Goal: Task Accomplishment & Management: Use online tool/utility

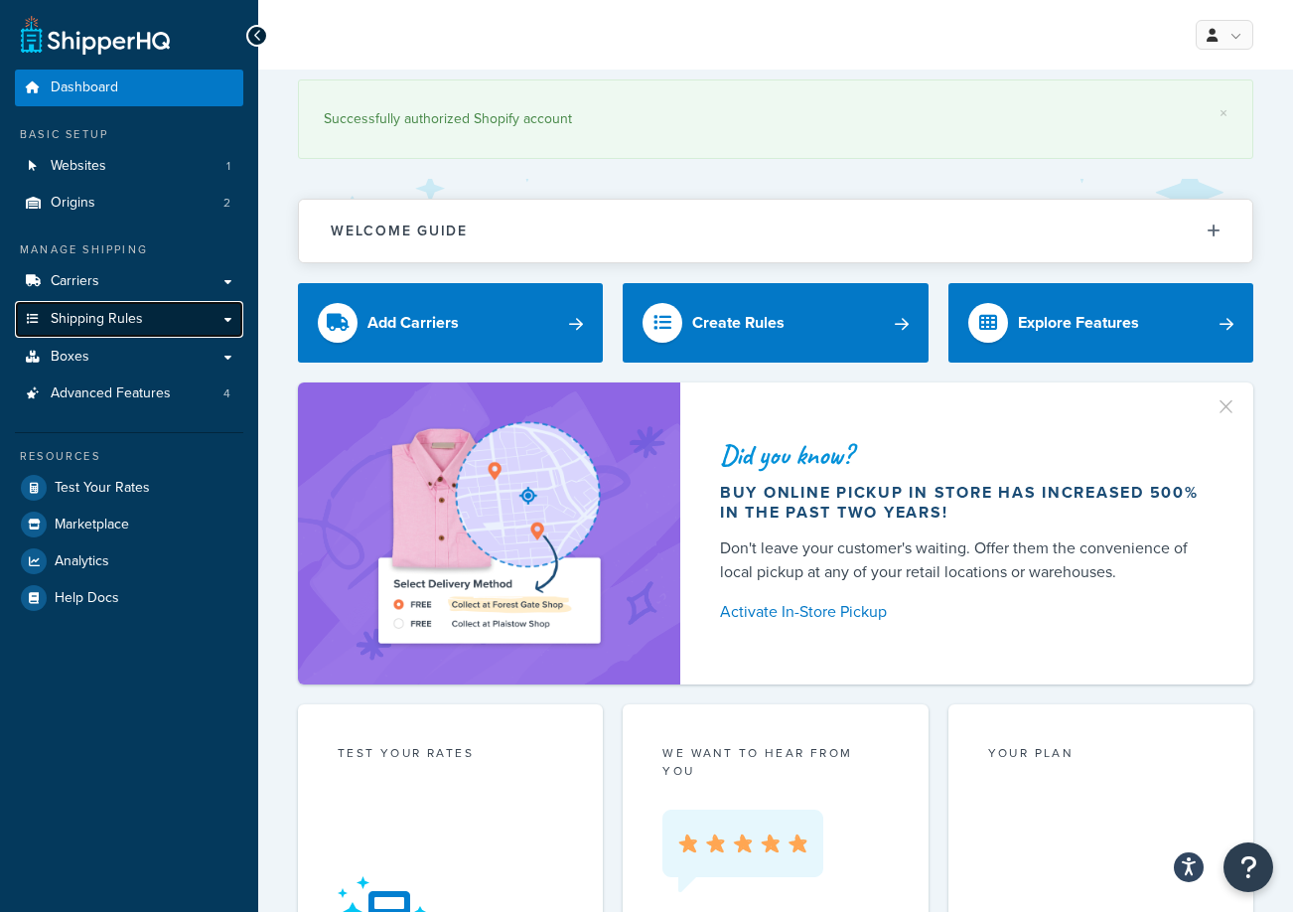
click at [120, 324] on span "Shipping Rules" at bounding box center [97, 319] width 92 height 17
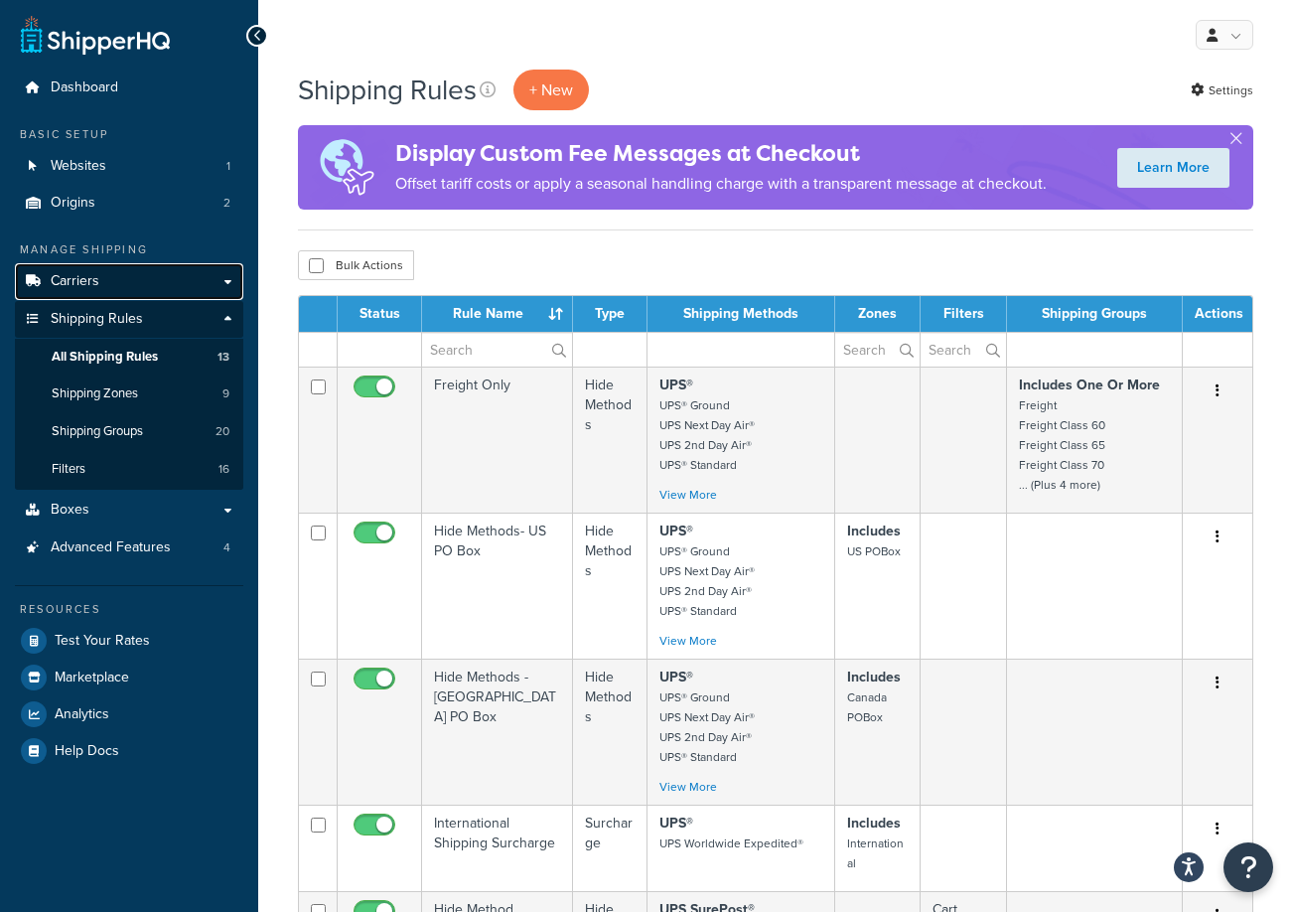
click at [82, 290] on span "Carriers" at bounding box center [75, 281] width 49 height 17
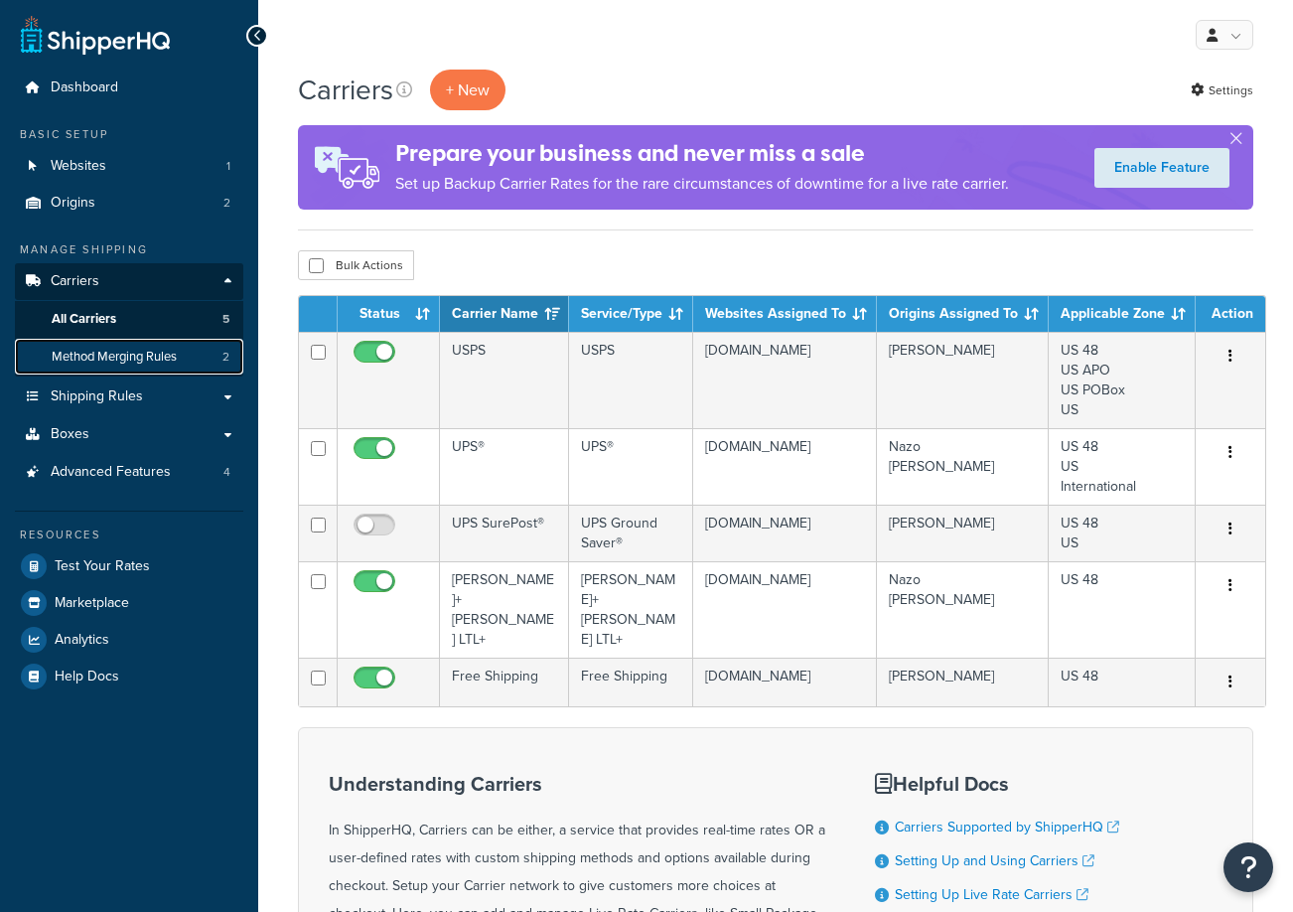
click at [98, 353] on span "Method Merging Rules" at bounding box center [114, 357] width 125 height 17
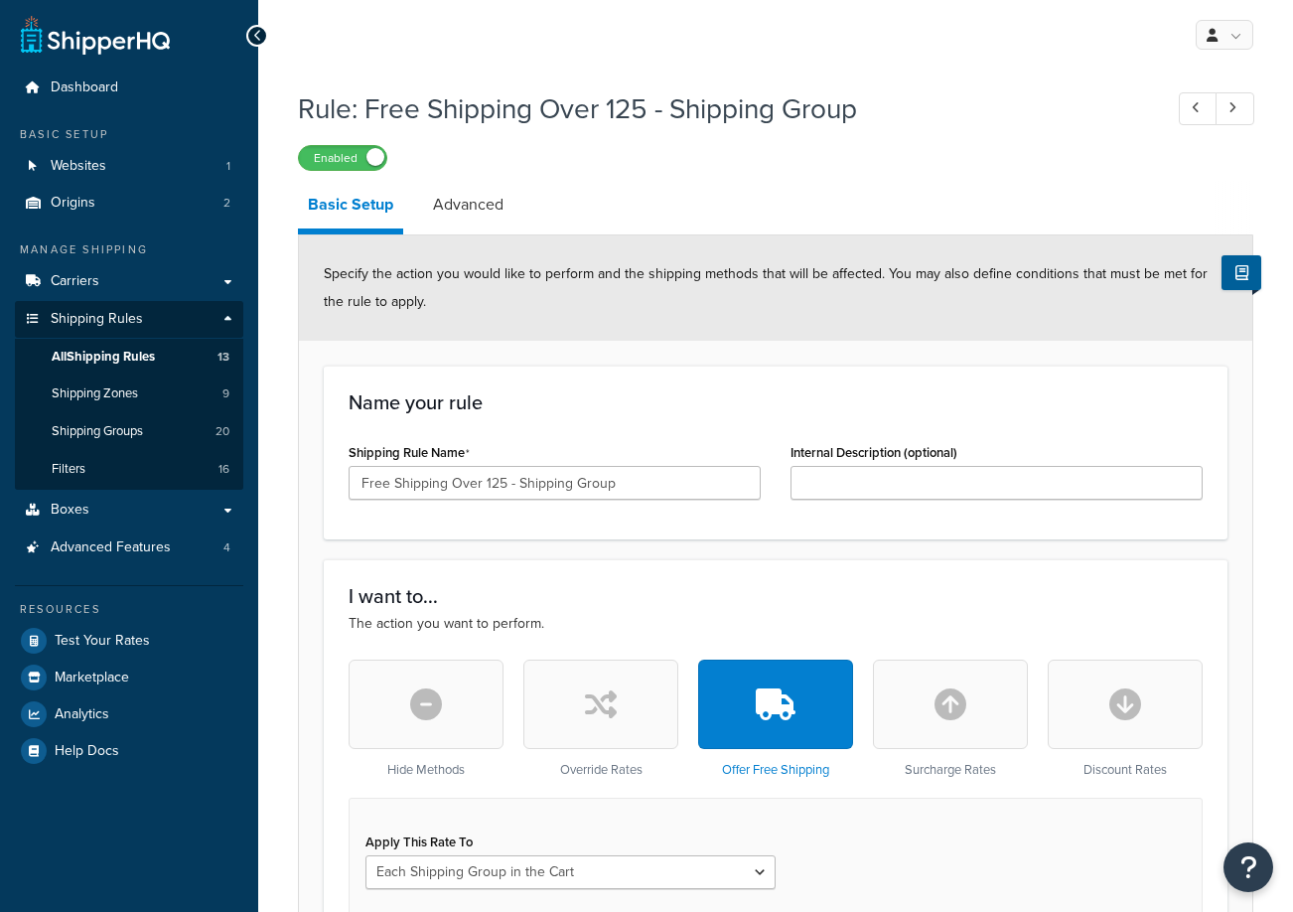
select select "SHIPPING_GROUP"
click at [139, 645] on span "Test Your Rates" at bounding box center [102, 641] width 95 height 17
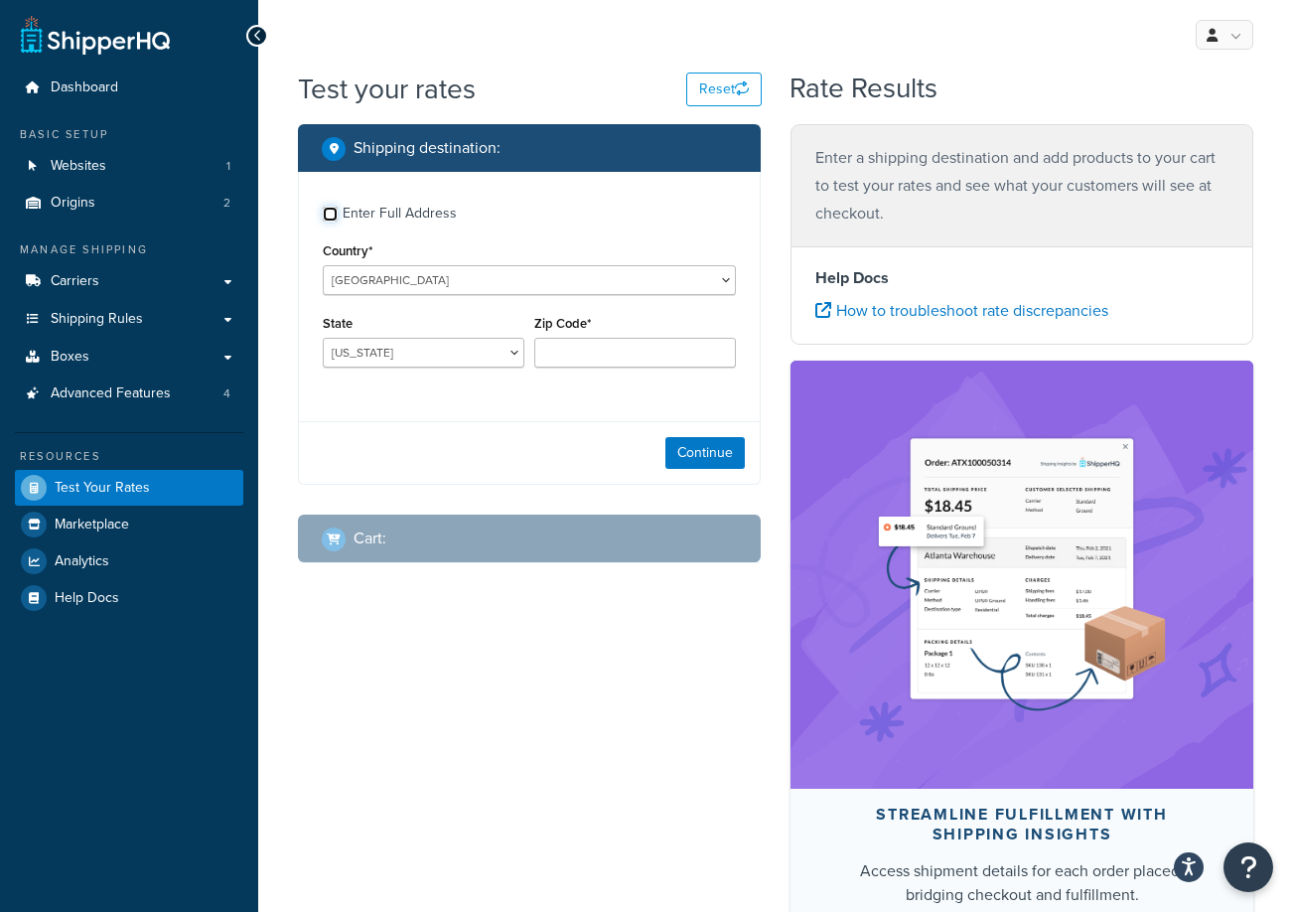
click at [331, 214] on input "Enter Full Address" at bounding box center [330, 214] width 15 height 15
checkbox input "true"
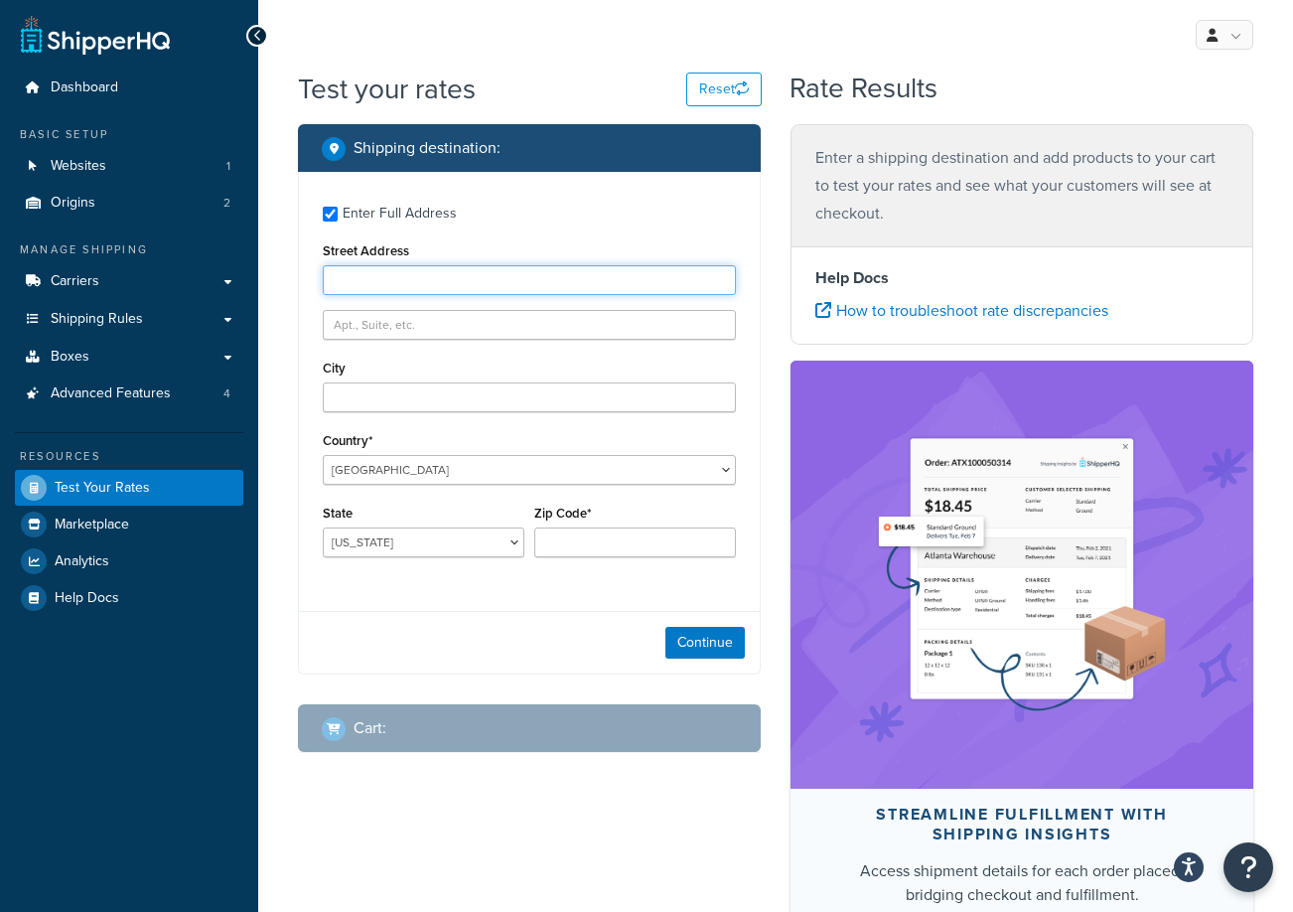
click at [417, 282] on input "Street Address" at bounding box center [529, 280] width 413 height 30
type input "14711 W 112th St"
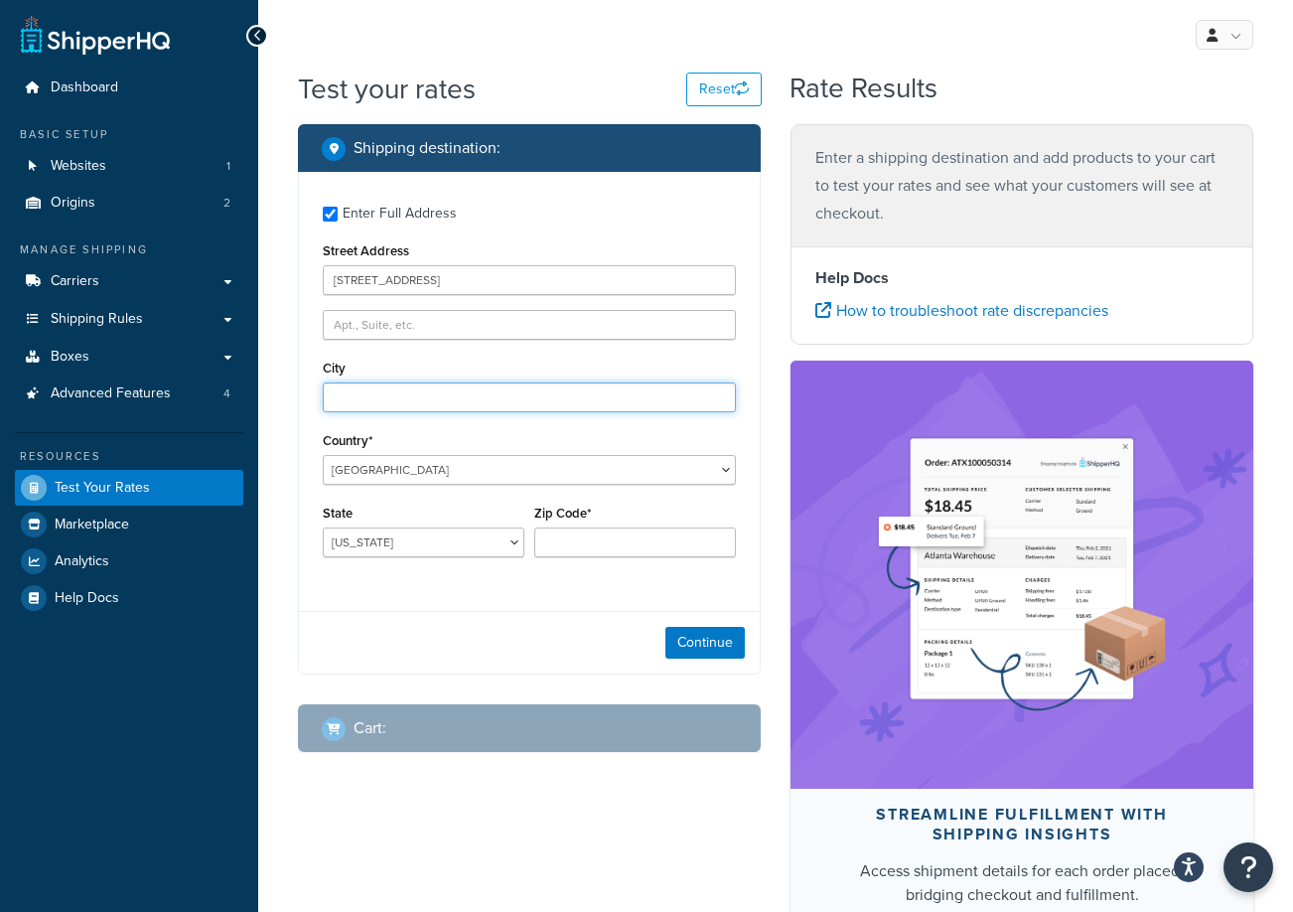
type input "Lenexa"
select select "KS"
type input "66215"
click at [699, 657] on button "Continue" at bounding box center [704, 643] width 79 height 32
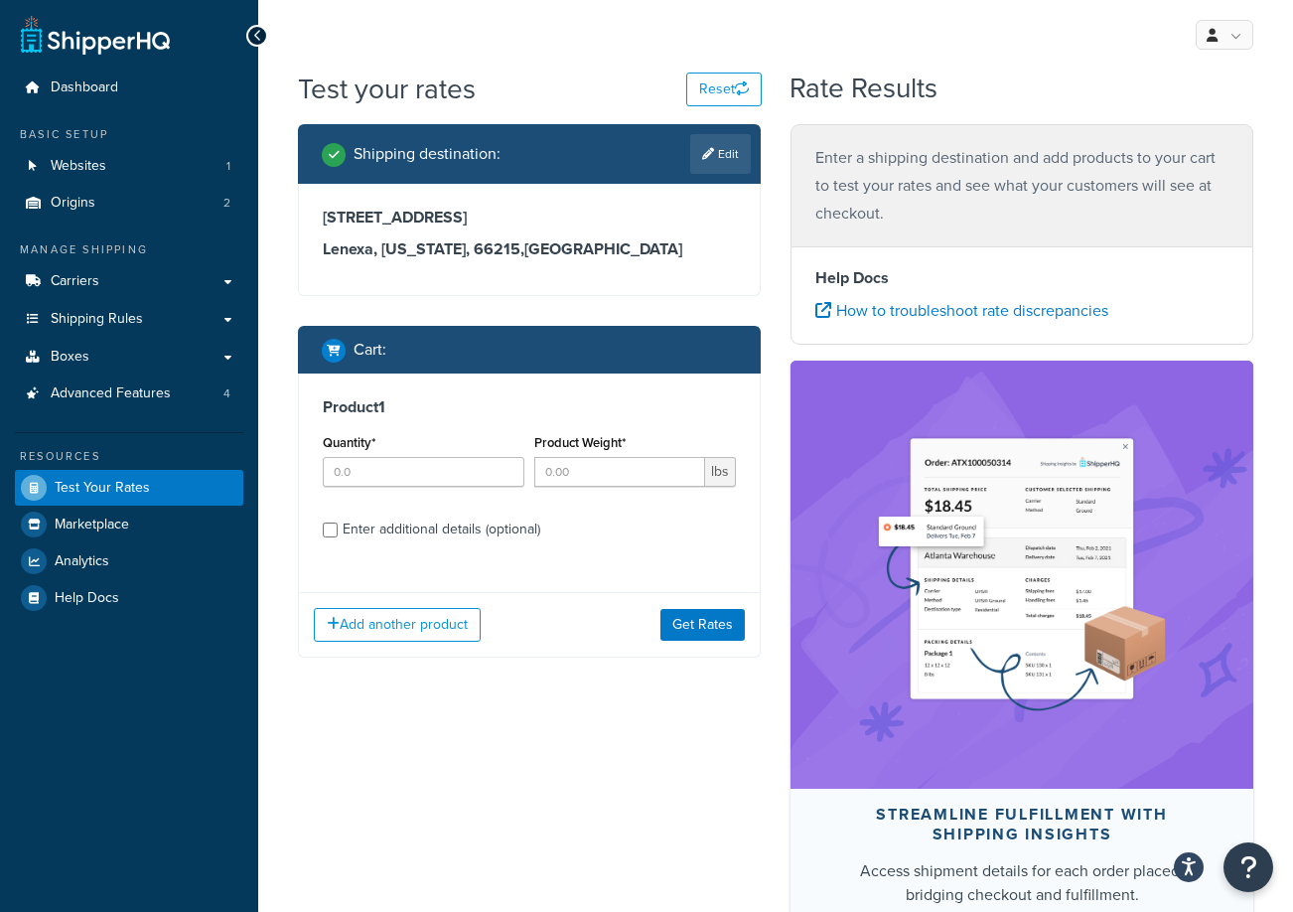
drag, startPoint x: 616, startPoint y: 63, endPoint x: 611, endPoint y: 152, distance: 89.5
click at [616, 63] on div "My Profile Billing Global Settings Contact Us Logout" at bounding box center [775, 35] width 1035 height 70
click at [433, 481] on input "Quantity*" at bounding box center [424, 472] width 202 height 30
type input "1"
click at [328, 529] on input "Enter additional details (optional)" at bounding box center [330, 529] width 15 height 15
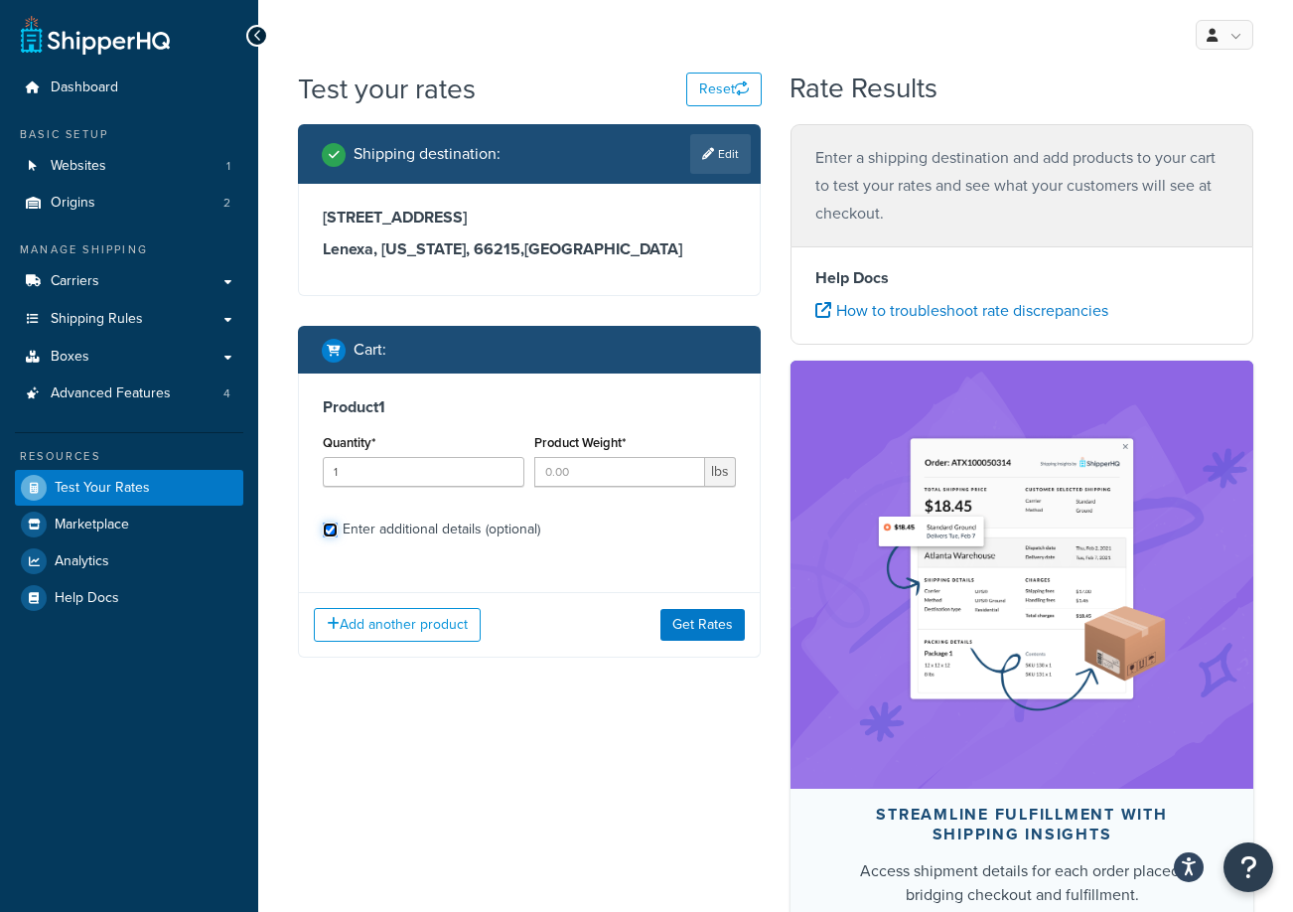
checkbox input "true"
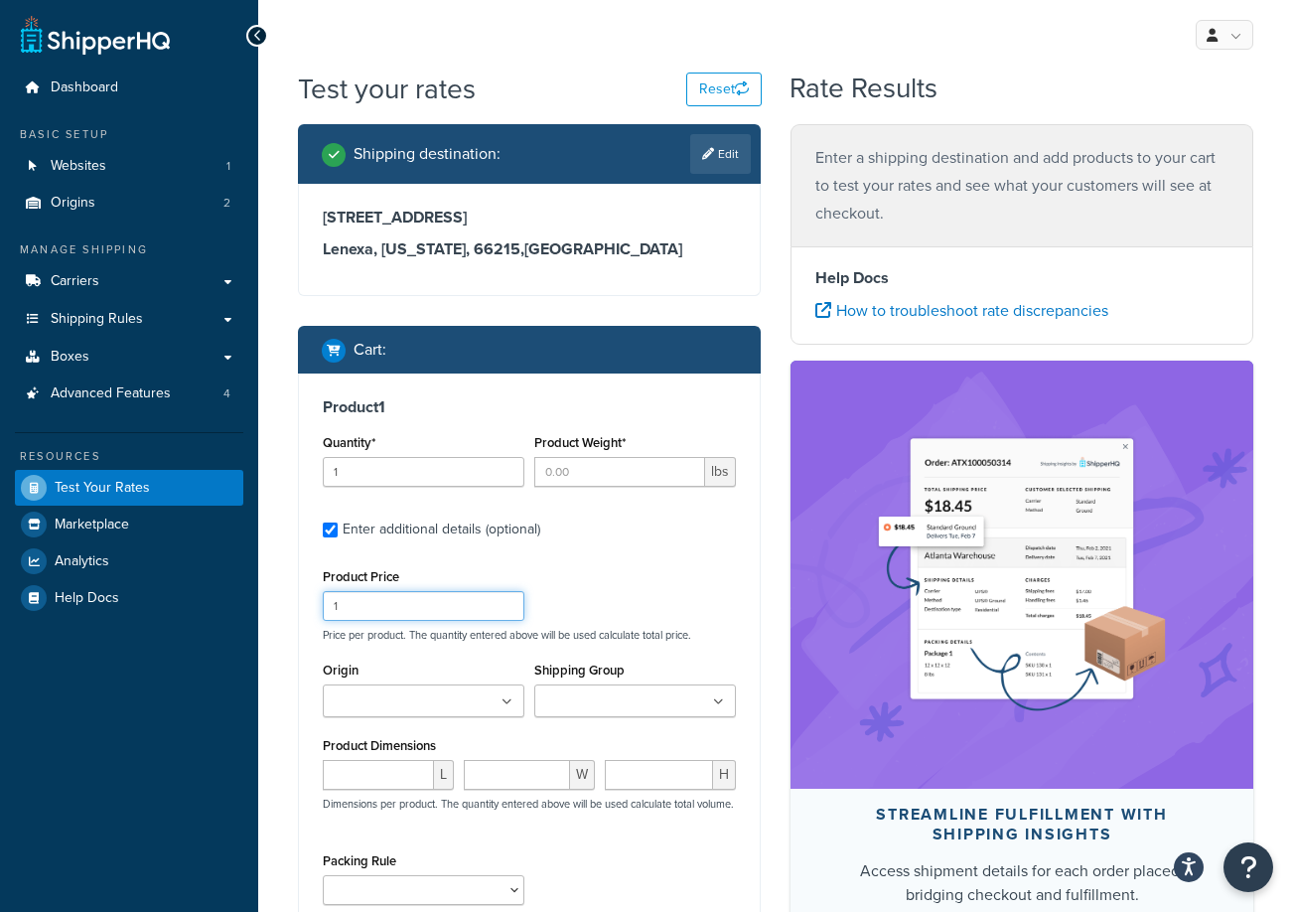
drag, startPoint x: 486, startPoint y: 607, endPoint x: 326, endPoint y: 619, distance: 160.3
click at [323, 624] on div "Product Price 1 Price per product. The quantity entered above will be used calc…" at bounding box center [529, 602] width 423 height 78
type input "349.99"
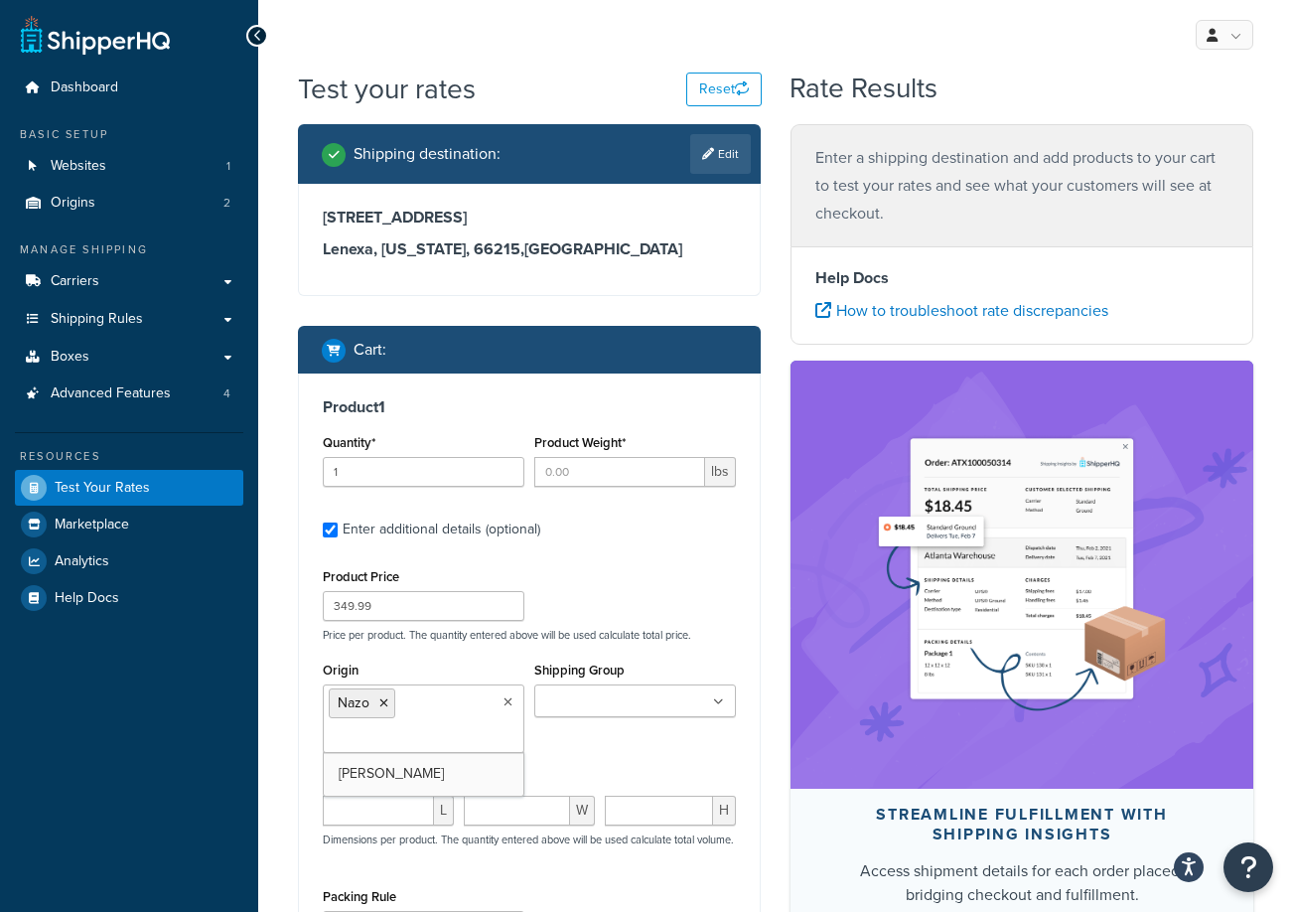
click at [584, 696] on input "Shipping Group" at bounding box center [628, 702] width 176 height 22
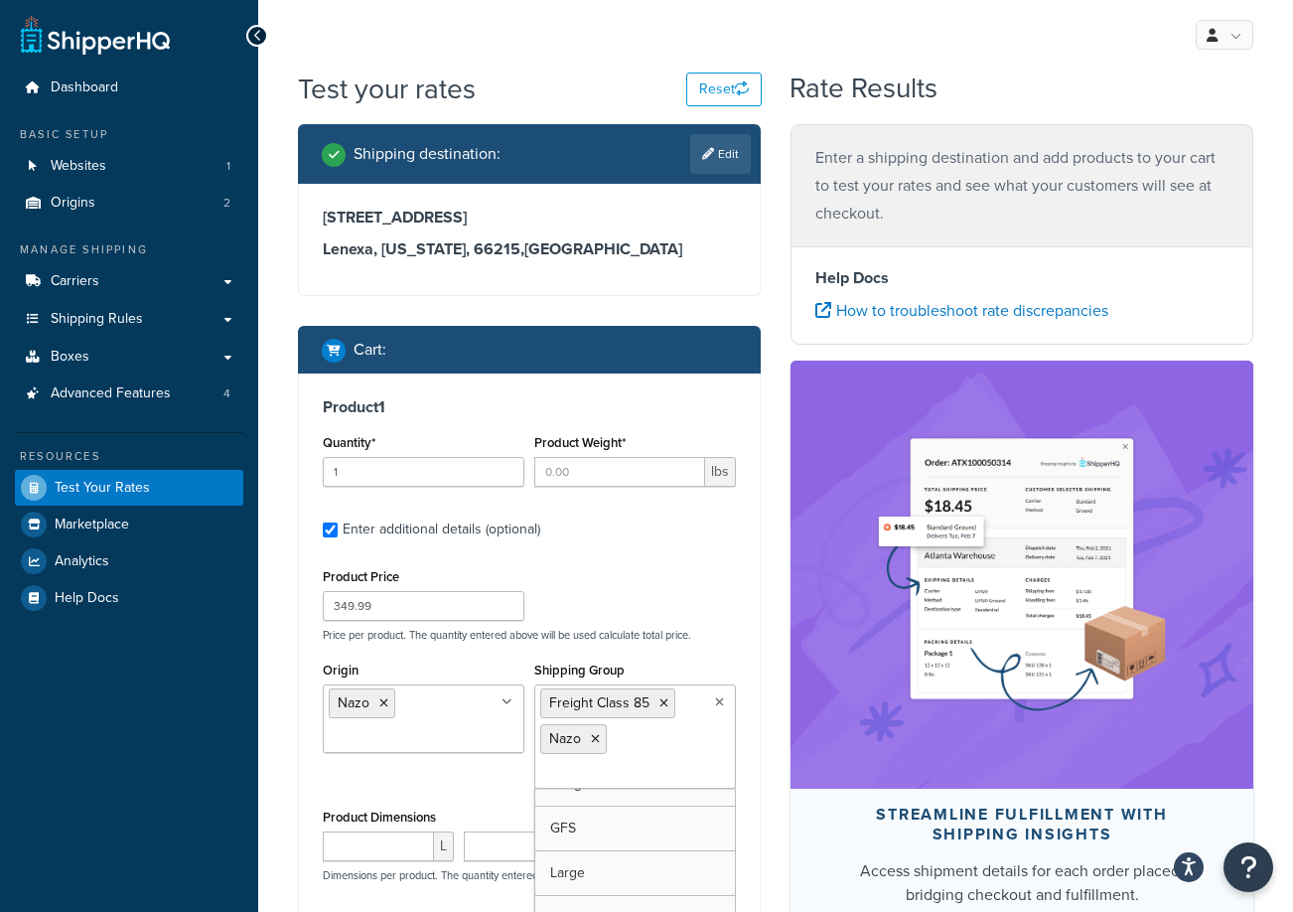
scroll to position [562, 0]
click at [394, 835] on input "number" at bounding box center [378, 846] width 111 height 30
type input "24"
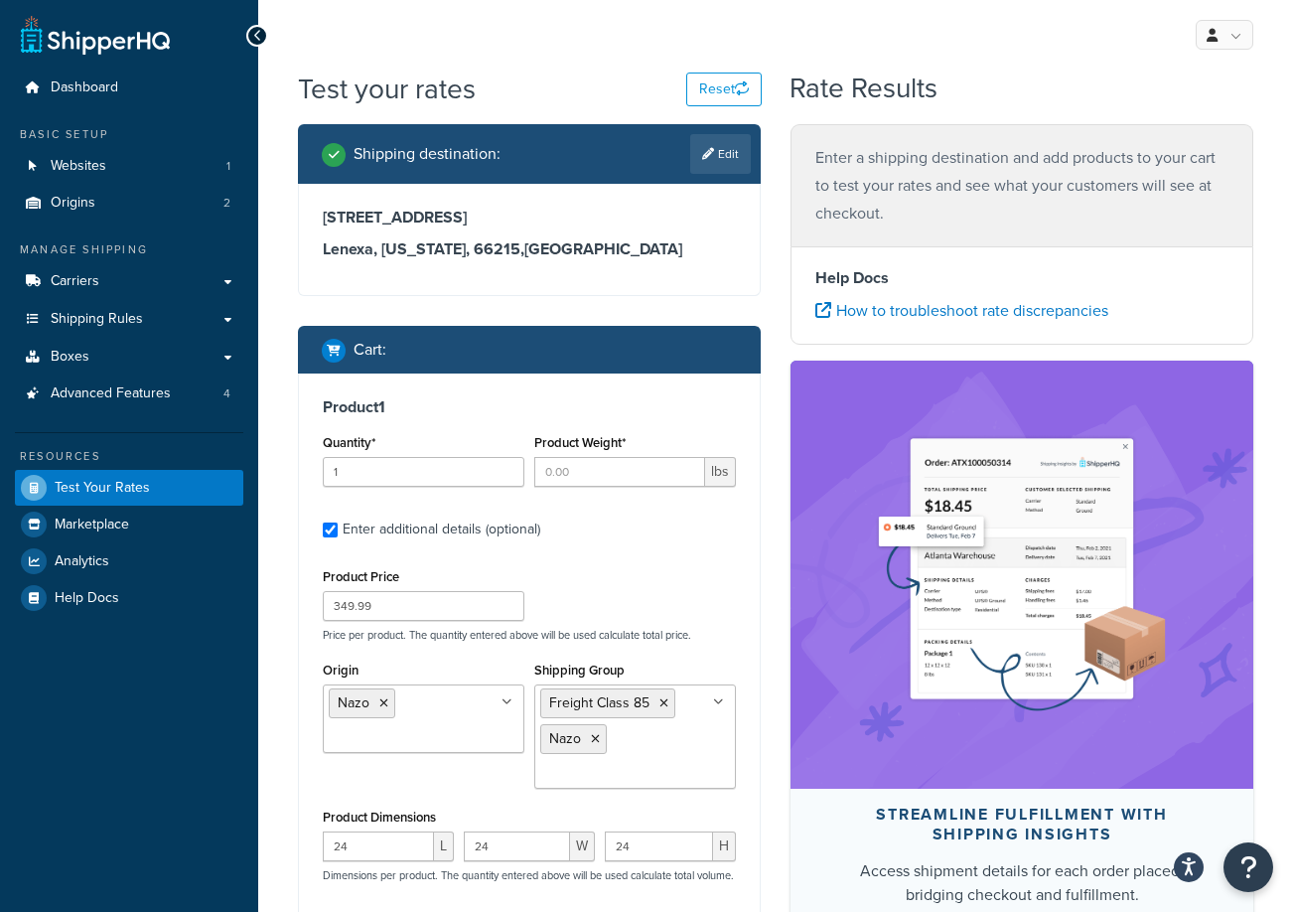
scroll to position [393, 0]
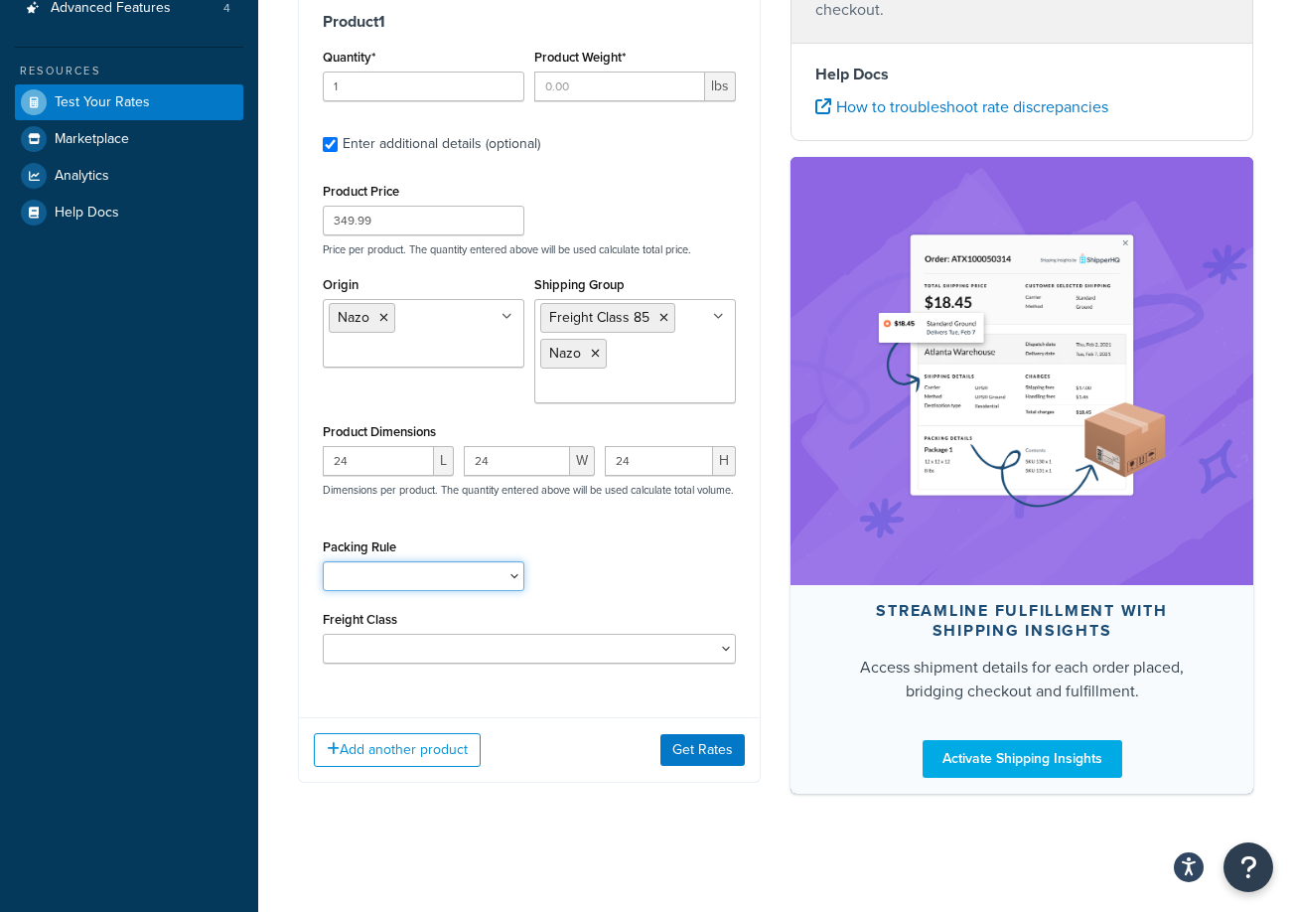
click at [440, 580] on select "HBBFSHB HFSHB OSCBPF Pack Separately SBPFAK2 SBPPFSAK SBPPFSK SCYCSBP2 T4SPBSK …" at bounding box center [424, 576] width 202 height 30
select select "61053"
click at [323, 561] on select "HBBFSHB HFSHB OSCBPF Pack Separately SBPFAK2 SBPPFSAK SBPPFSK SCYCSBP2 T4SPBSK …" at bounding box center [424, 576] width 202 height 30
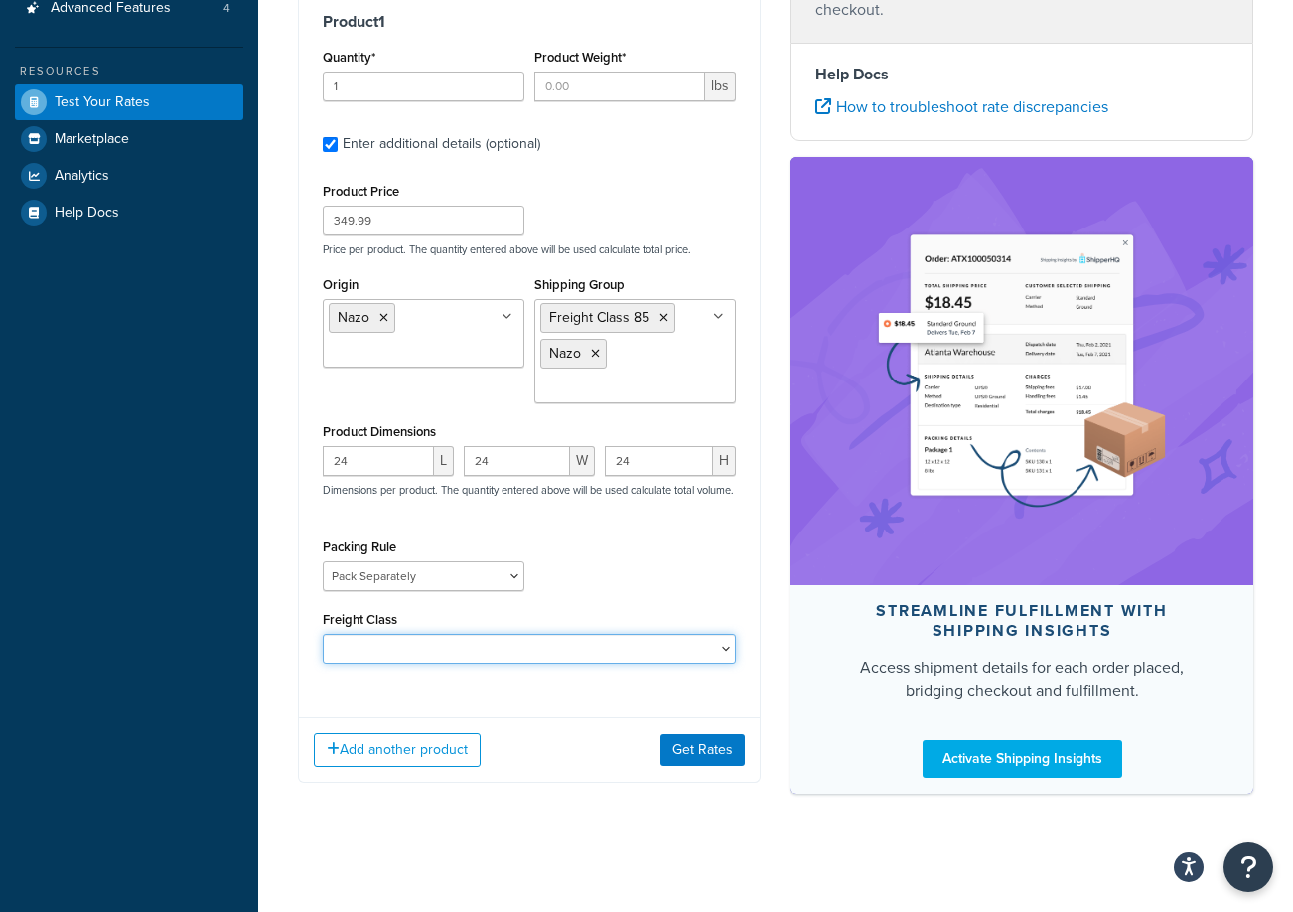
click at [545, 647] on select "50 55 60 65 70 77.5 85 92.5 100 110 125 150 175 200 250 300 400 500" at bounding box center [529, 649] width 413 height 30
click at [750, 831] on div "Test your rates Reset Rate Results Shipping destination : Edit 14711 W 112th St…" at bounding box center [775, 273] width 1035 height 1178
click at [672, 753] on button "Get Rates" at bounding box center [702, 750] width 84 height 32
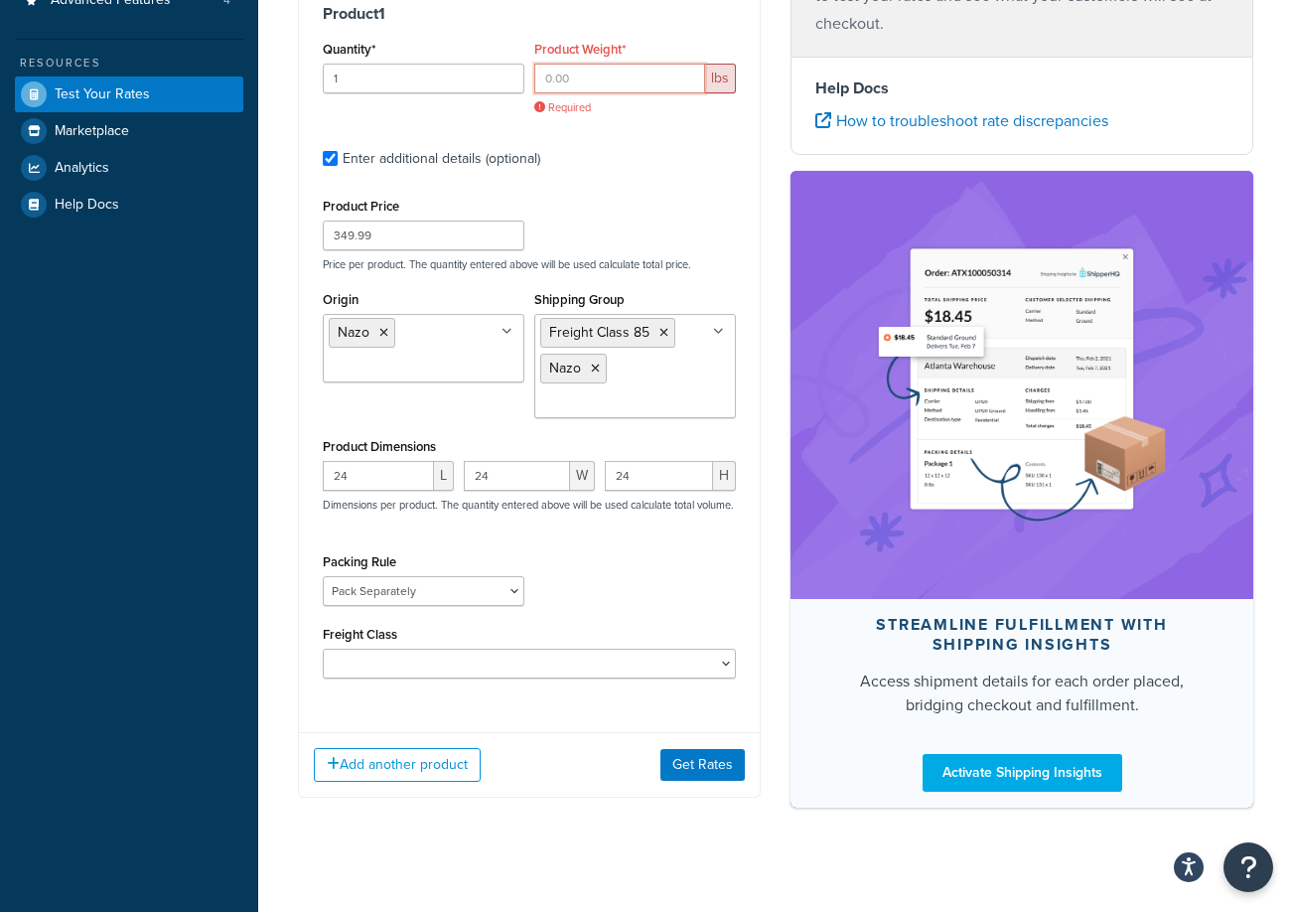
click at [578, 72] on input "Product Weight*" at bounding box center [619, 79] width 171 height 30
click at [571, 67] on input "Product Weight*" at bounding box center [619, 79] width 171 height 30
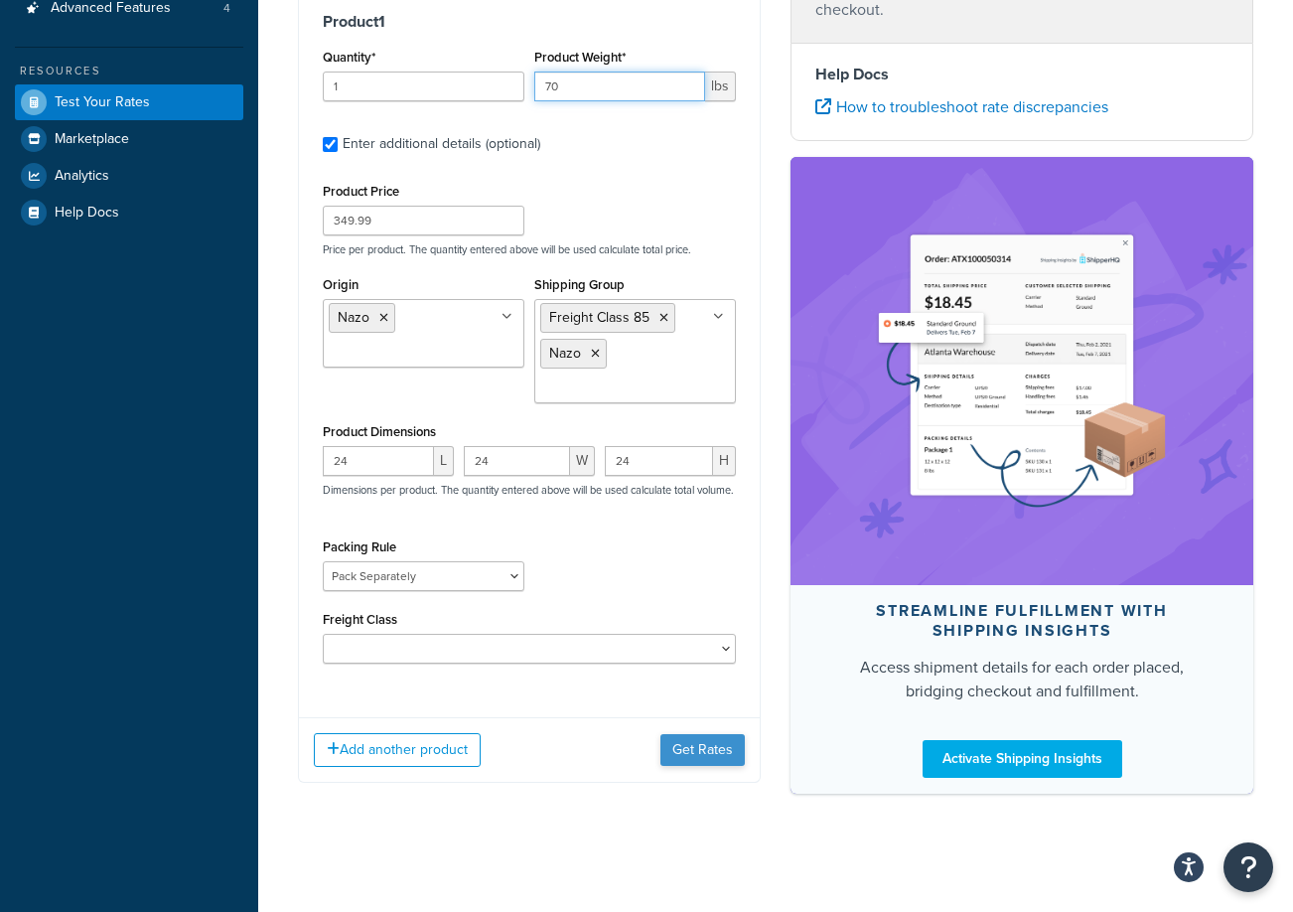
type input "70"
click at [703, 755] on button "Get Rates" at bounding box center [702, 750] width 84 height 32
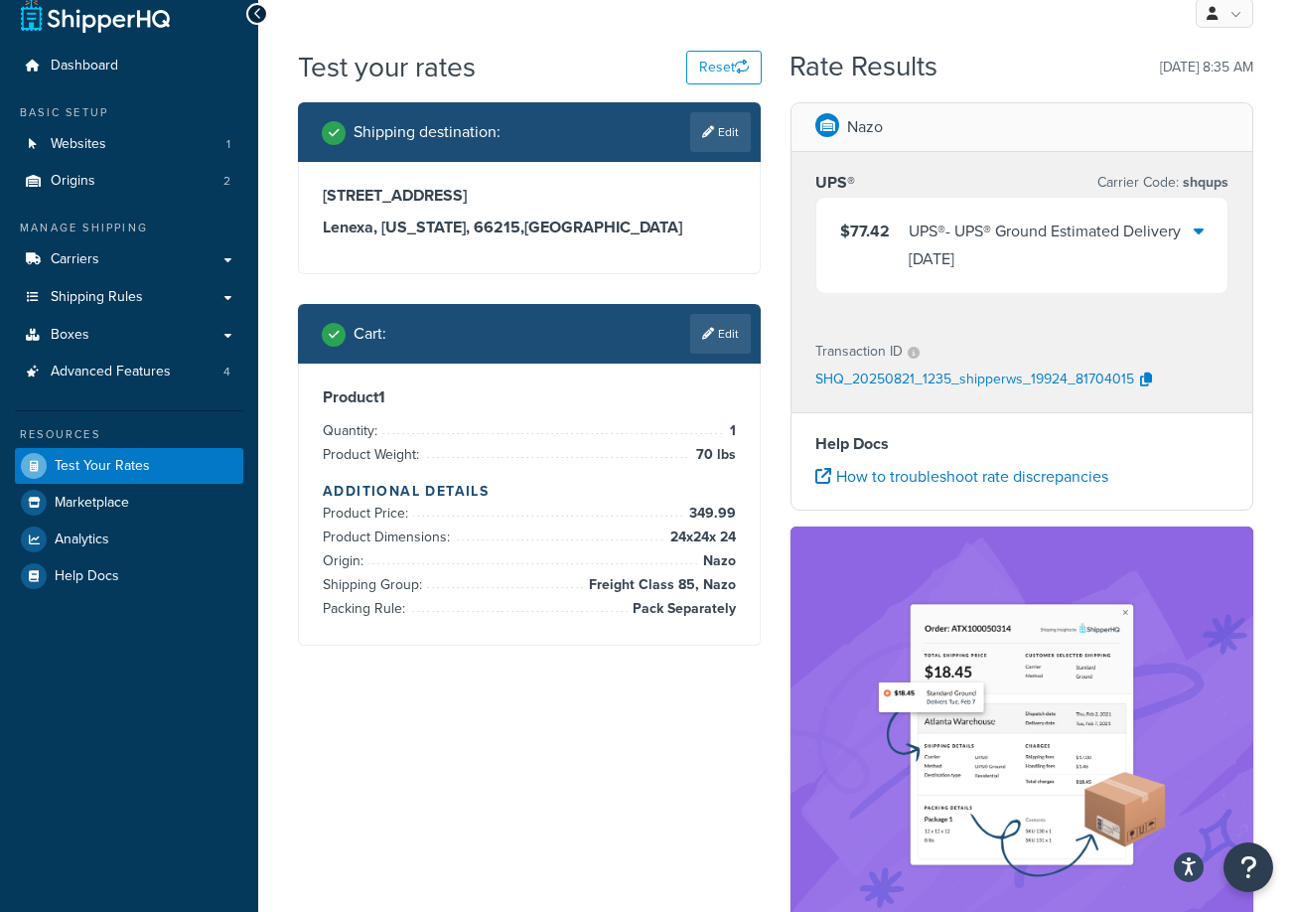
scroll to position [0, 0]
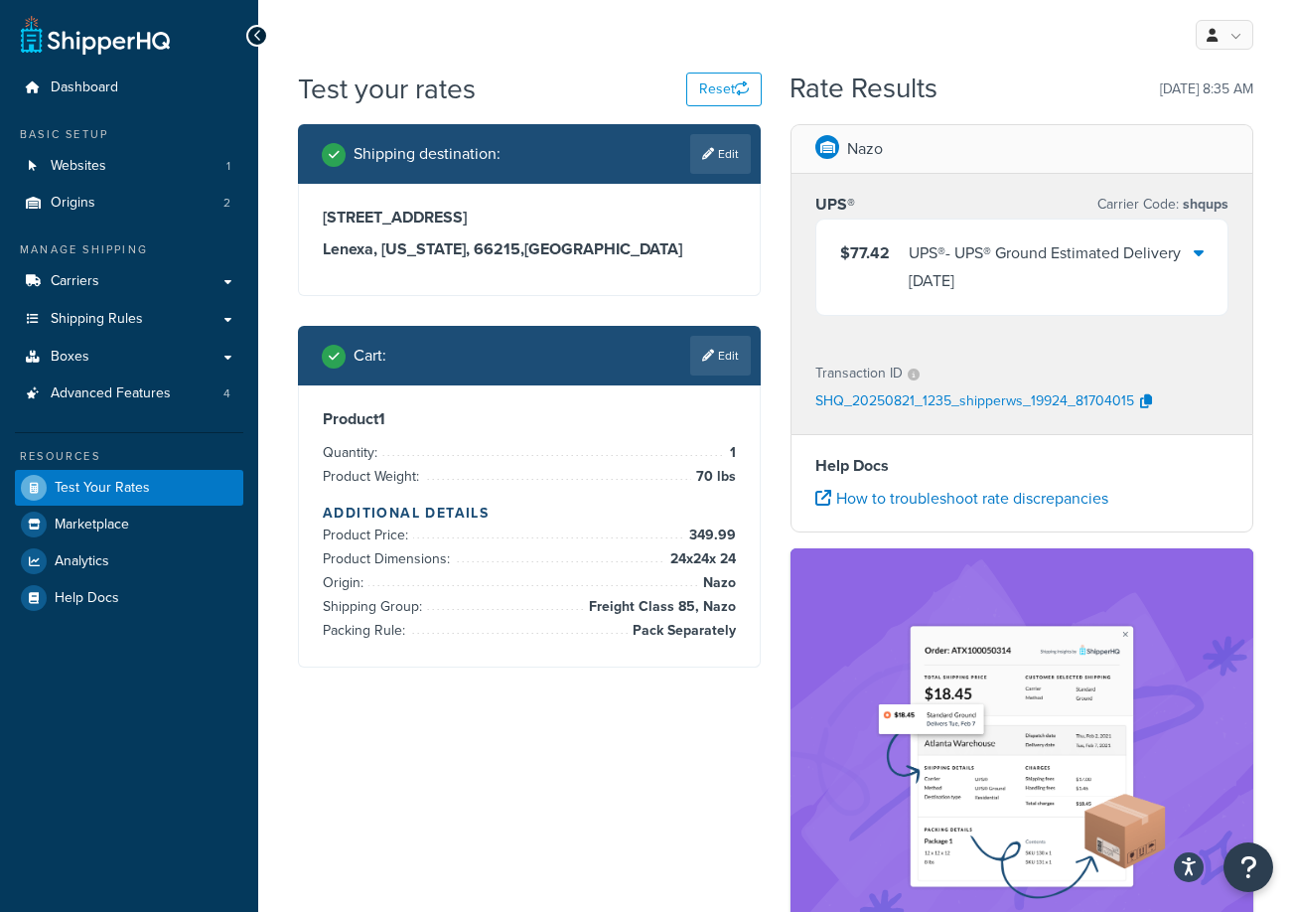
click at [1187, 253] on div "UPS® - UPS® Ground Estimated Delivery Thu, Sep 4" at bounding box center [1051, 267] width 285 height 56
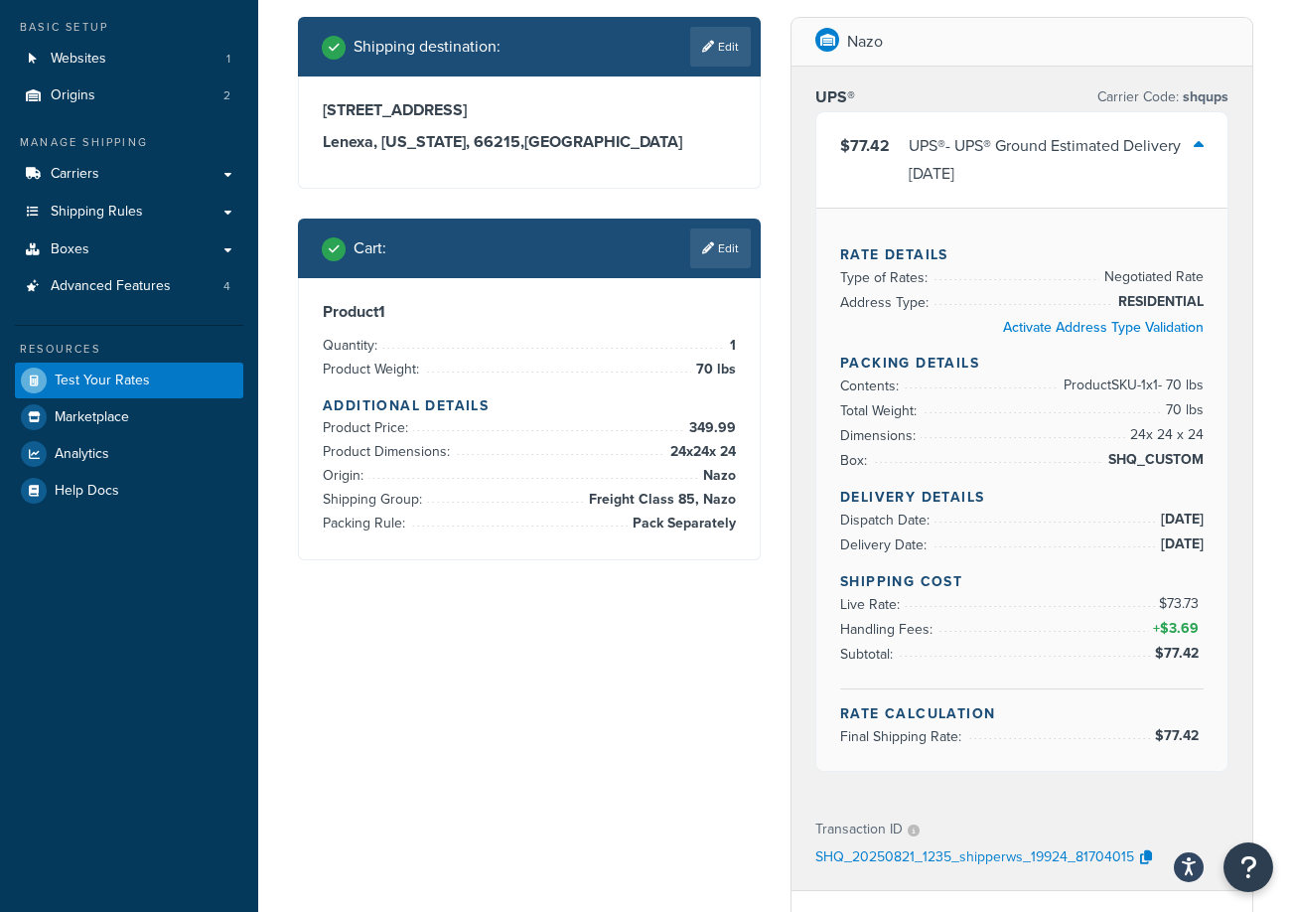
scroll to position [99, 0]
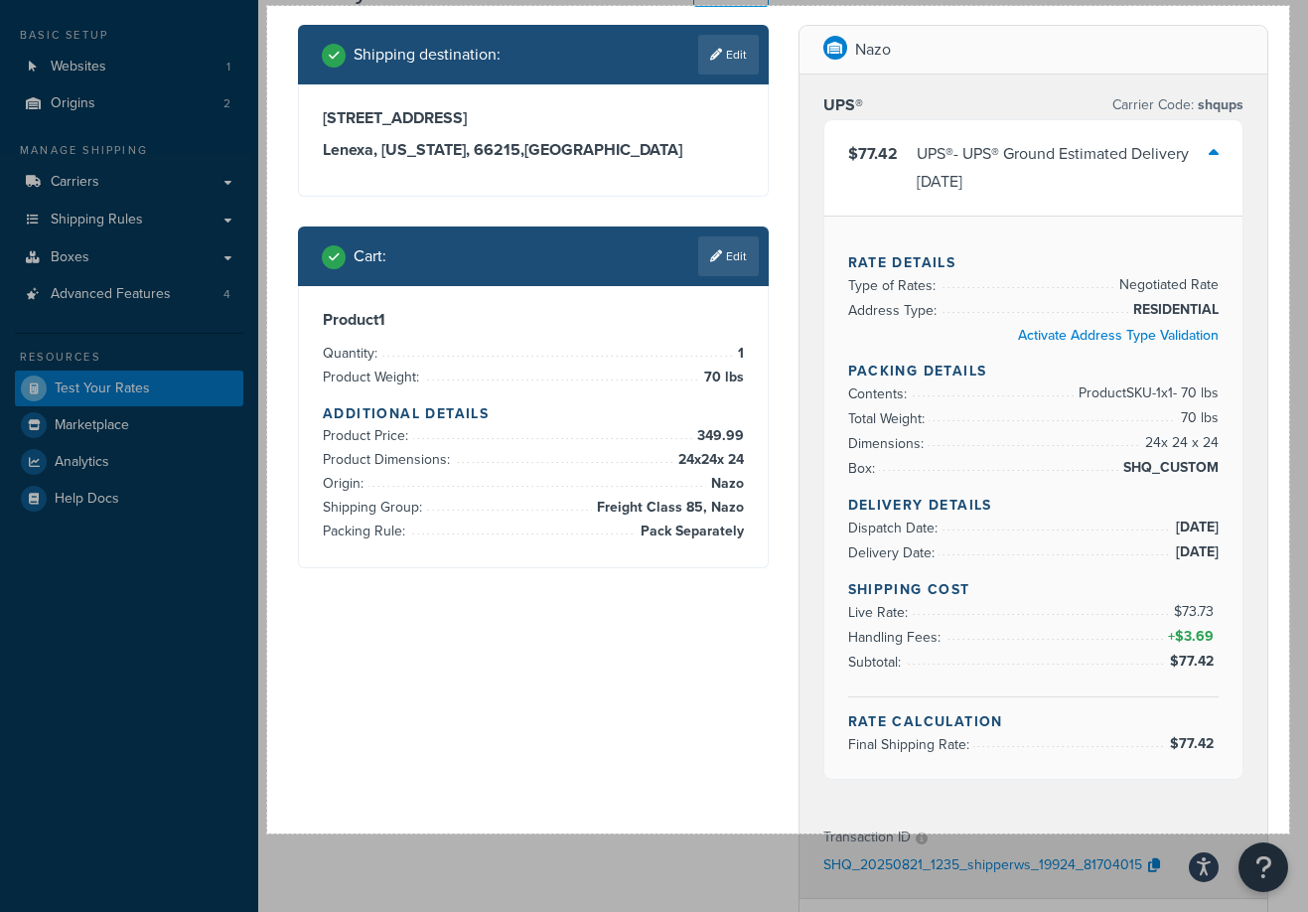
drag, startPoint x: 269, startPoint y: 8, endPoint x: 1289, endPoint y: 833, distance: 1312.1
click at [1289, 833] on div "1029 X 833" at bounding box center [654, 834] width 1308 height 1867
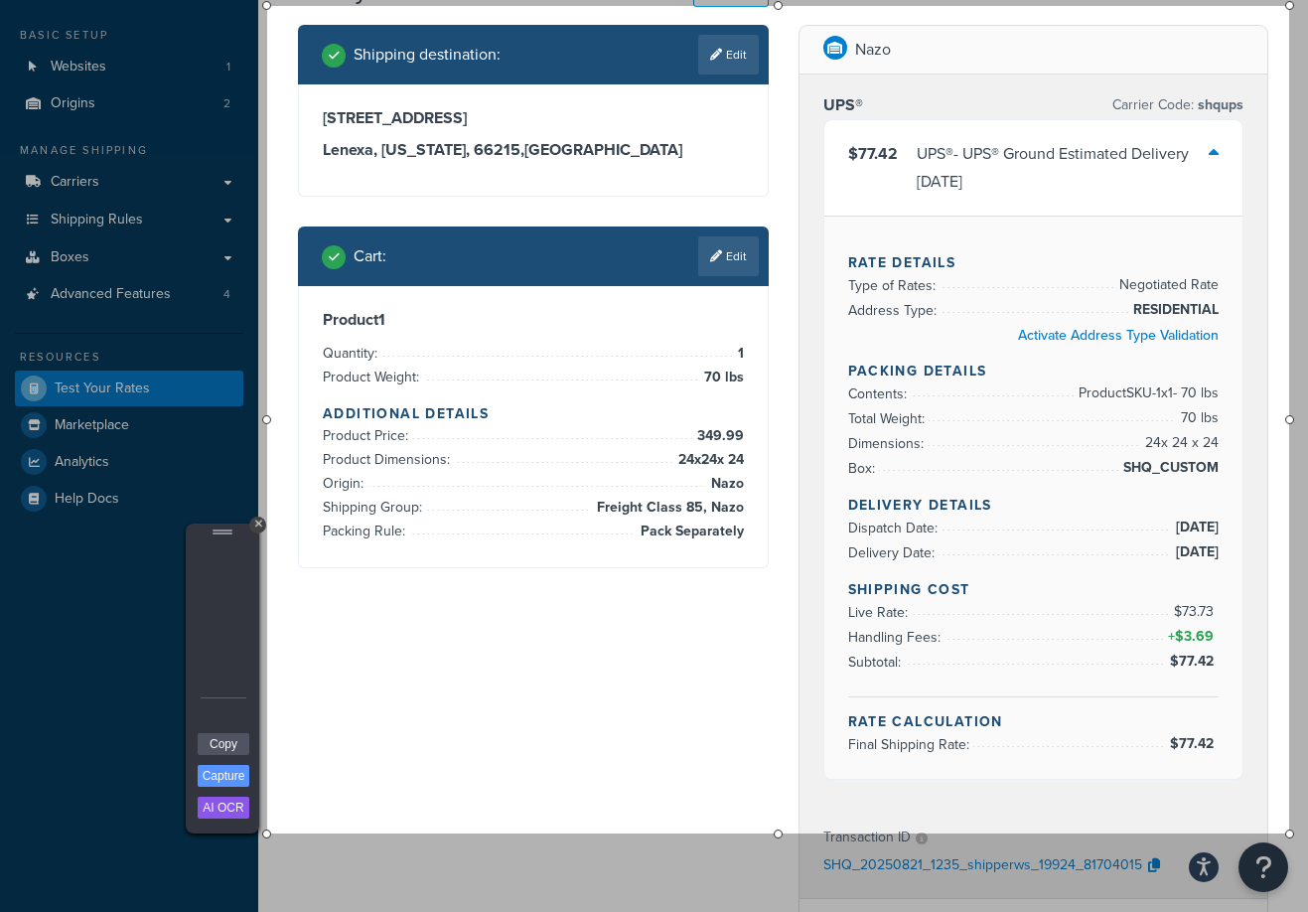
drag, startPoint x: 205, startPoint y: 614, endPoint x: 212, endPoint y: 604, distance: 12.1
click at [208, 609] on div "Arrow" at bounding box center [208, 617] width 26 height 24
click at [230, 745] on link "Copy" at bounding box center [224, 744] width 52 height 22
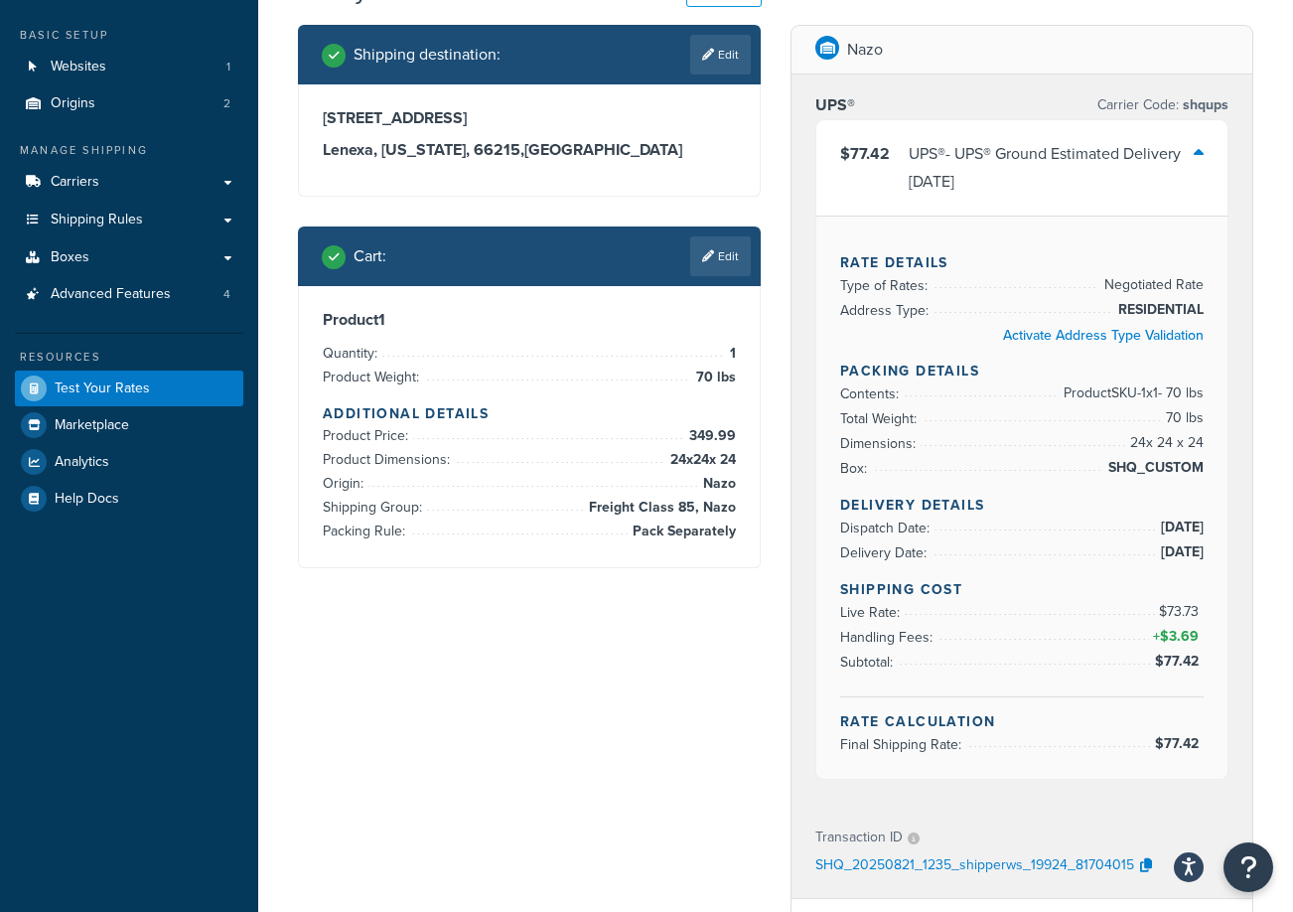
drag, startPoint x: 726, startPoint y: 728, endPoint x: 666, endPoint y: 712, distance: 61.7
click at [726, 728] on div "Shipping destination : Edit 14711 W 112th St Lenexa, Kansas, 66215 , United Sta…" at bounding box center [775, 846] width 985 height 1643
click at [725, 260] on link "Edit" at bounding box center [720, 256] width 61 height 40
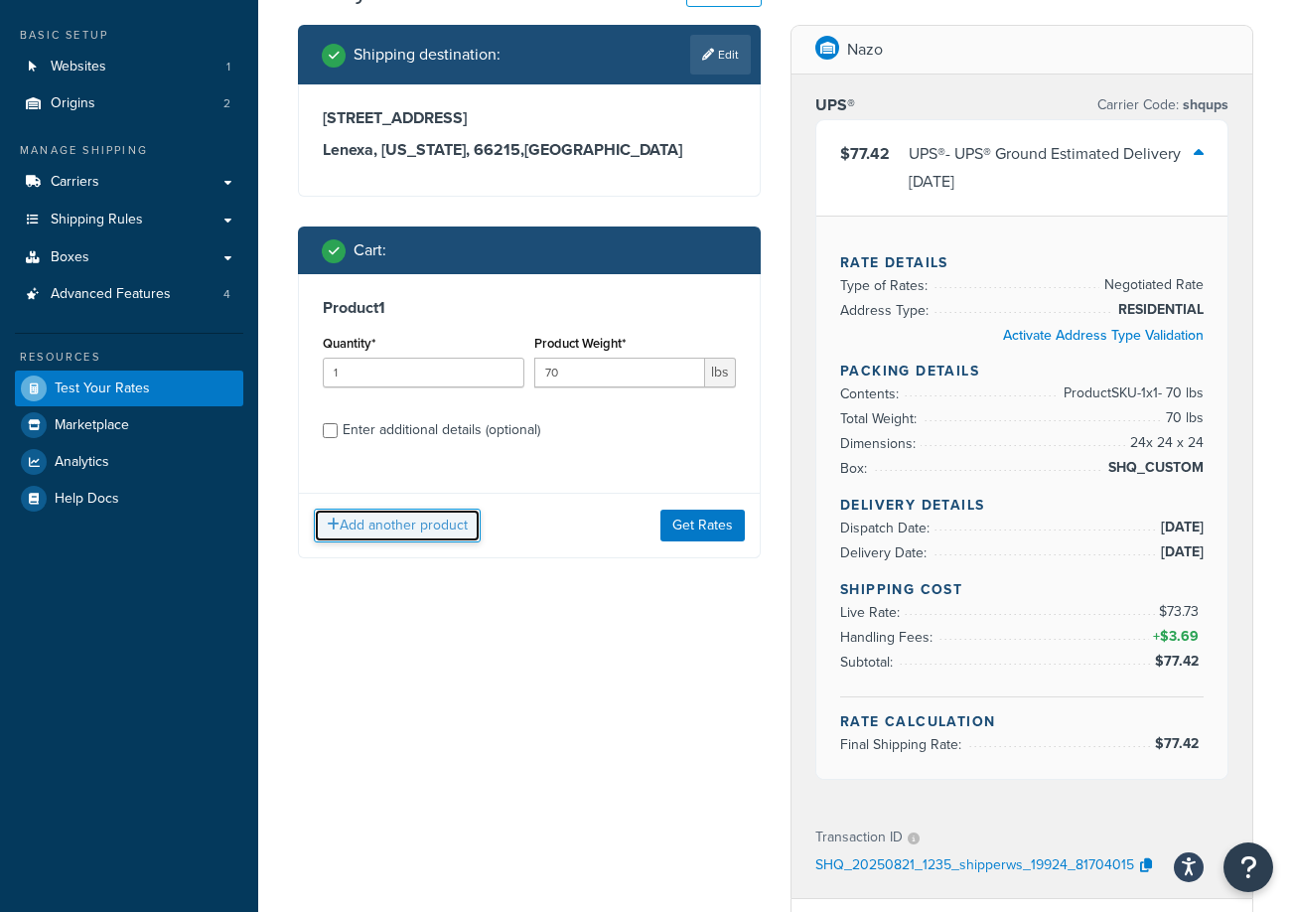
click at [413, 530] on button "Add another product" at bounding box center [397, 526] width 167 height 34
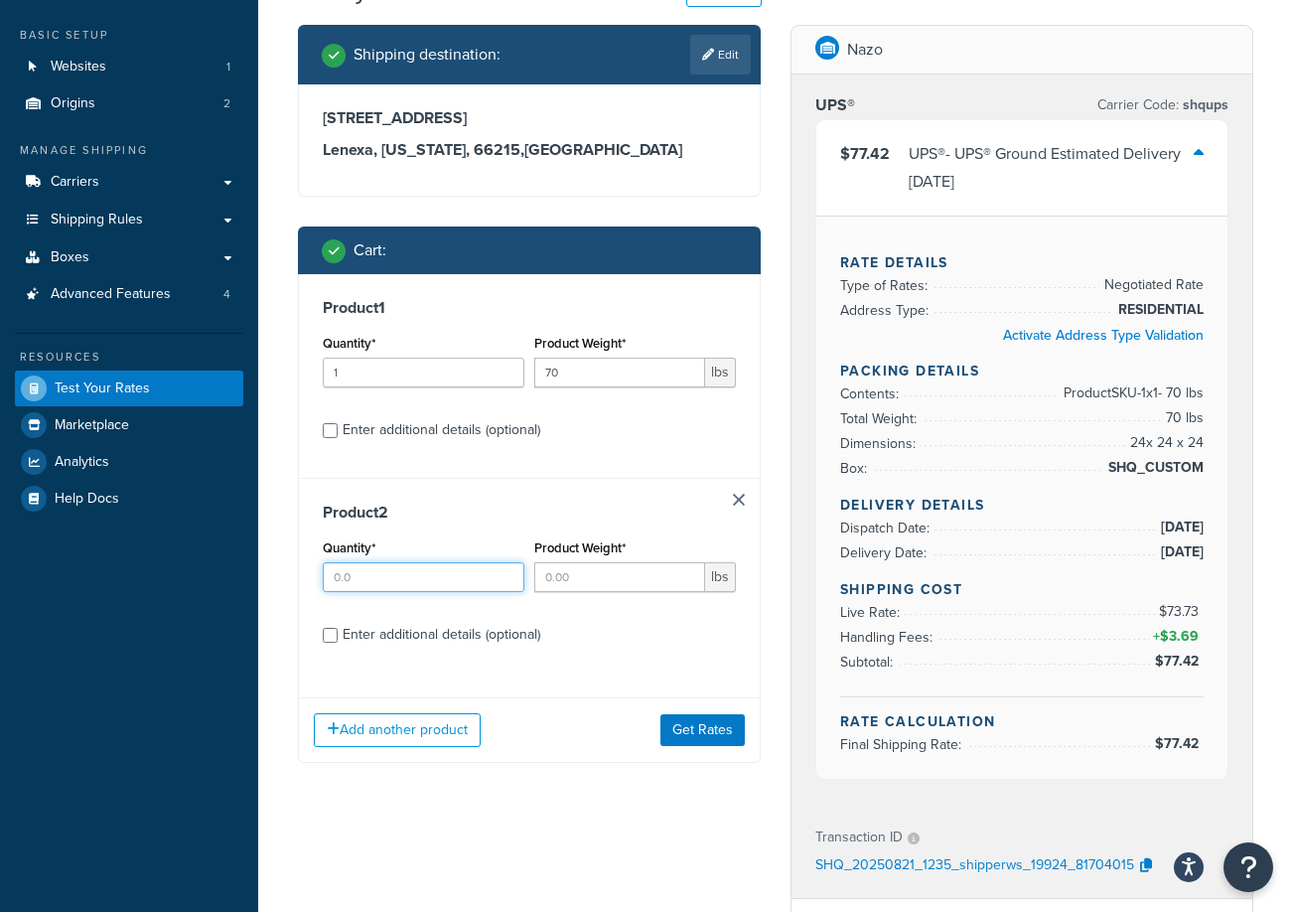
click at [436, 582] on input "Quantity*" at bounding box center [424, 577] width 202 height 30
type input "1"
click at [643, 578] on input "Product Weight*" at bounding box center [619, 577] width 171 height 30
type input "2"
click at [436, 640] on div "Enter additional details (optional)" at bounding box center [442, 635] width 198 height 28
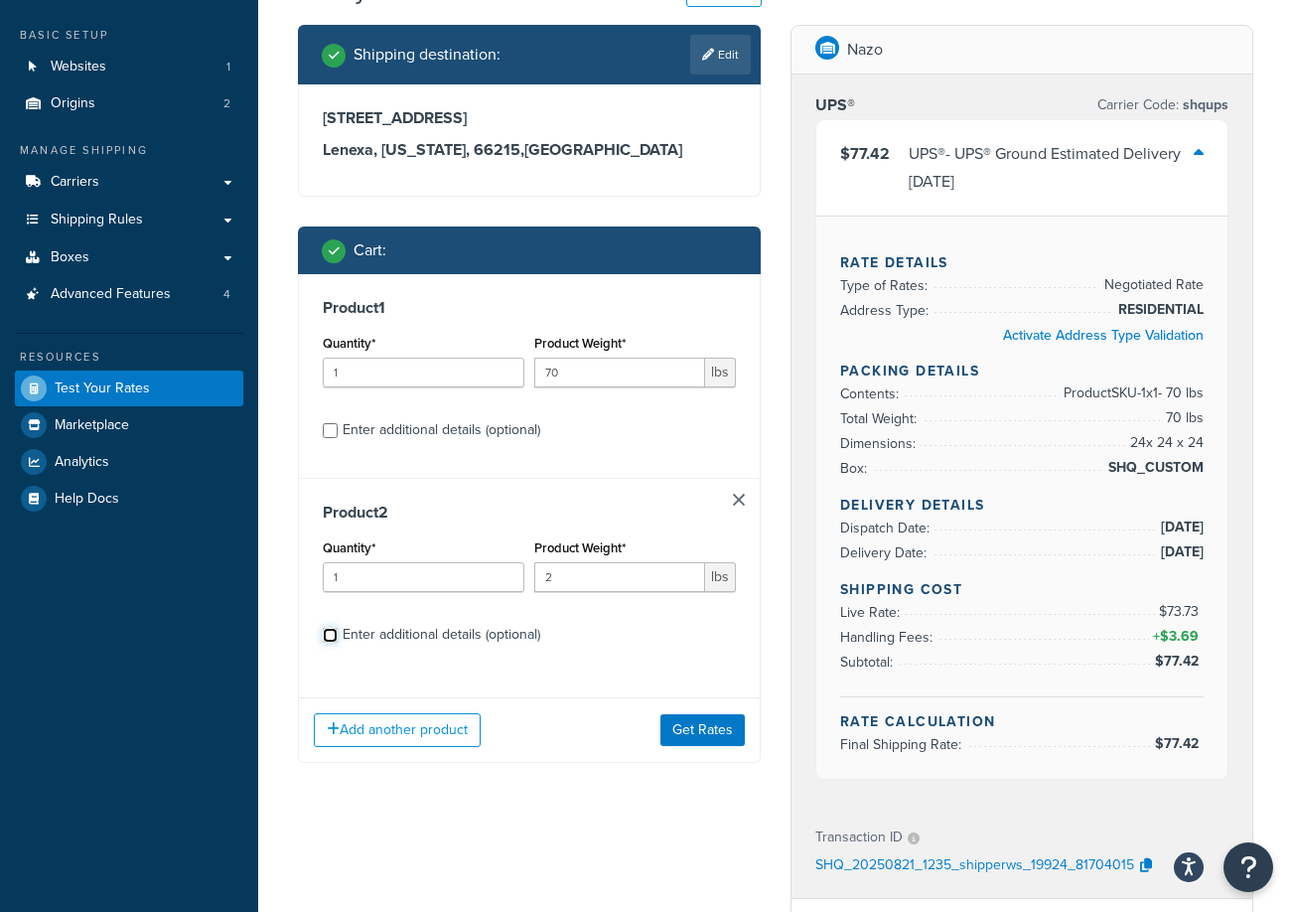
click at [338, 640] on input "Enter additional details (optional)" at bounding box center [330, 635] width 15 height 15
checkbox input "true"
select select "61053"
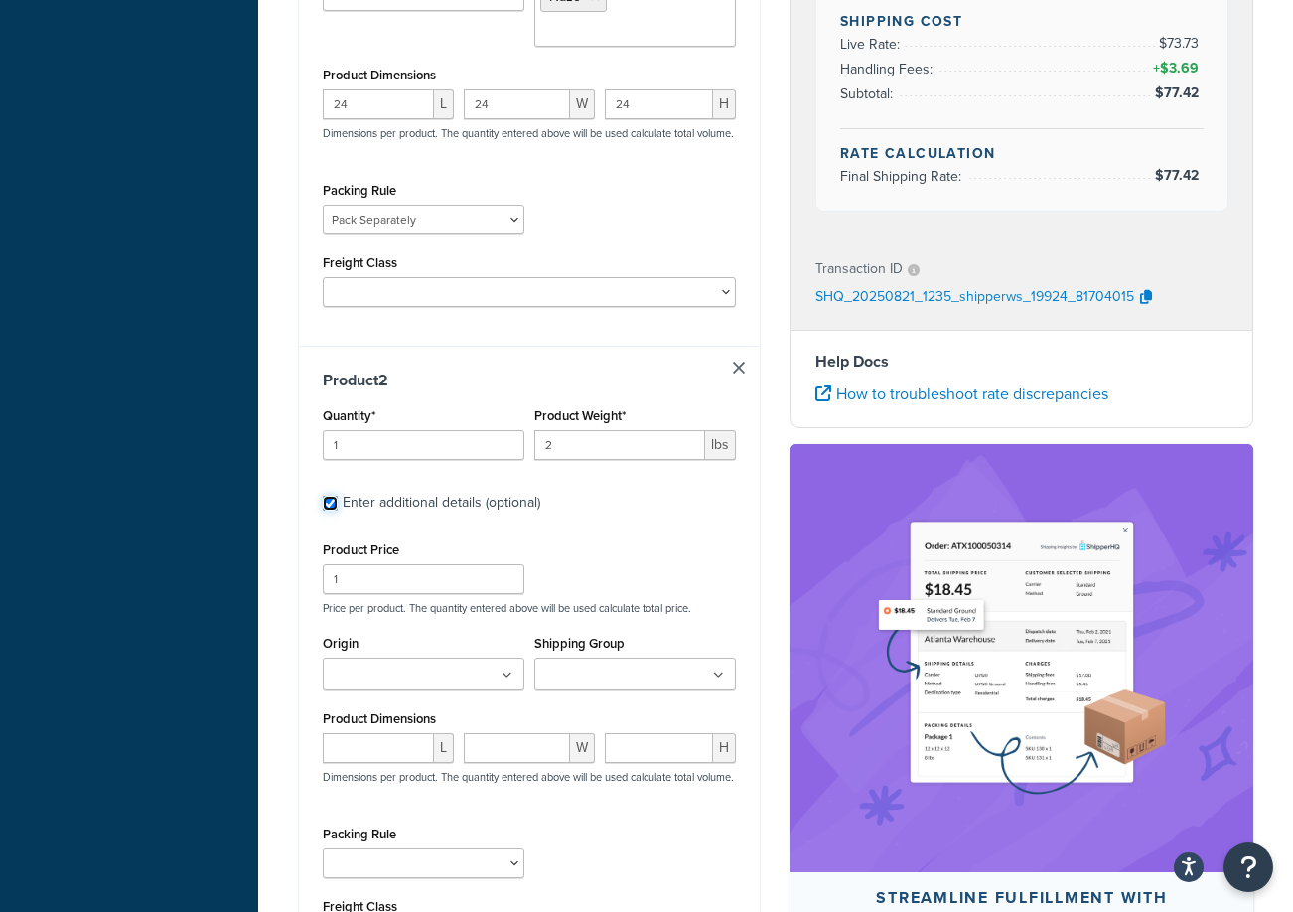
scroll to position [795, 0]
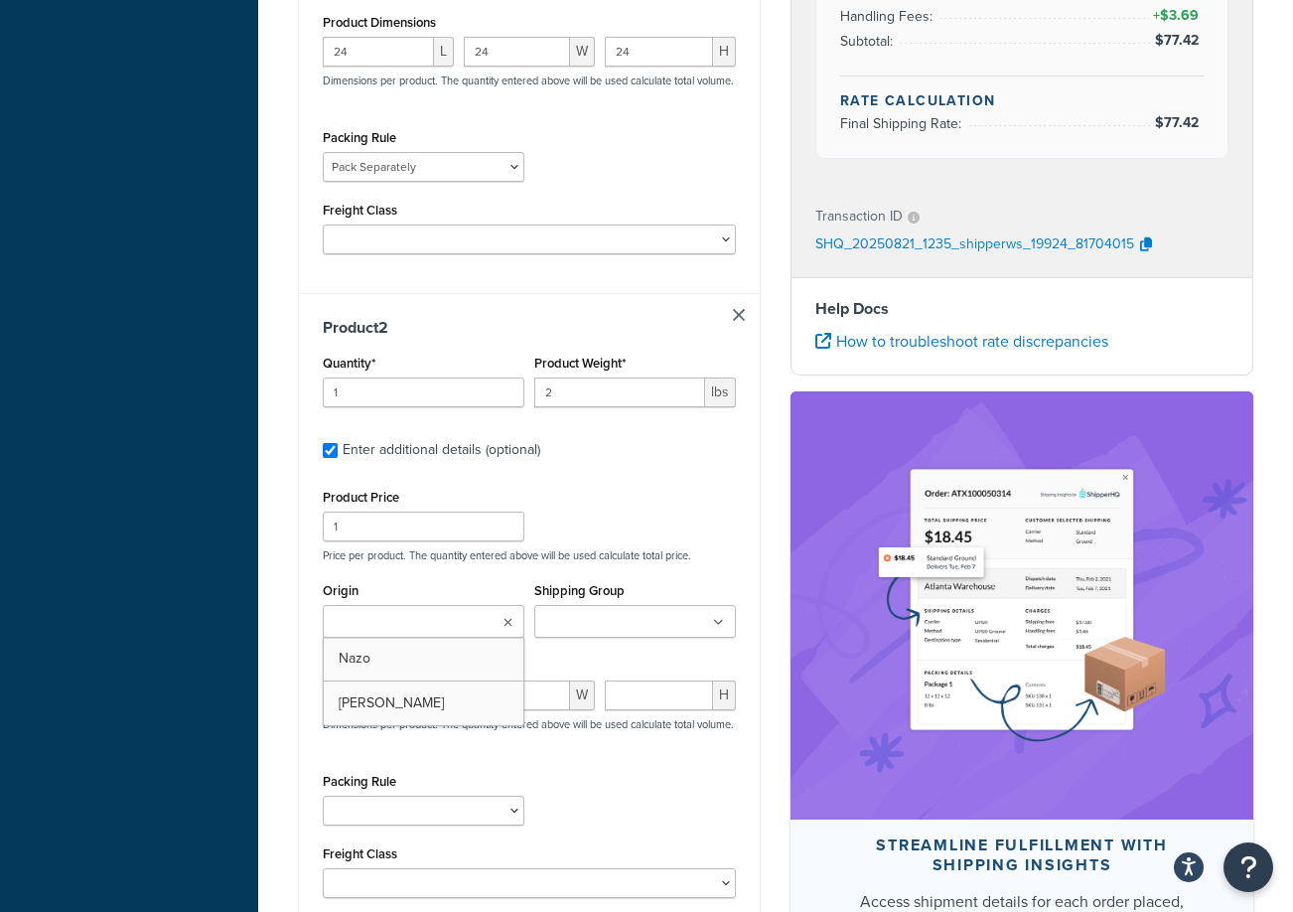
click at [478, 627] on input "Origin" at bounding box center [417, 623] width 176 height 22
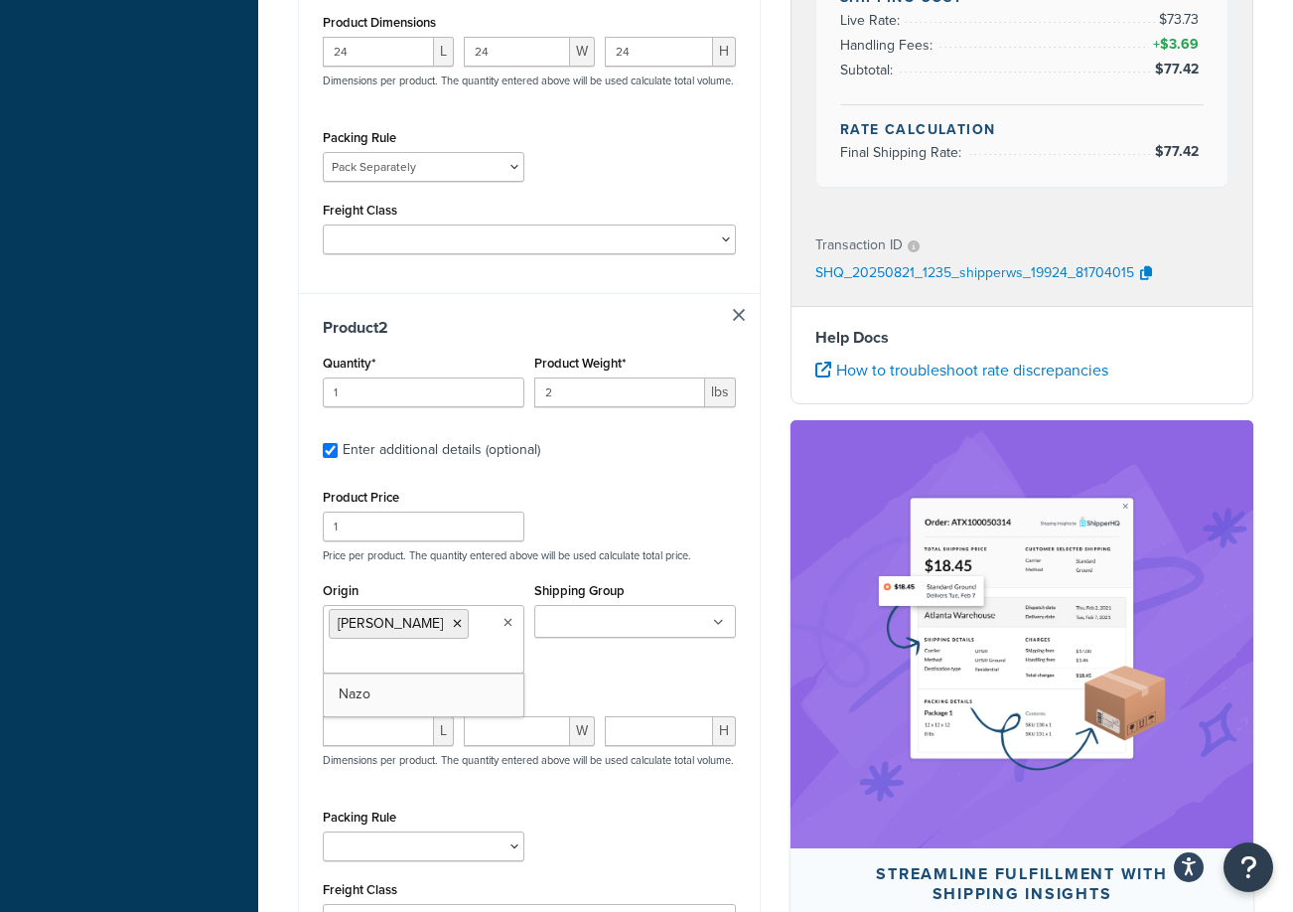
drag, startPoint x: 485, startPoint y: 717, endPoint x: 581, endPoint y: 665, distance: 109.3
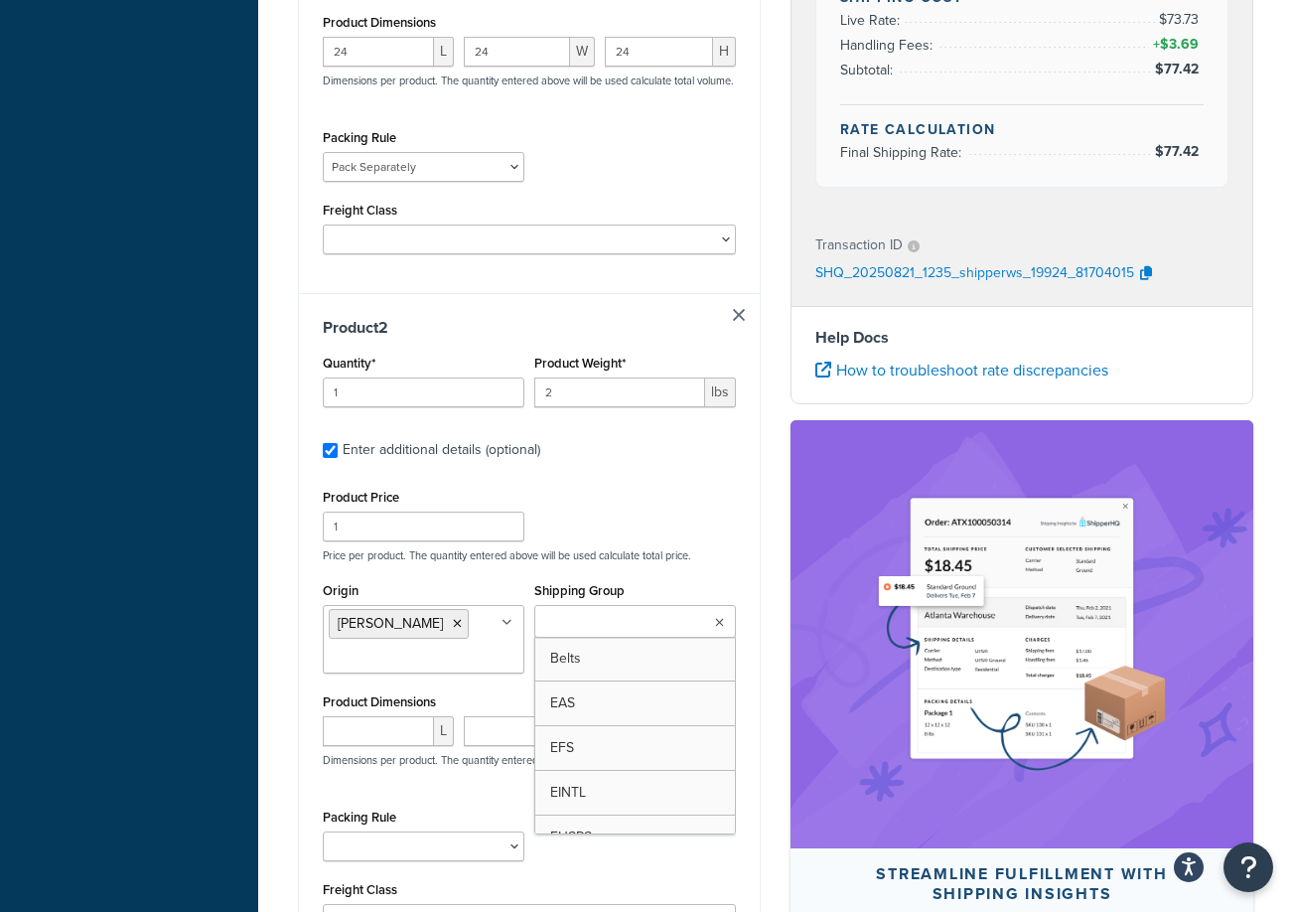
click at [627, 634] on input "Shipping Group" at bounding box center [628, 623] width 176 height 22
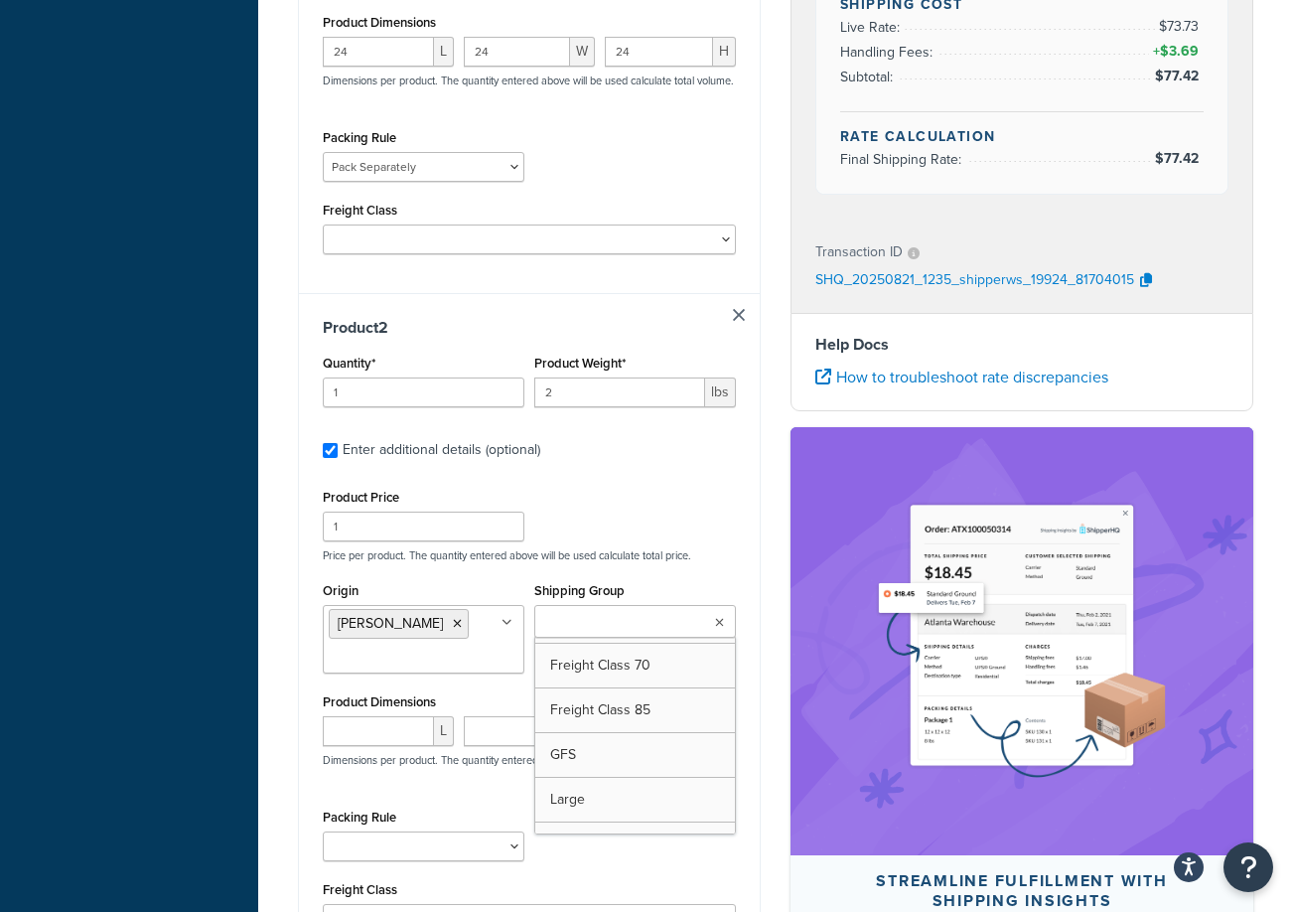
scroll to position [596, 0]
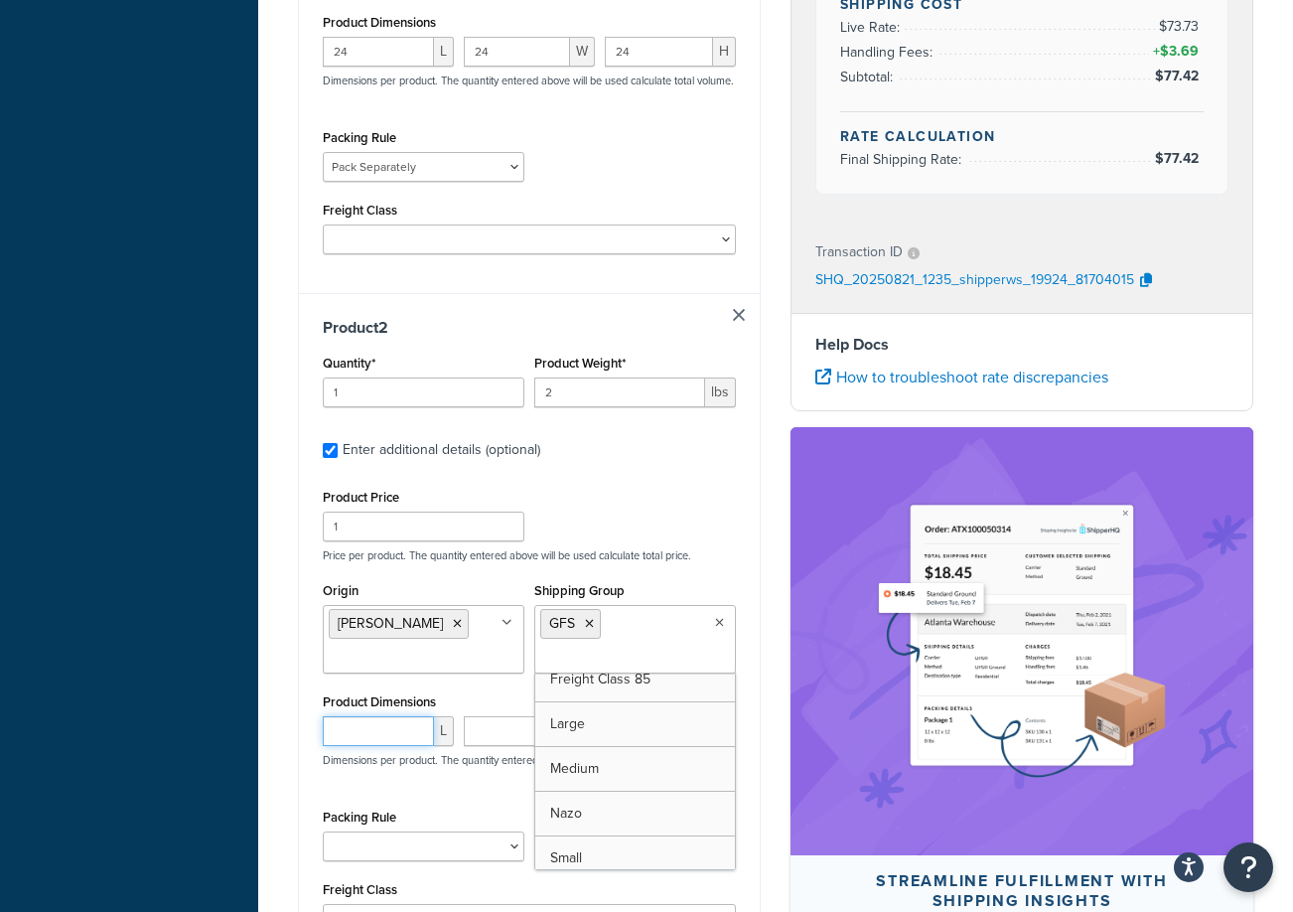
click at [376, 732] on input "number" at bounding box center [378, 731] width 111 height 30
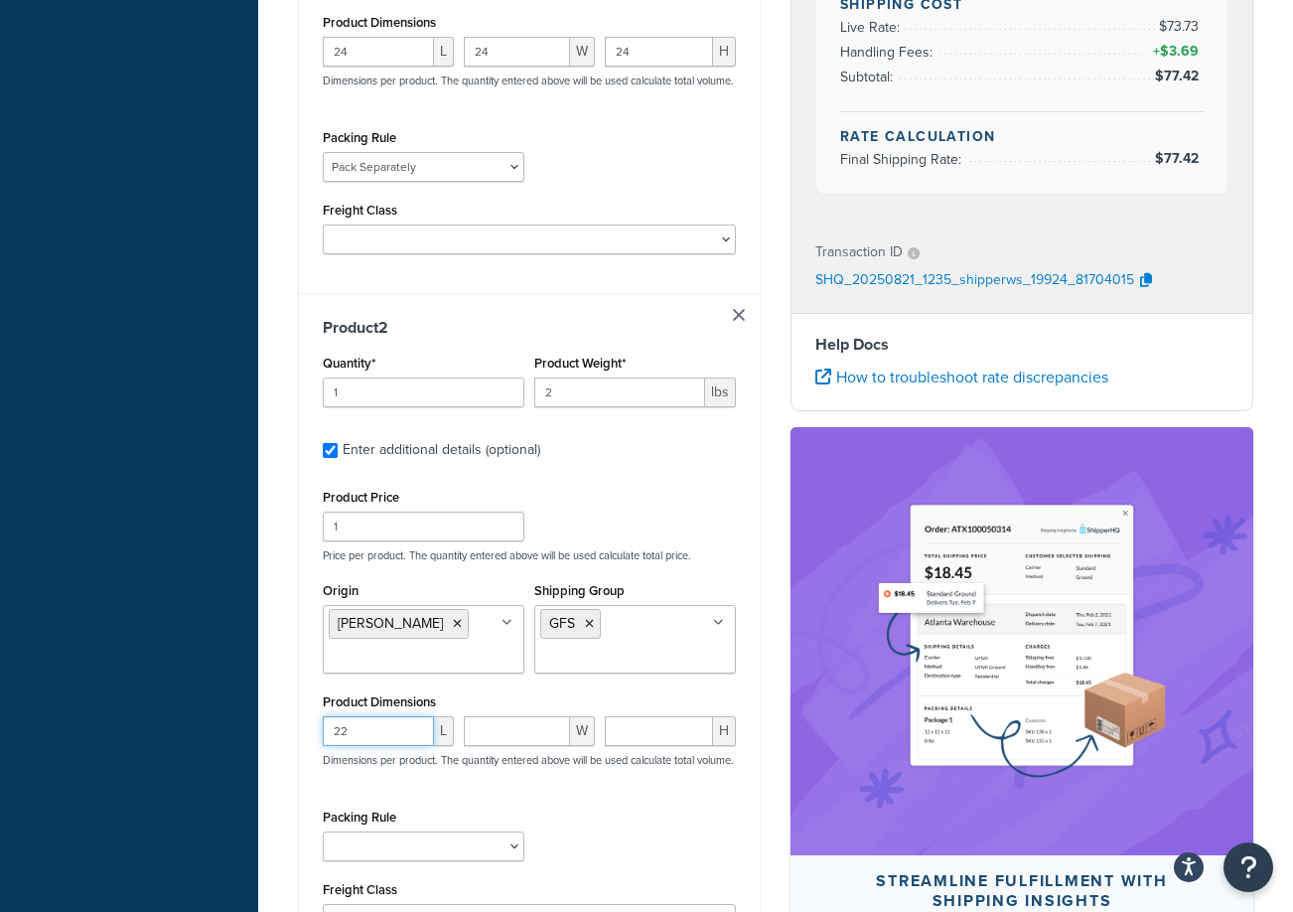
type input "22"
type input "6"
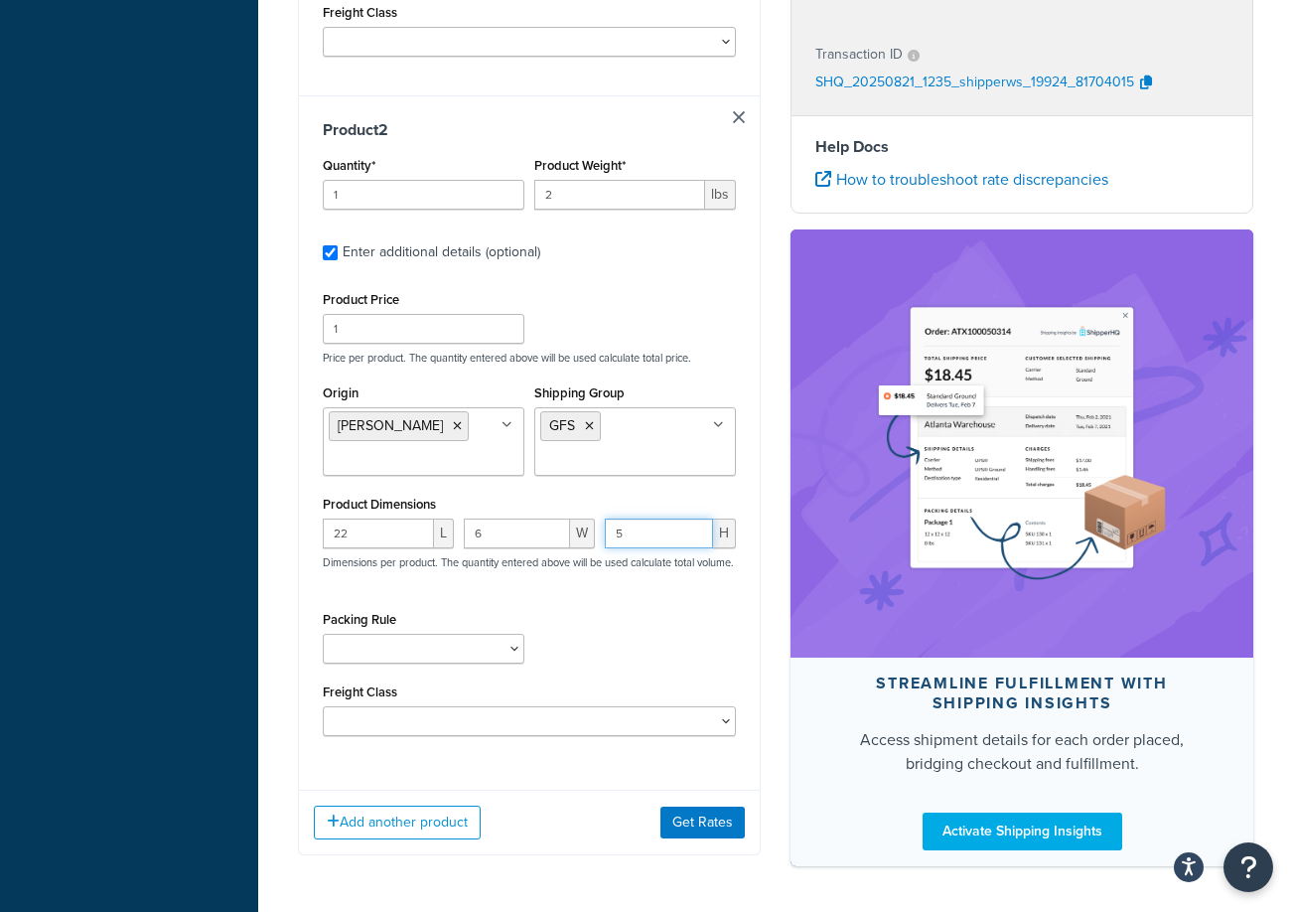
scroll to position [993, 0]
type input "5"
click at [715, 837] on button "Get Rates" at bounding box center [702, 821] width 84 height 32
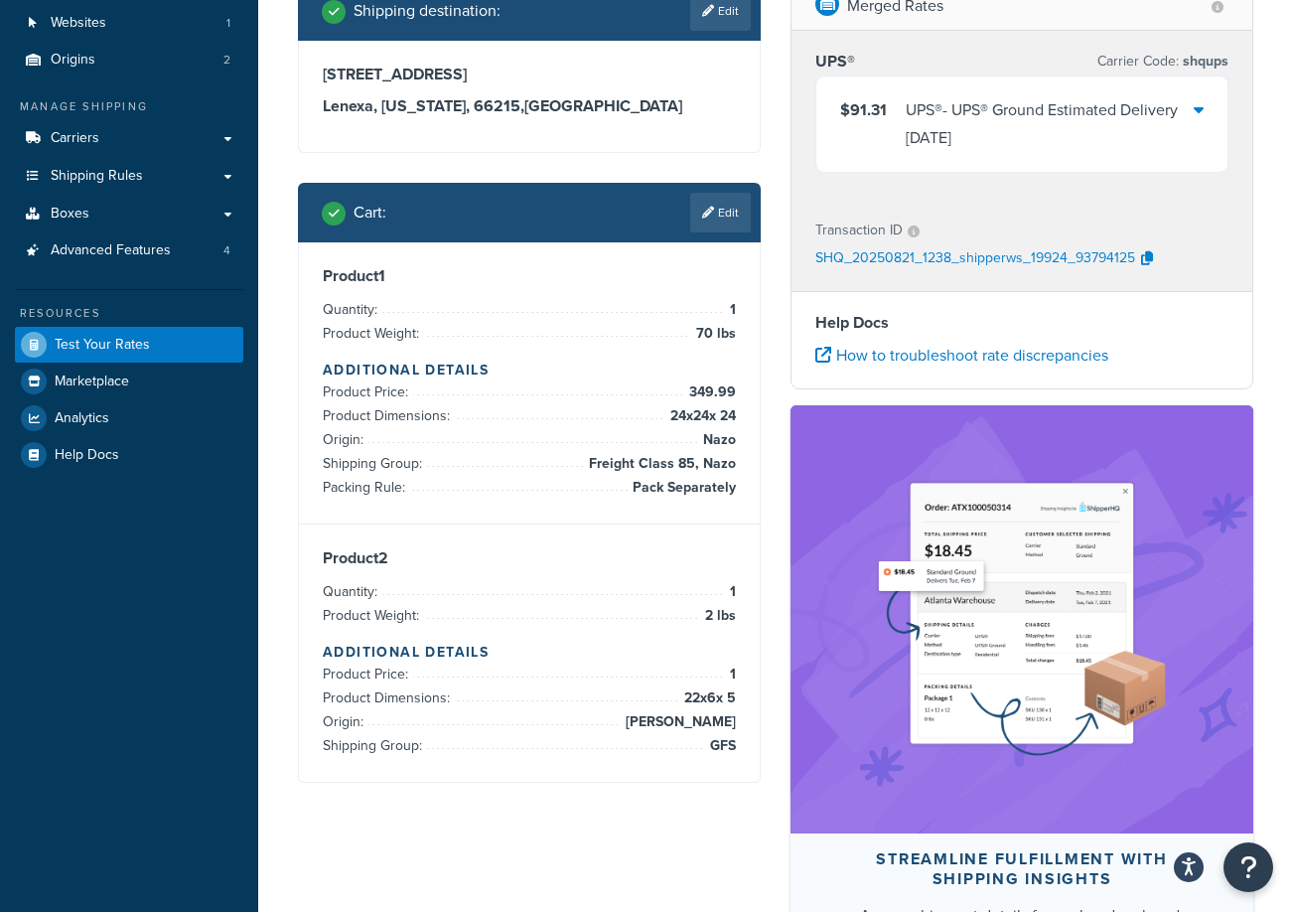
scroll to position [392, 0]
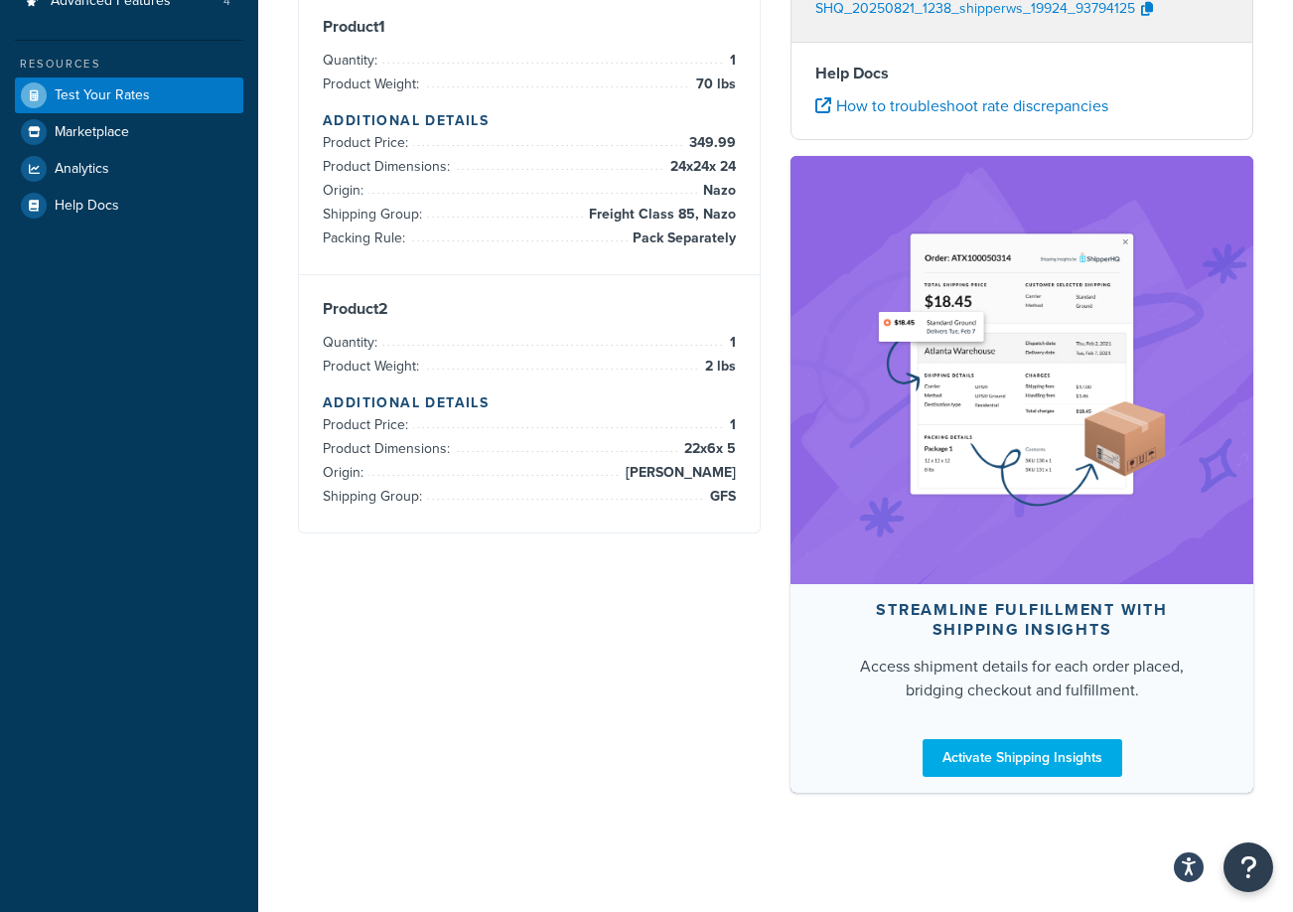
drag, startPoint x: 759, startPoint y: 823, endPoint x: 822, endPoint y: 708, distance: 131.6
click at [759, 823] on div "Test your rates Reset Rate Results 08/21/2025, 8:38 AM Shipping destination : E…" at bounding box center [775, 269] width 1035 height 1185
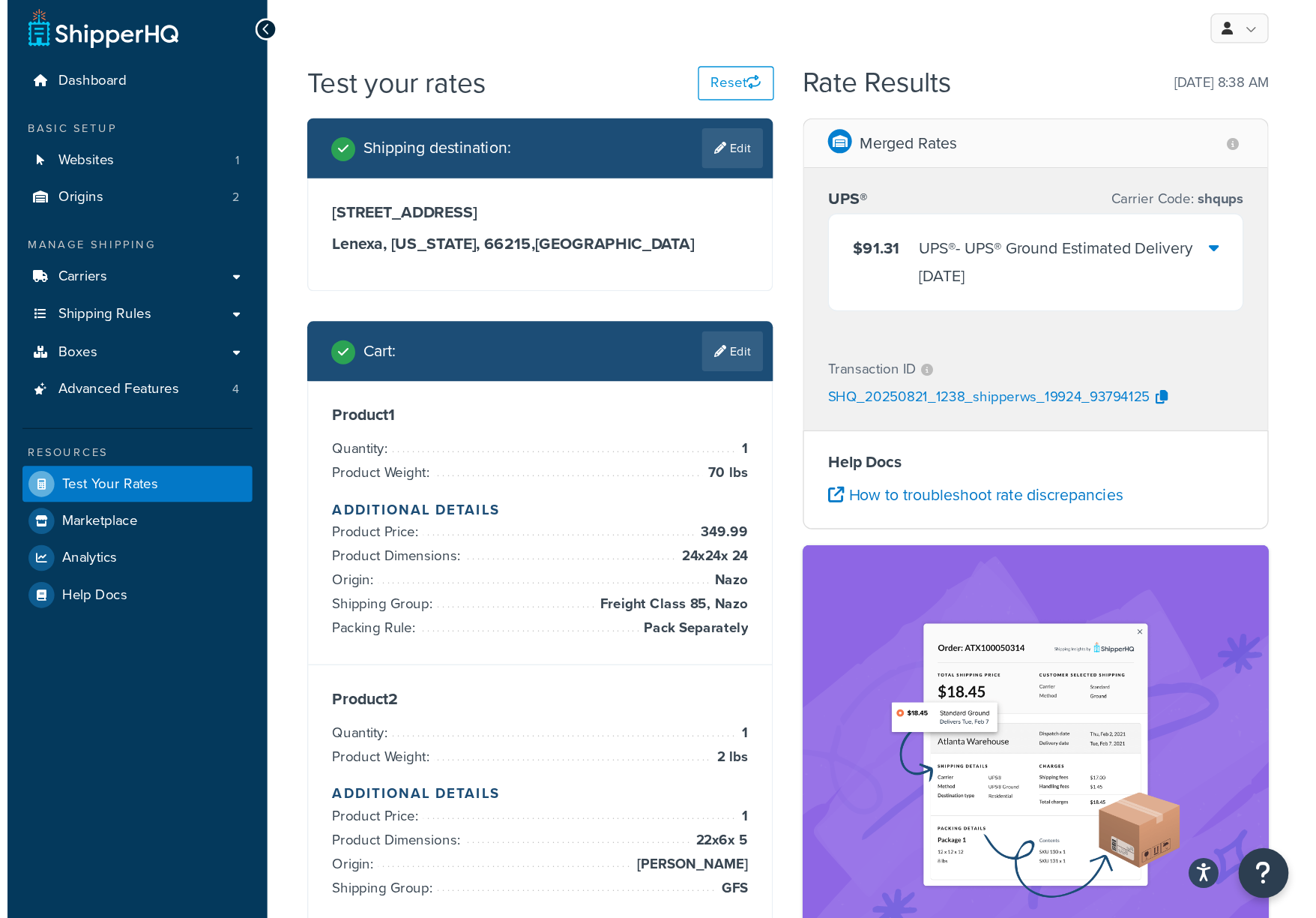
scroll to position [0, 0]
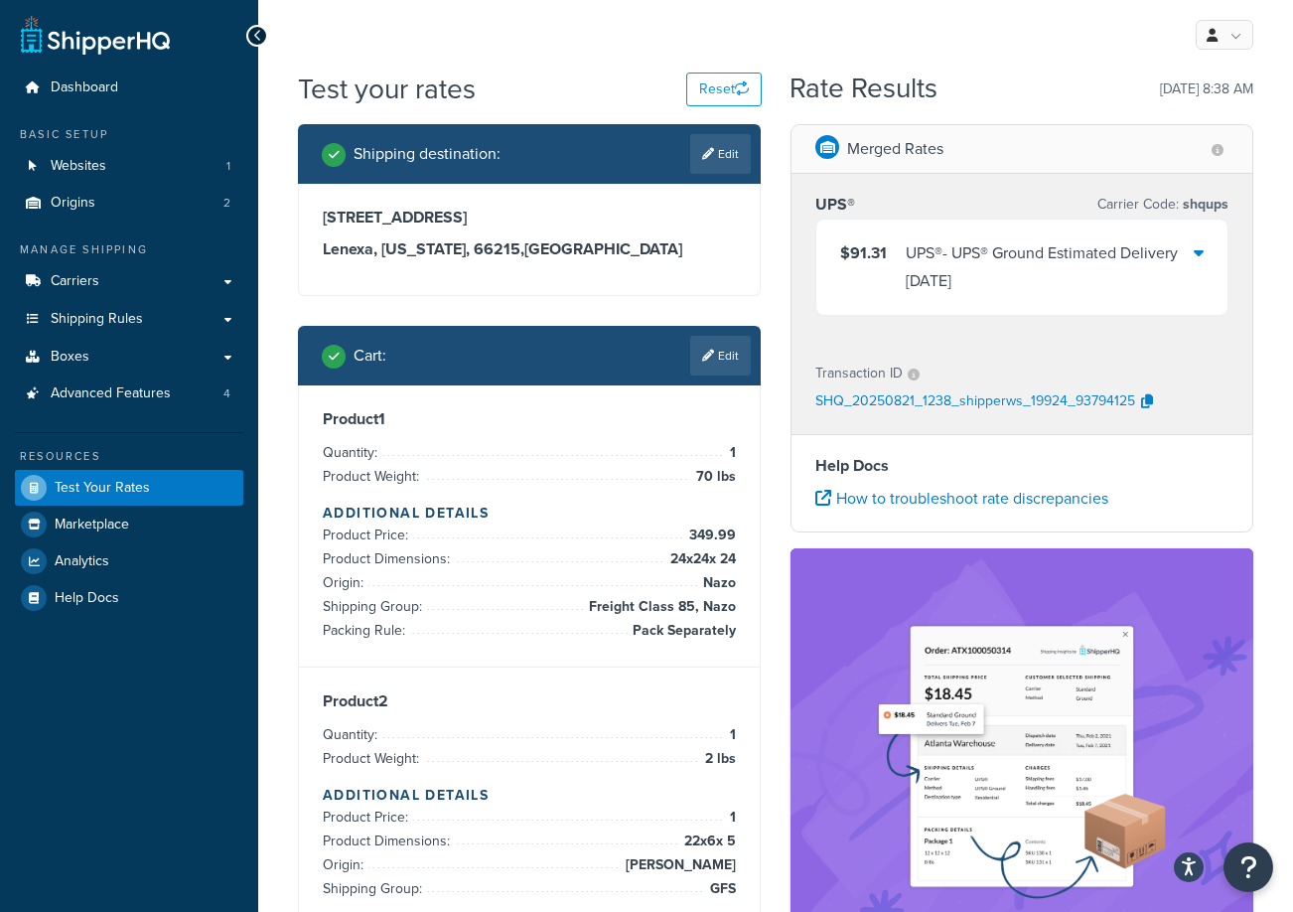
click at [1204, 253] on div "$91.31 UPS® - UPS® Ground Estimated Delivery Thu, Sep 4" at bounding box center [1021, 266] width 411 height 95
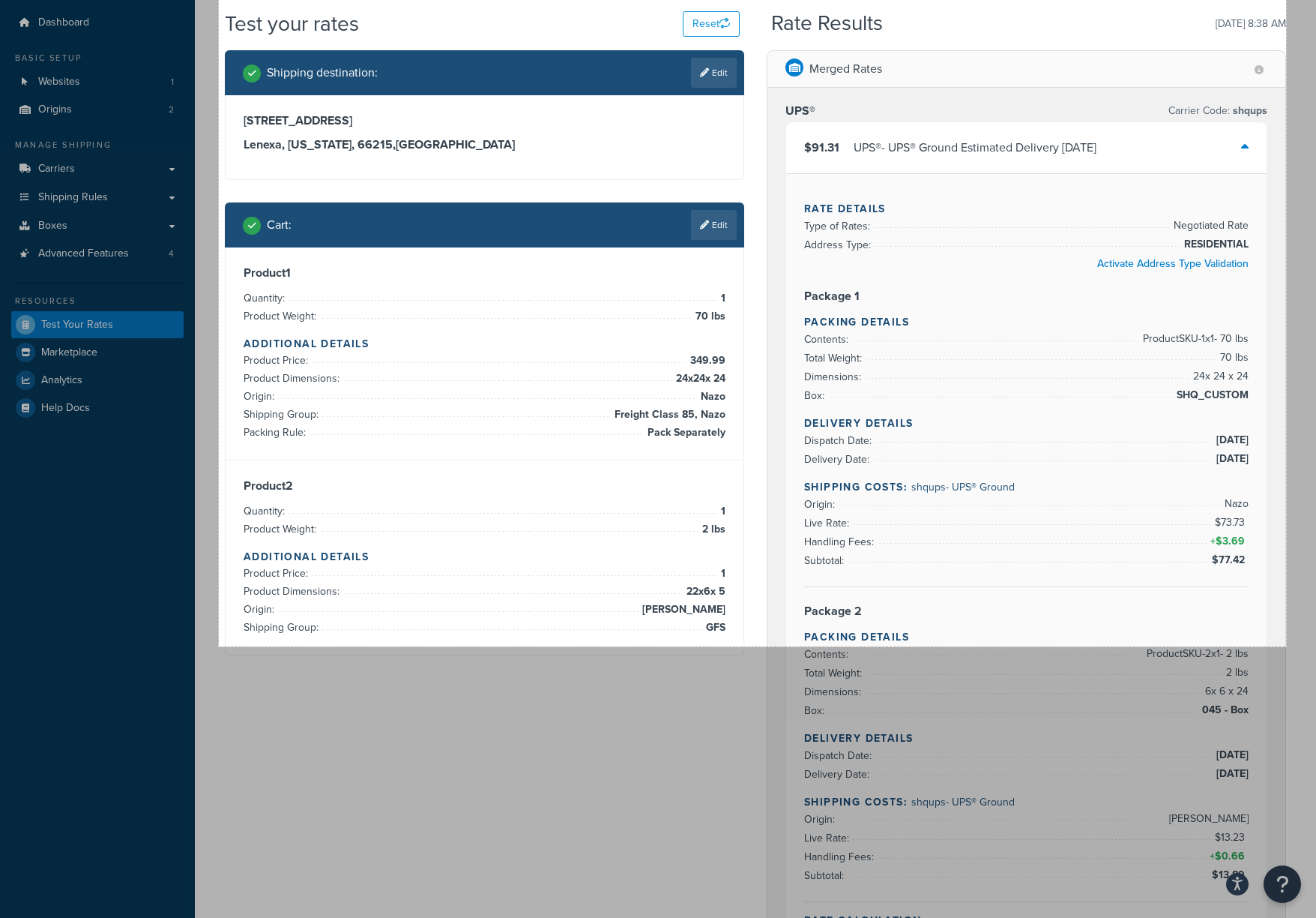
scroll to position [300, 0]
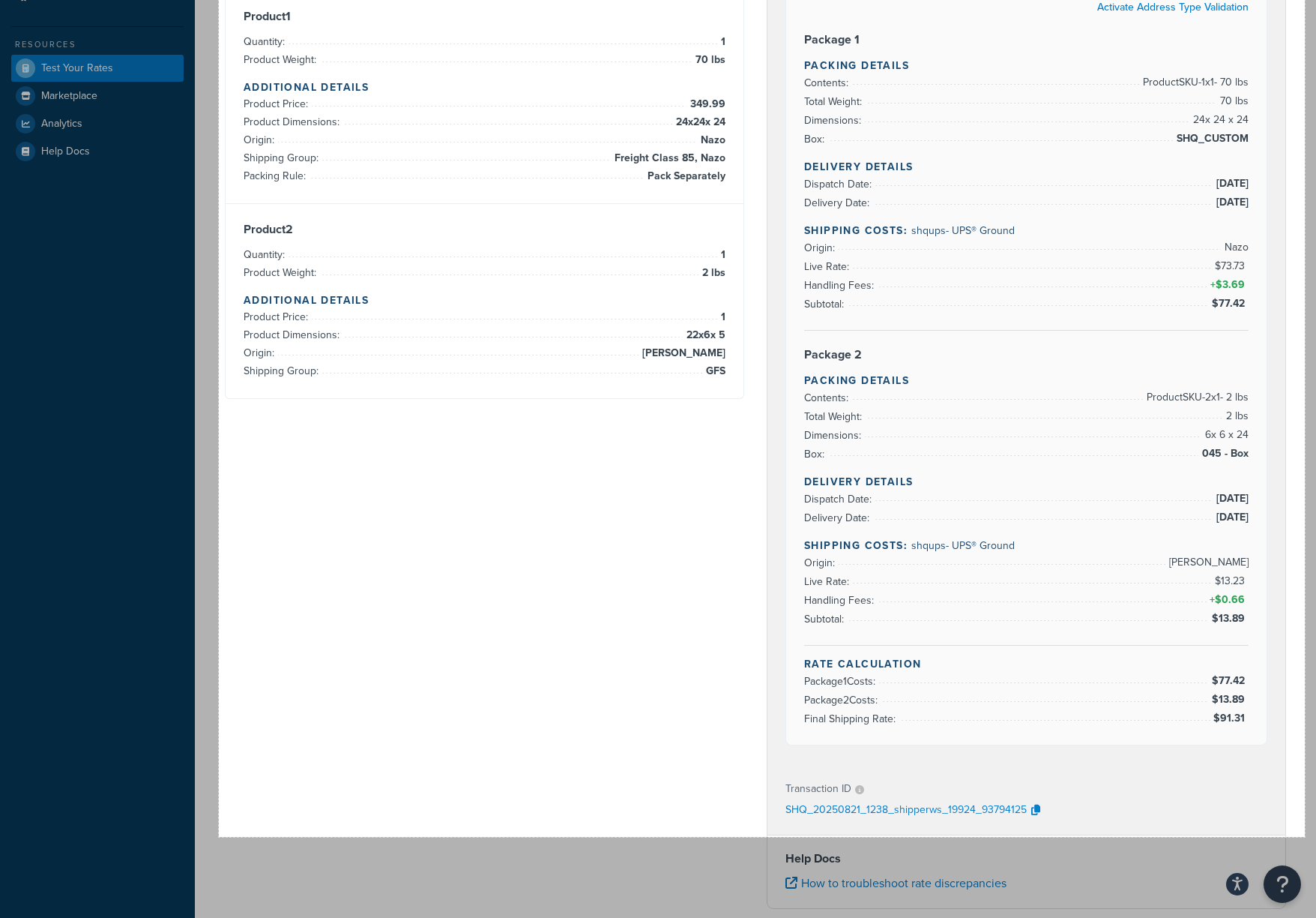
drag, startPoint x: 219, startPoint y: 19, endPoint x: 1305, endPoint y: 836, distance: 1359.0
click at [975, 688] on div "1449 X 1491" at bounding box center [658, 465] width 1316 height 1530
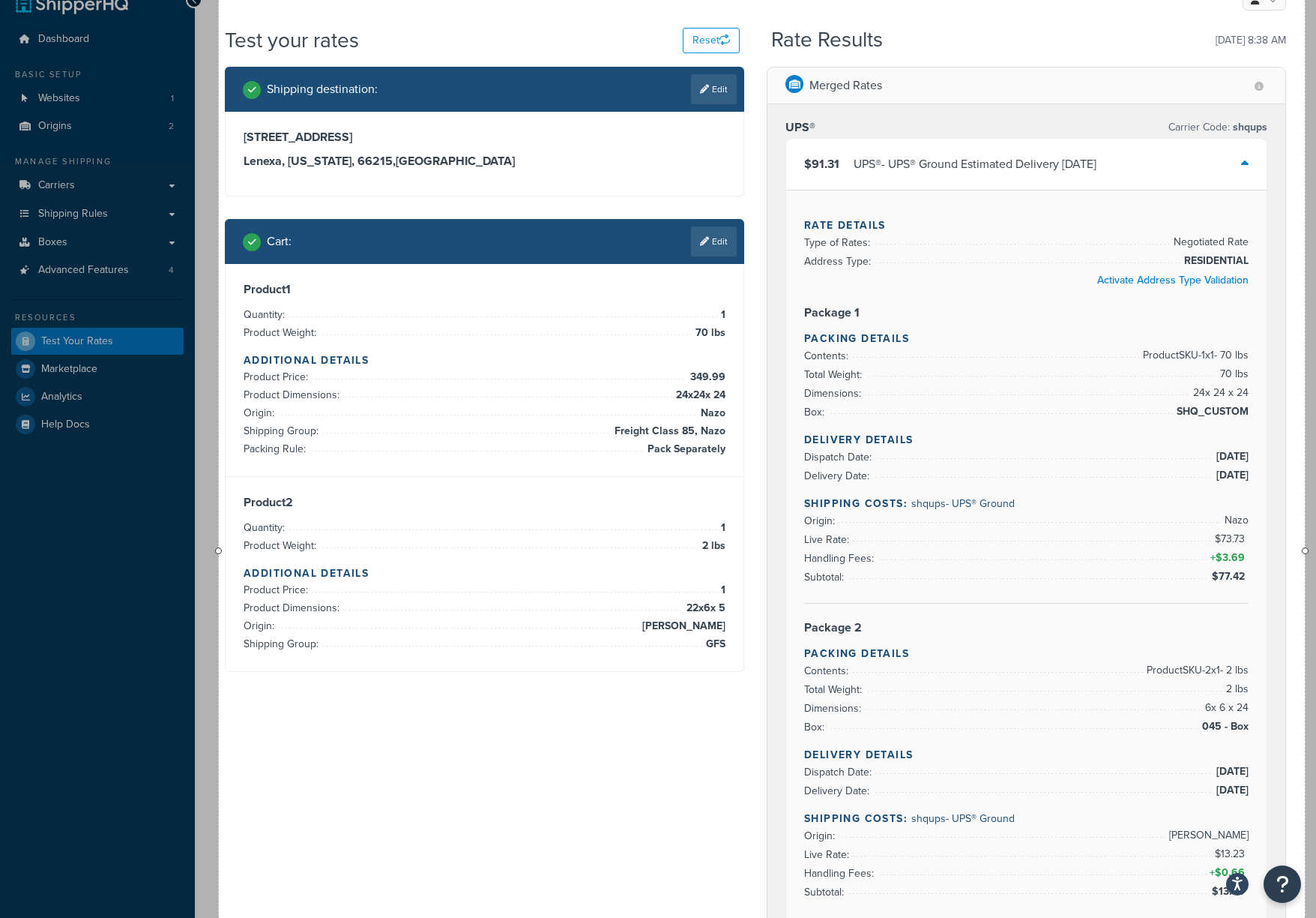
scroll to position [0, 0]
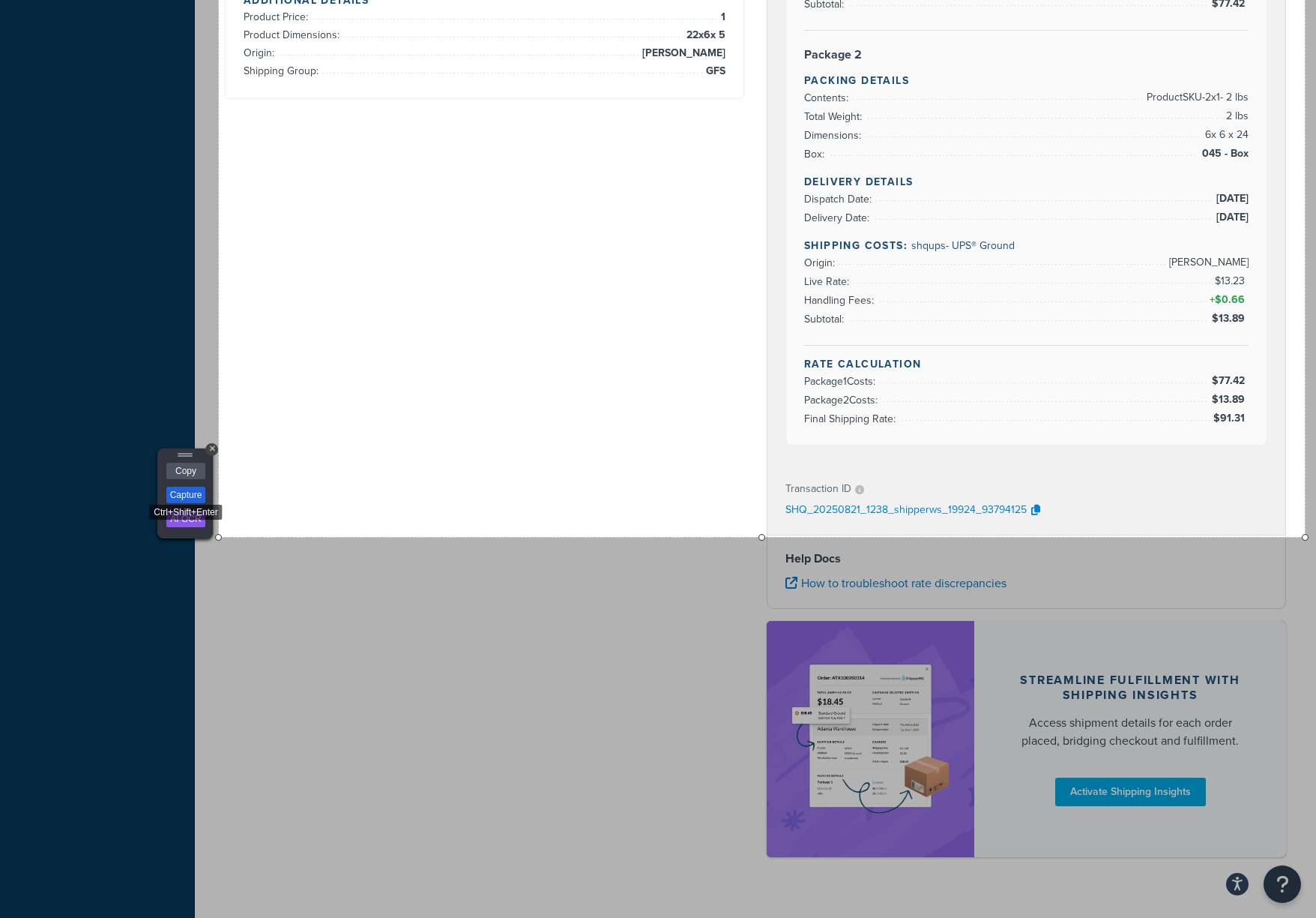
click at [195, 494] on link "Capture" at bounding box center [186, 495] width 39 height 17
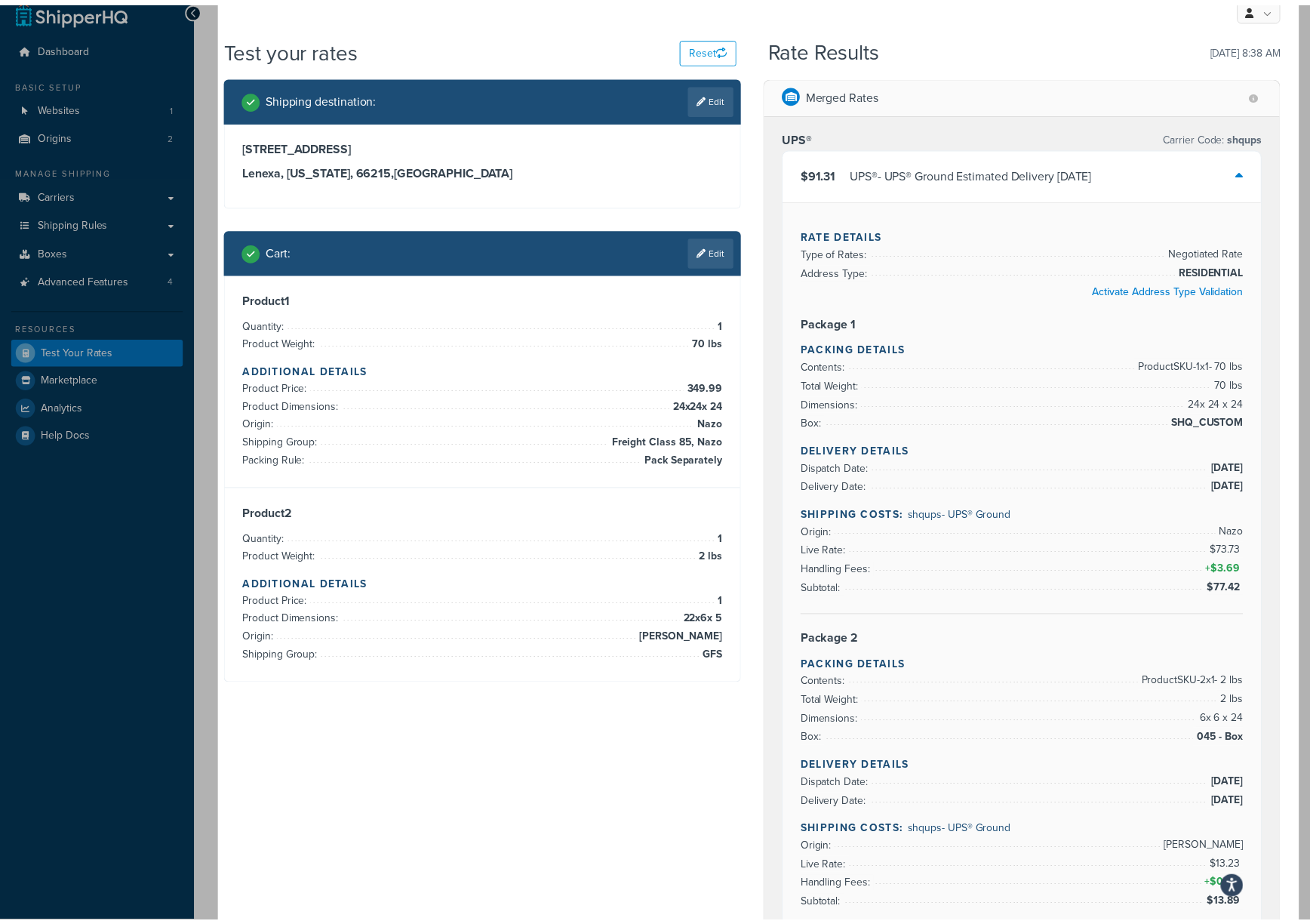
scroll to position [220, 0]
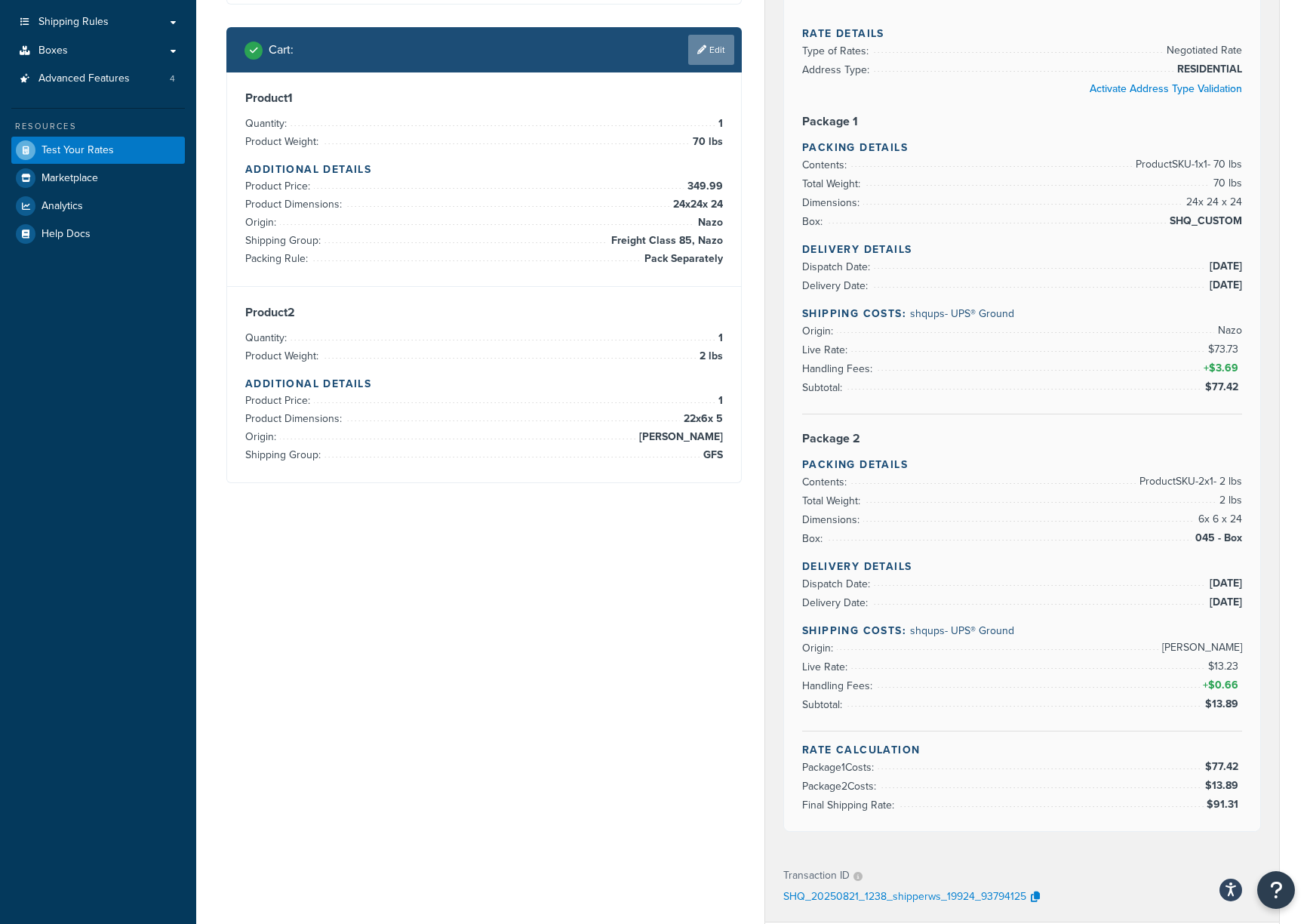
click at [707, 58] on link "Edit" at bounding box center [711, 50] width 46 height 30
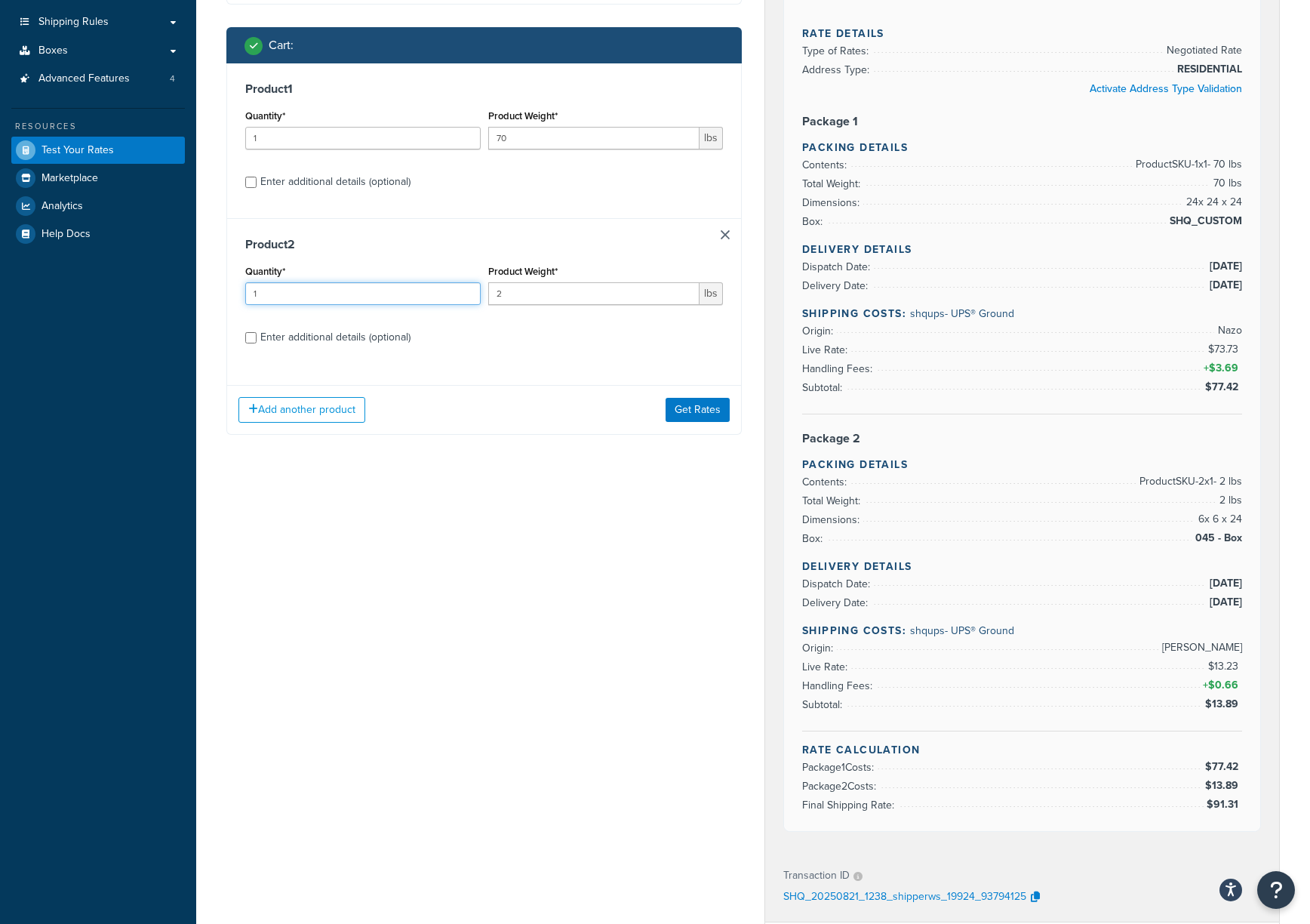
drag, startPoint x: 329, startPoint y: 297, endPoint x: 239, endPoint y: 297, distance: 90.0
click at [239, 297] on div "Product 2 Quantity* 1 Product Weight* 2 lbs Enter additional details (optional)" at bounding box center [484, 296] width 514 height 156
type input "3"
click at [696, 405] on button "Get Rates" at bounding box center [698, 410] width 64 height 24
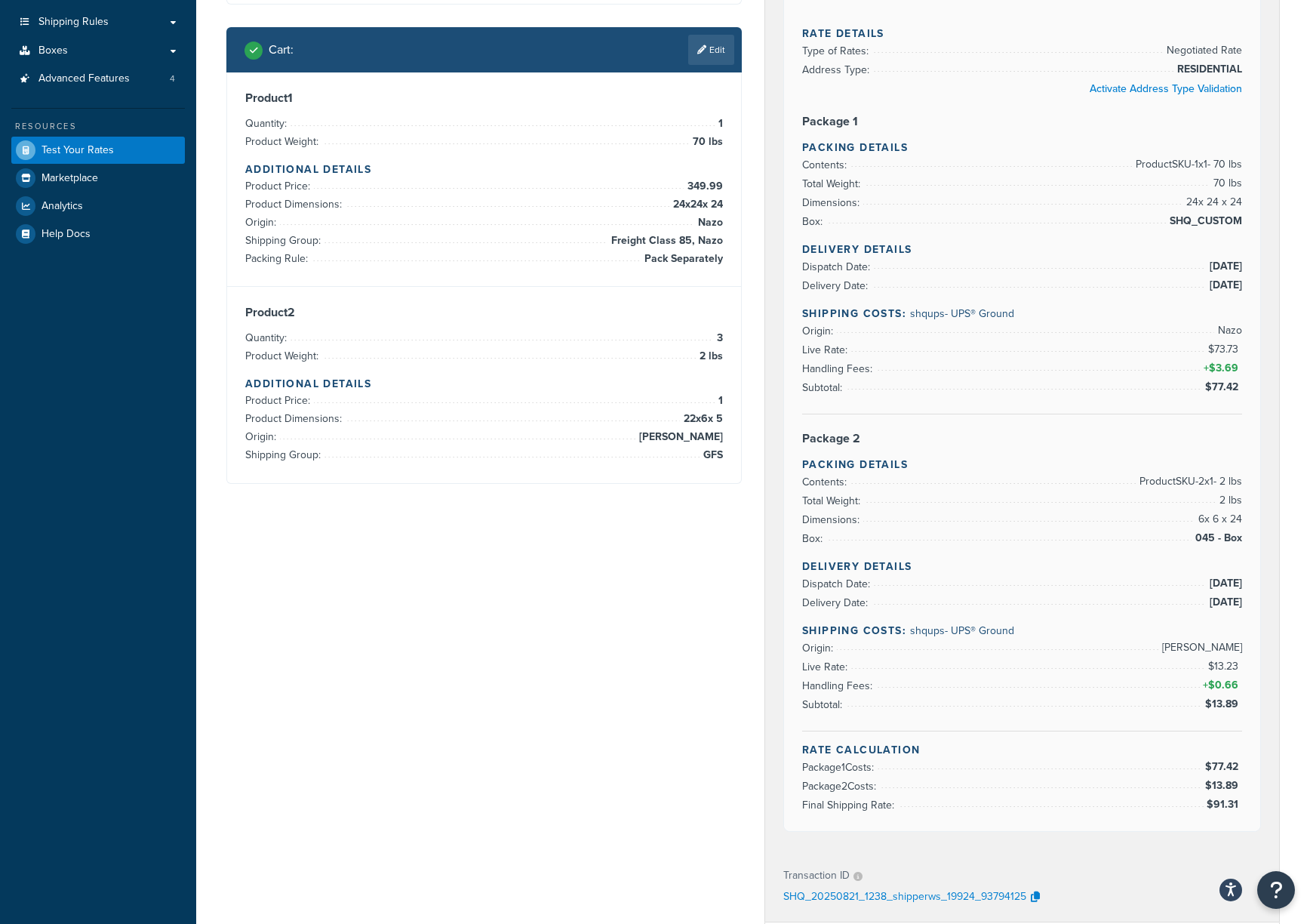
scroll to position [0, 0]
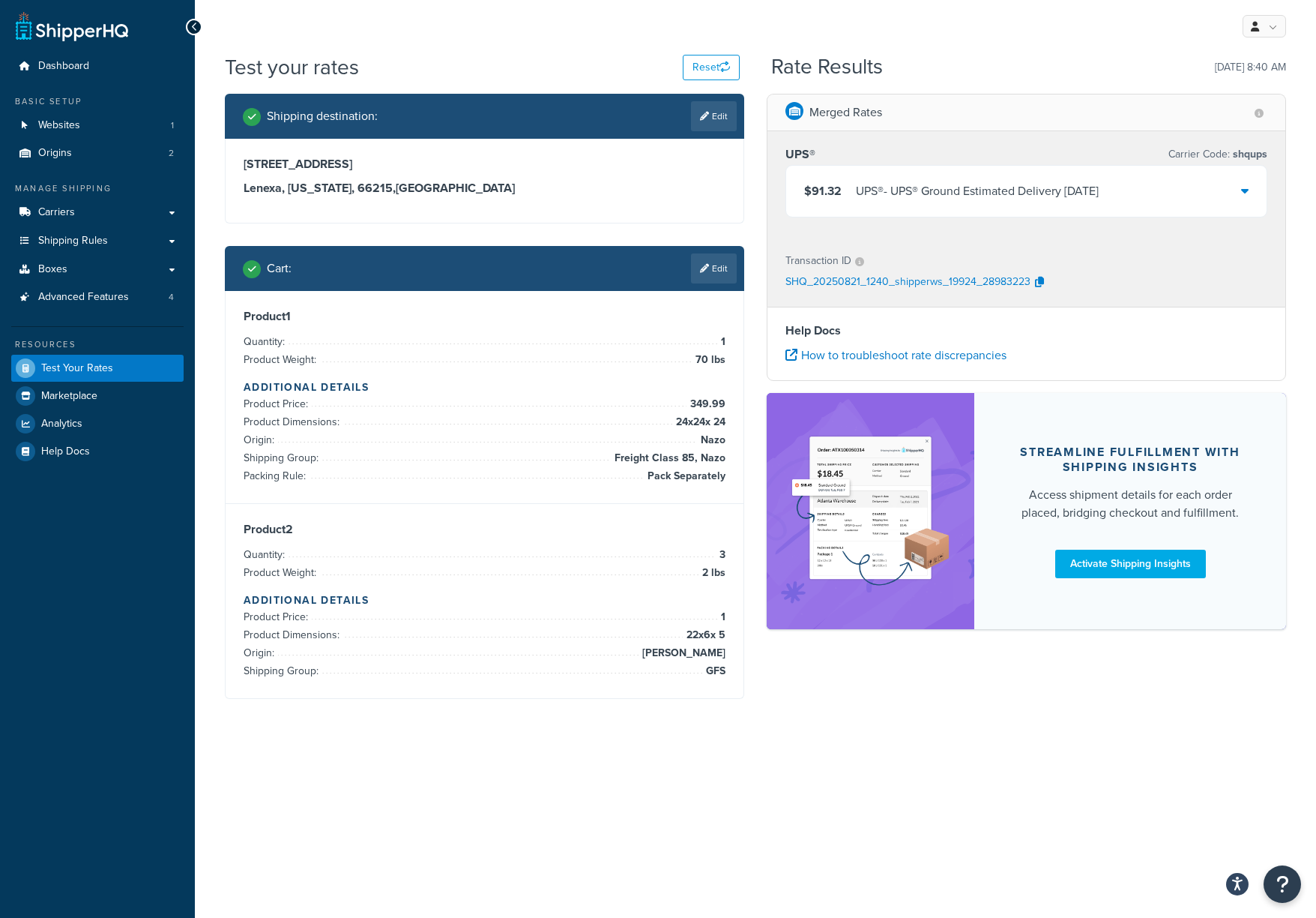
click at [975, 196] on div "$91.32 UPS® - UPS® Ground Estimated Delivery Thu, Sep 4" at bounding box center [1026, 191] width 481 height 51
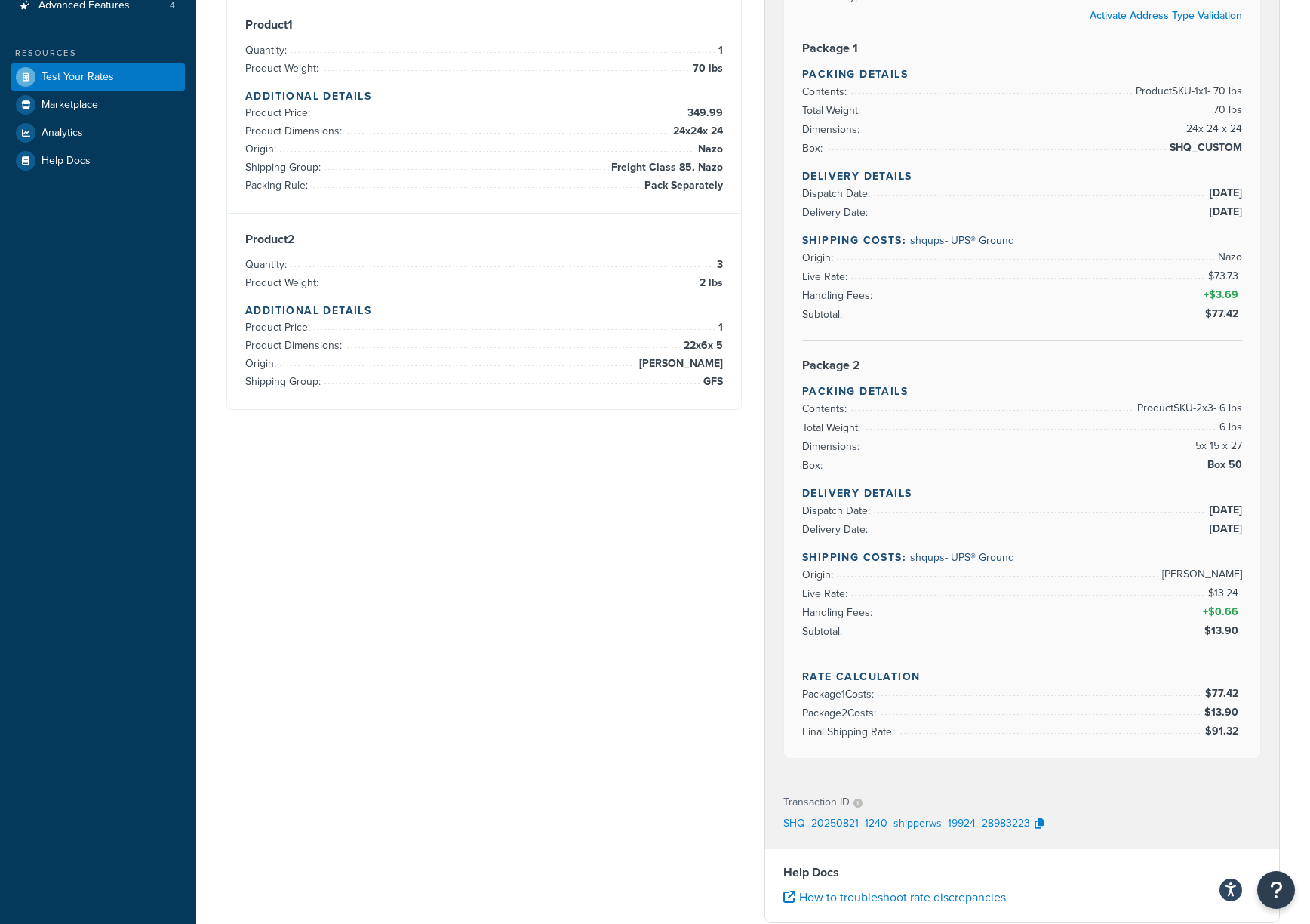
scroll to position [302, 0]
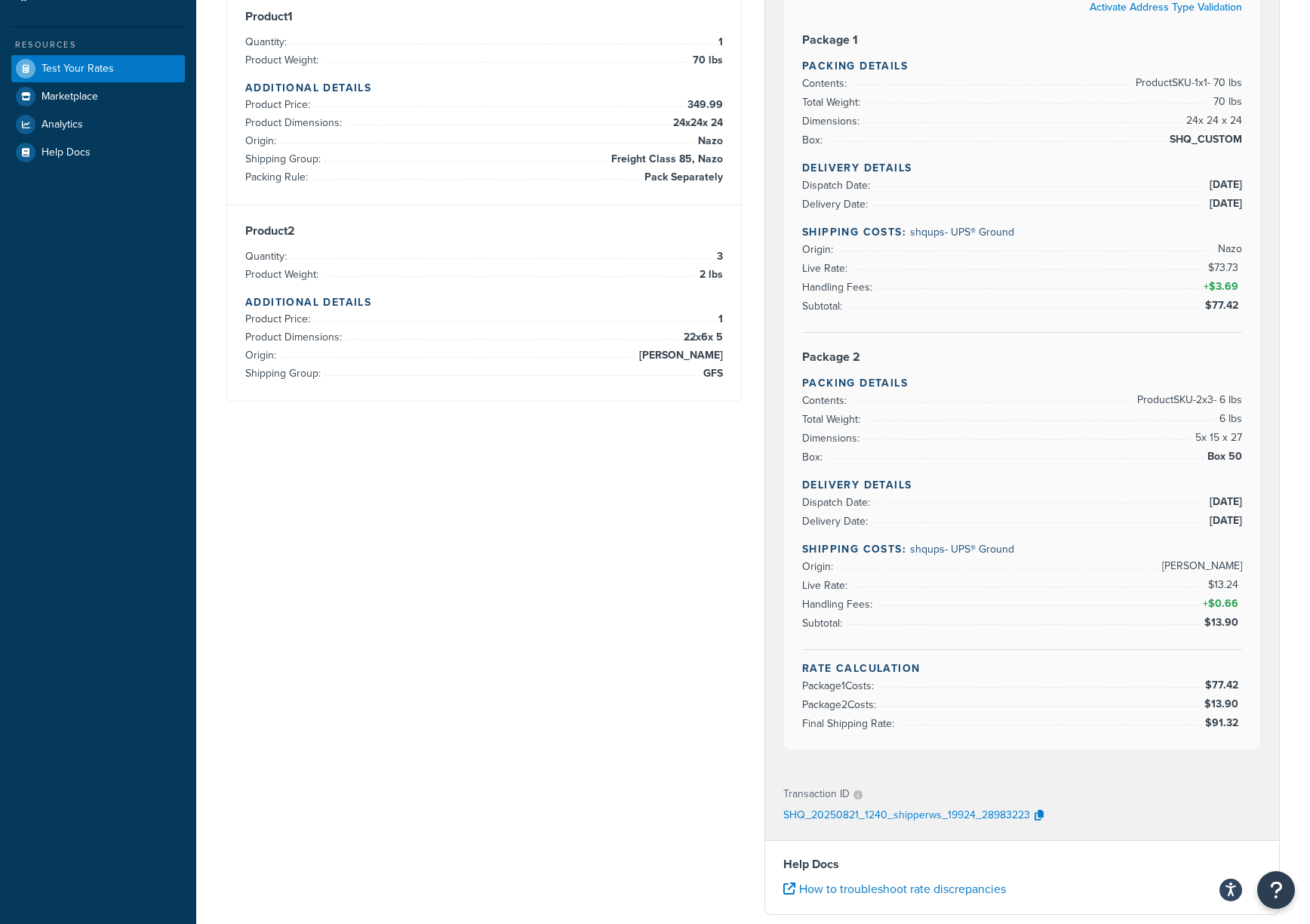
click at [741, 581] on div "Shipping destination : Edit 14711 W 112th St Lenexa, Kansas, 66215 , United Sta…" at bounding box center [753, 484] width 1076 height 1384
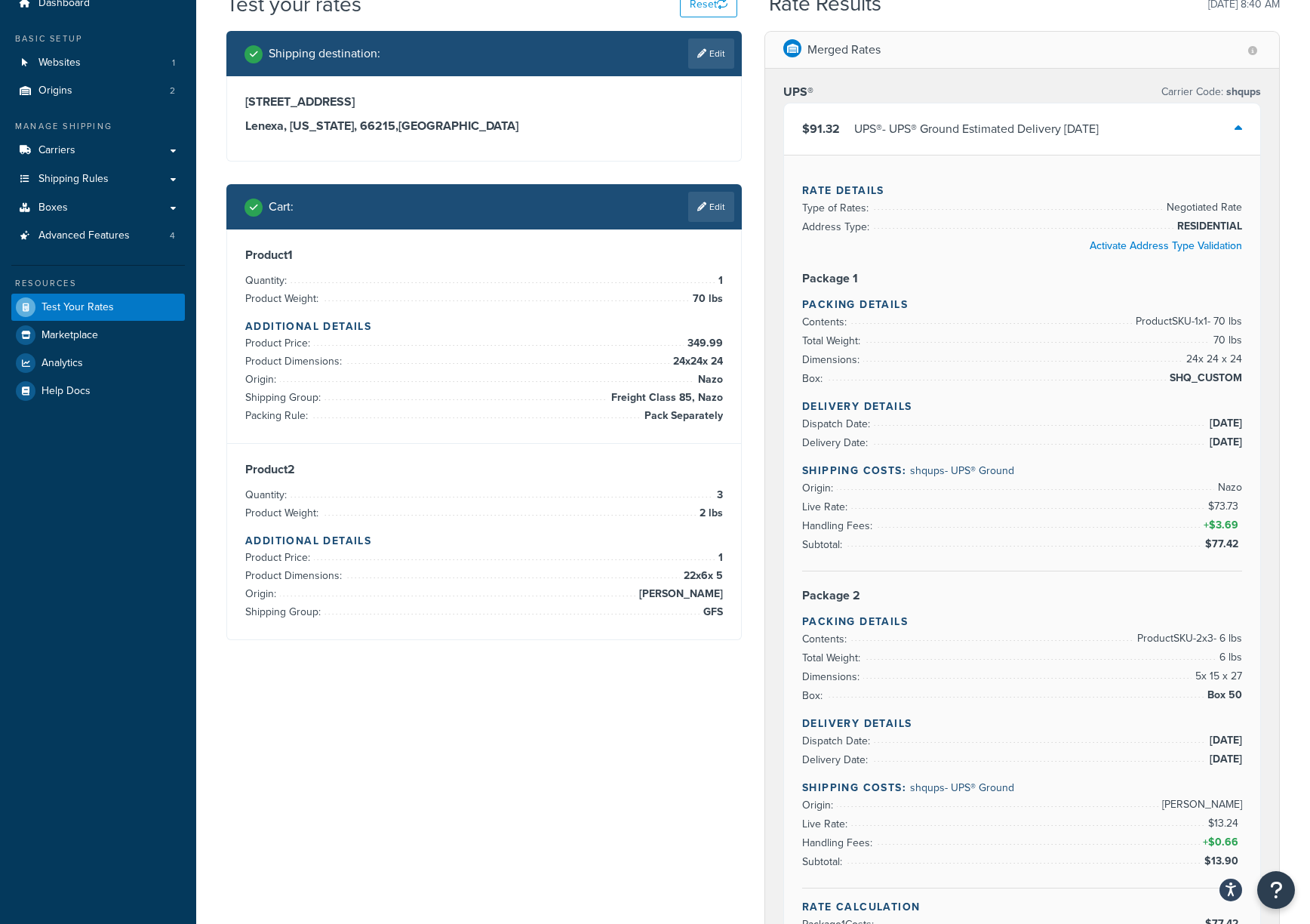
scroll to position [0, 0]
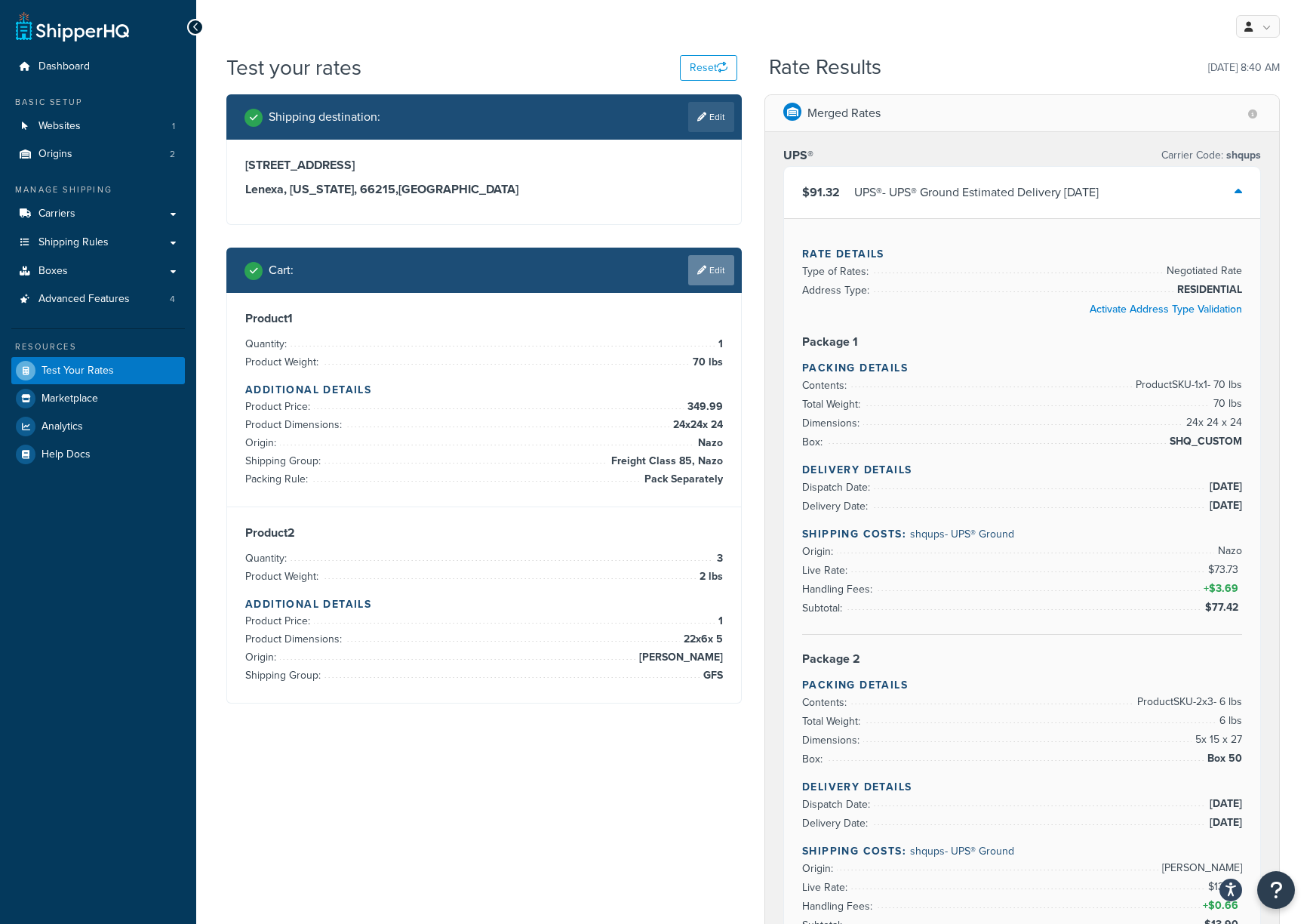
click at [714, 277] on link "Edit" at bounding box center [711, 271] width 46 height 30
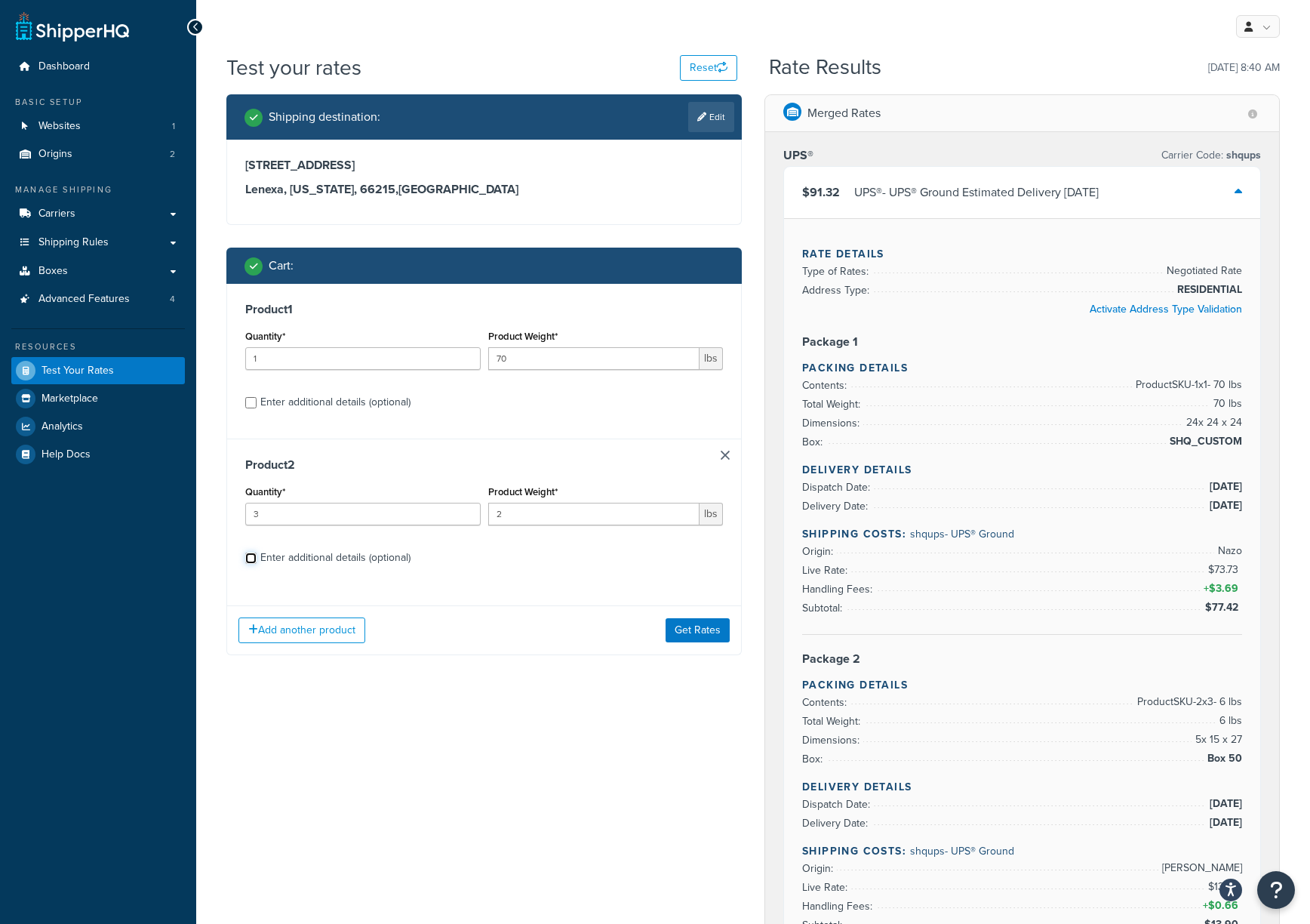
click at [255, 555] on input "Enter additional details (optional)" at bounding box center [251, 558] width 11 height 11
checkbox input "true"
select select "61053"
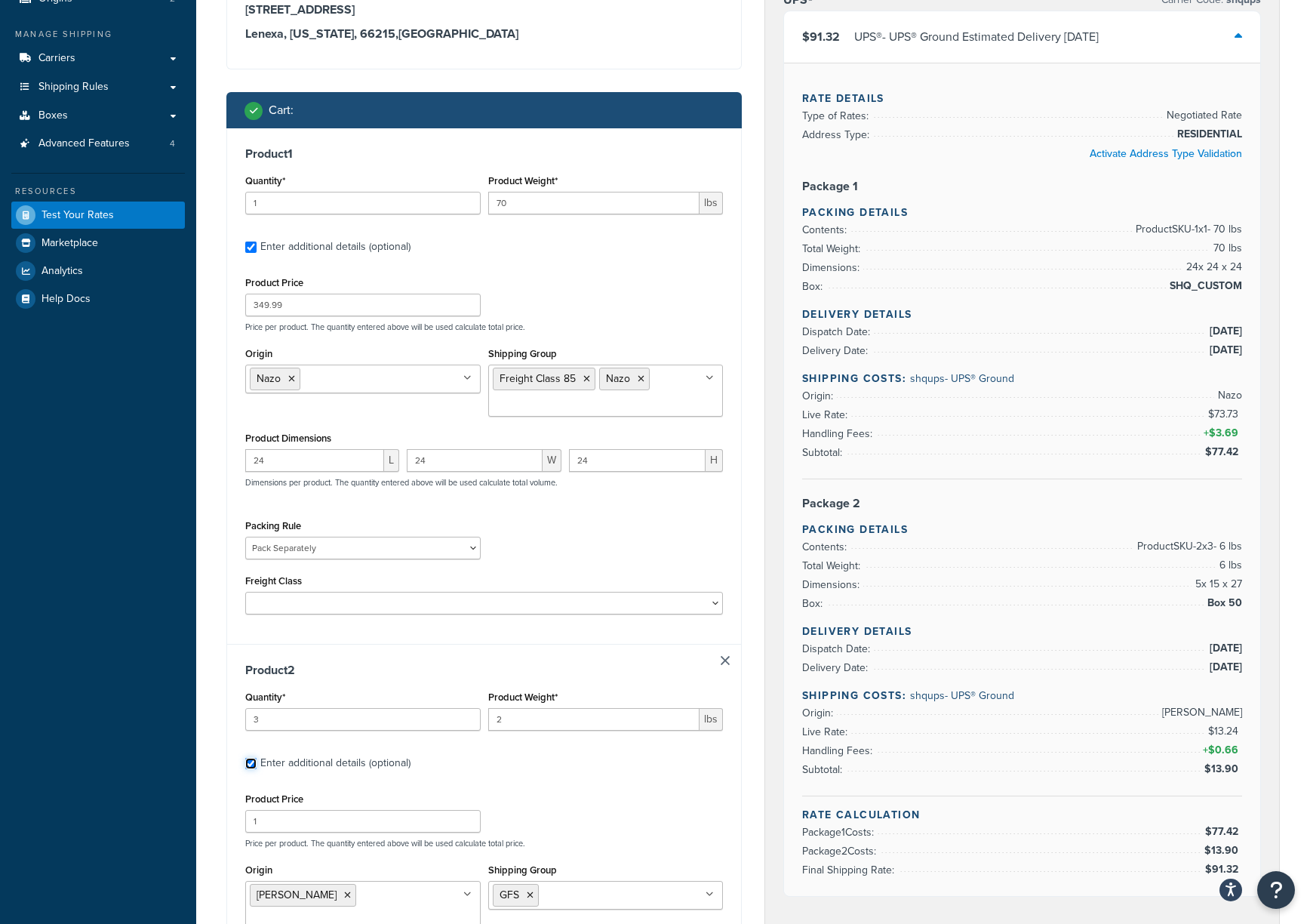
scroll to position [201, 0]
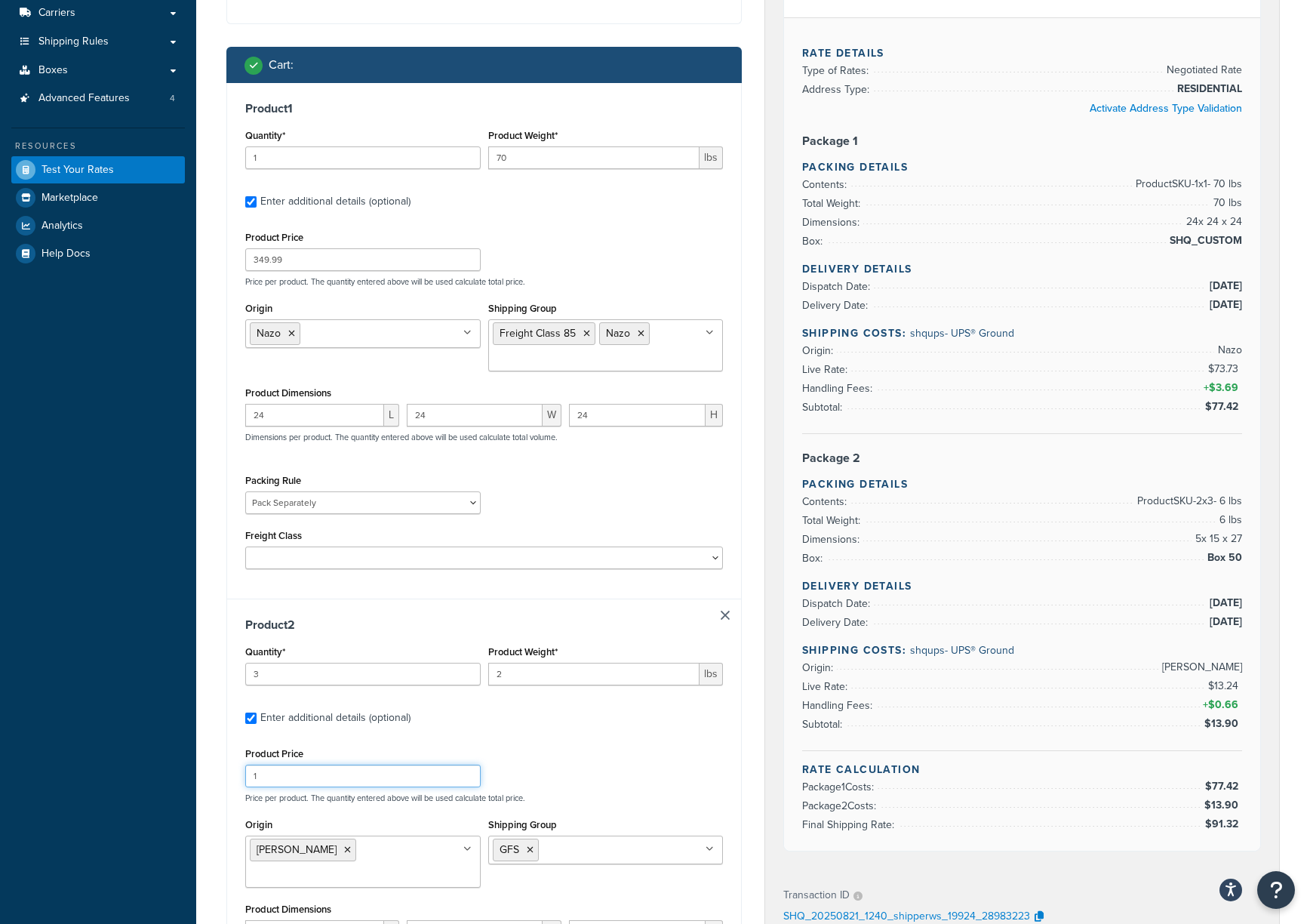
drag, startPoint x: 340, startPoint y: 776, endPoint x: 212, endPoint y: 773, distance: 128.0
click at [215, 692] on div "Shipping destination : Edit 14711 W 112th St Lenexa, Kansas, 66215 , United Sta…" at bounding box center [484, 546] width 538 height 1305
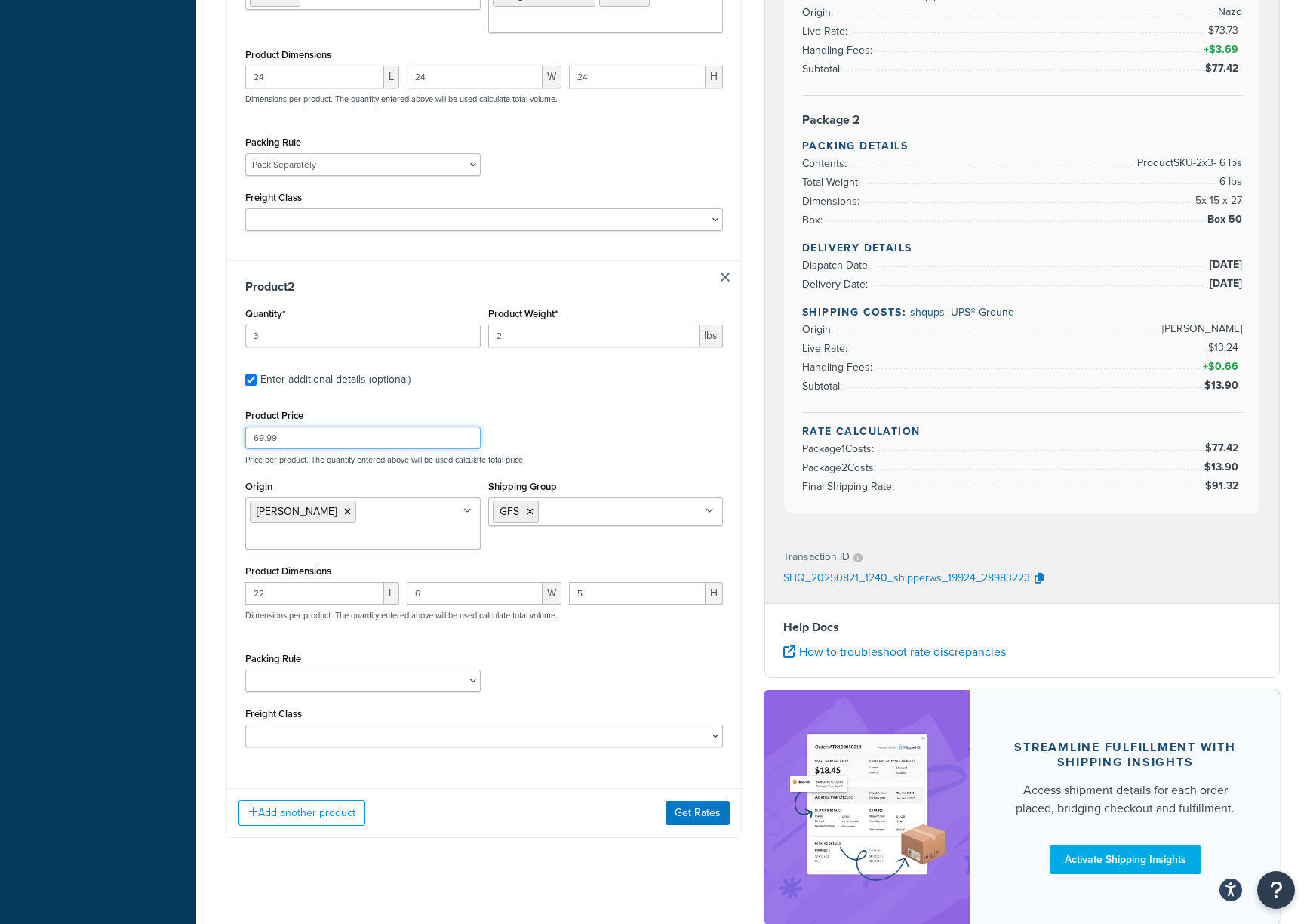
scroll to position [604, 0]
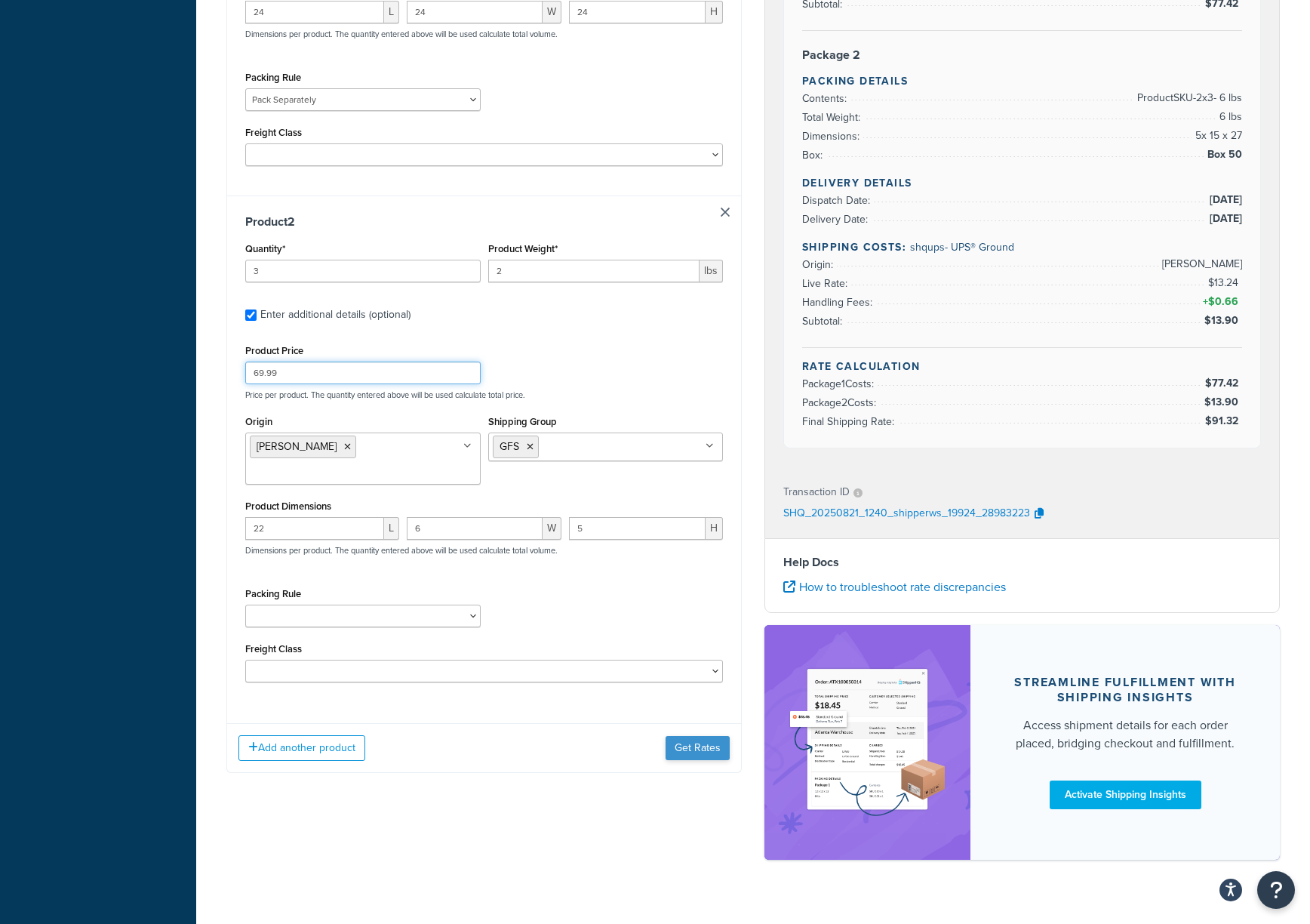
type input "69.99"
click at [695, 692] on button "Get Rates" at bounding box center [698, 748] width 64 height 24
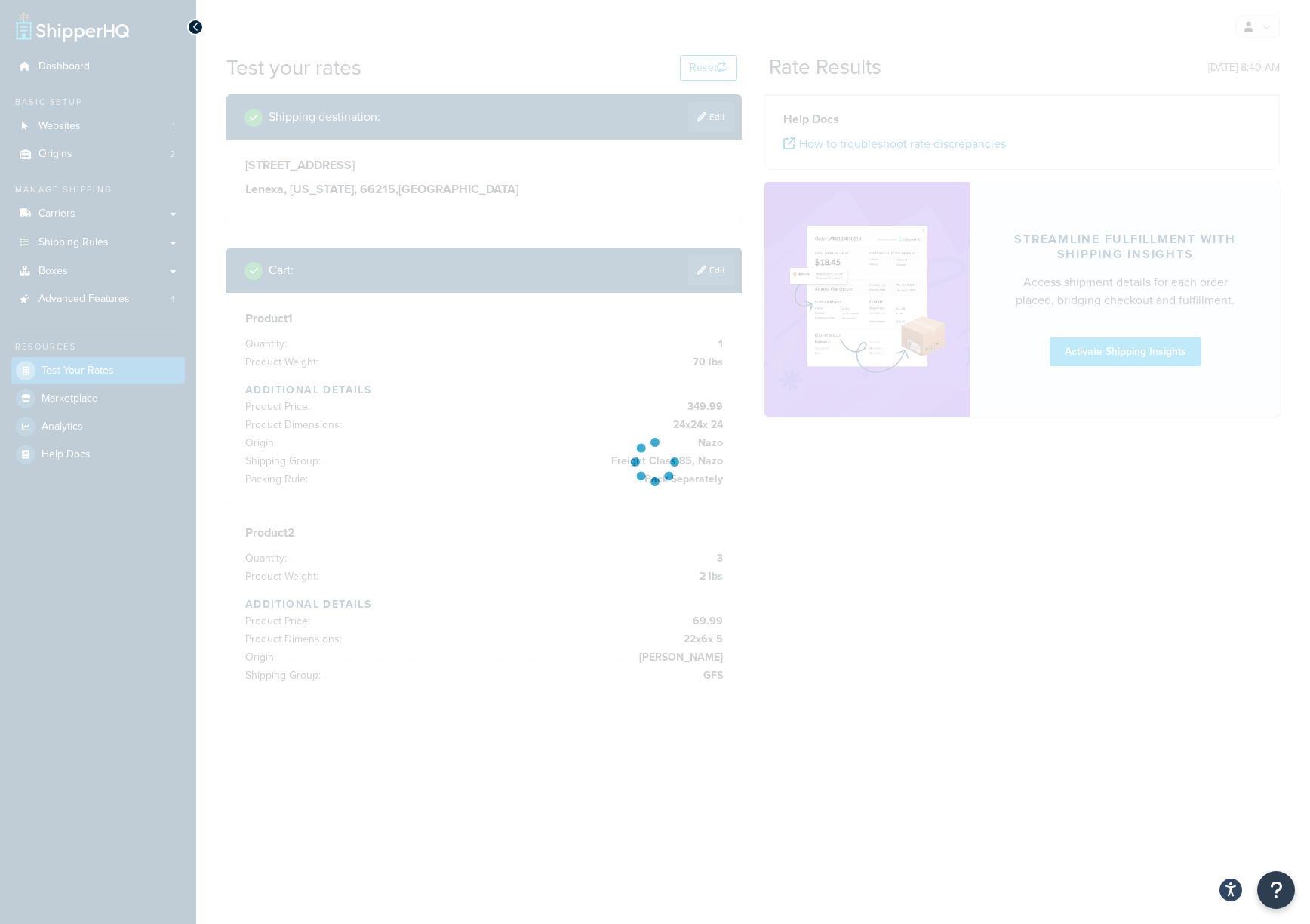
scroll to position [0, 0]
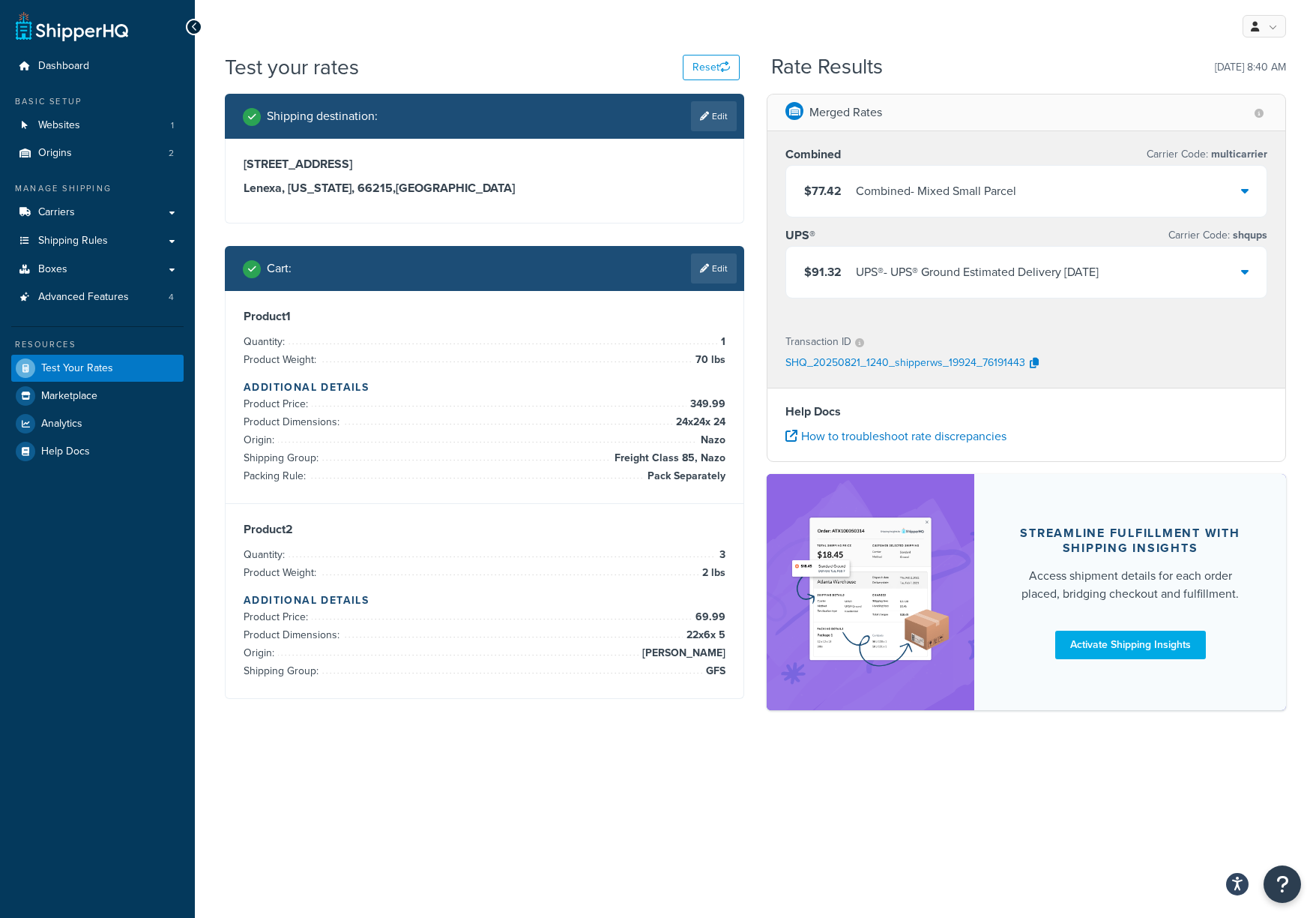
click at [975, 264] on div "$91.32 UPS® - UPS® Ground Estimated Delivery Thu, Sep 4" at bounding box center [1026, 273] width 481 height 51
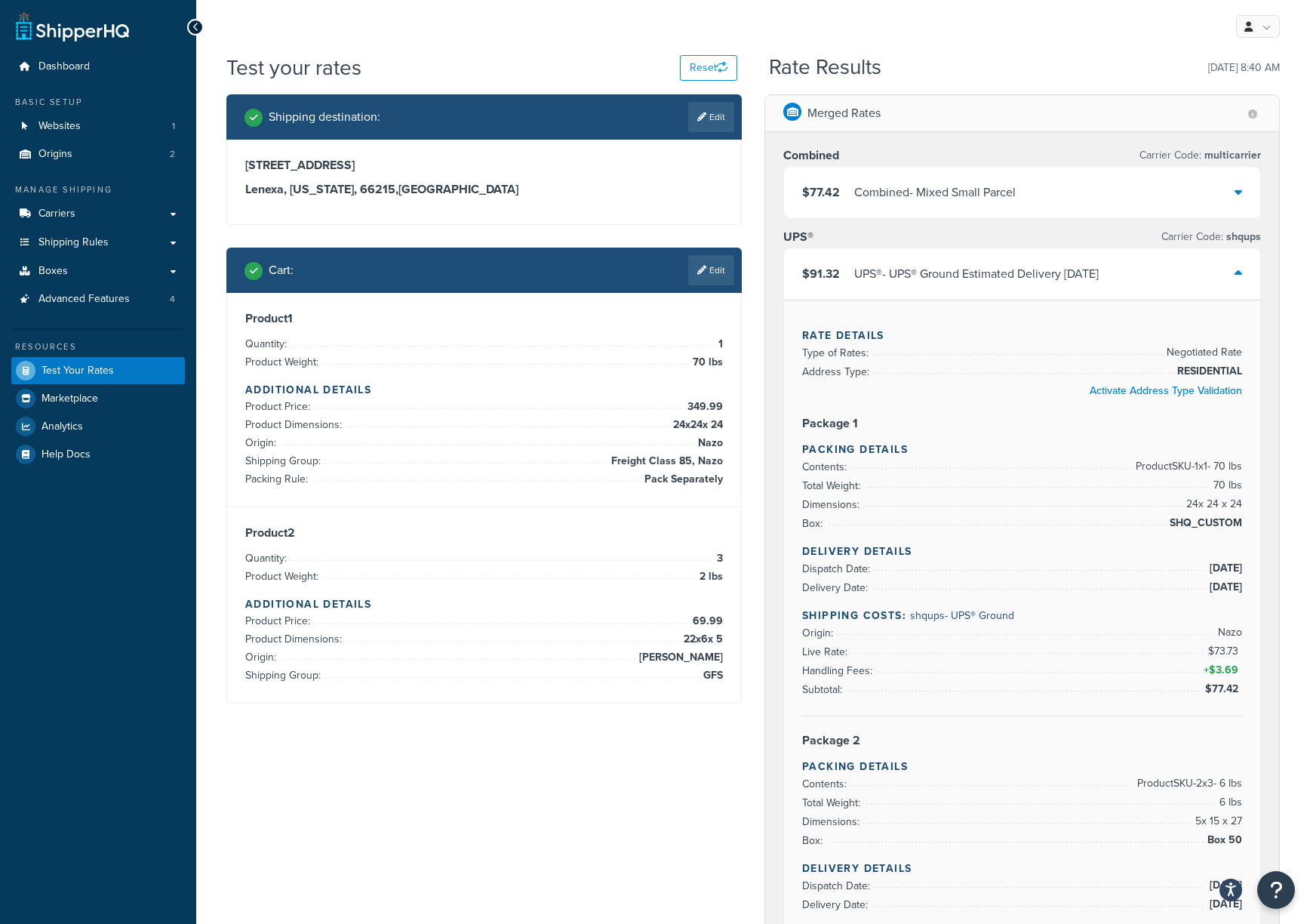
click at [982, 188] on div "$77.42 Combined - Mixed Small Parcel" at bounding box center [1022, 192] width 476 height 52
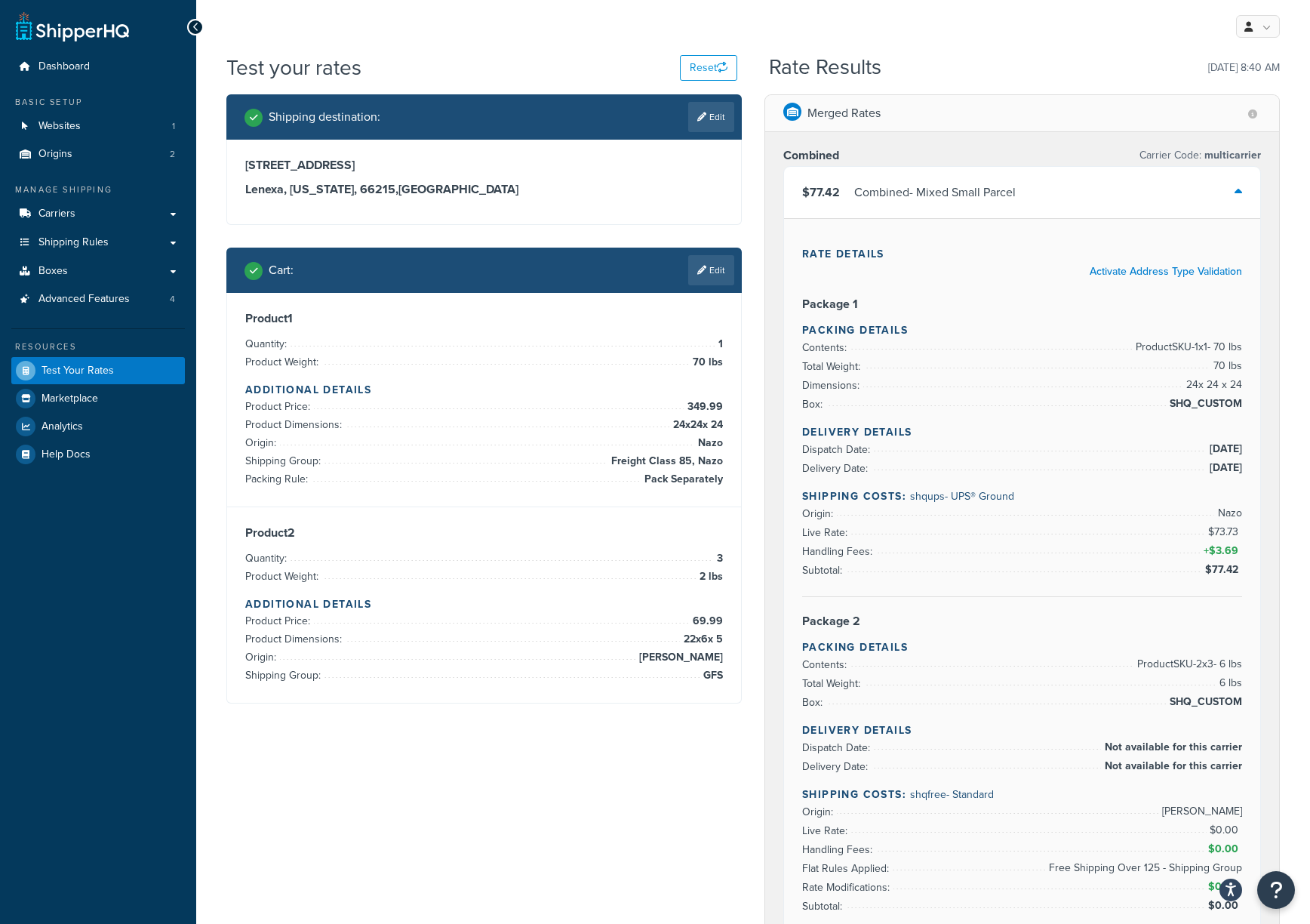
click at [982, 188] on div "$77.42 Combined - Mixed Small Parcel" at bounding box center [1022, 192] width 476 height 52
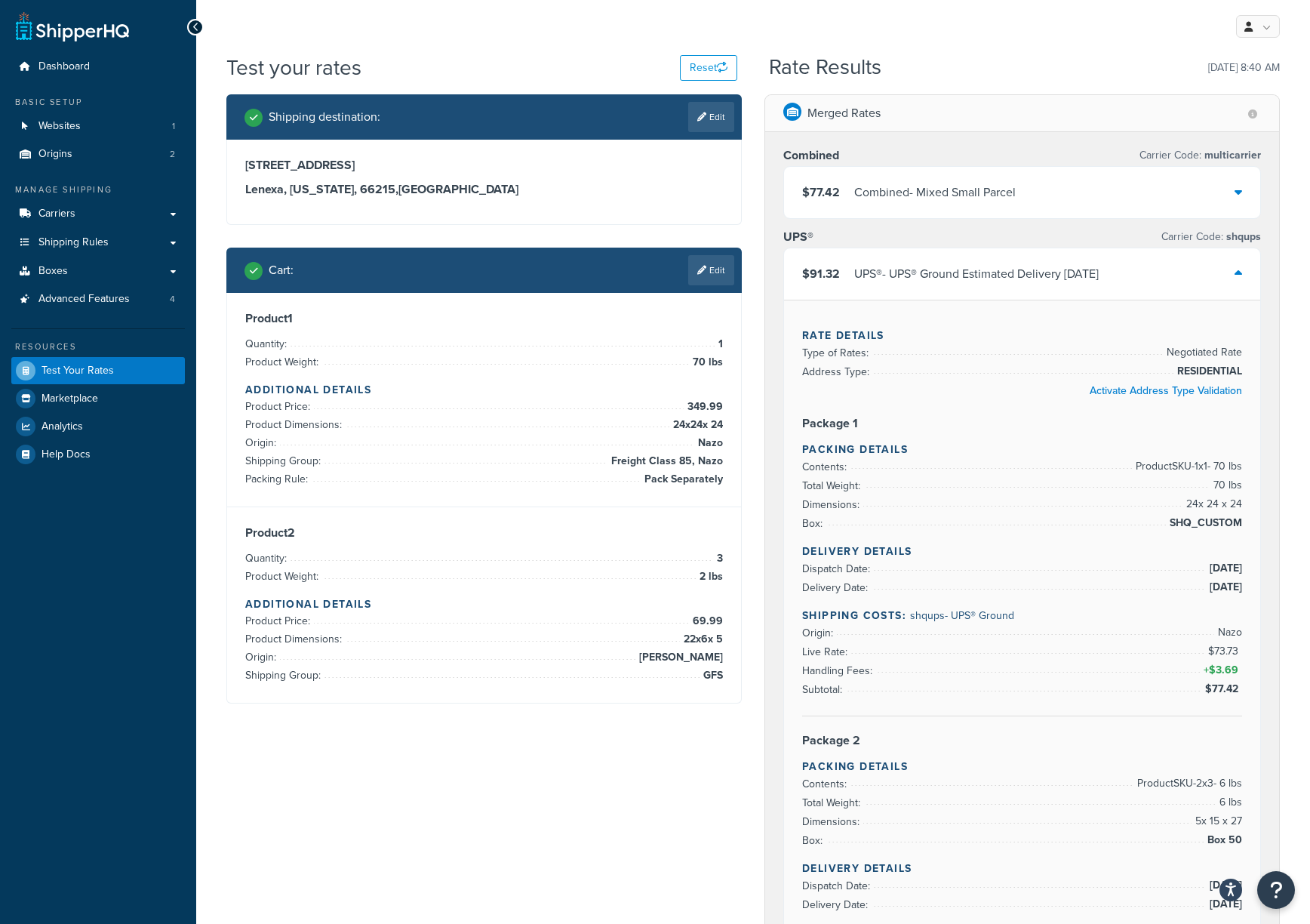
click at [982, 68] on div "Rate Results 08/21/2025, 8:40 AM" at bounding box center [1024, 67] width 511 height 24
click at [982, 197] on icon at bounding box center [1239, 191] width 8 height 12
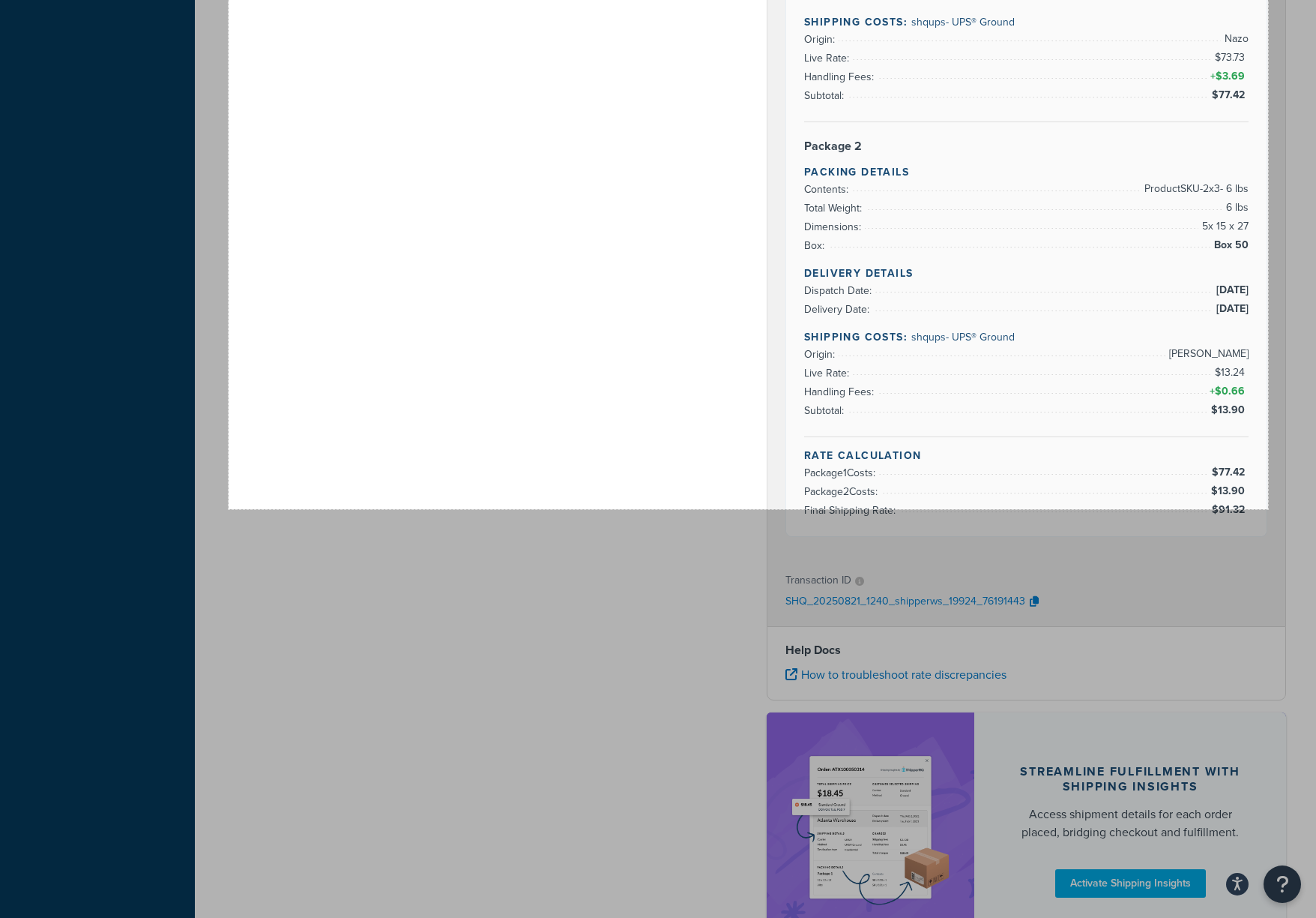
scroll to position [1399, 0]
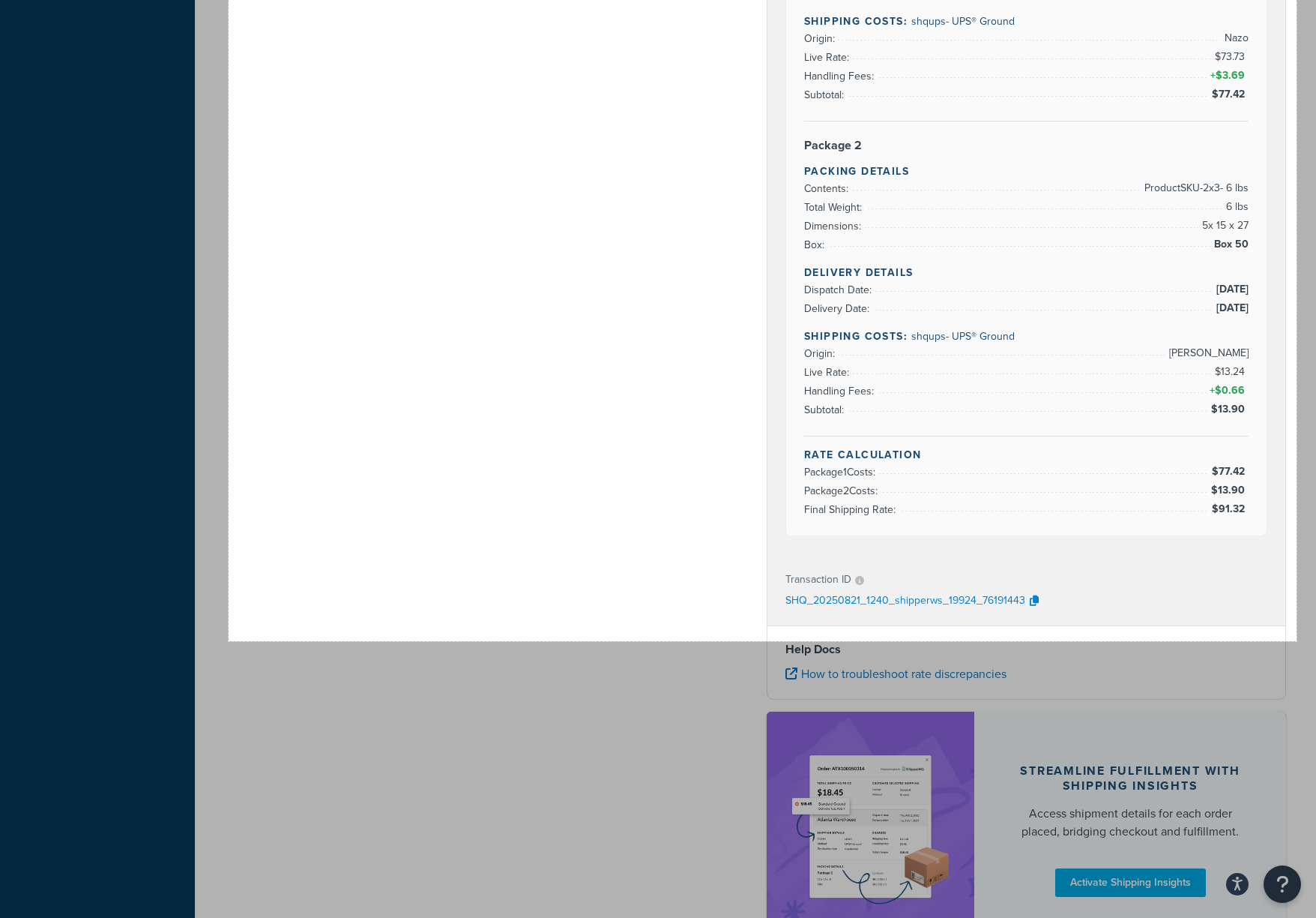
drag, startPoint x: 229, startPoint y: 4, endPoint x: 1296, endPoint y: 640, distance: 1242.2
click at [210, 575] on link "Copy" at bounding box center [195, 575] width 39 height 17
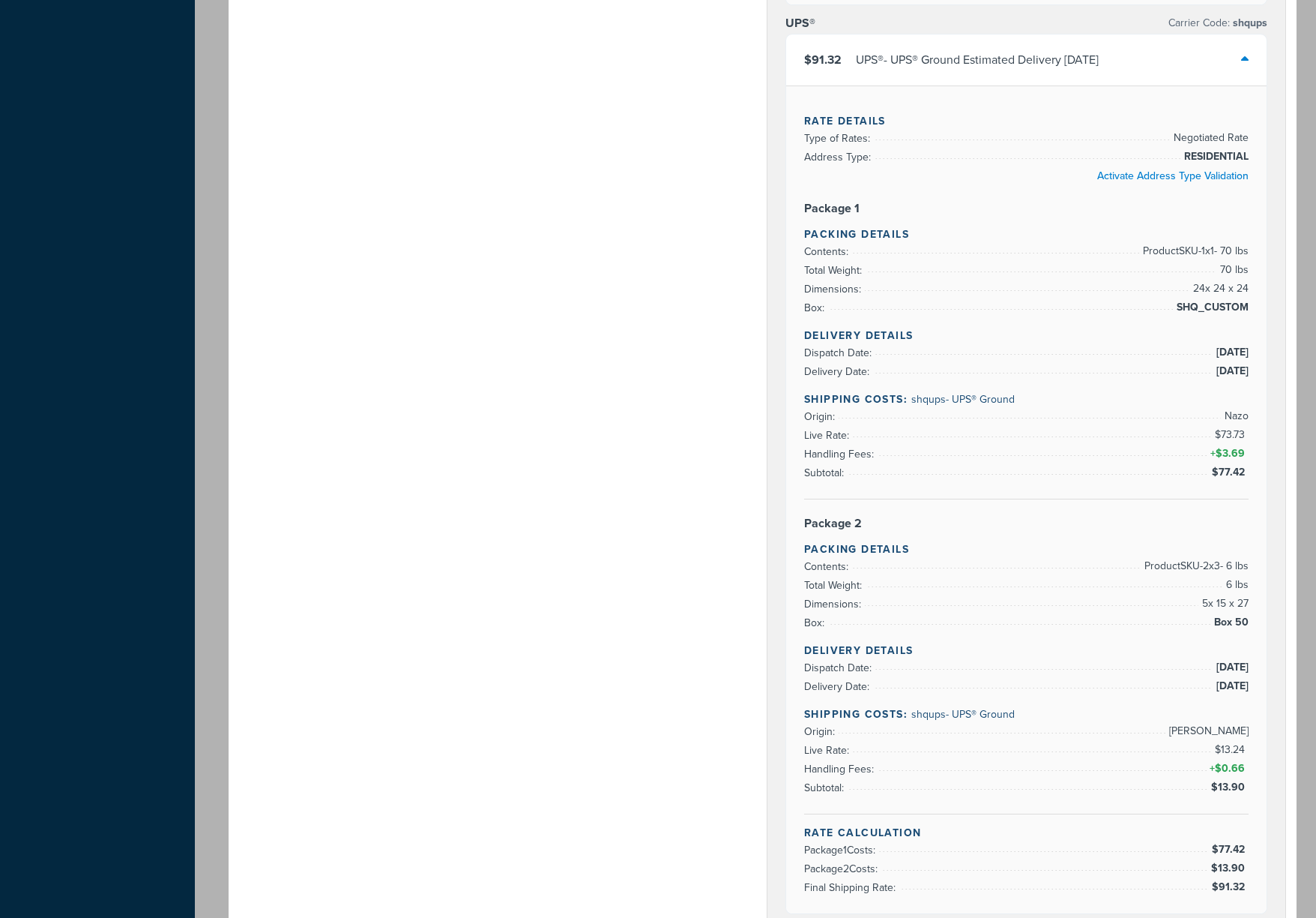
scroll to position [1123, 0]
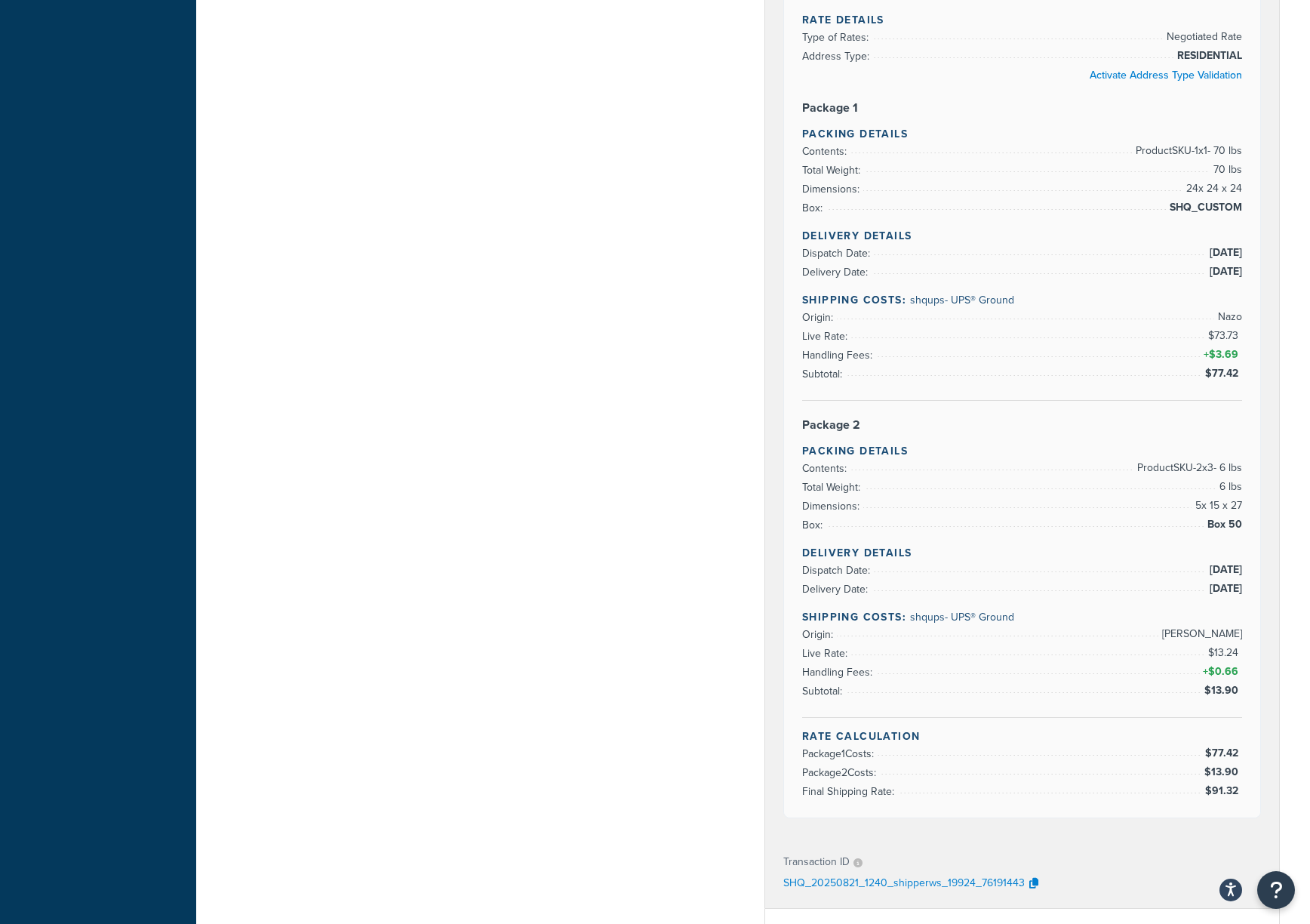
click at [666, 242] on div "Shipping destination : Edit 14711 W 112th St Lenexa, Kansas, 66215 , United Sta…" at bounding box center [753, 104] width 1076 height 2280
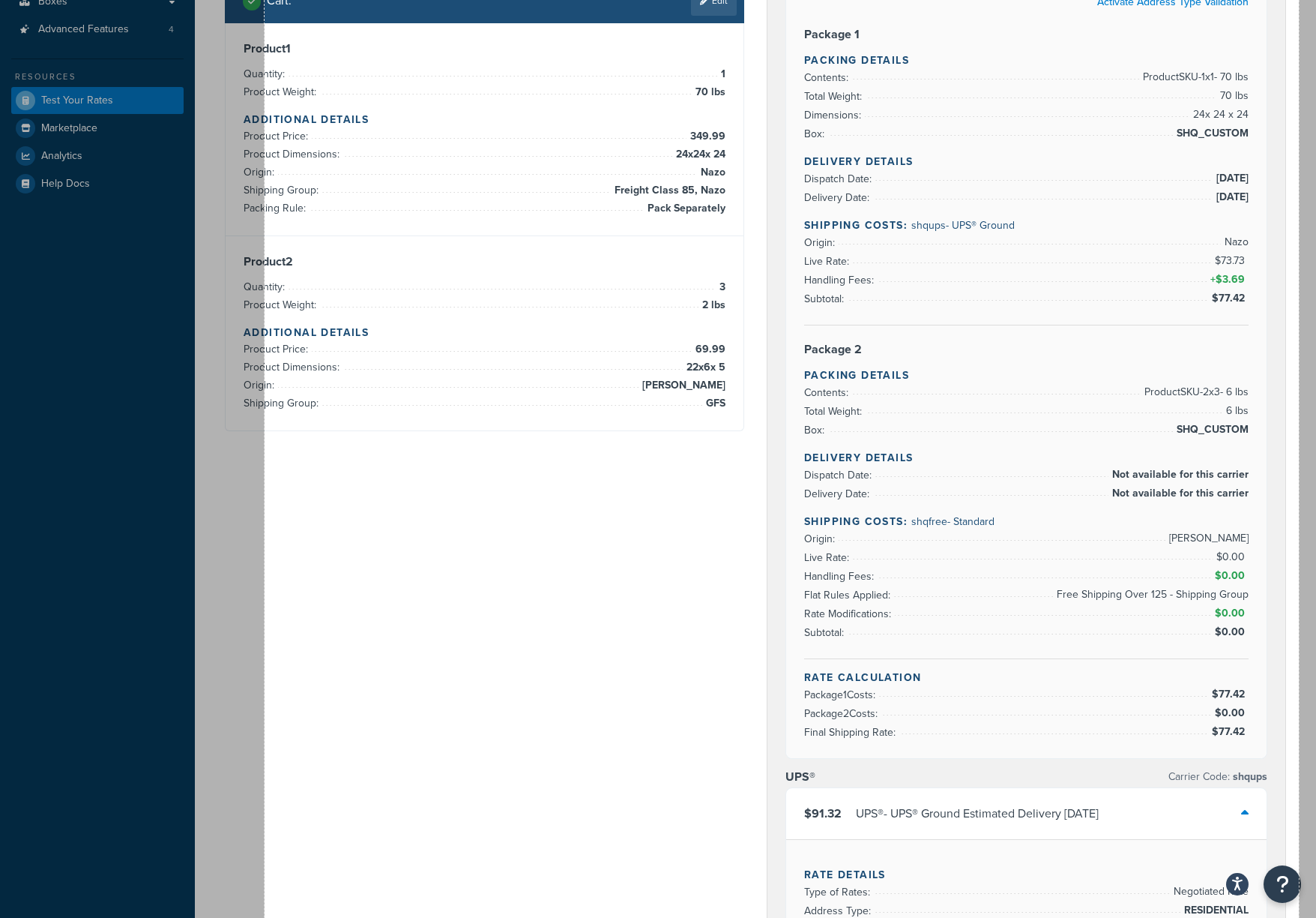
scroll to position [0, 0]
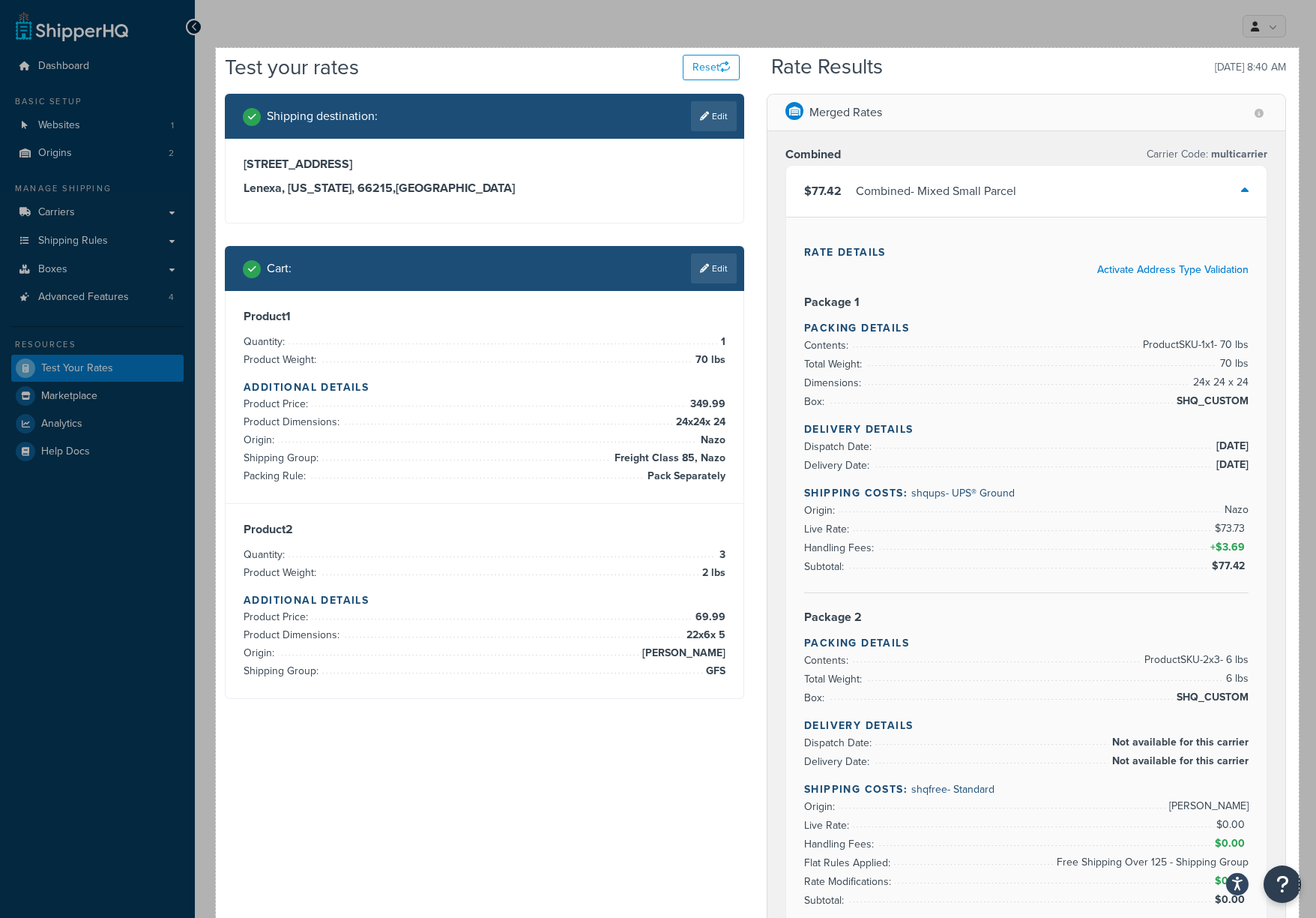
drag, startPoint x: 1299, startPoint y: 864, endPoint x: 216, endPoint y: 48, distance: 1356.0
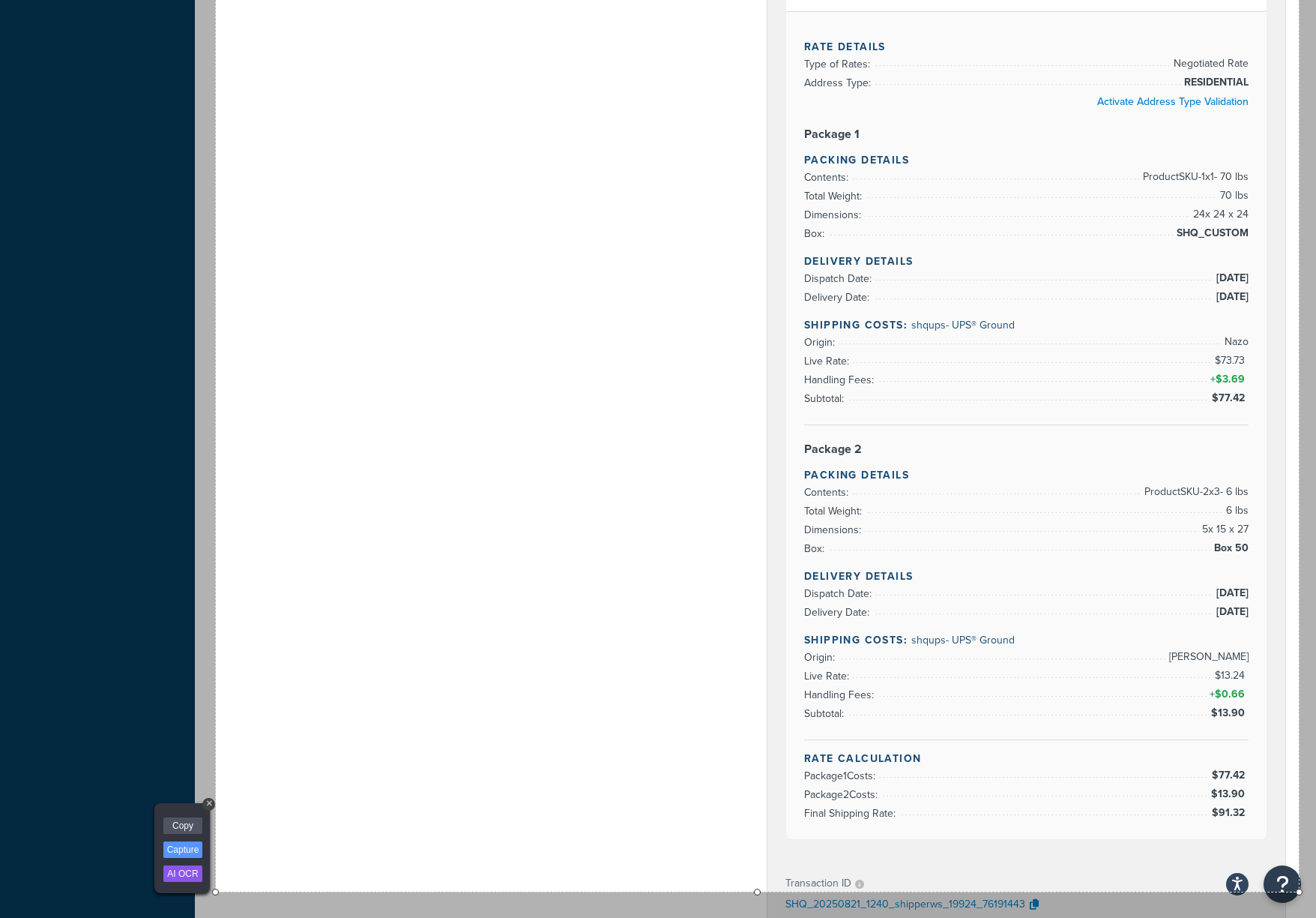
scroll to position [1099, 0]
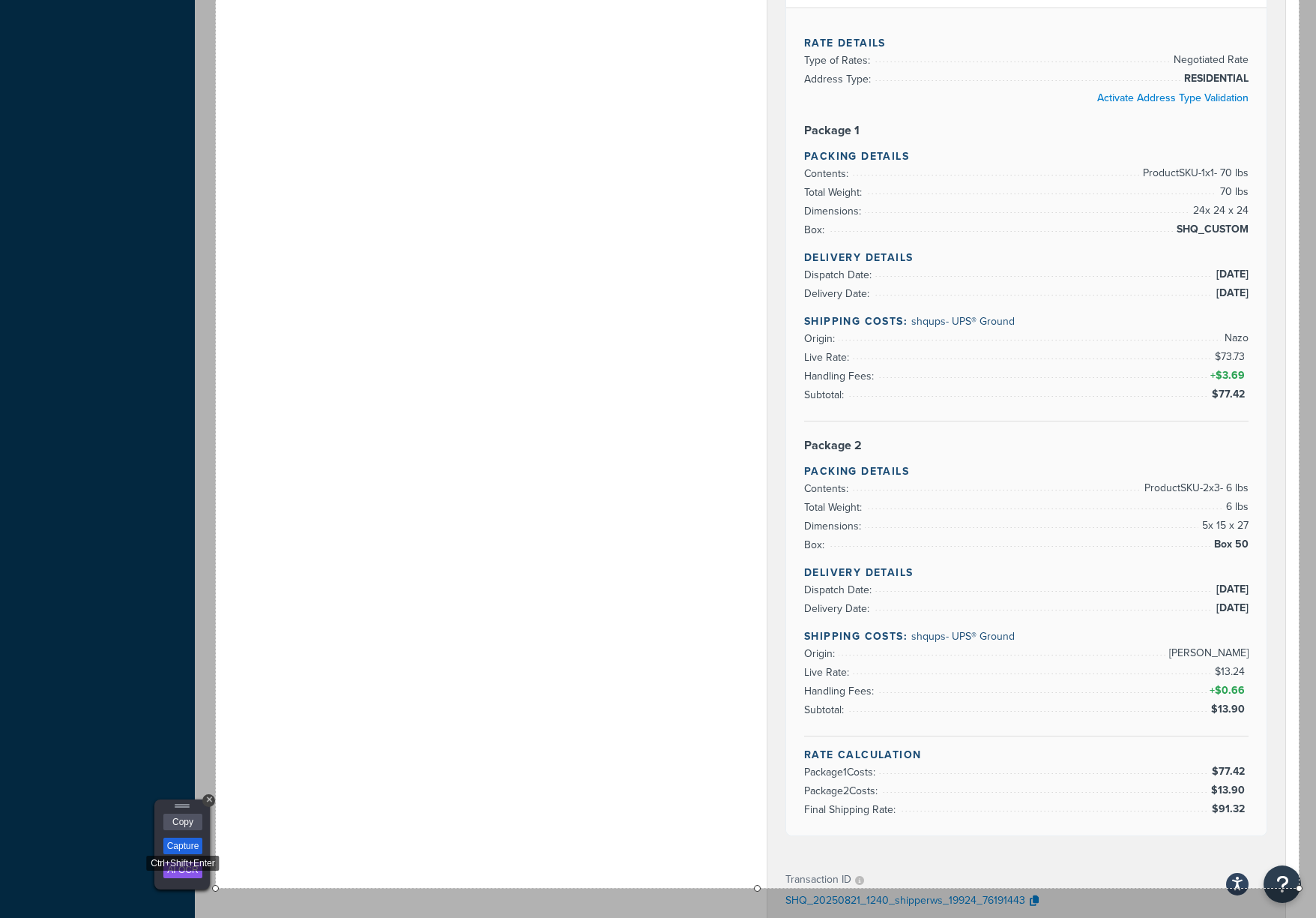
click at [192, 688] on link "Capture" at bounding box center [183, 846] width 39 height 17
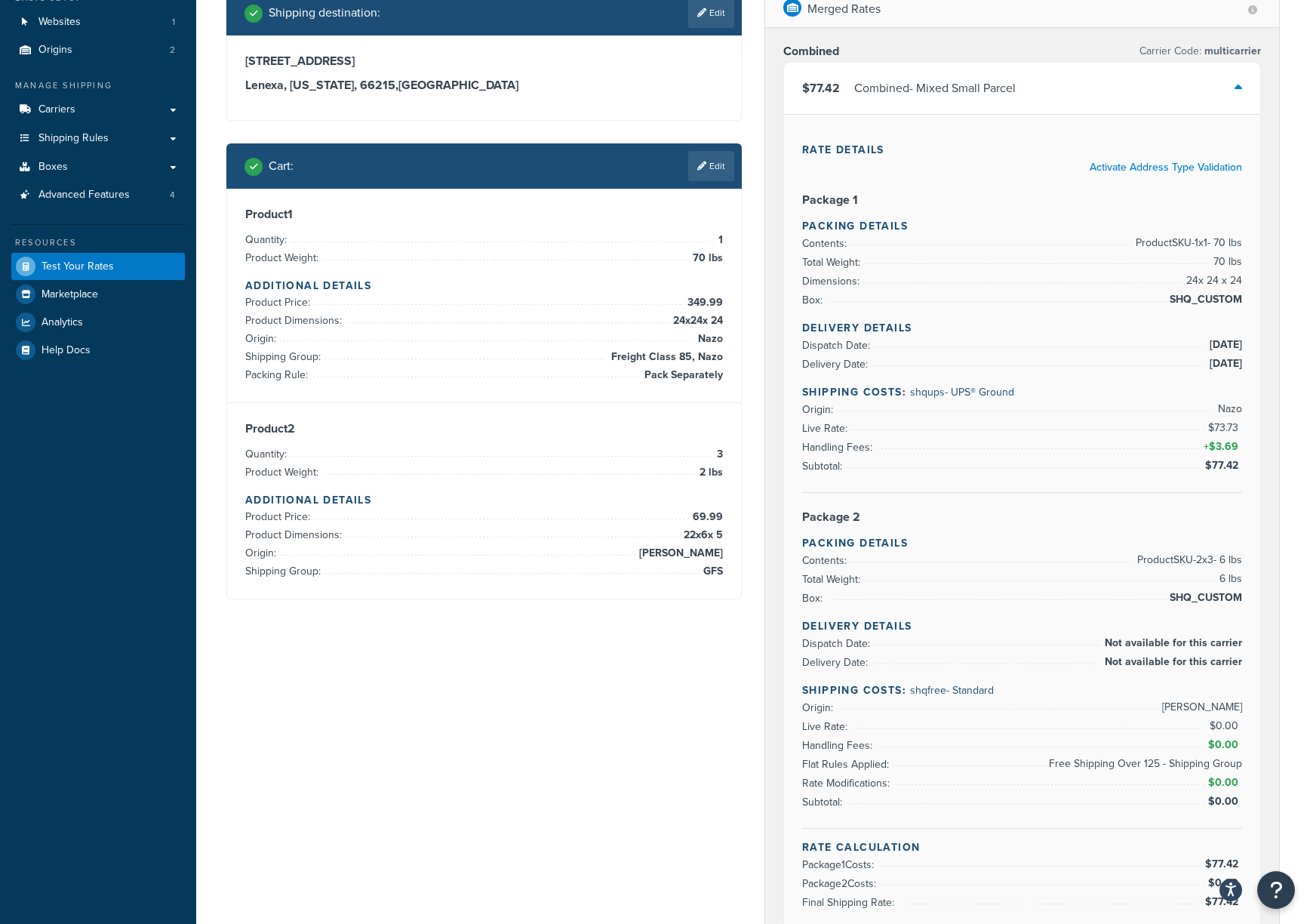
scroll to position [70, 0]
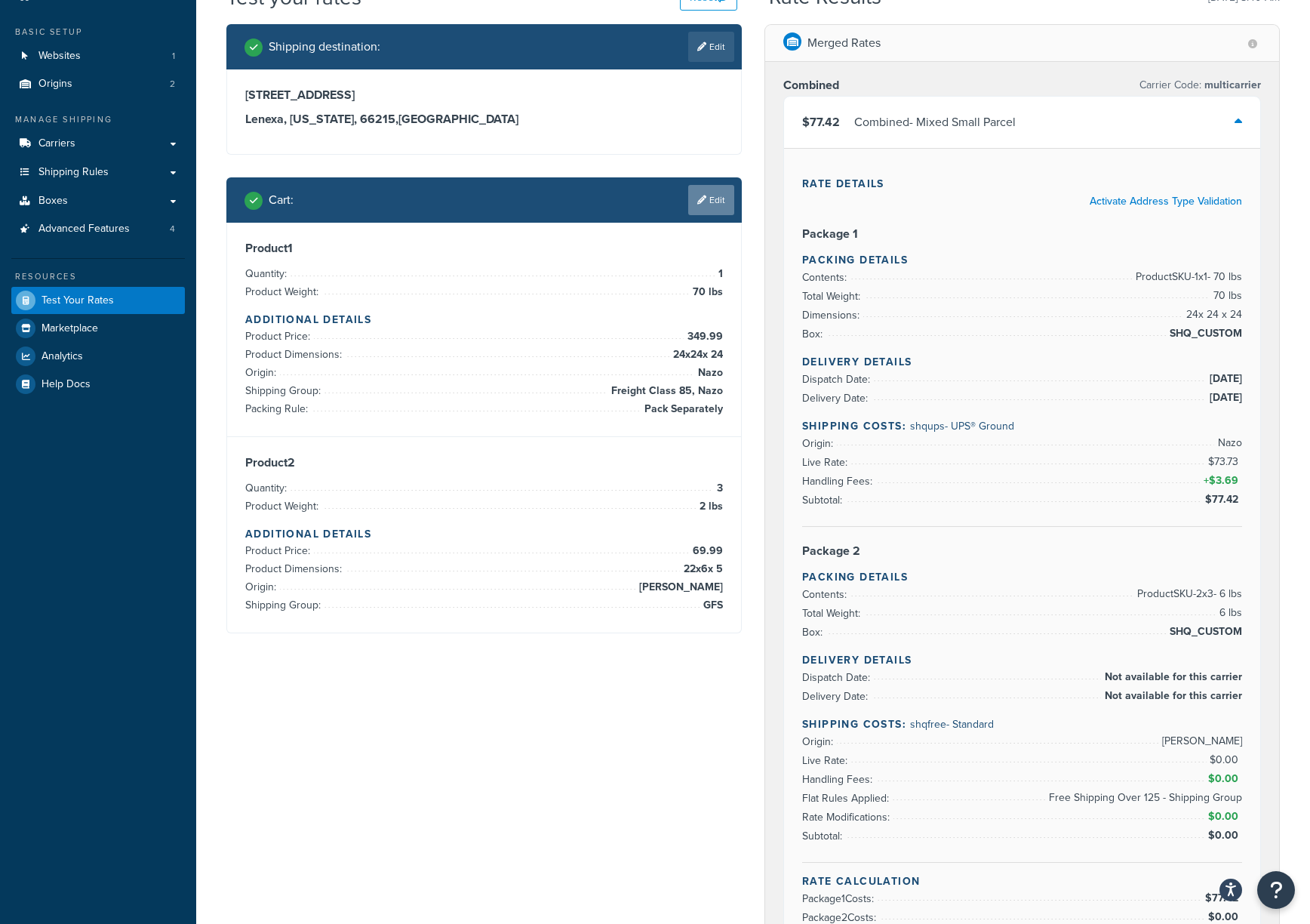
click at [713, 205] on link "Edit" at bounding box center [711, 200] width 46 height 30
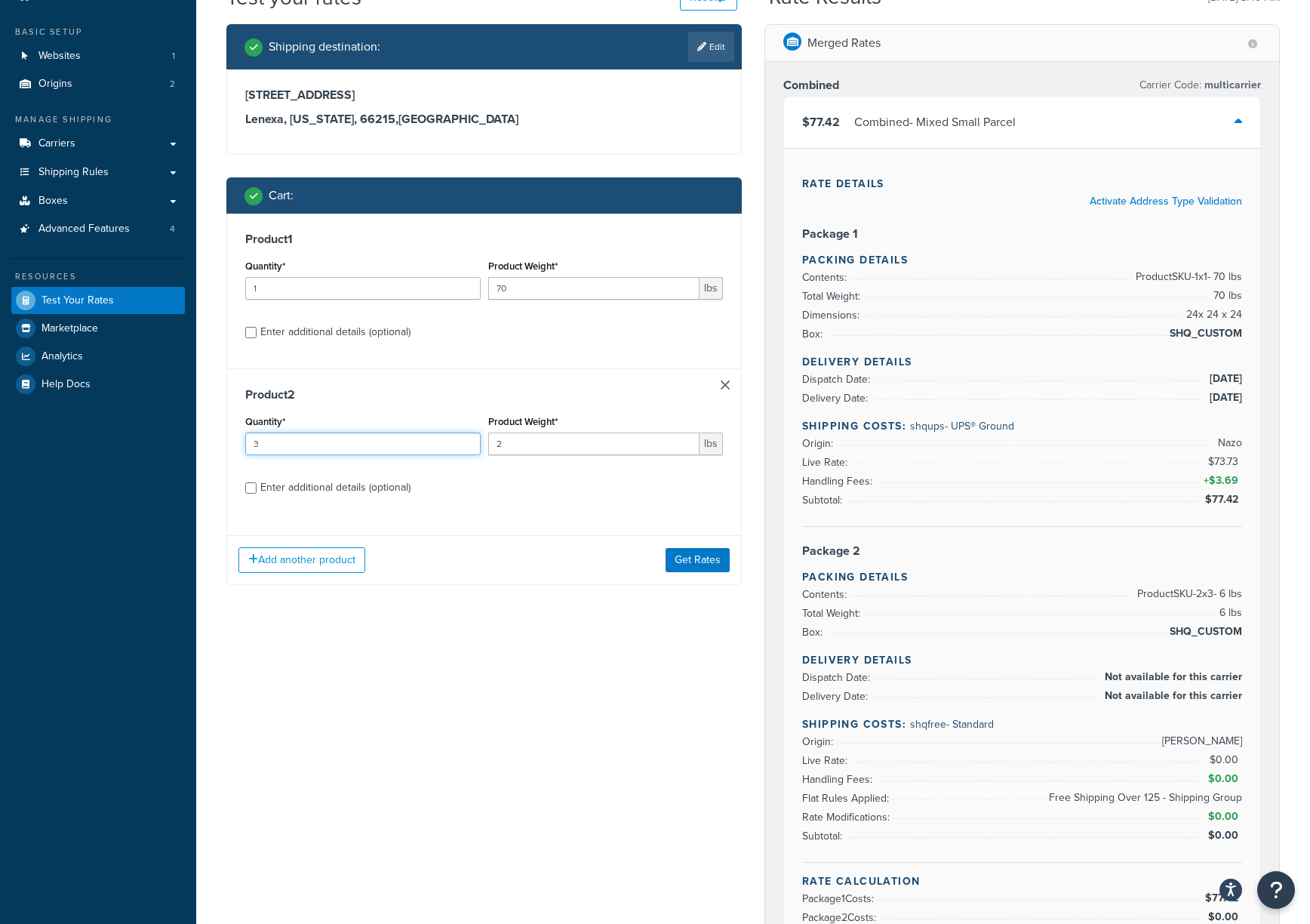
drag, startPoint x: 393, startPoint y: 441, endPoint x: 236, endPoint y: 444, distance: 157.0
click at [236, 444] on div "Product 2 Quantity* 3 Product Weight* 2 lbs Enter additional details (optional)" at bounding box center [484, 446] width 514 height 156
type input "8"
click at [695, 565] on button "Get Rates" at bounding box center [698, 560] width 64 height 24
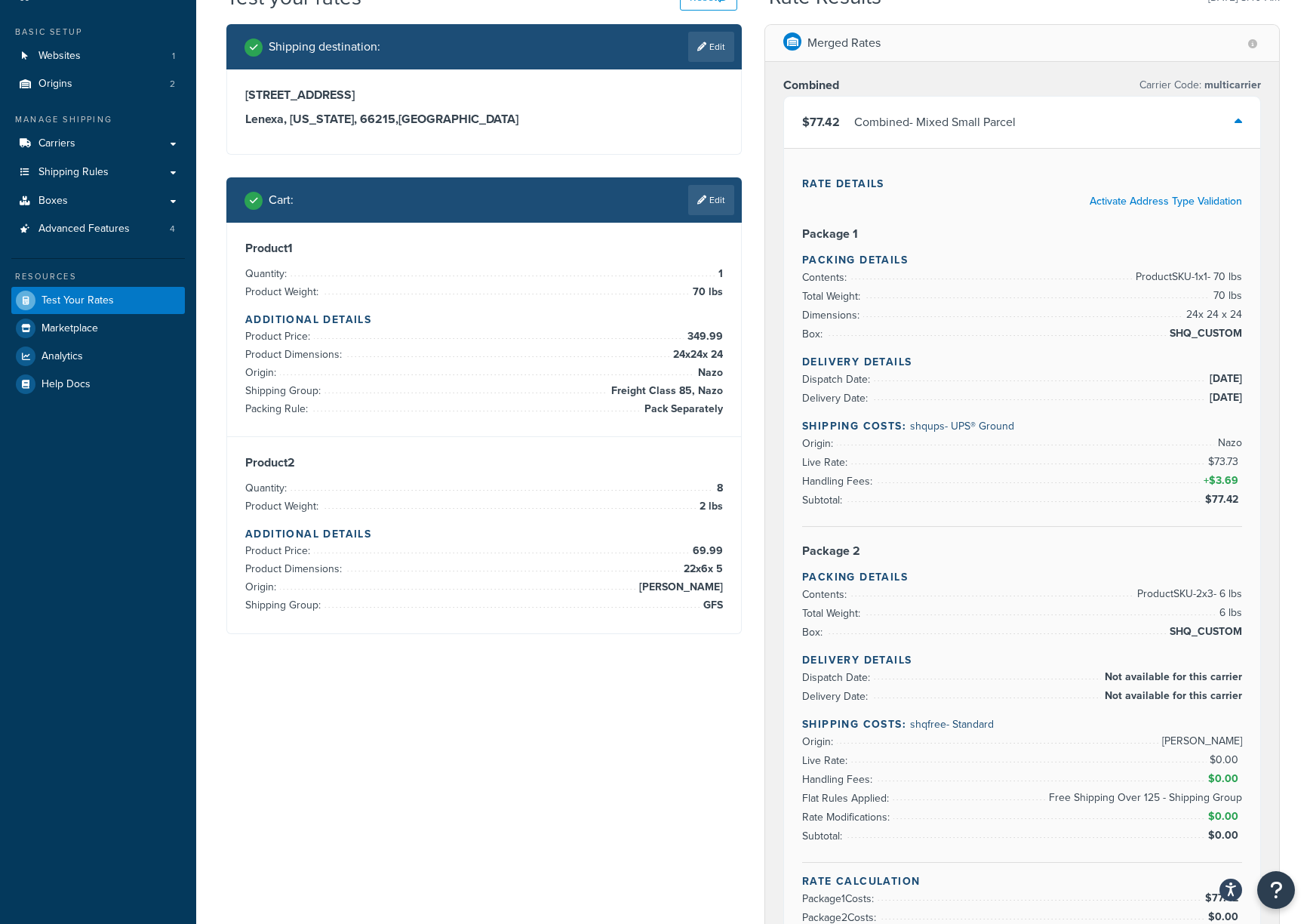
scroll to position [0, 0]
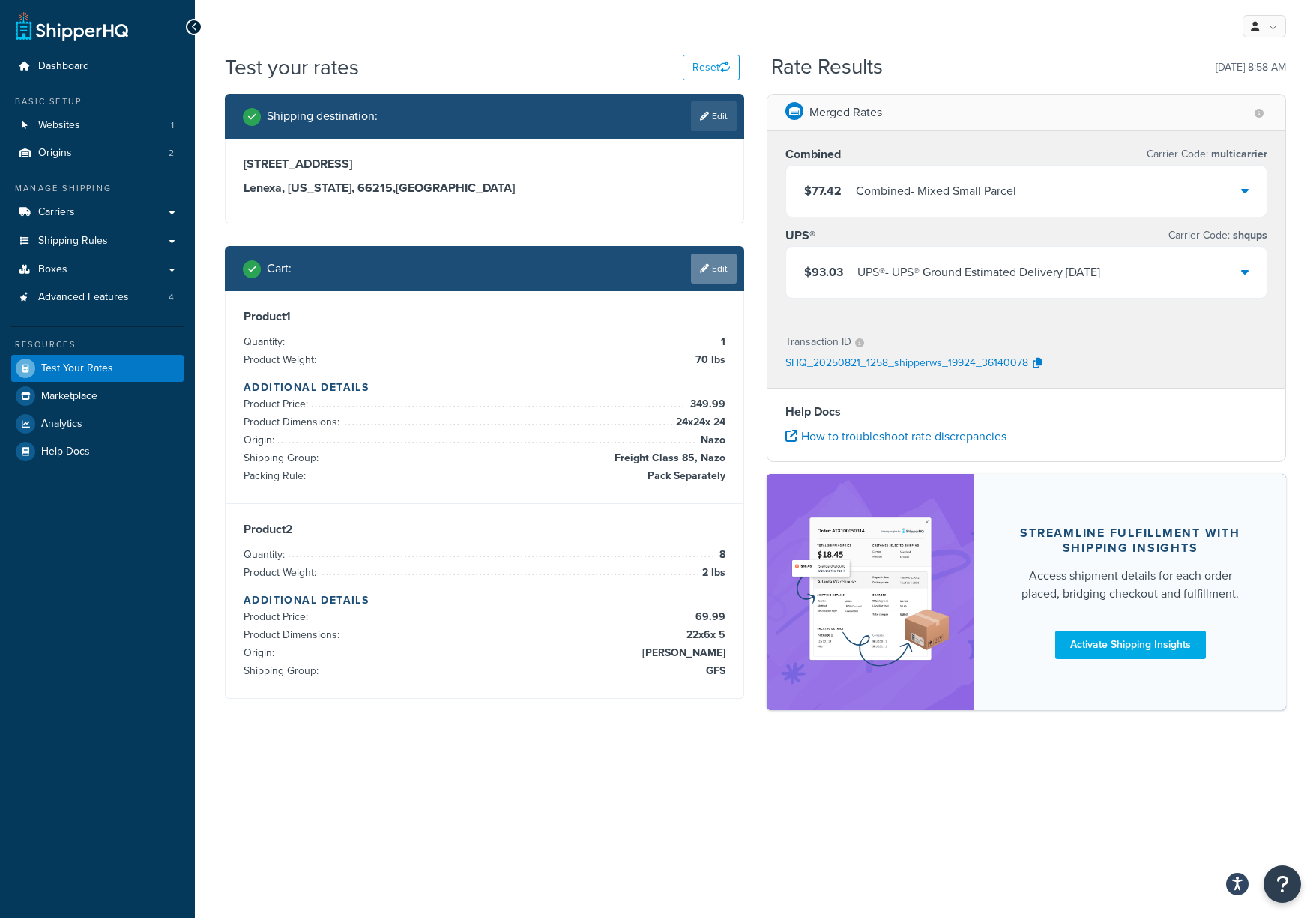
click at [717, 257] on link "Edit" at bounding box center [714, 269] width 46 height 30
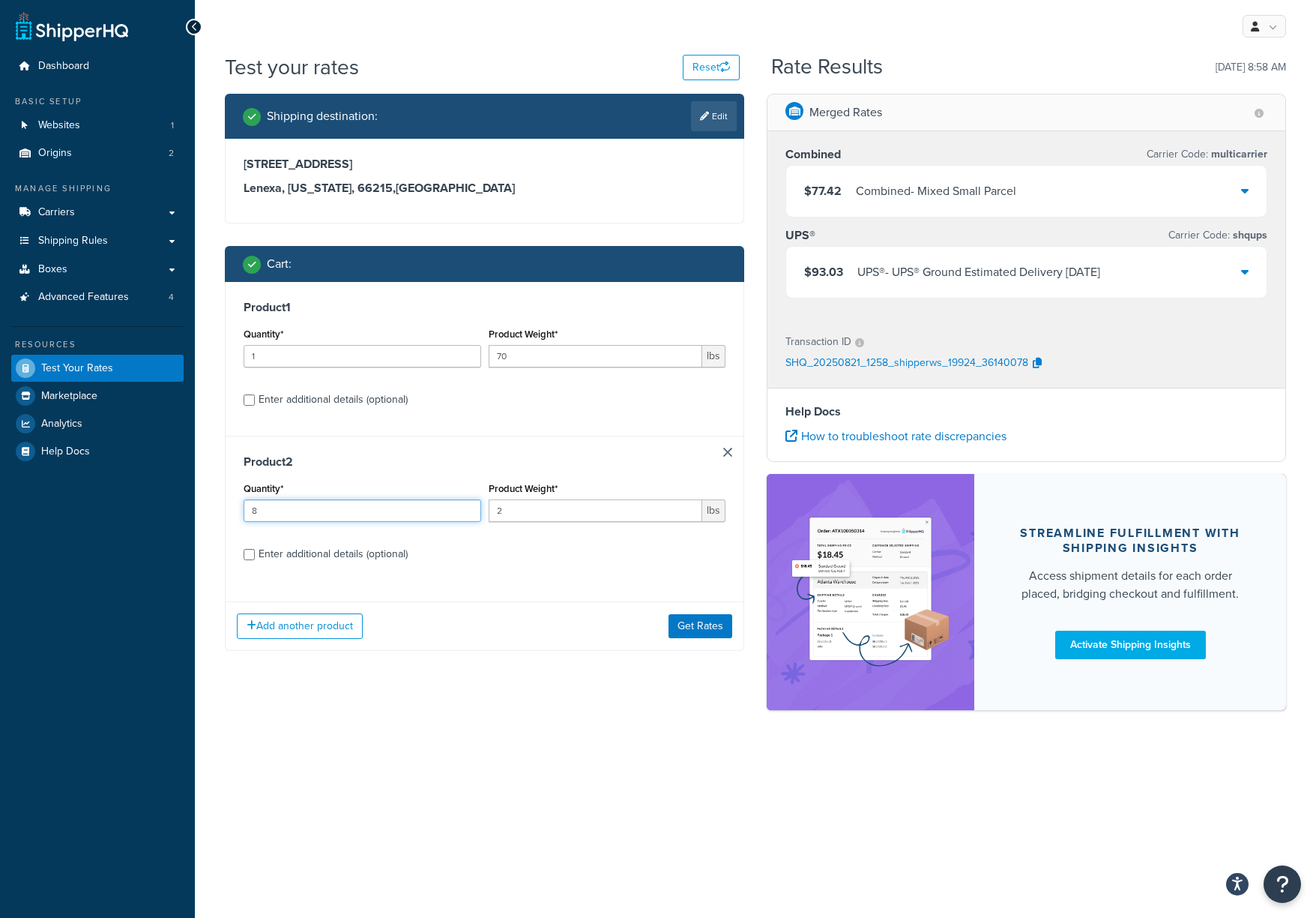
drag, startPoint x: 307, startPoint y: 519, endPoint x: 303, endPoint y: 510, distance: 9.8
click at [306, 517] on input "8" at bounding box center [362, 510] width 238 height 23
type input "80"
click at [714, 624] on button "Get Rates" at bounding box center [700, 626] width 63 height 24
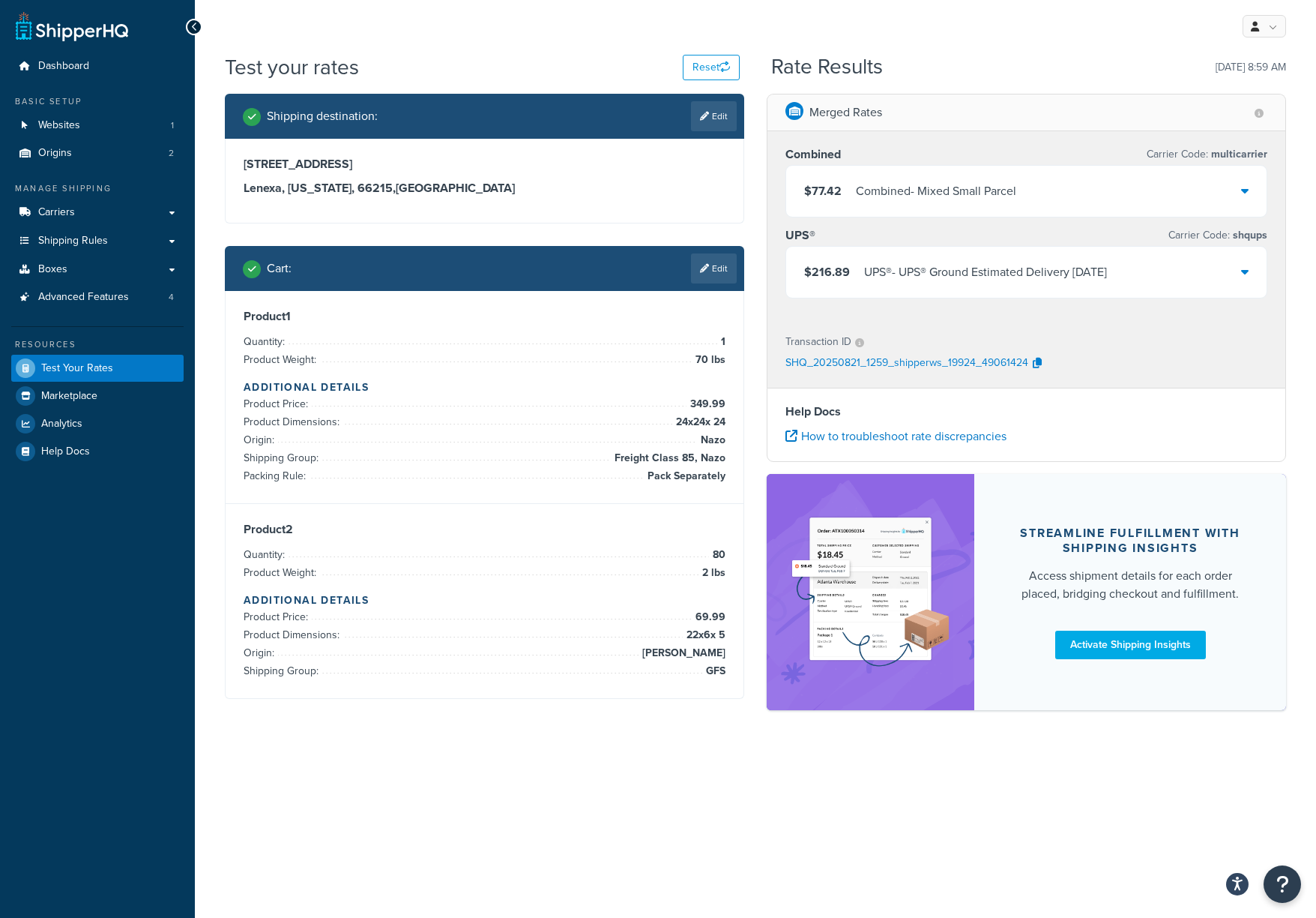
click at [725, 266] on link "Edit" at bounding box center [714, 269] width 46 height 30
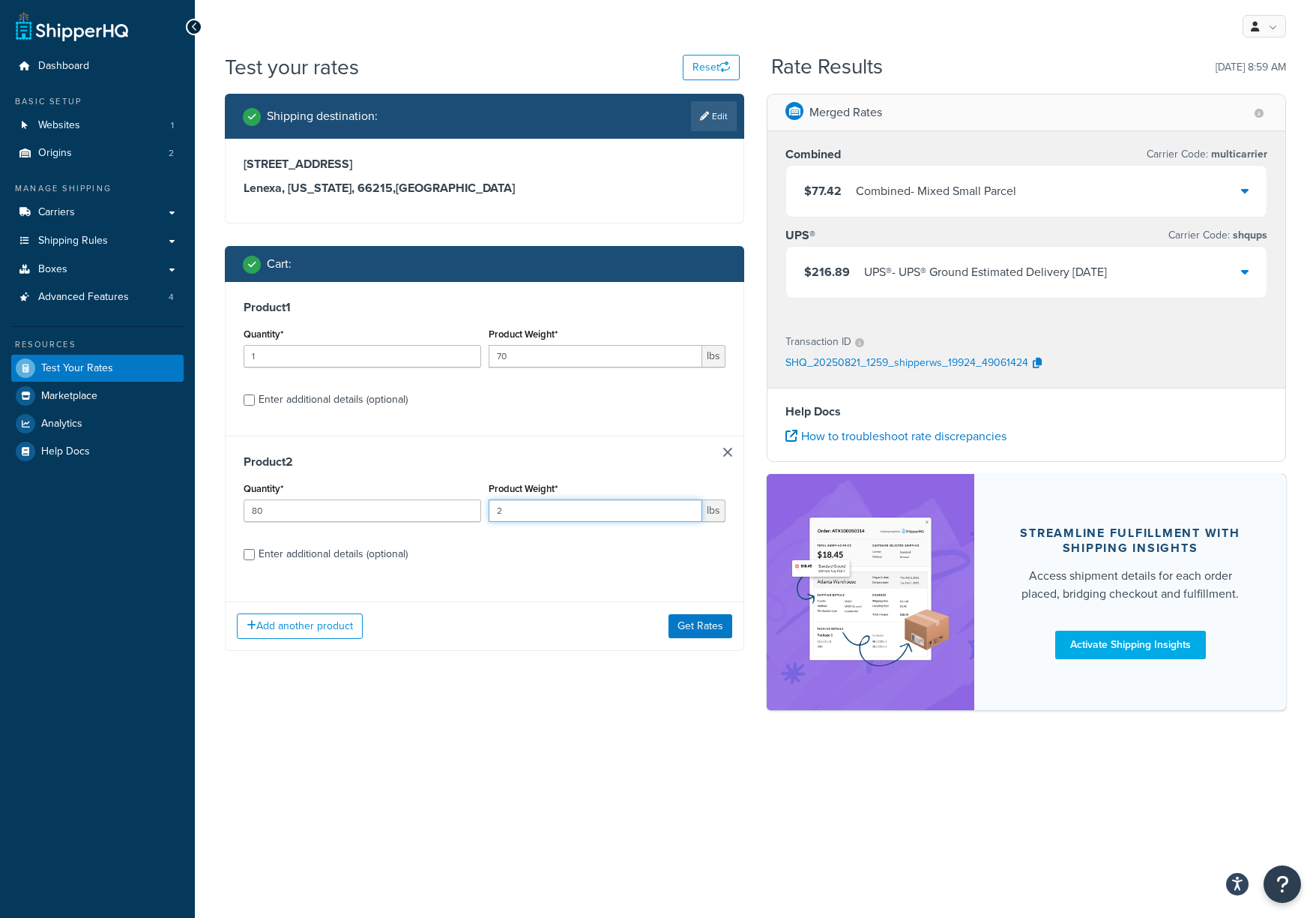
drag, startPoint x: 522, startPoint y: 510, endPoint x: 481, endPoint y: 510, distance: 41.0
click at [481, 510] on div "Quantity* 80 Product Weight* 2 lbs" at bounding box center [484, 506] width 490 height 55
type input "50"
click at [700, 630] on button "Get Rates" at bounding box center [700, 626] width 63 height 24
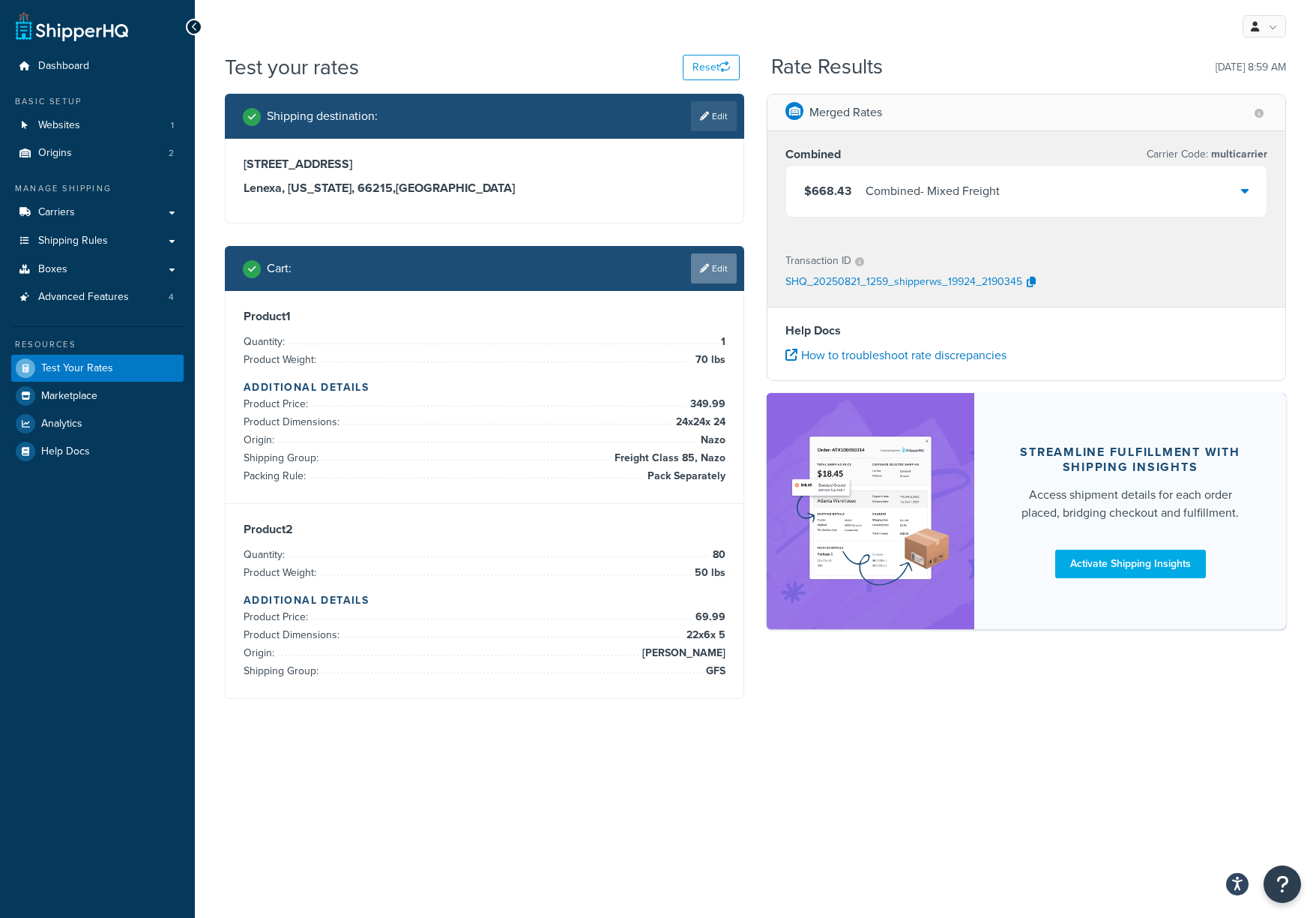
click at [717, 274] on link "Edit" at bounding box center [714, 269] width 46 height 30
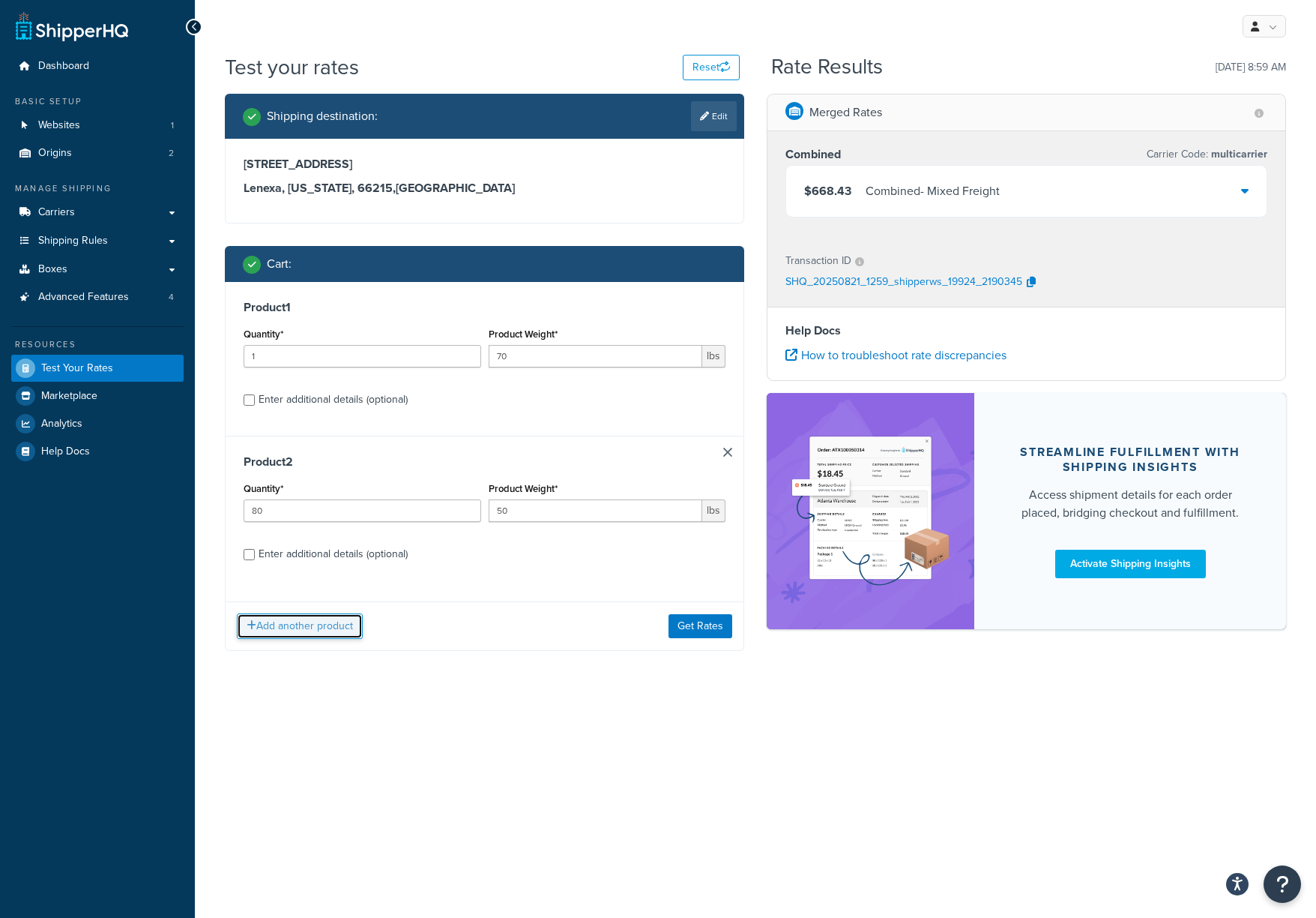
click at [315, 639] on button "Add another product" at bounding box center [300, 626] width 126 height 26
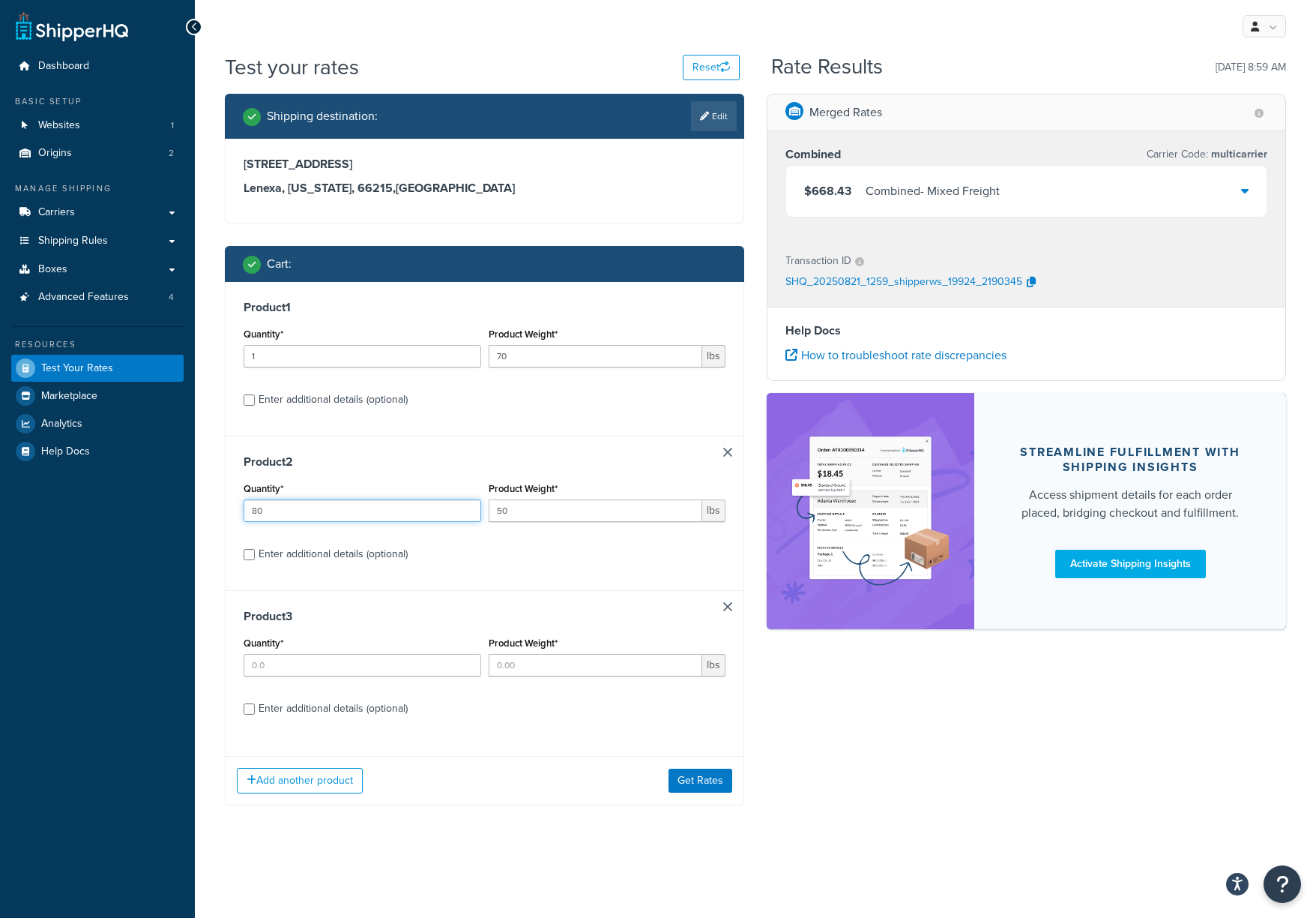
drag, startPoint x: 304, startPoint y: 510, endPoint x: 240, endPoint y: 517, distance: 64.4
click at [240, 517] on div "Quantity* 80" at bounding box center [362, 506] width 245 height 55
type input "2"
click at [352, 667] on input "Quantity*" at bounding box center [362, 665] width 238 height 23
type input "3"
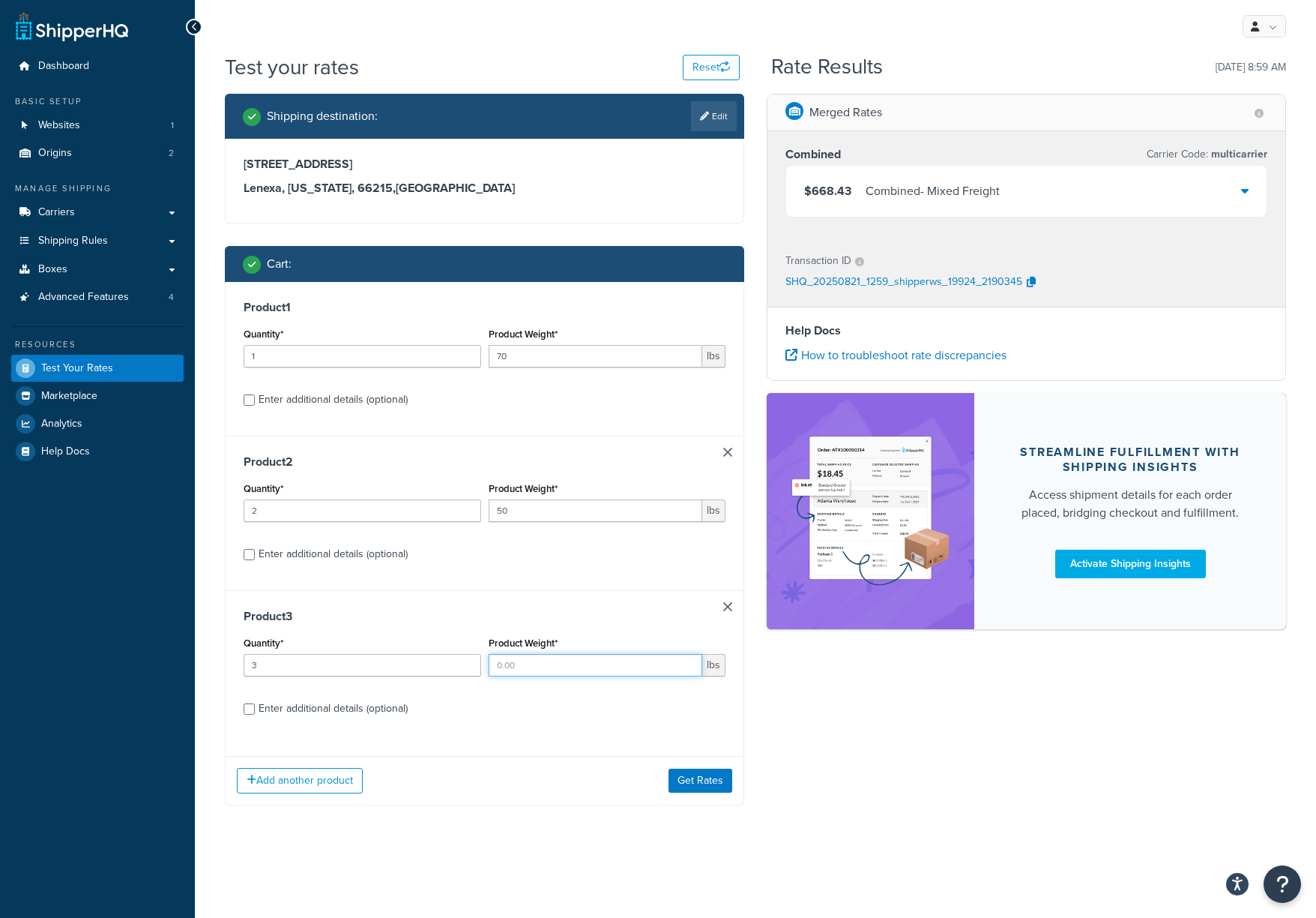
click at [573, 664] on input "Product Weight*" at bounding box center [596, 665] width 214 height 23
type input "150"
drag, startPoint x: 253, startPoint y: 708, endPoint x: 277, endPoint y: 713, distance: 24.5
click at [254, 688] on input "Enter additional details (optional)" at bounding box center [249, 709] width 11 height 11
checkbox input "true"
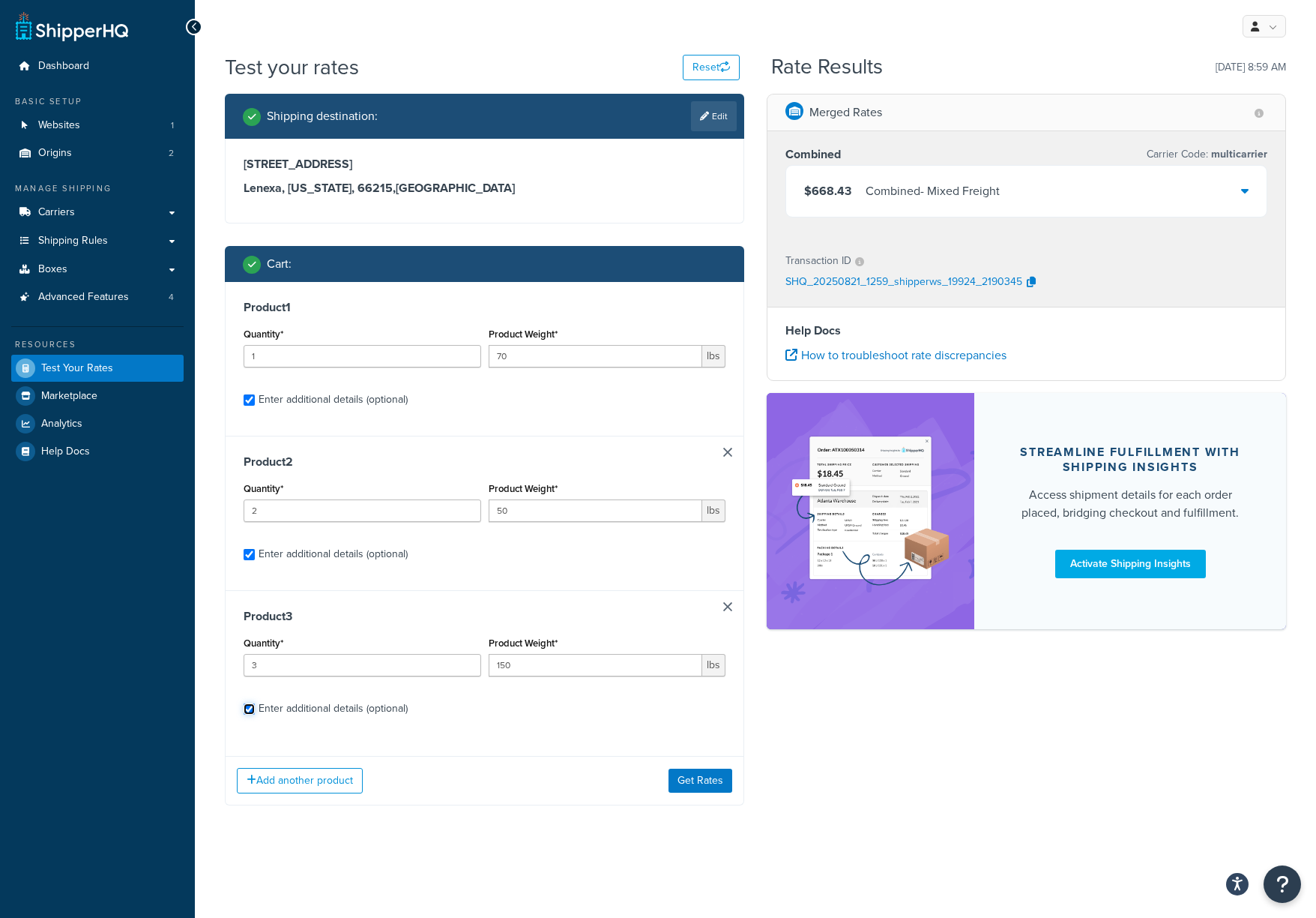
checkbox input "true"
select select "61053"
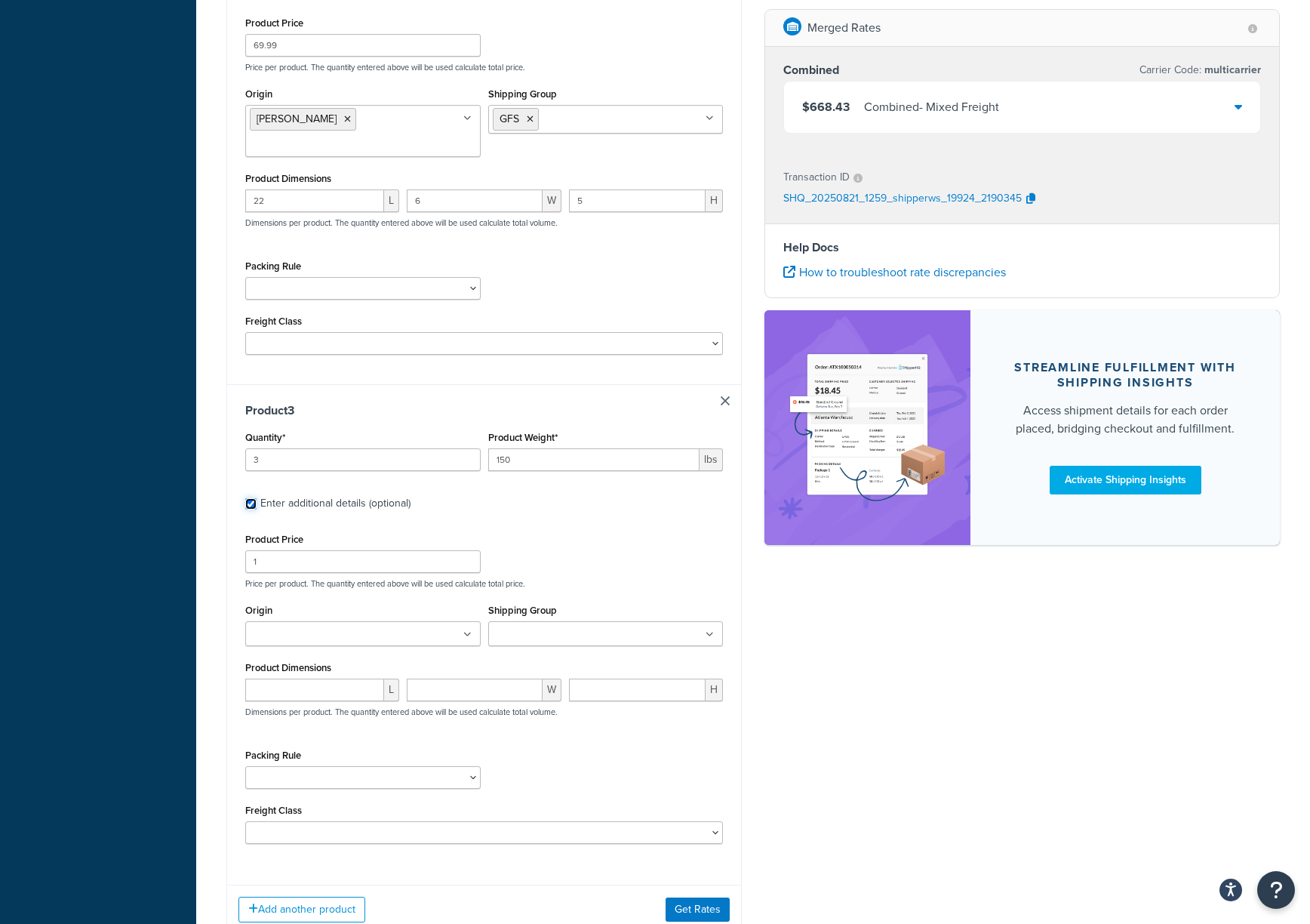
scroll to position [1024, 0]
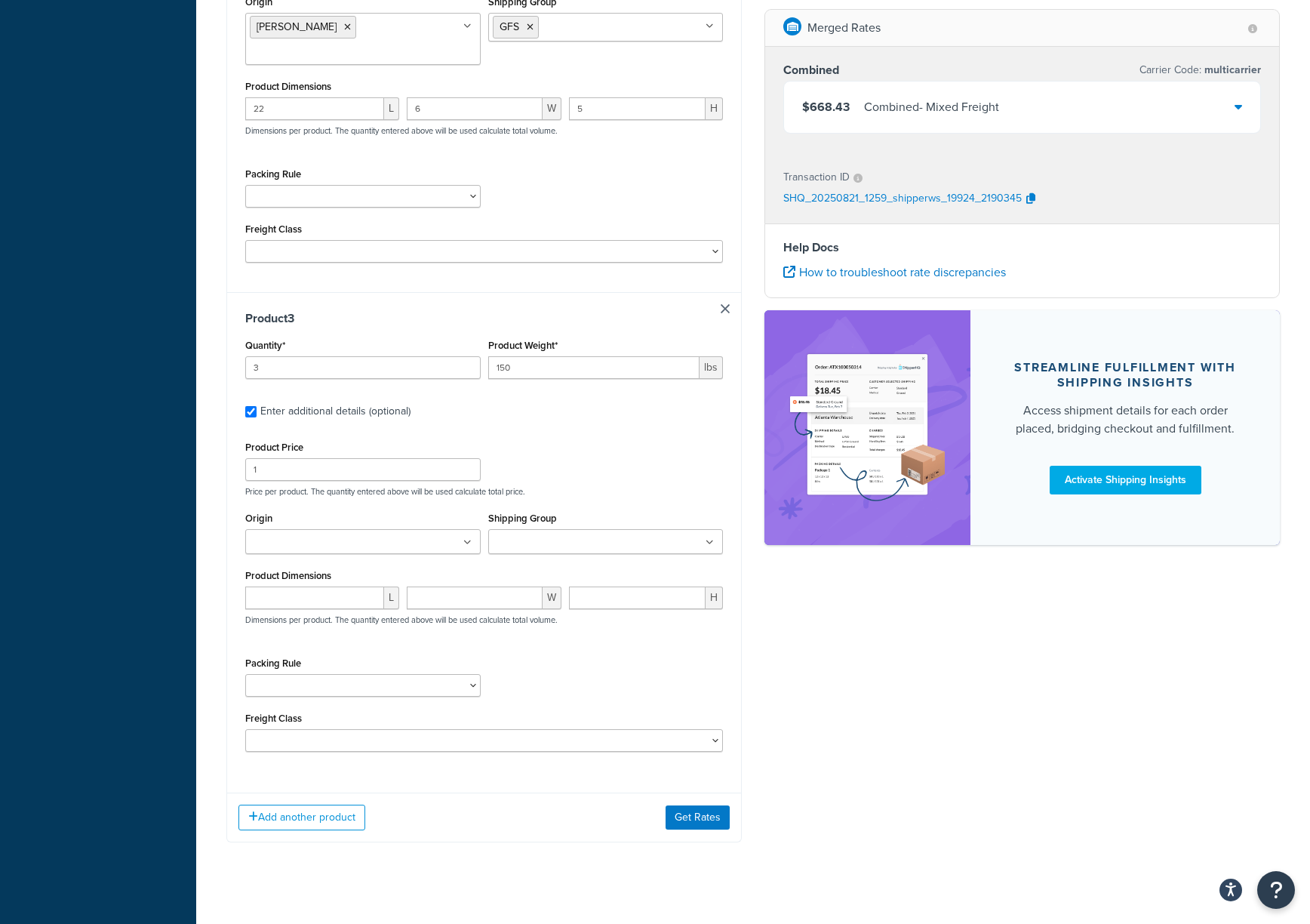
click at [340, 529] on ul at bounding box center [363, 541] width 236 height 25
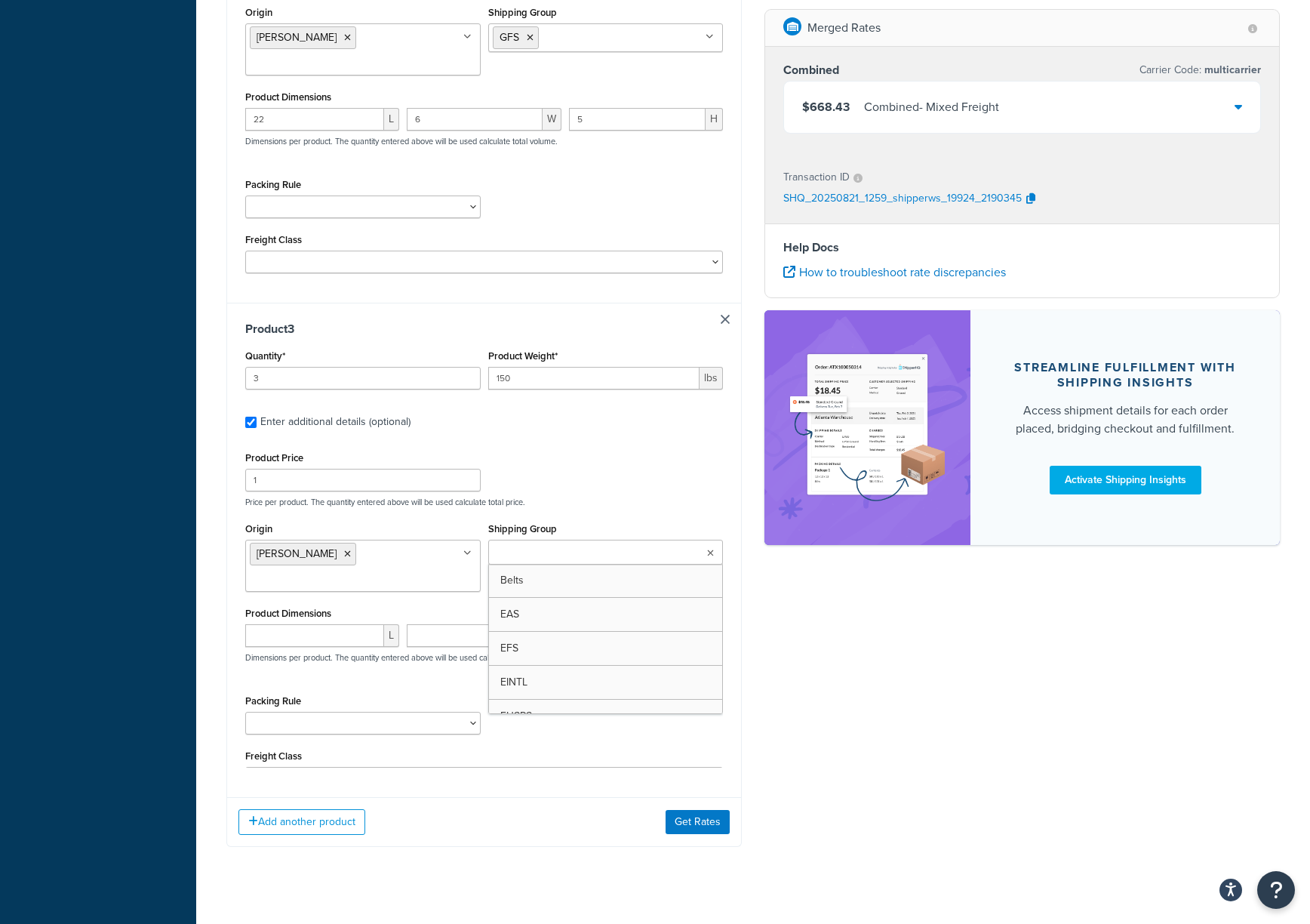
scroll to position [1014, 0]
click at [537, 543] on input "Shipping Group" at bounding box center [560, 552] width 134 height 17
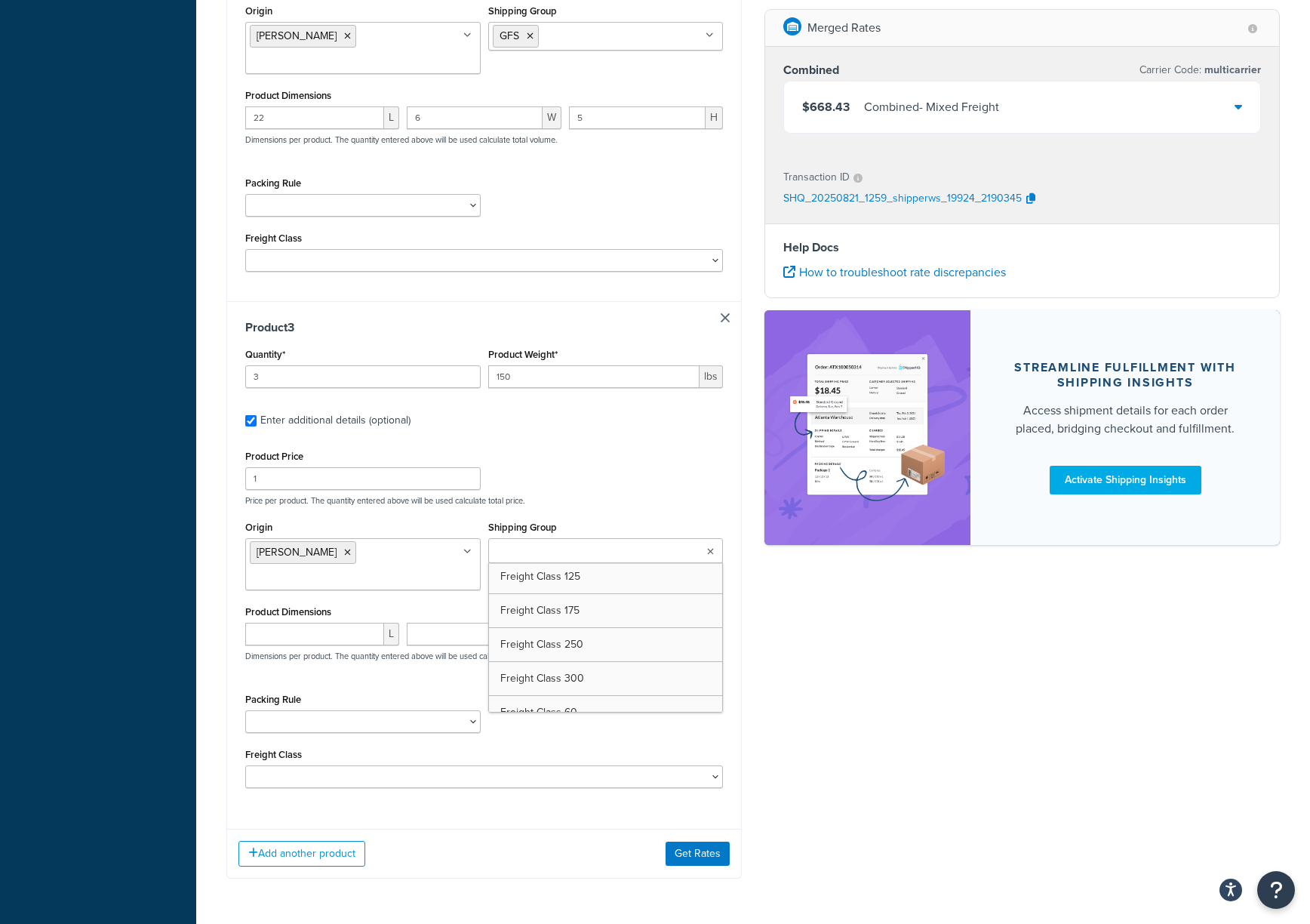
scroll to position [198, 0]
click at [416, 581] on div "Origin Scarbrough Nazo Shipping Group Freight Class 175 Belts EAS EFS EINTL EUS…" at bounding box center [484, 559] width 486 height 84
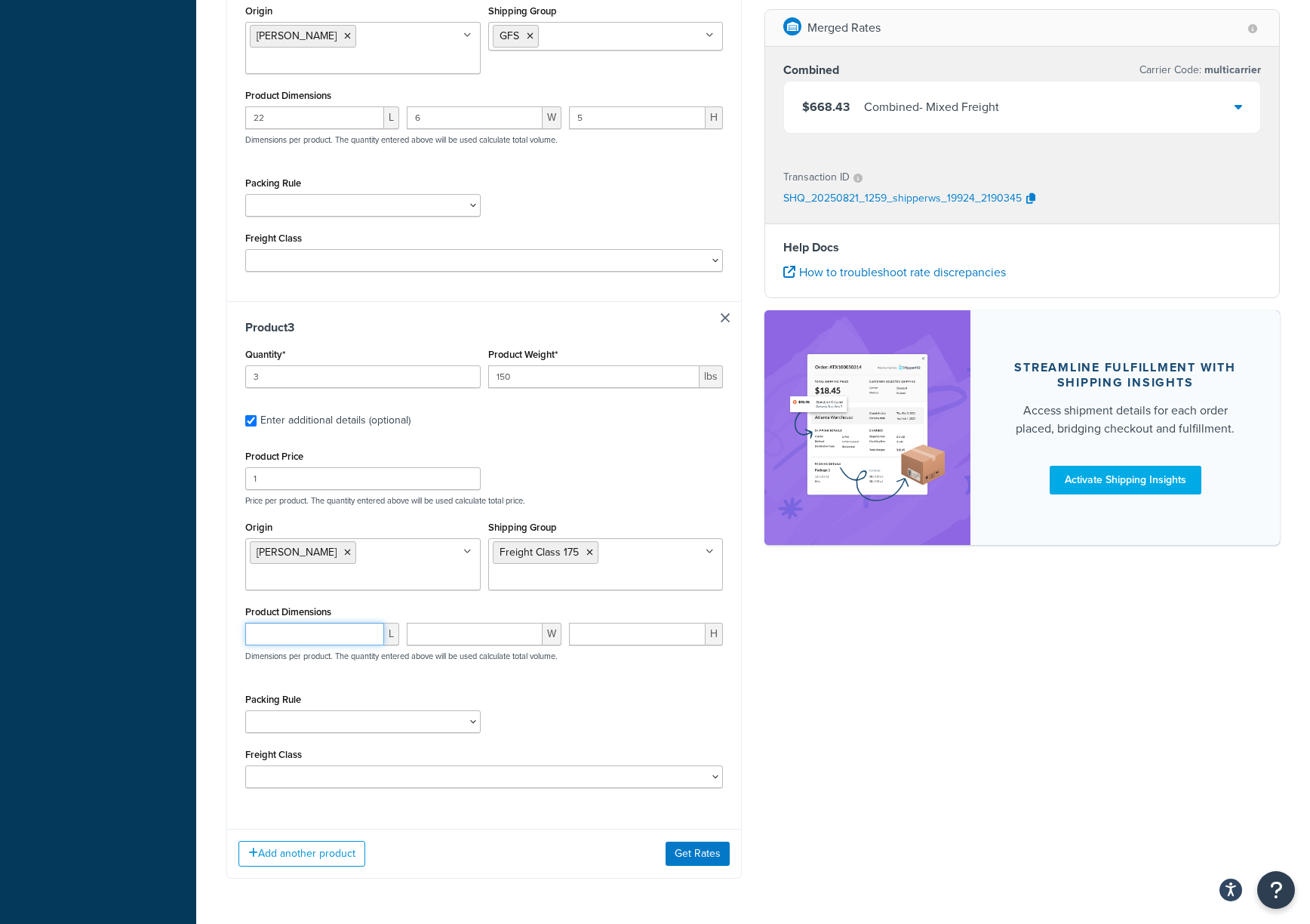
click at [353, 622] on input "number" at bounding box center [315, 634] width 139 height 23
type input "78"
type input "48"
type input "30"
click at [416, 692] on select "HBBFSHB HFSHB OSCBPF Pack Separately SBPFAK2 SBPPFSAK SBPPFSK SCYCSBP2 T4SPBSK …" at bounding box center [363, 722] width 236 height 23
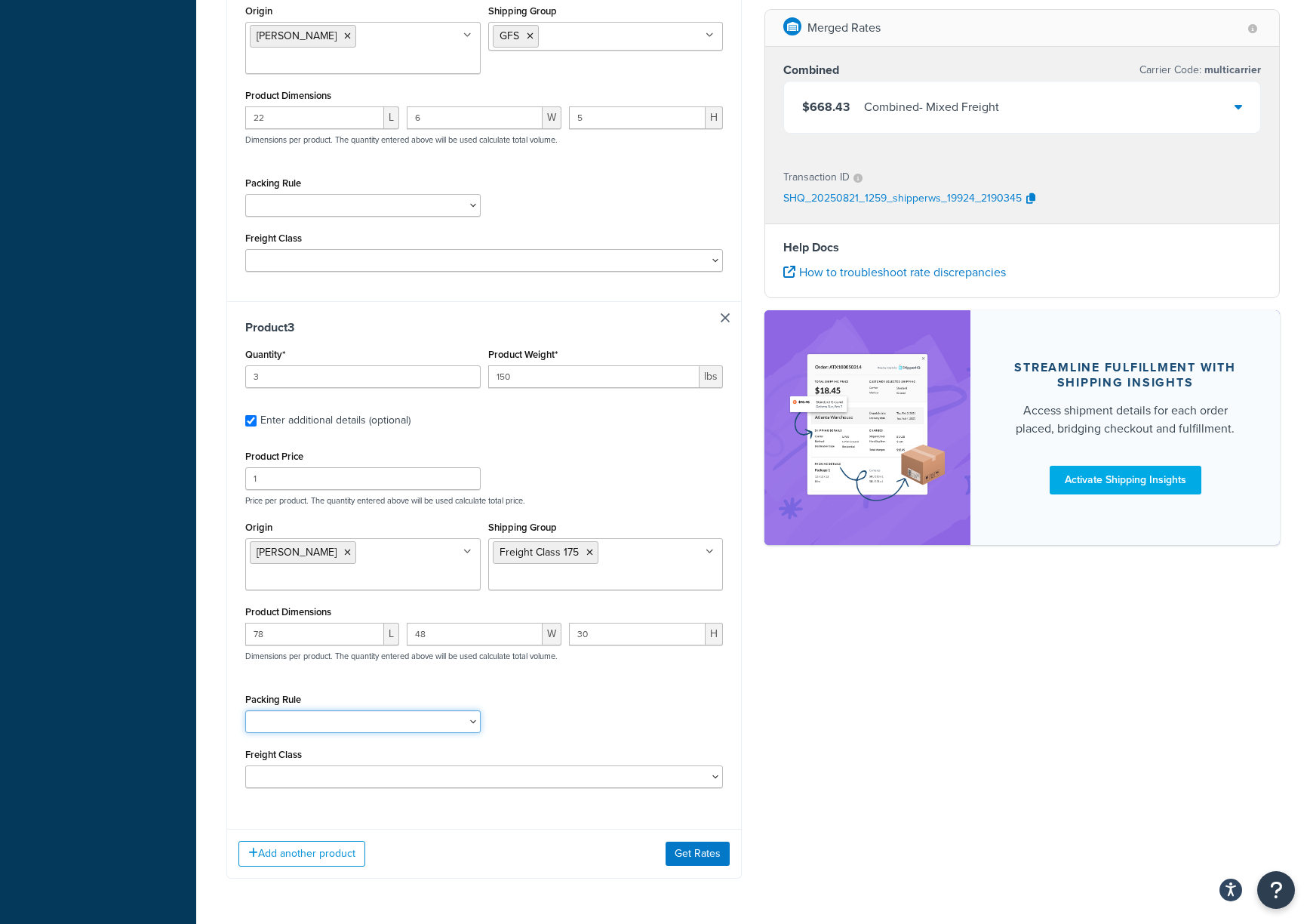
select select "61053"
click at [245, 692] on select "HBBFSHB HFSHB OSCBPF Pack Separately SBPFAK2 SBPPFSAK SBPPFSK SCYCSBP2 T4SPBSK …" at bounding box center [363, 722] width 236 height 23
click at [711, 692] on button "Get Rates" at bounding box center [698, 853] width 64 height 24
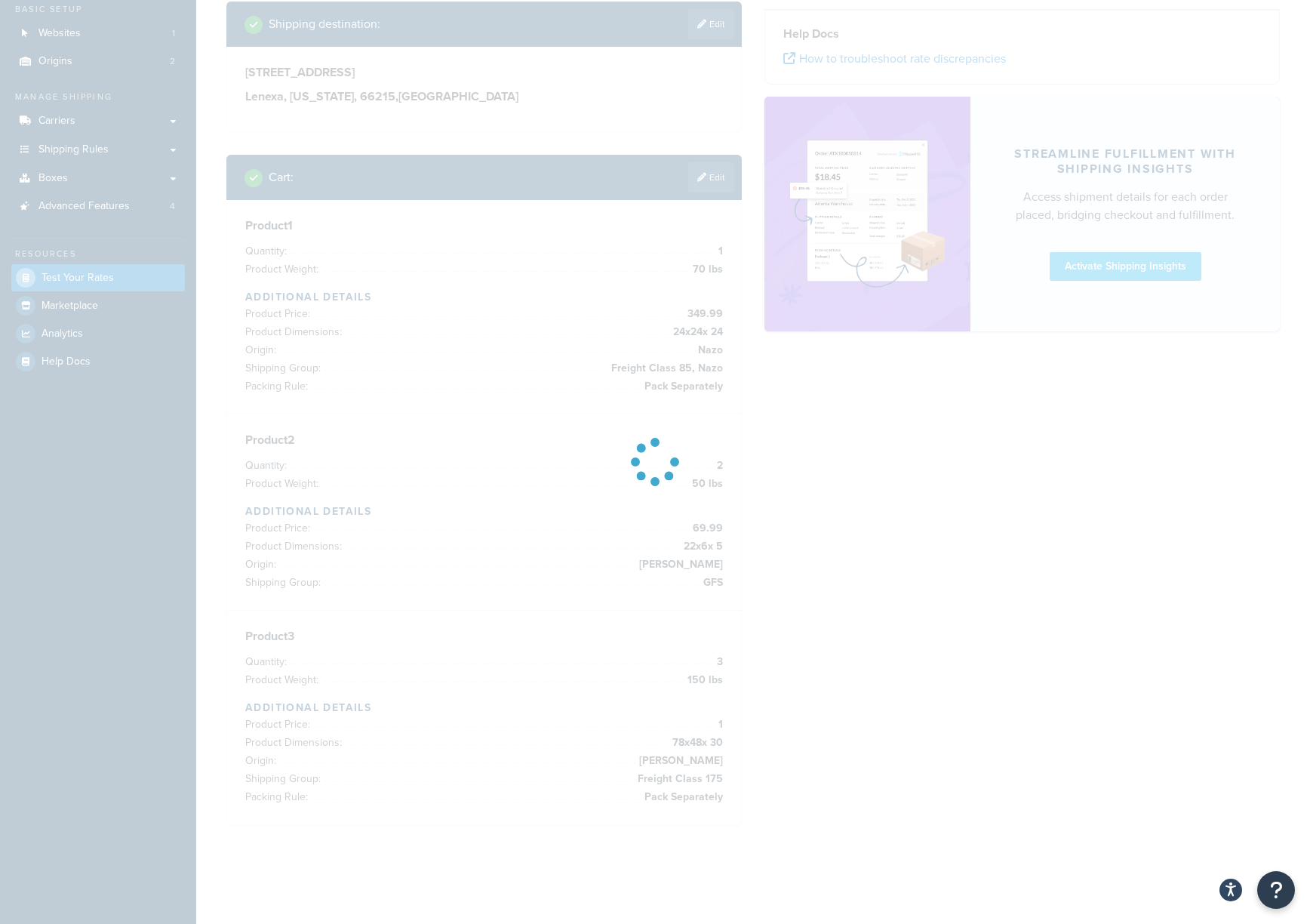
scroll to position [93, 0]
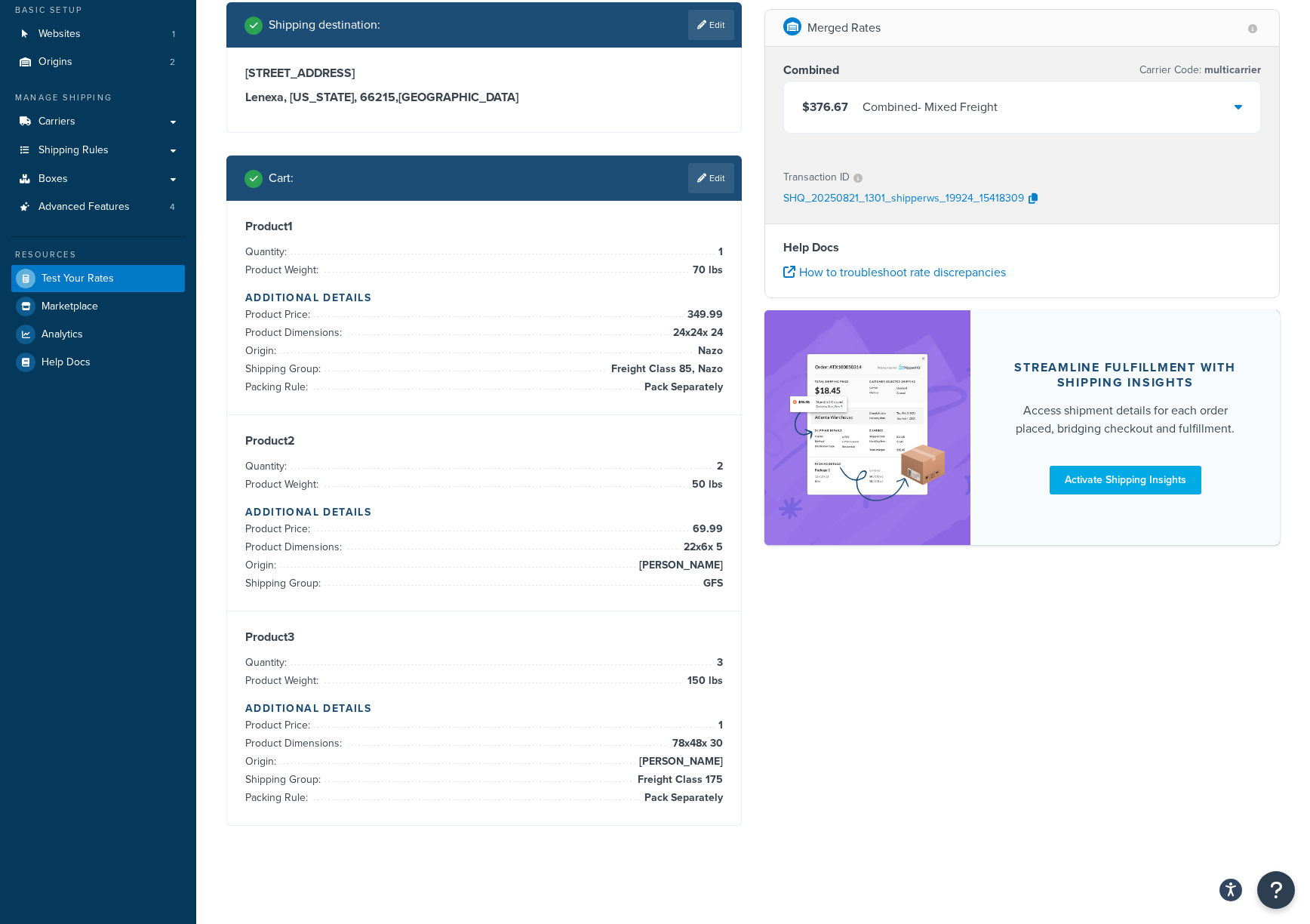
click at [982, 106] on div "$376.67 Combined - Mixed Freight" at bounding box center [1022, 107] width 476 height 52
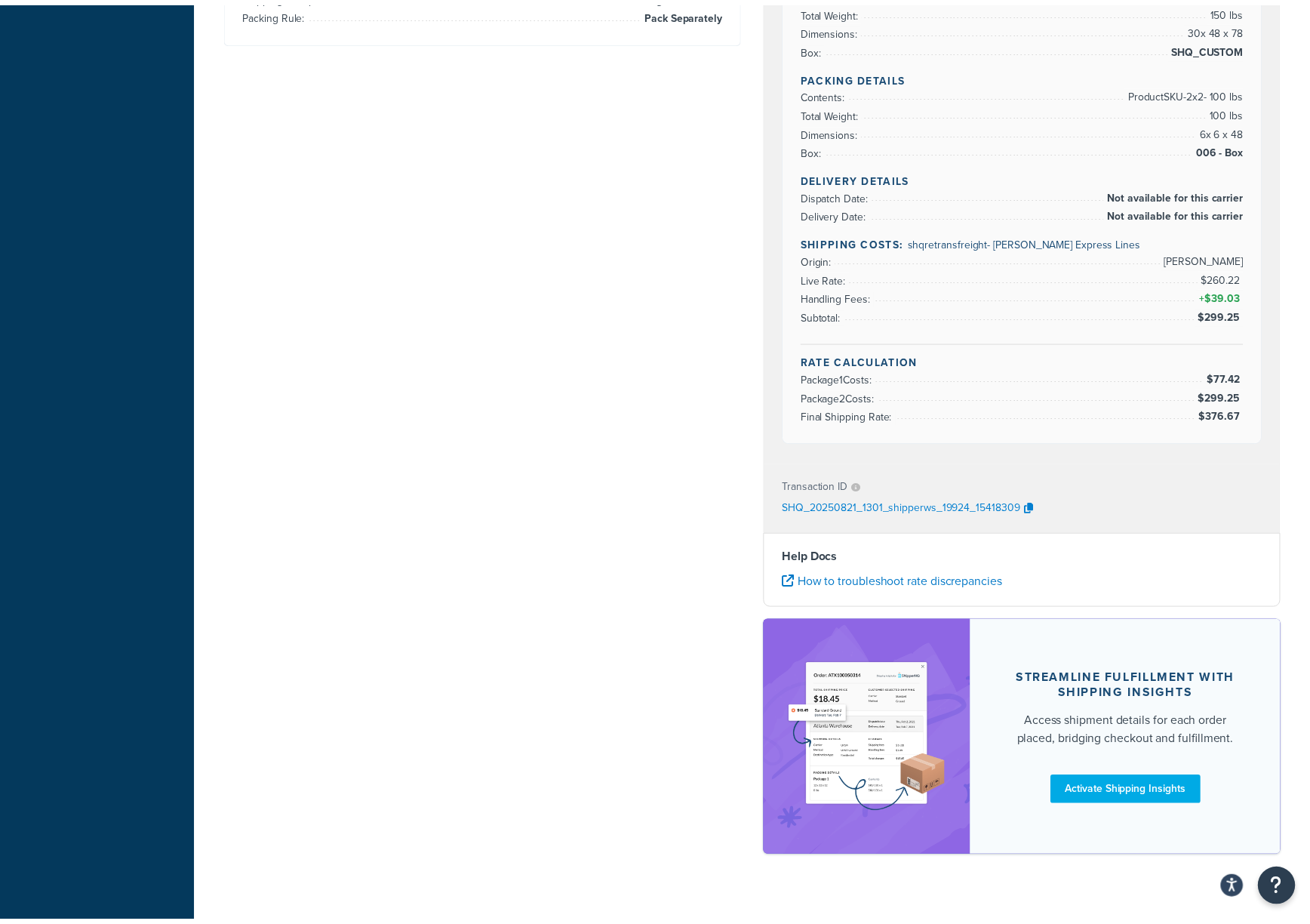
scroll to position [0, 0]
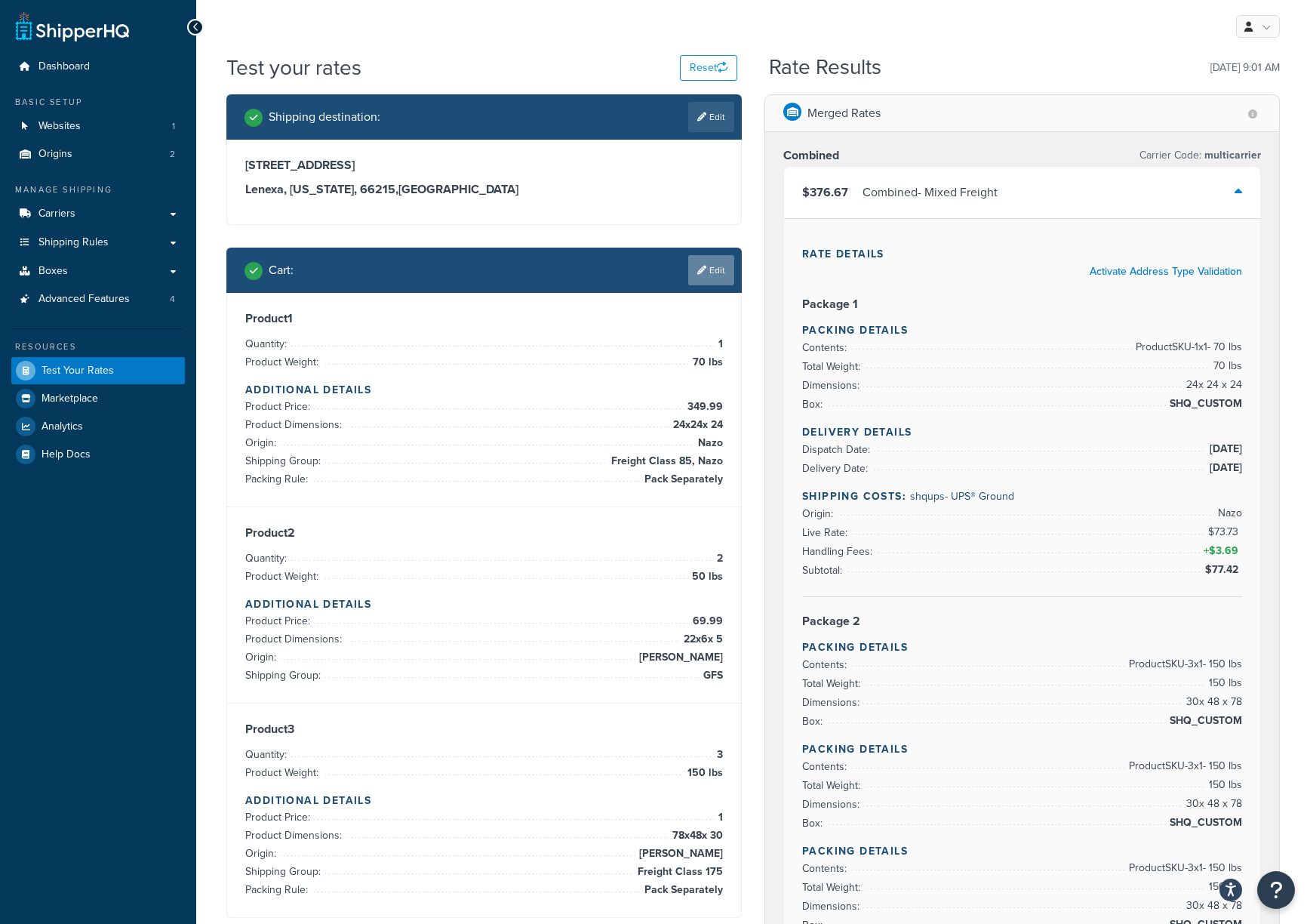
click at [717, 269] on link "Edit" at bounding box center [711, 271] width 46 height 30
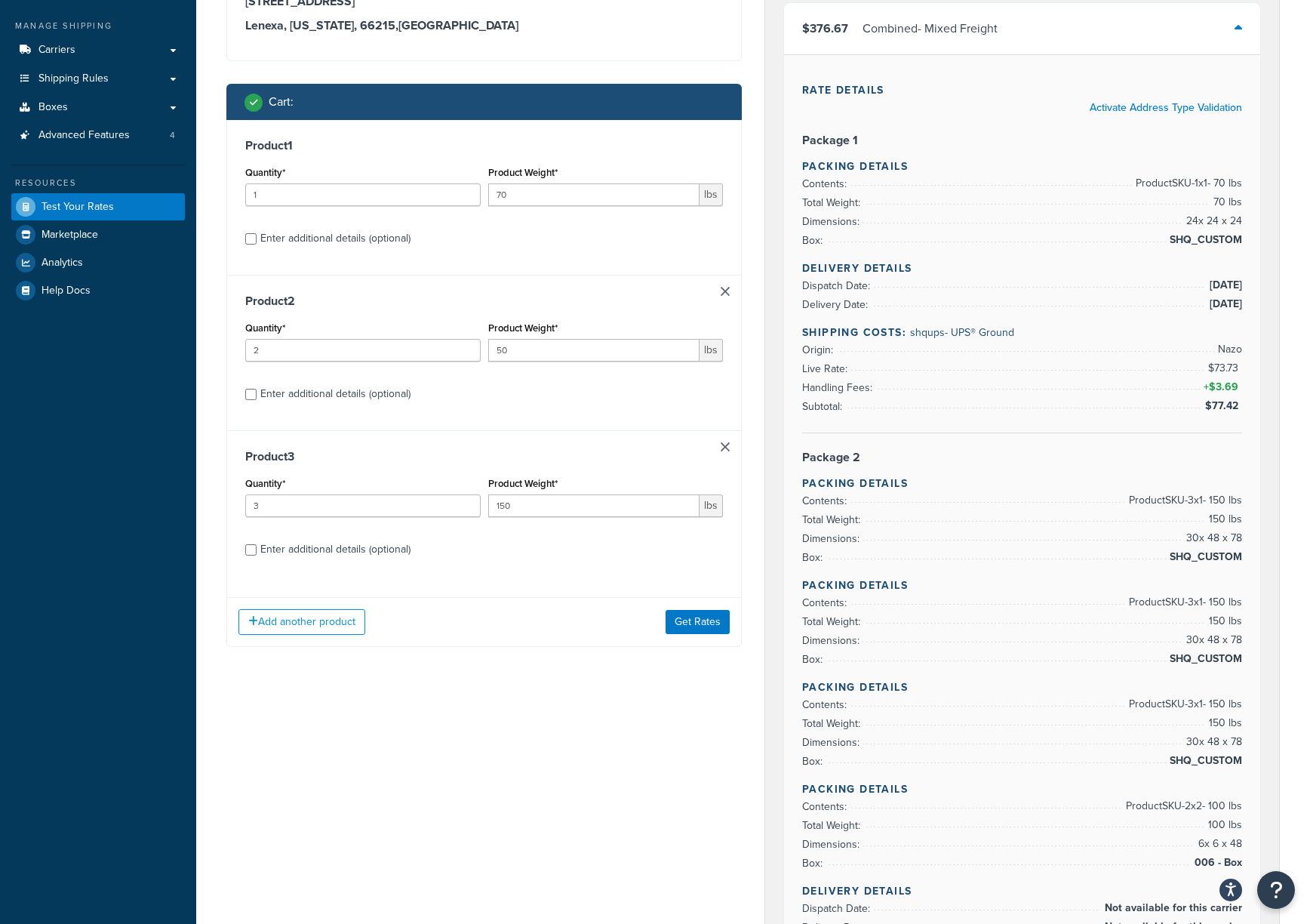
scroll to position [201, 0]
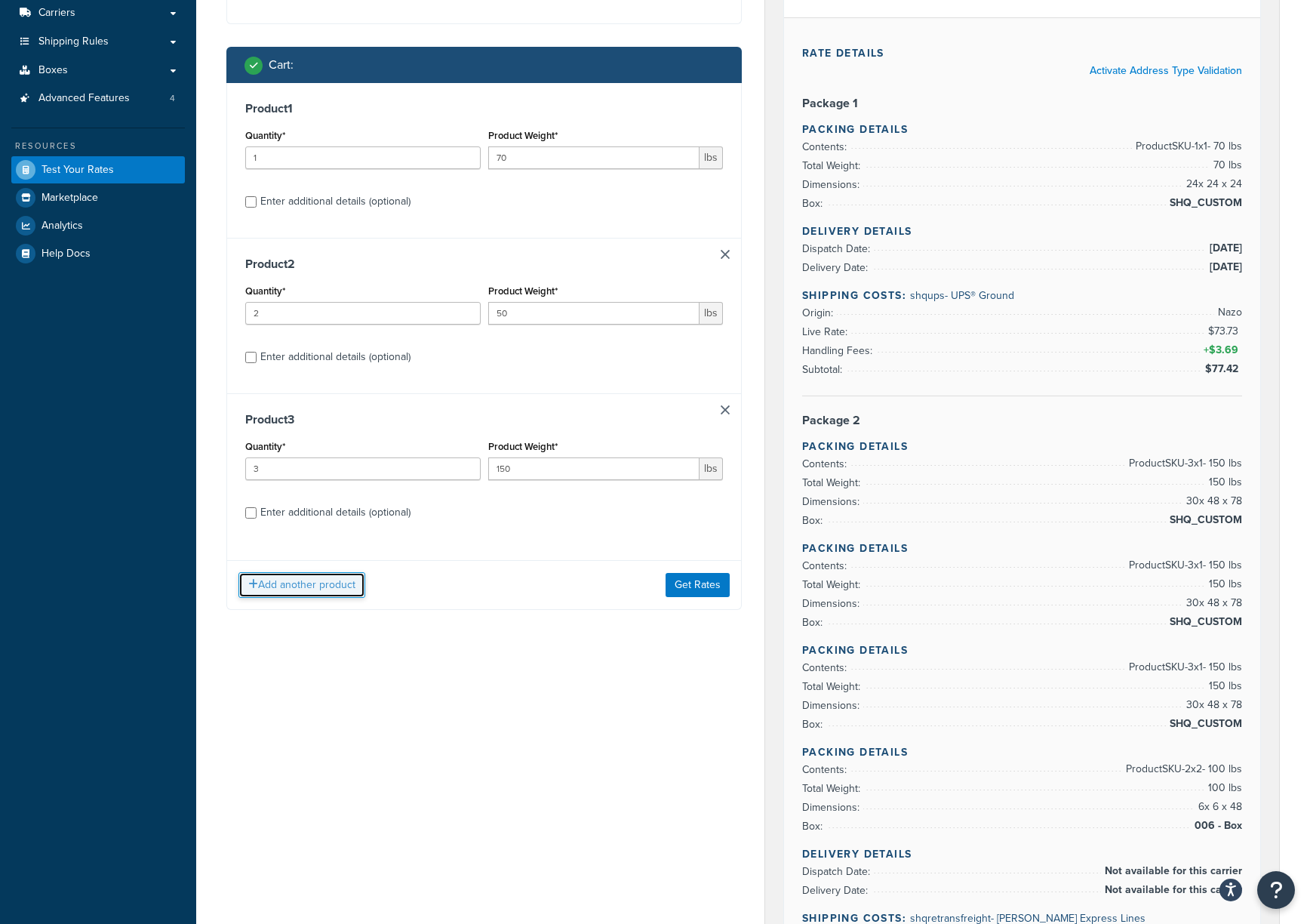
click at [327, 590] on button "Add another product" at bounding box center [302, 585] width 127 height 26
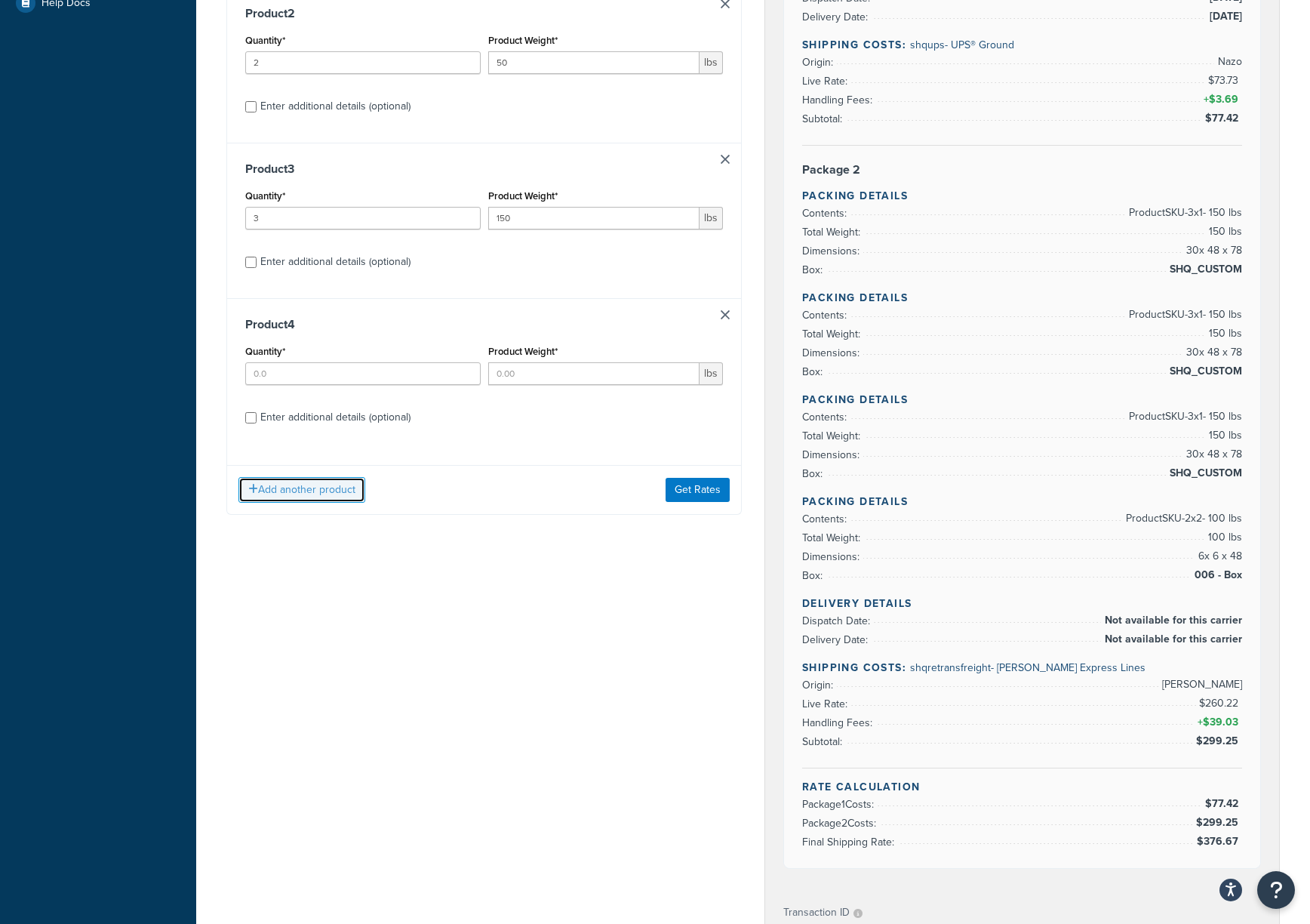
scroll to position [402, 0]
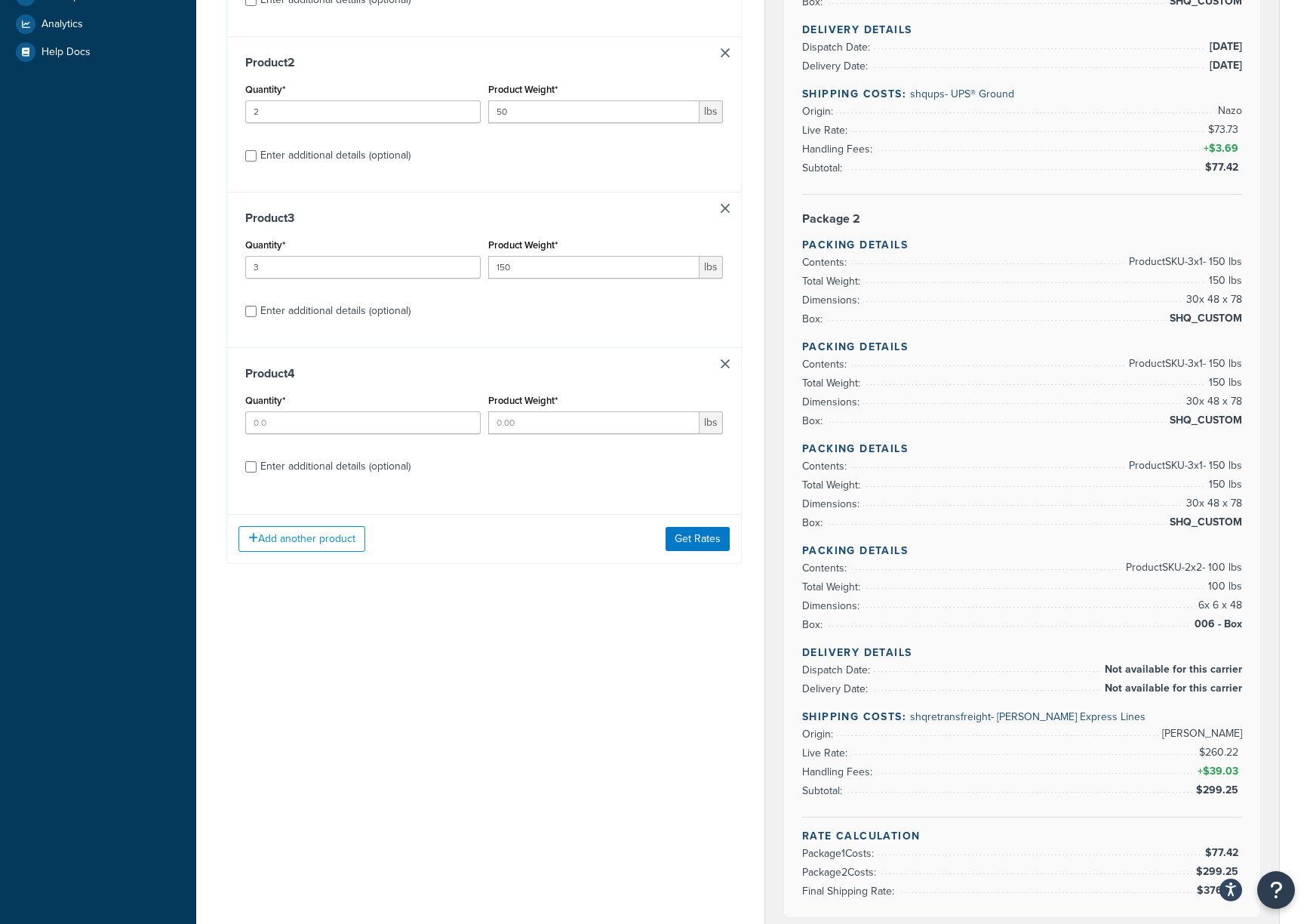
click at [724, 370] on div "Product 4 Quantity* Product Weight* lbs Enter additional details (optional)" at bounding box center [484, 425] width 514 height 156
click at [724, 369] on link at bounding box center [725, 364] width 9 height 9
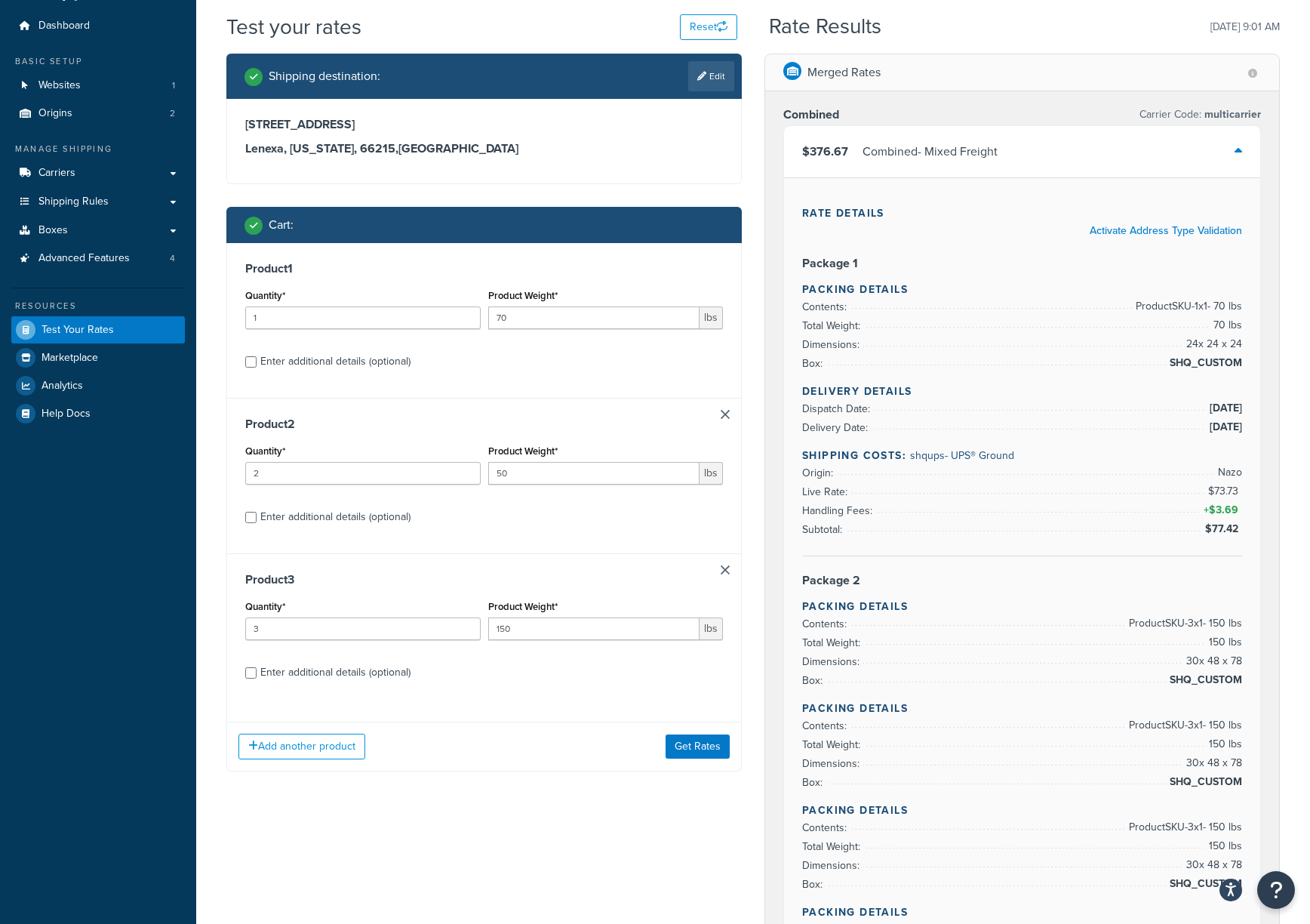
scroll to position [0, 0]
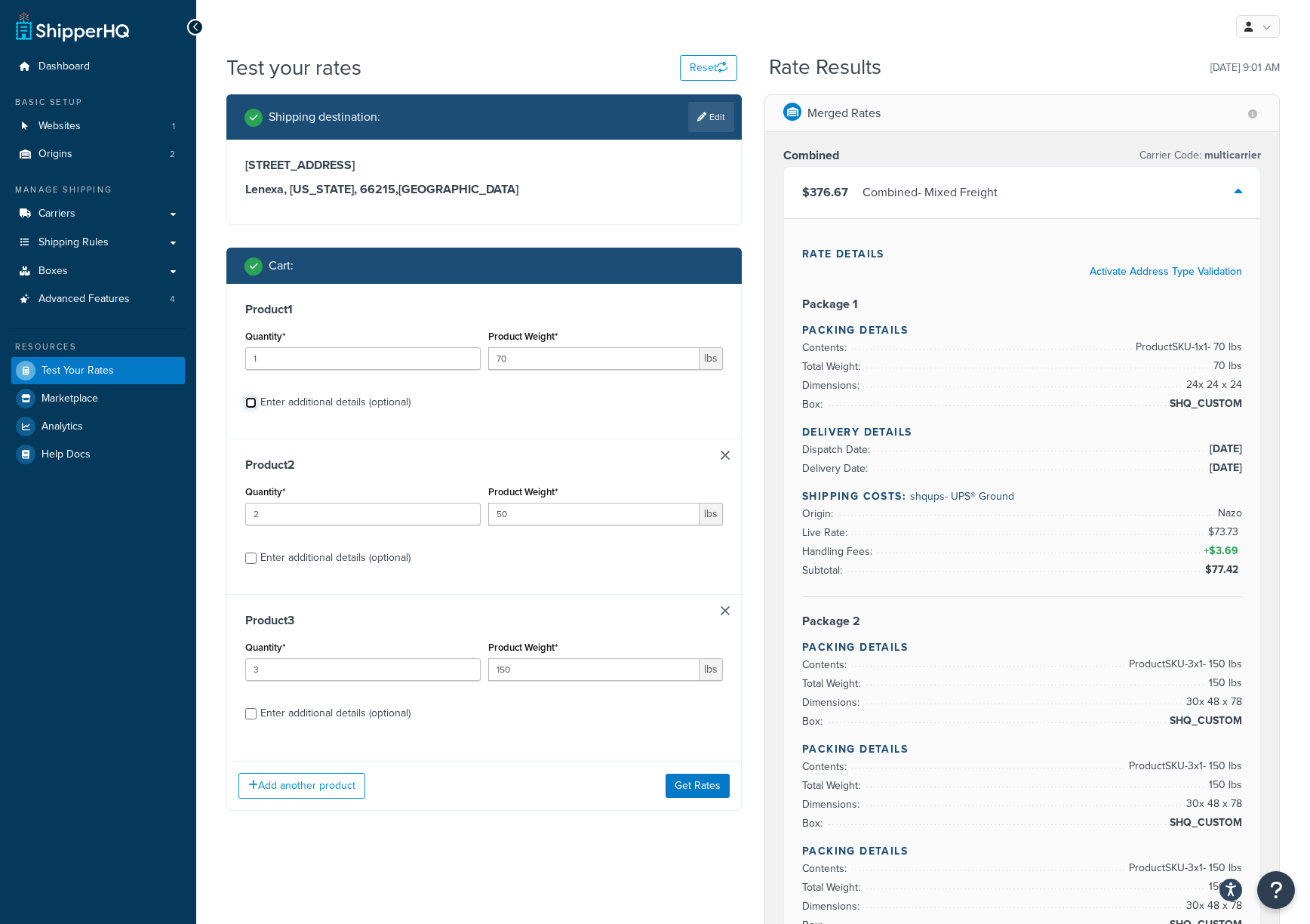
click at [246, 402] on input "Enter additional details (optional)" at bounding box center [251, 402] width 11 height 11
checkbox input "true"
select select "61053"
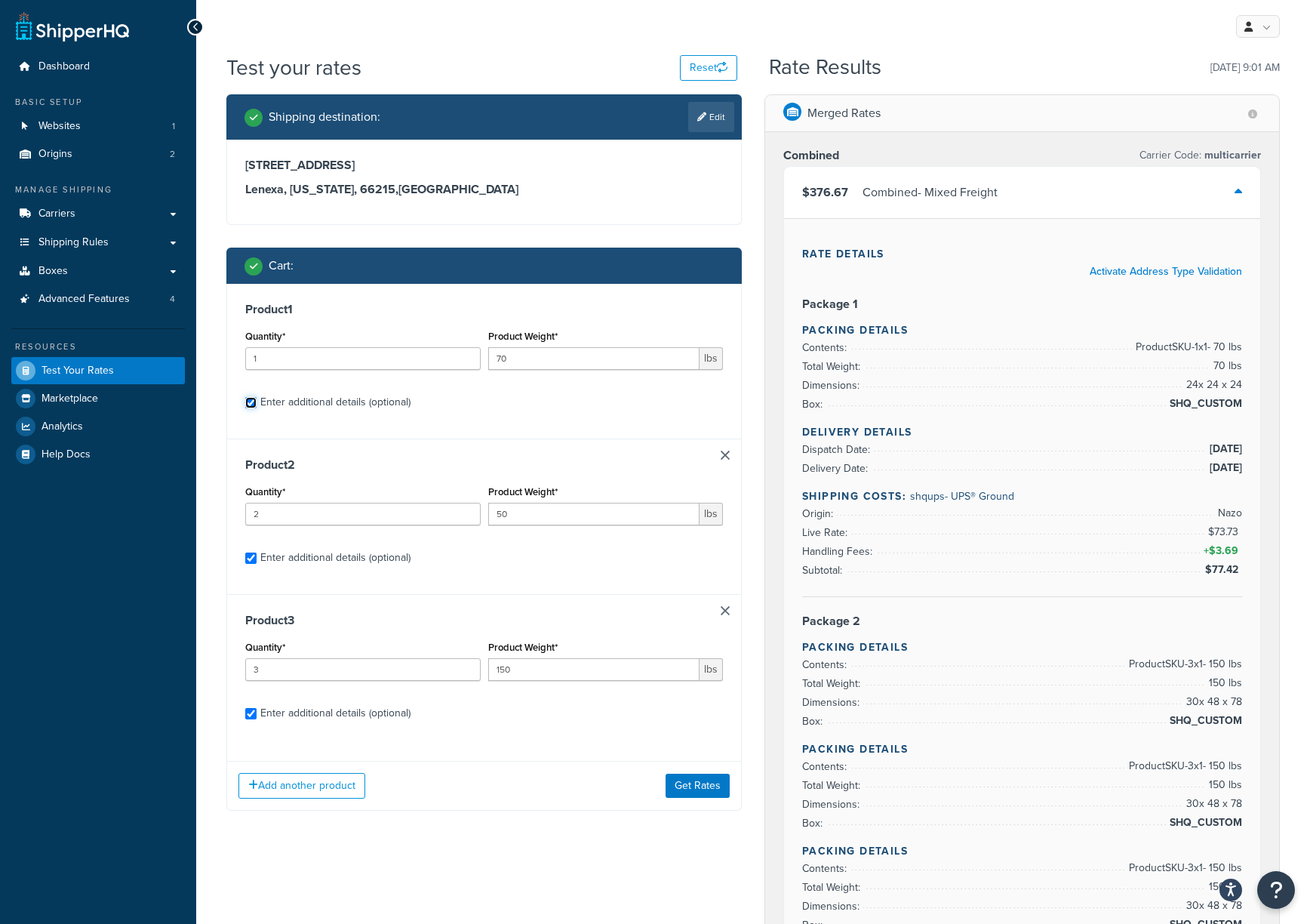
select select "61053"
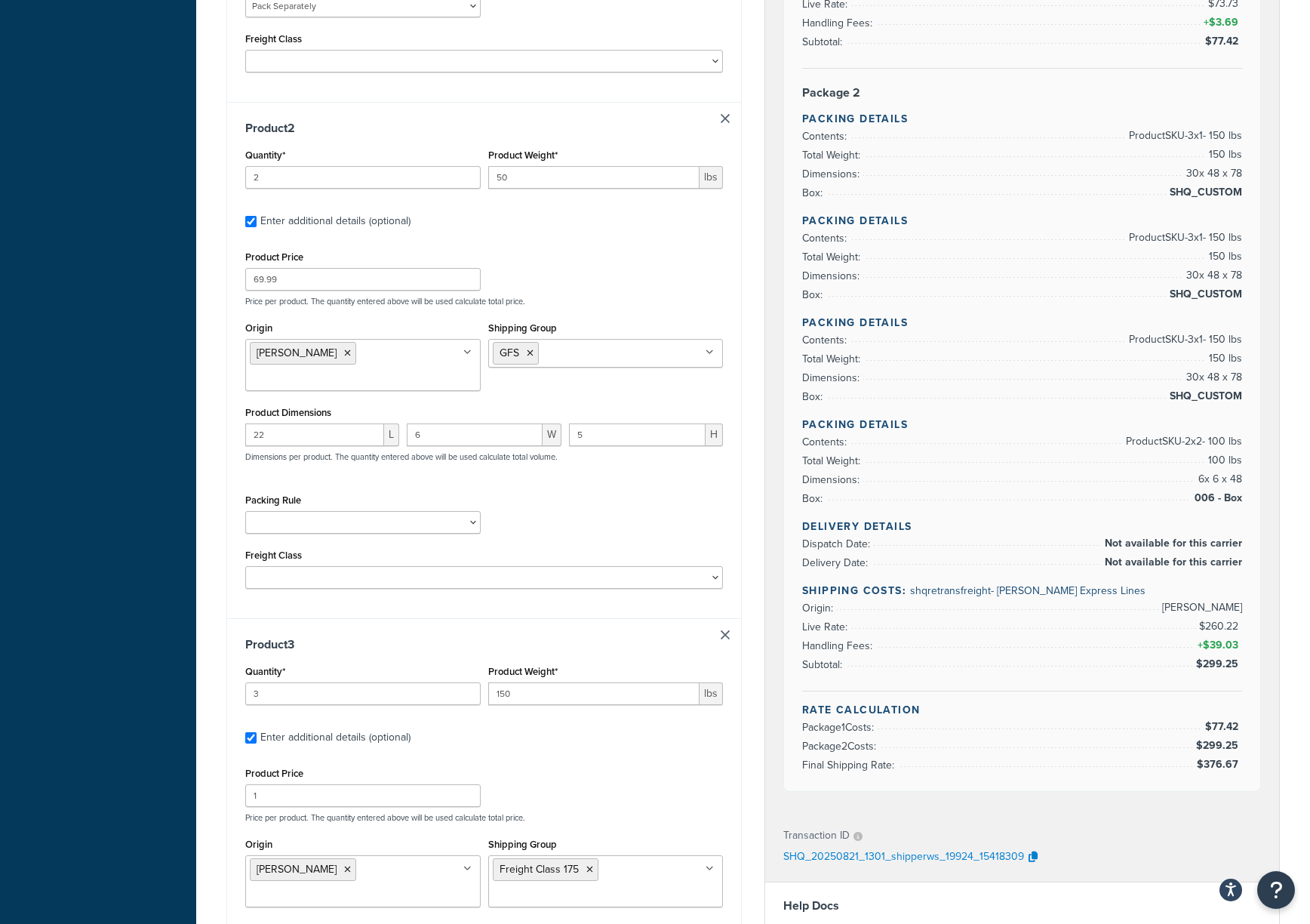
scroll to position [704, 0]
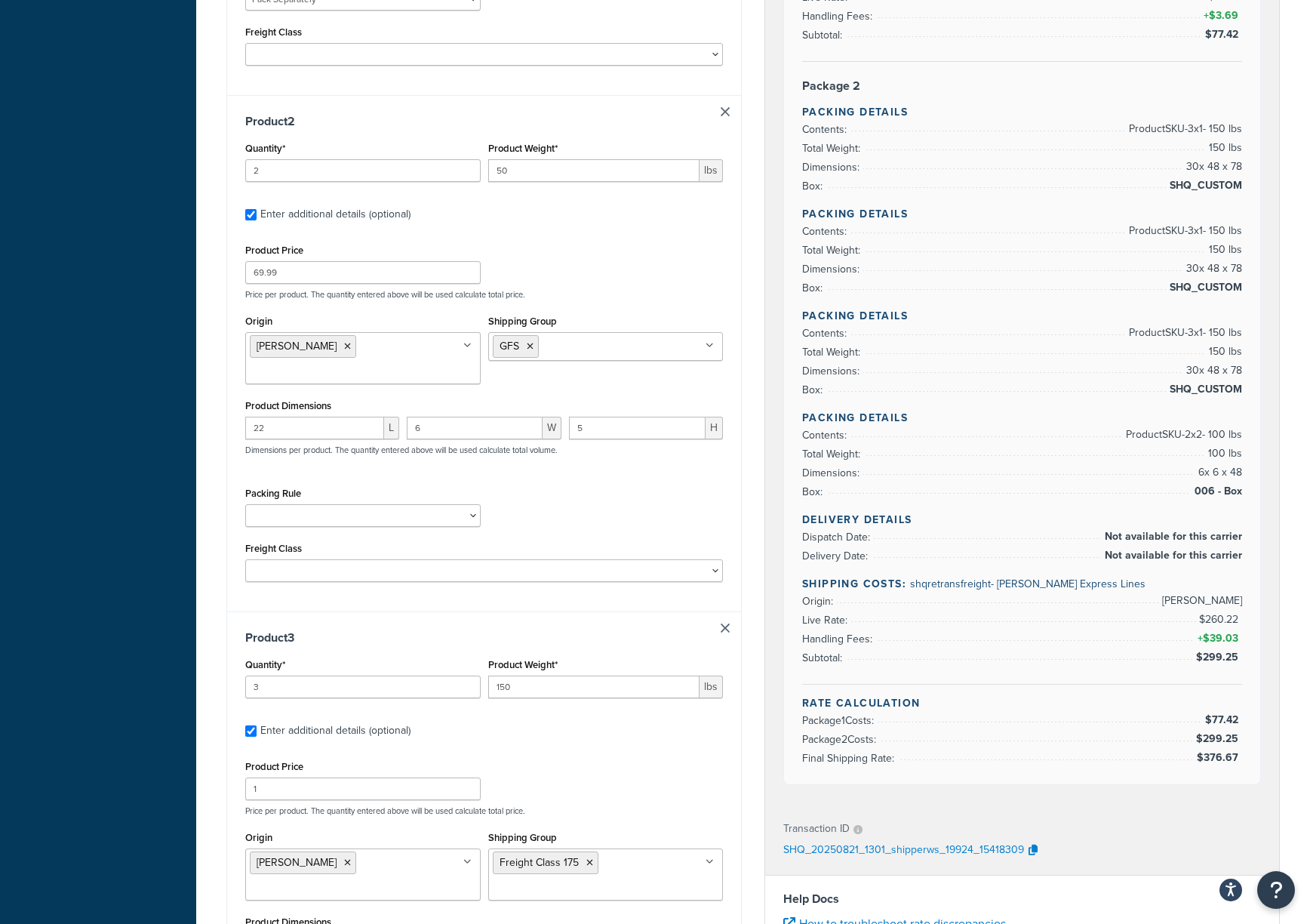
click at [727, 109] on link at bounding box center [725, 112] width 9 height 9
checkbox input "false"
type input "3"
type input "150"
checkbox input "false"
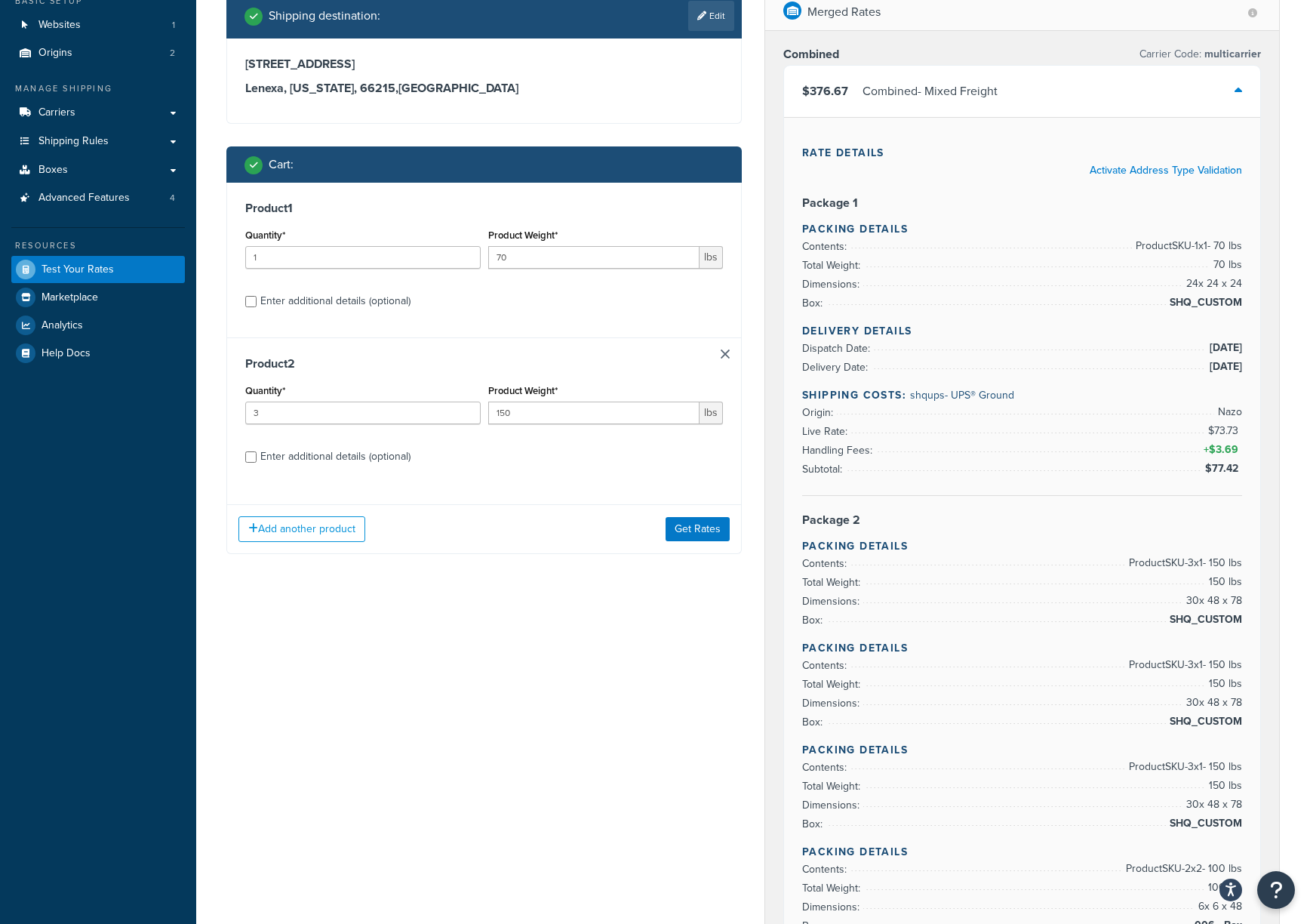
scroll to position [100, 0]
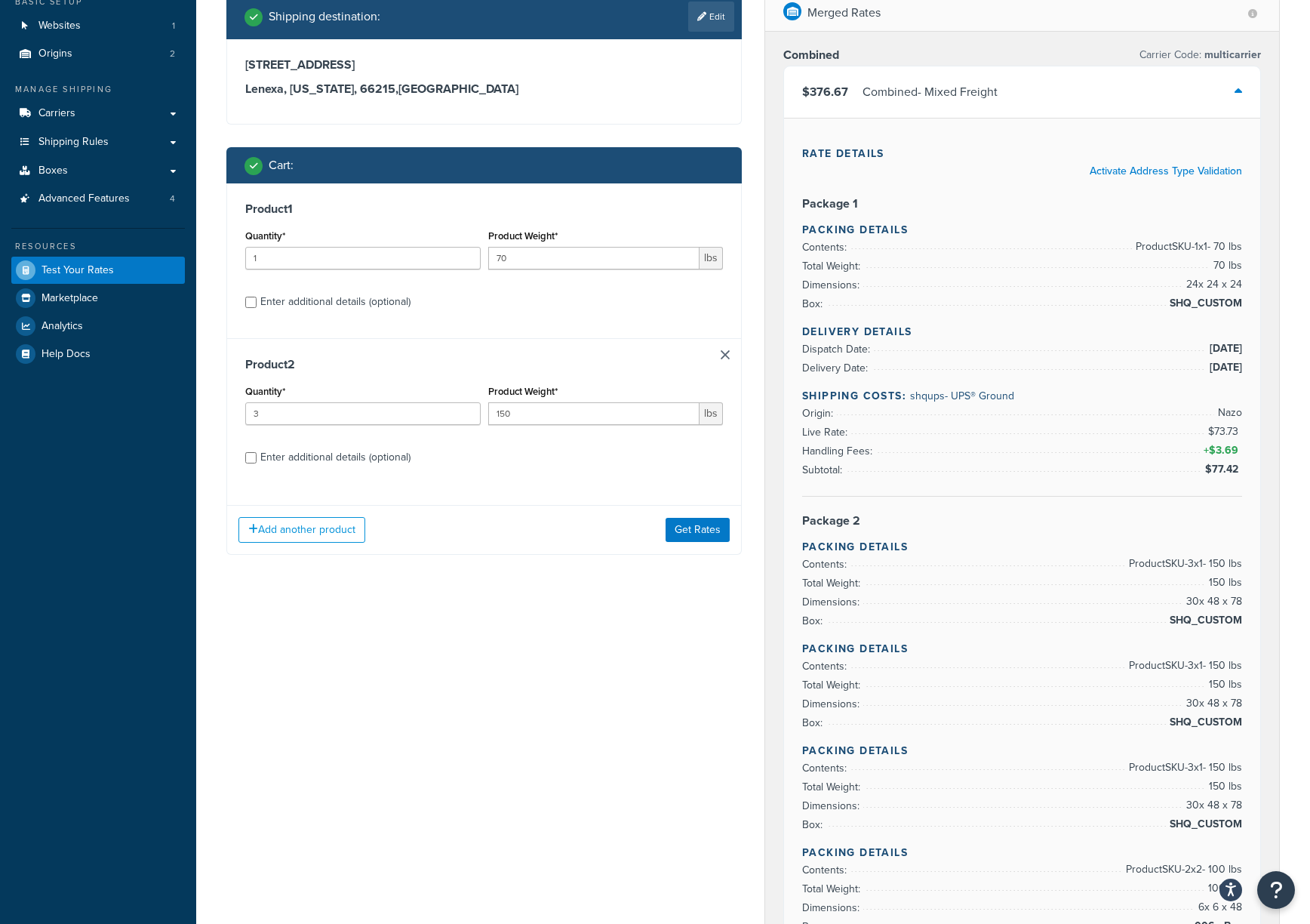
click at [723, 354] on link at bounding box center [725, 355] width 9 height 9
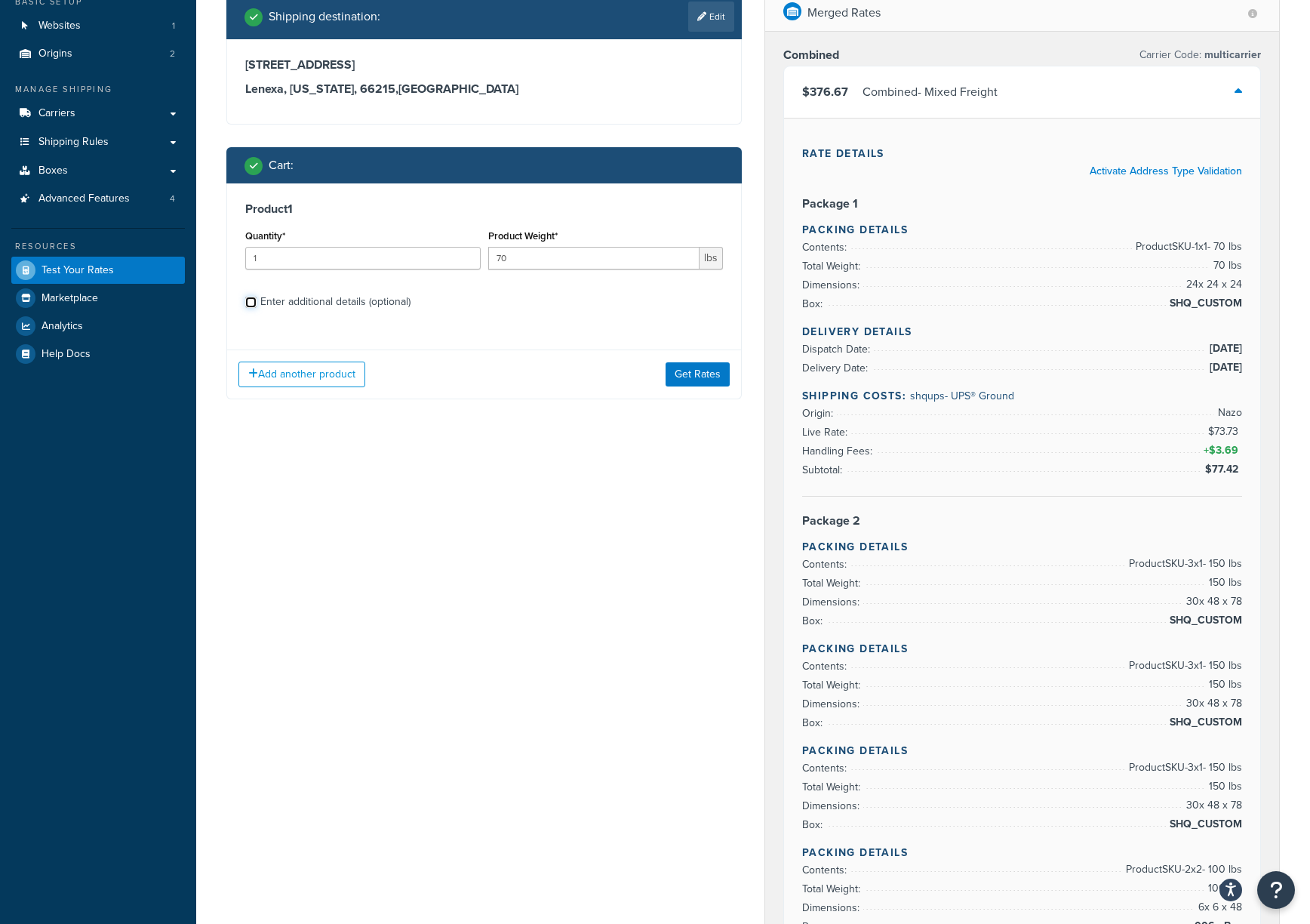
click at [249, 303] on input "Enter additional details (optional)" at bounding box center [251, 302] width 11 height 11
checkbox input "true"
select select "61053"
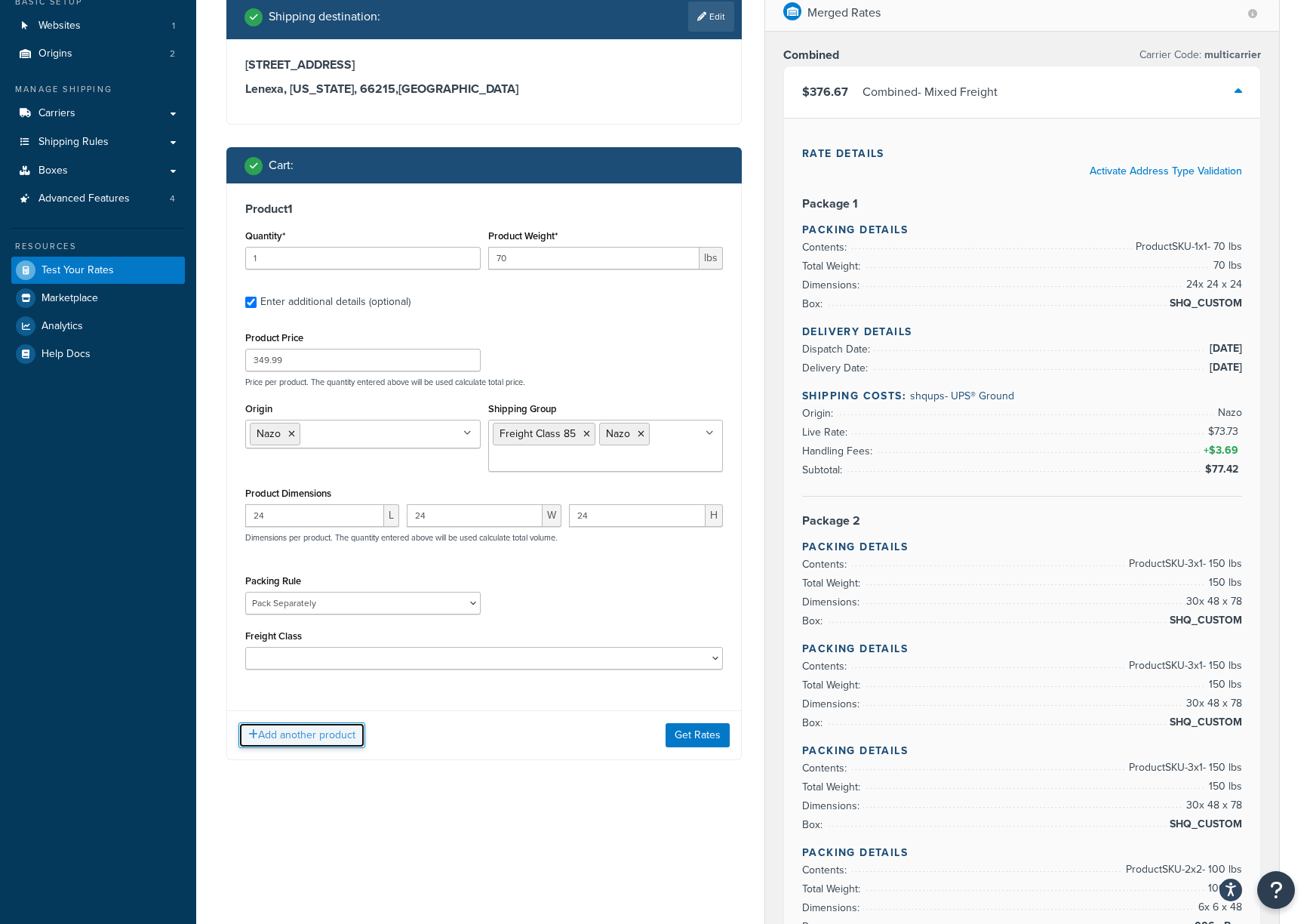
click at [324, 692] on button "Add another product" at bounding box center [302, 735] width 127 height 26
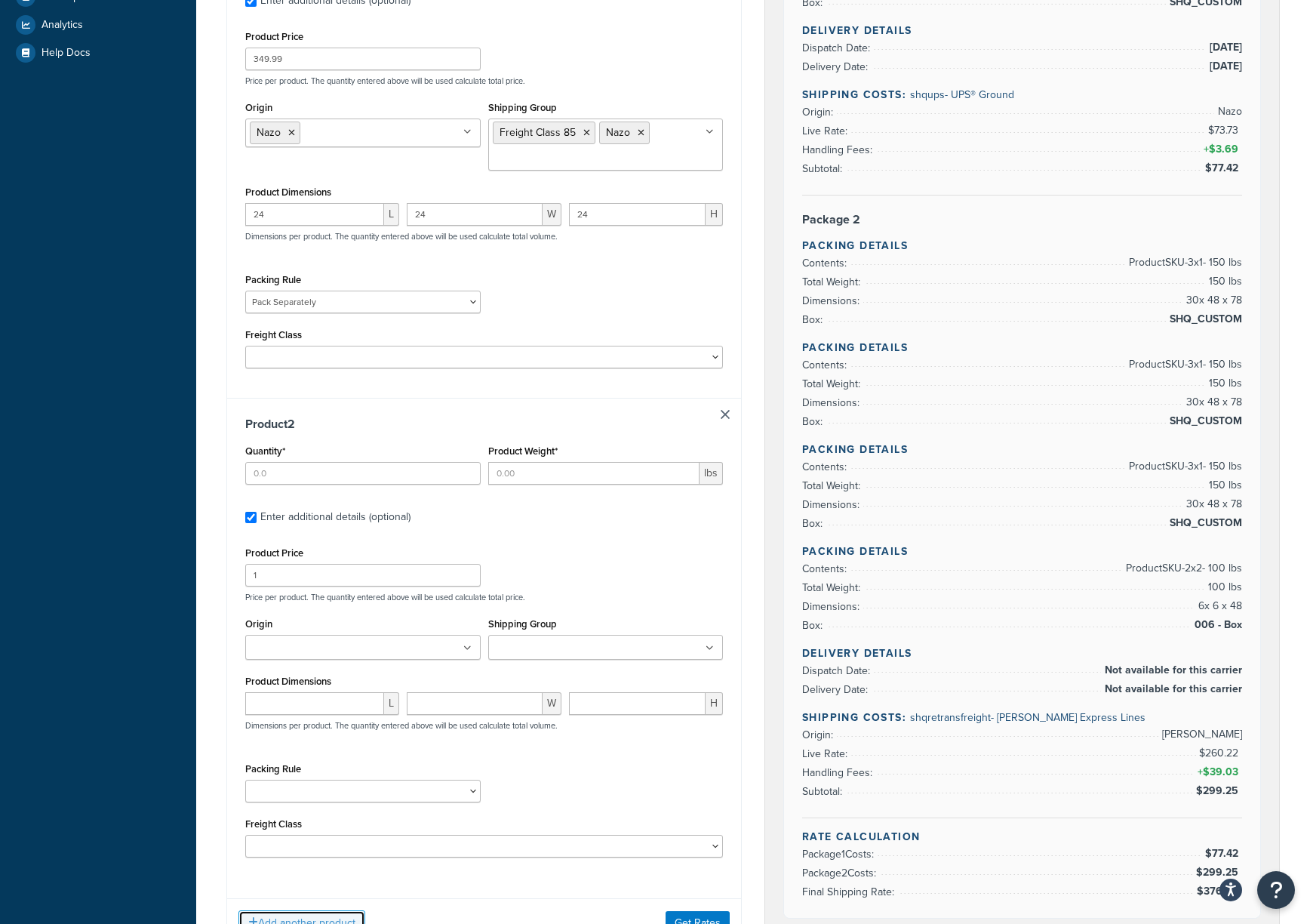
scroll to position [402, 0]
click at [414, 474] on input "Quantity*" at bounding box center [363, 473] width 236 height 23
type input "1"
click at [520, 473] on input "Product Weight*" at bounding box center [594, 473] width 212 height 23
type input "0.2375"
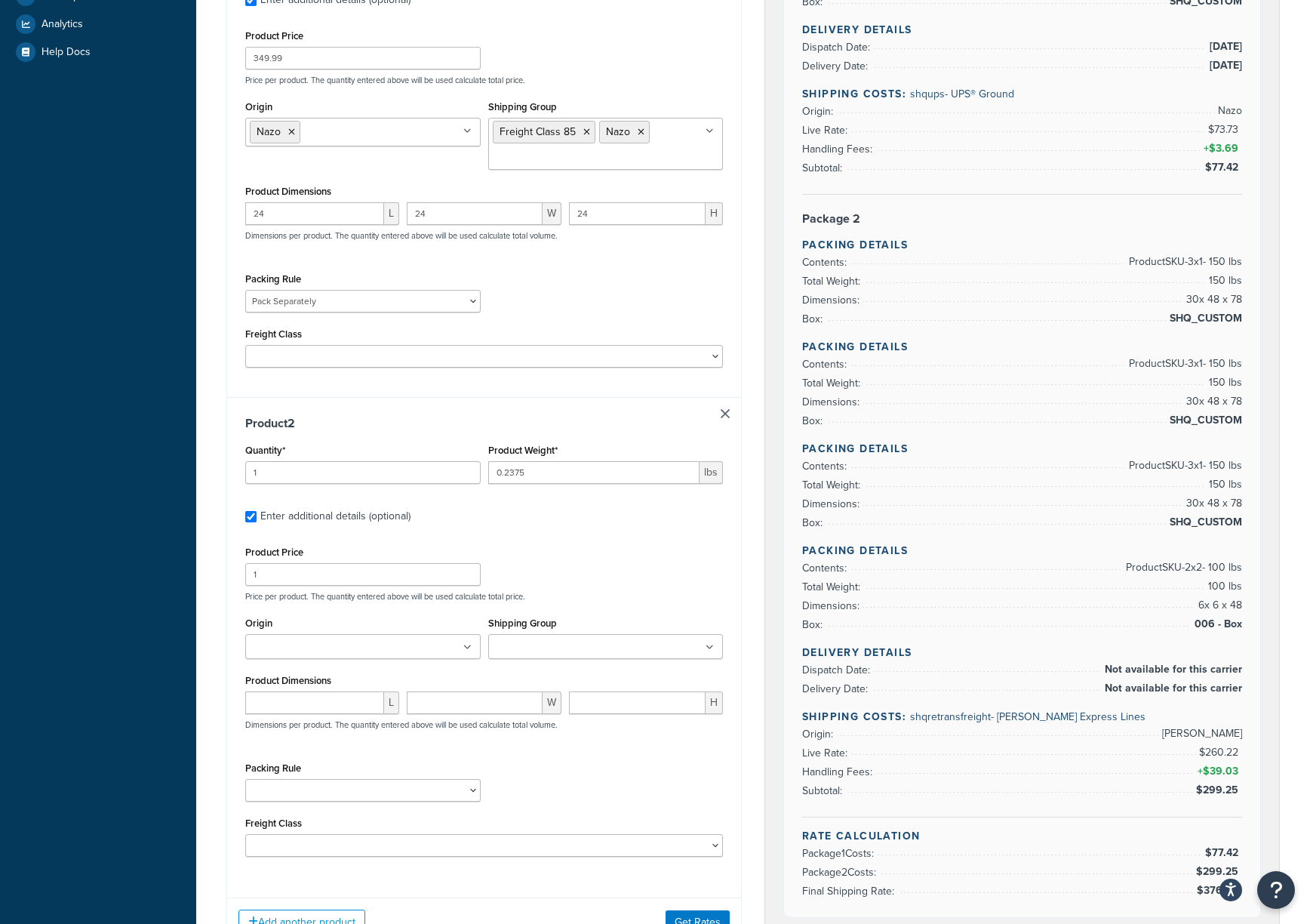
click at [402, 650] on ul at bounding box center [363, 646] width 236 height 25
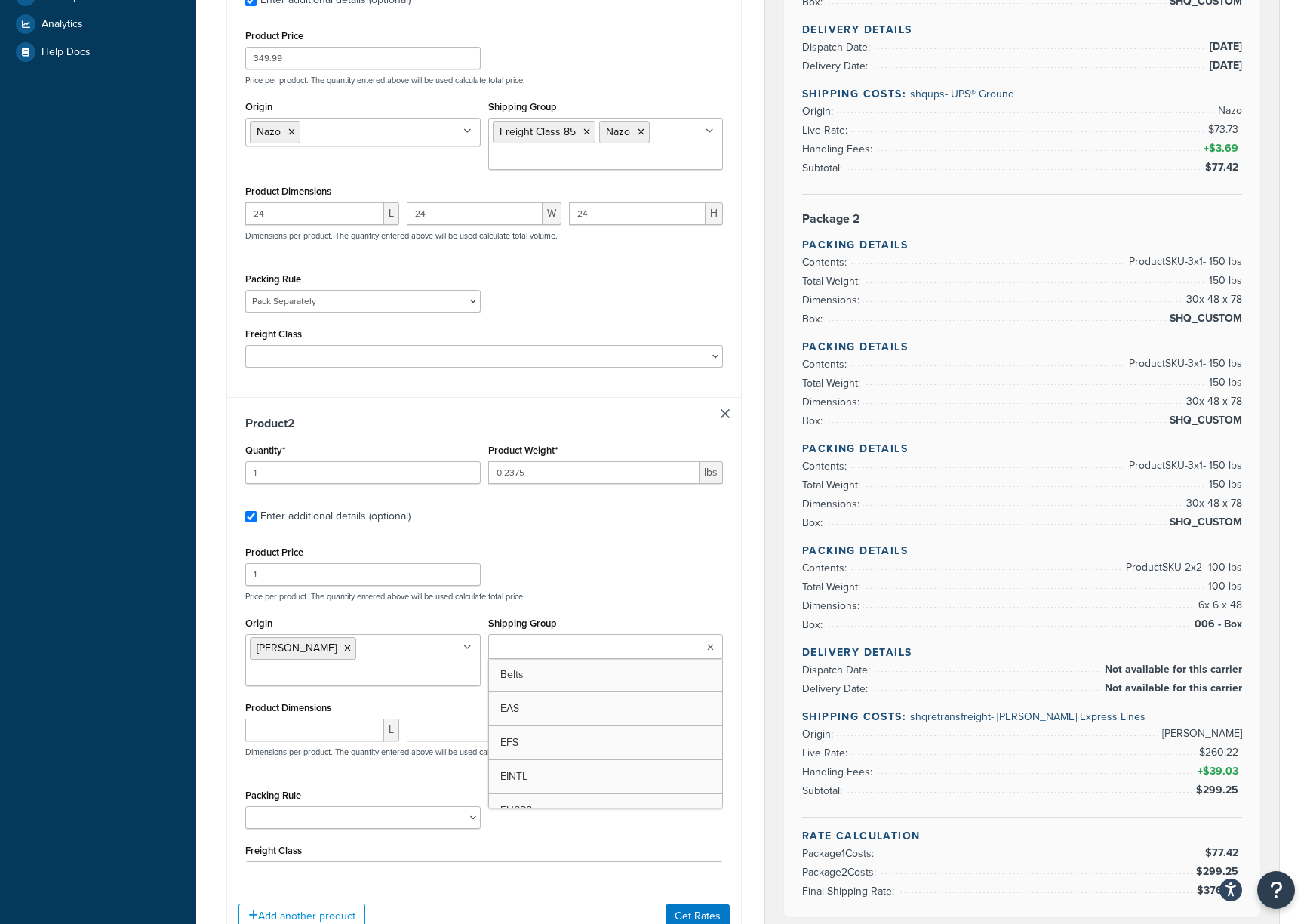
click at [574, 656] on input "Shipping Group" at bounding box center [560, 647] width 134 height 17
click at [616, 553] on div "Product Price 1 Price per product. The quantity entered above will be used calc…" at bounding box center [484, 571] width 486 height 59
click at [312, 692] on input "number" at bounding box center [315, 730] width 139 height 23
type input "2"
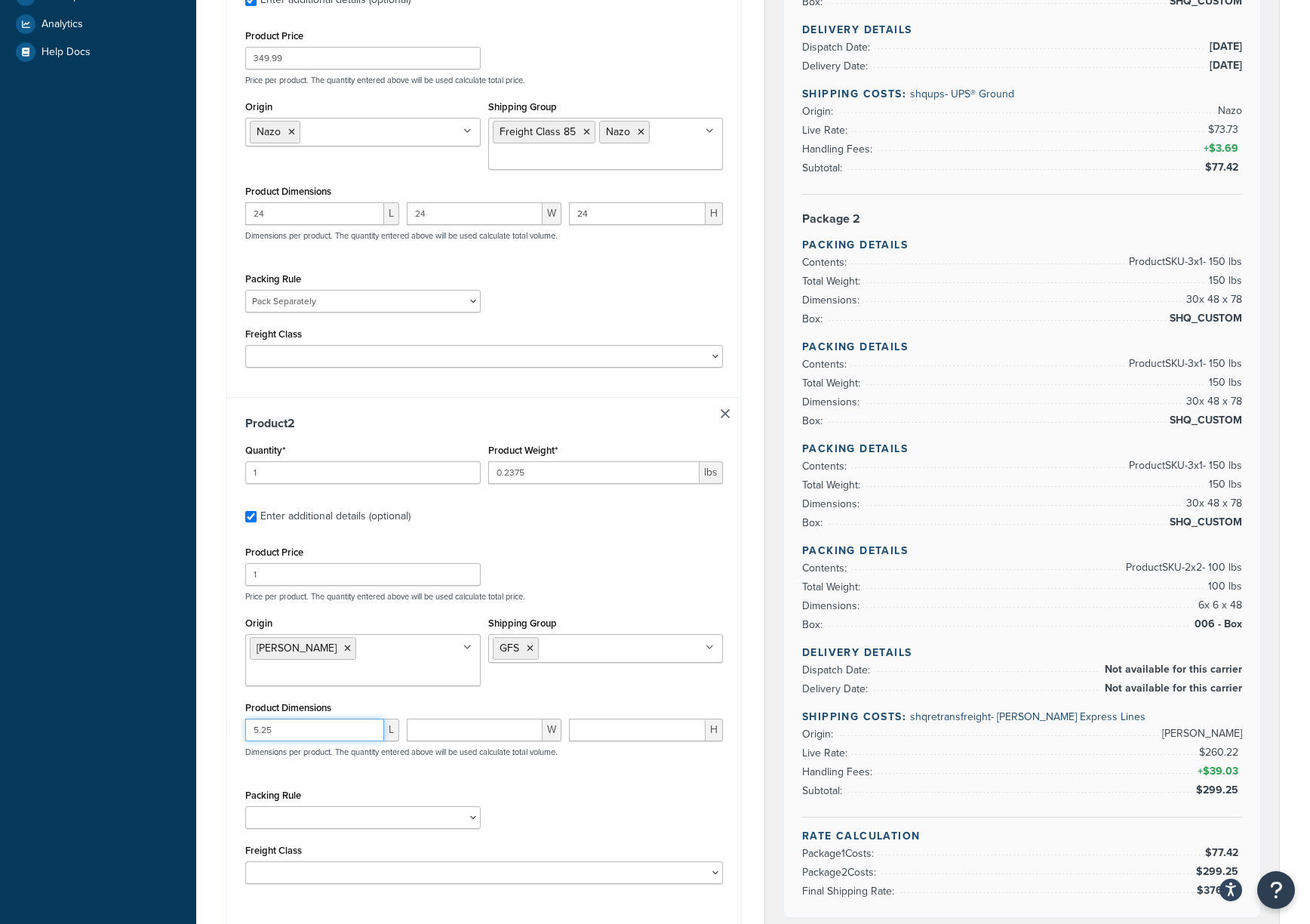
type input "5.25"
type input "2.5"
type input "2"
click at [419, 692] on select "HBBFSHB HFSHB OSCBPF Pack Separately SBPFAK2 SBPPFSAK SBPPFSK SCYCSBP2 T4SPBSK …" at bounding box center [363, 818] width 236 height 23
drag, startPoint x: 574, startPoint y: 790, endPoint x: 553, endPoint y: 817, distance: 34.2
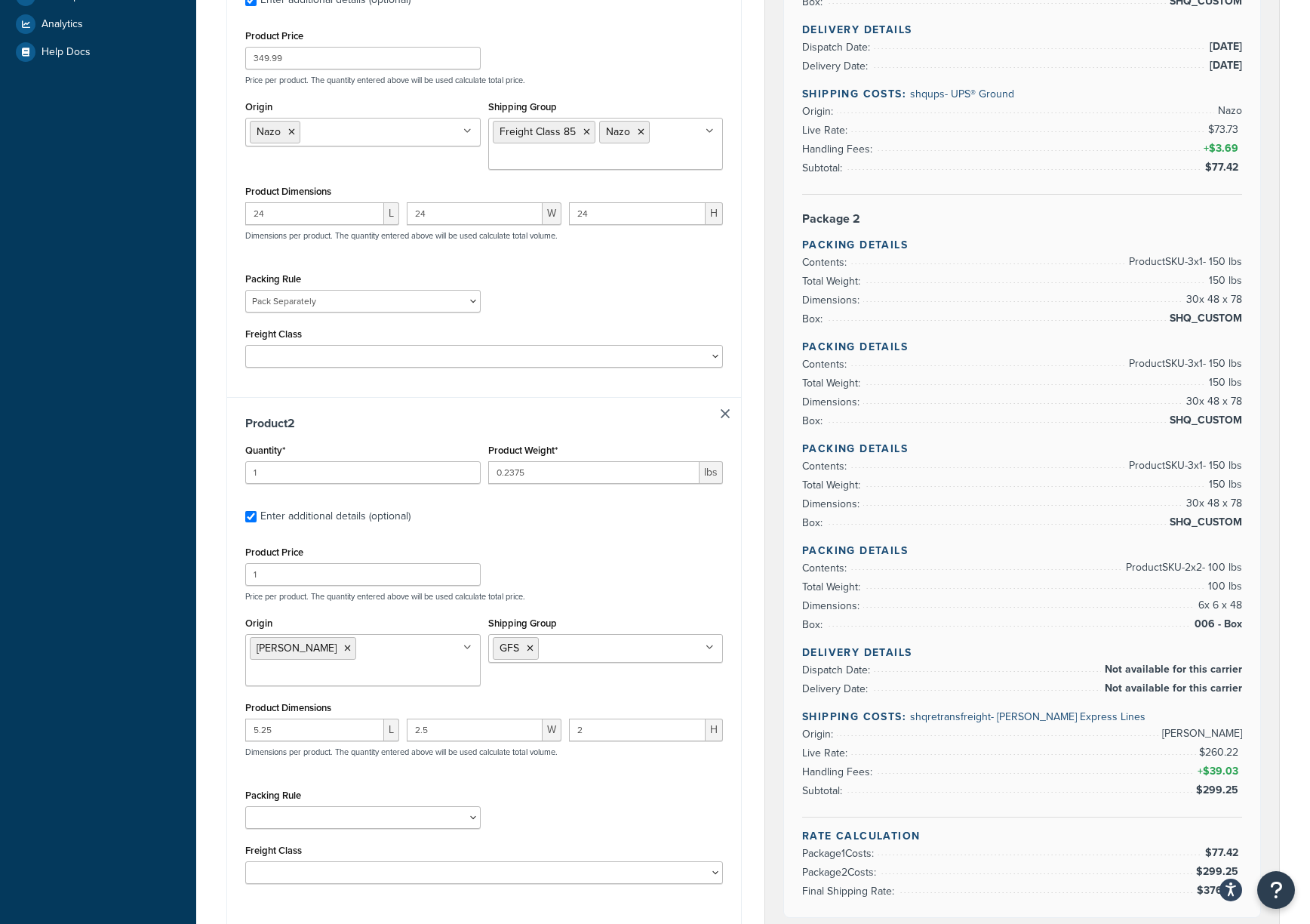
click at [575, 692] on div "Packing Rule HBBFSHB HFSHB OSCBPF Pack Separately SBPFAK2 SBPPFSAK SBPPFSK SCYC…" at bounding box center [484, 812] width 486 height 55
click at [553, 692] on select "50 55 60 65 70 77.5 85 92.5 100 110 125 150 175 200 250 300 400 500" at bounding box center [484, 872] width 478 height 23
click at [747, 598] on div "Shipping destination : Edit 14711 W 112th St Lenexa, Kansas, 66215 , United Sta…" at bounding box center [484, 344] width 538 height 1305
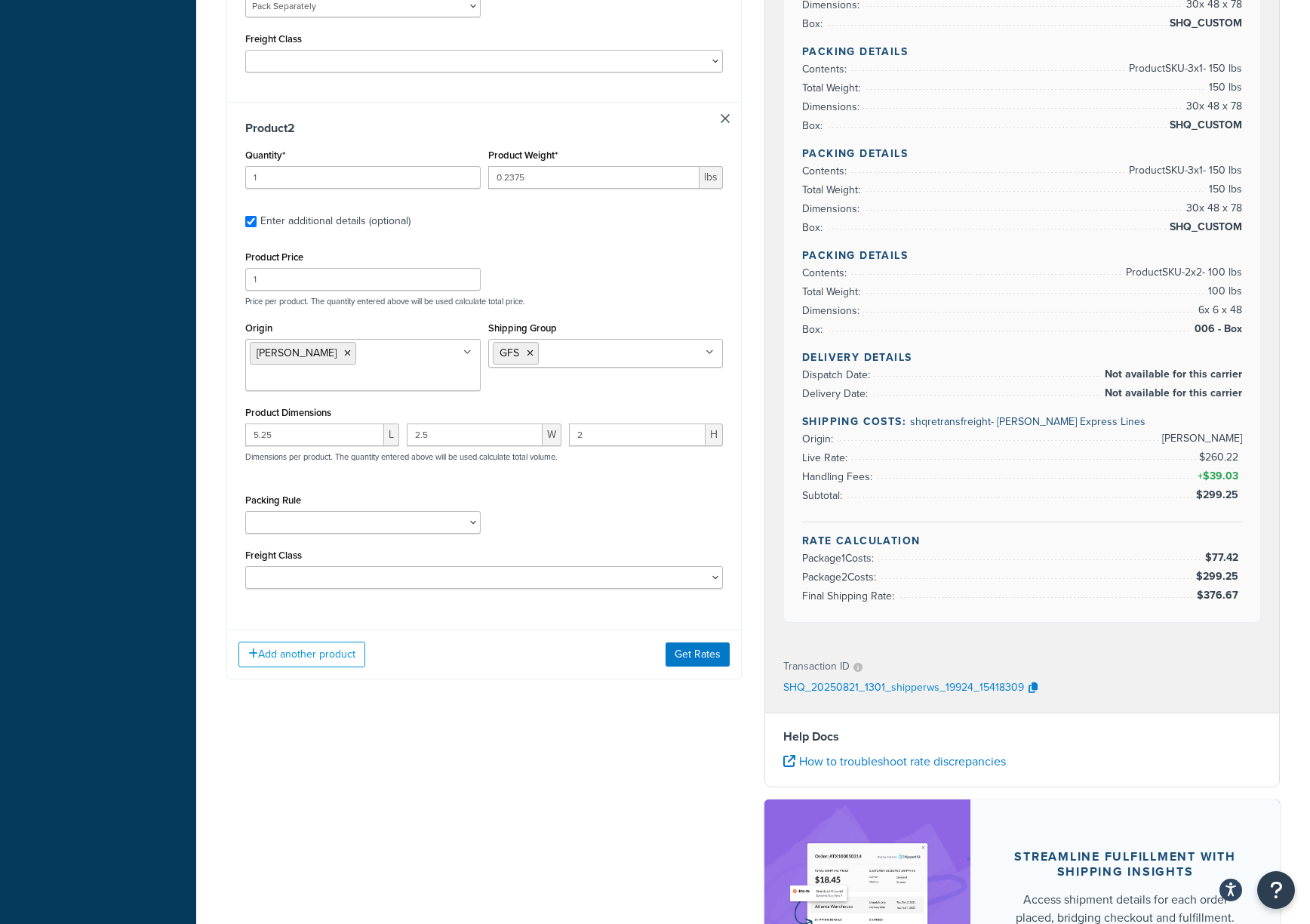
scroll to position [704, 0]
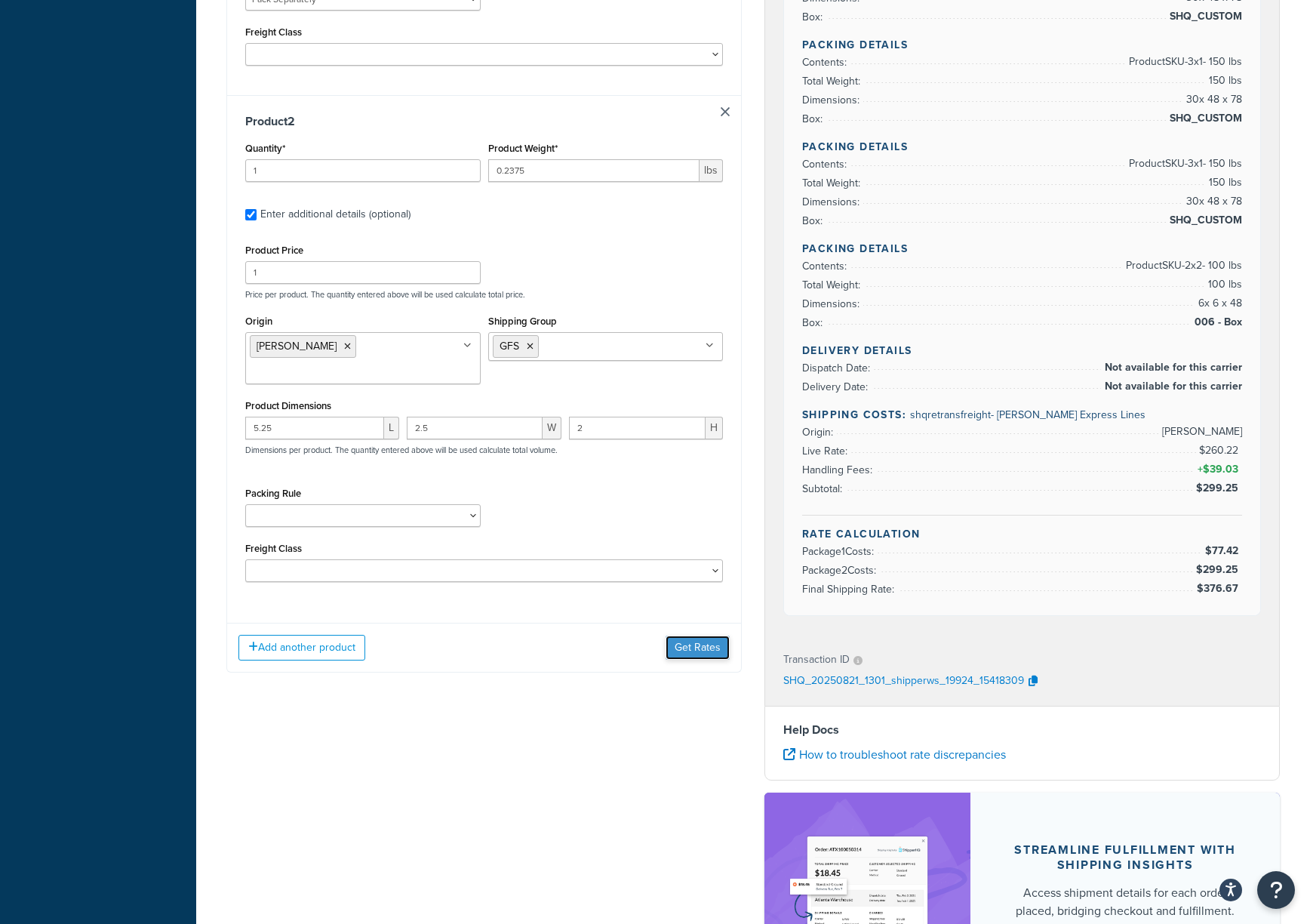
click at [695, 635] on button "Get Rates" at bounding box center [698, 647] width 64 height 24
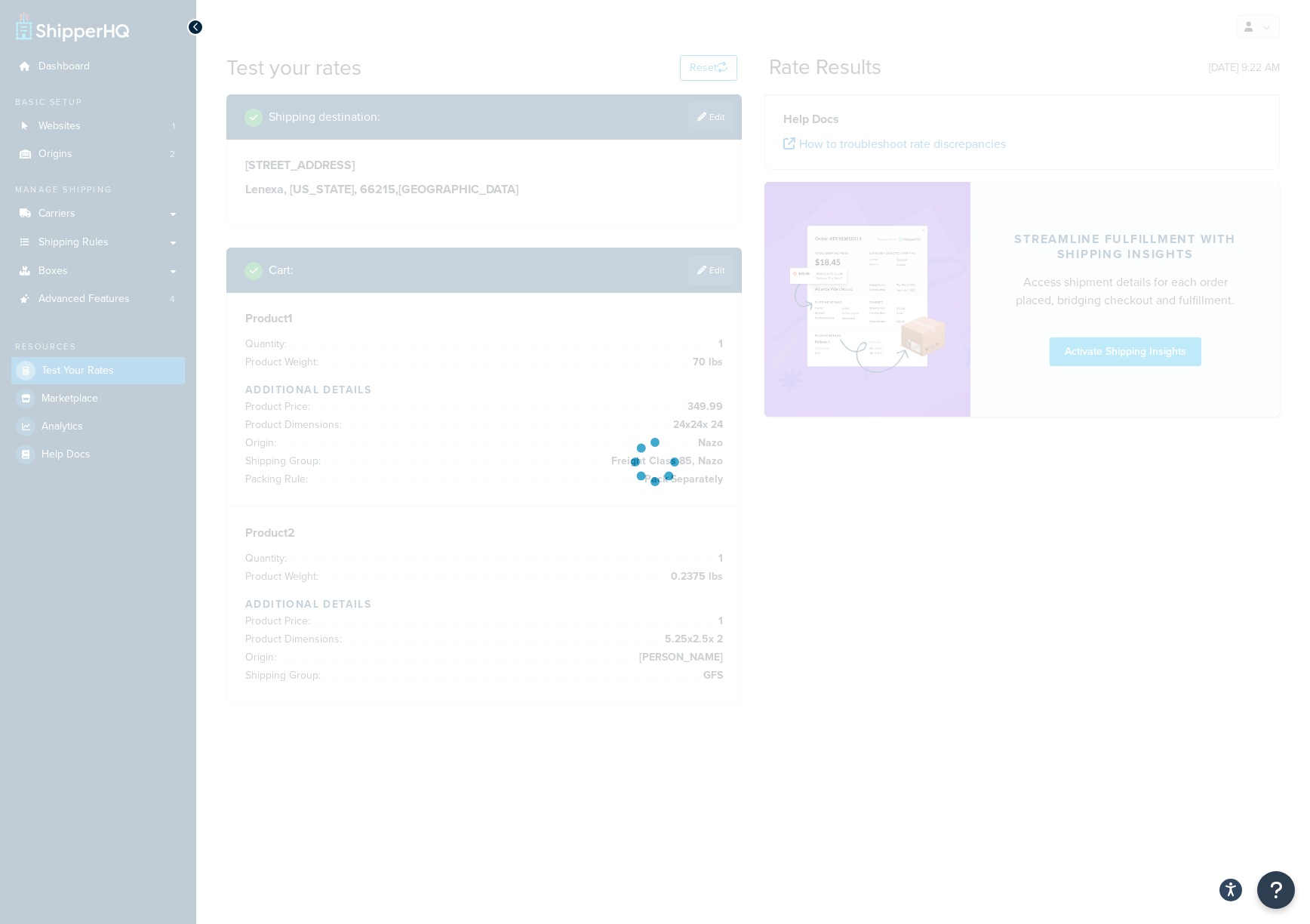
scroll to position [0, 0]
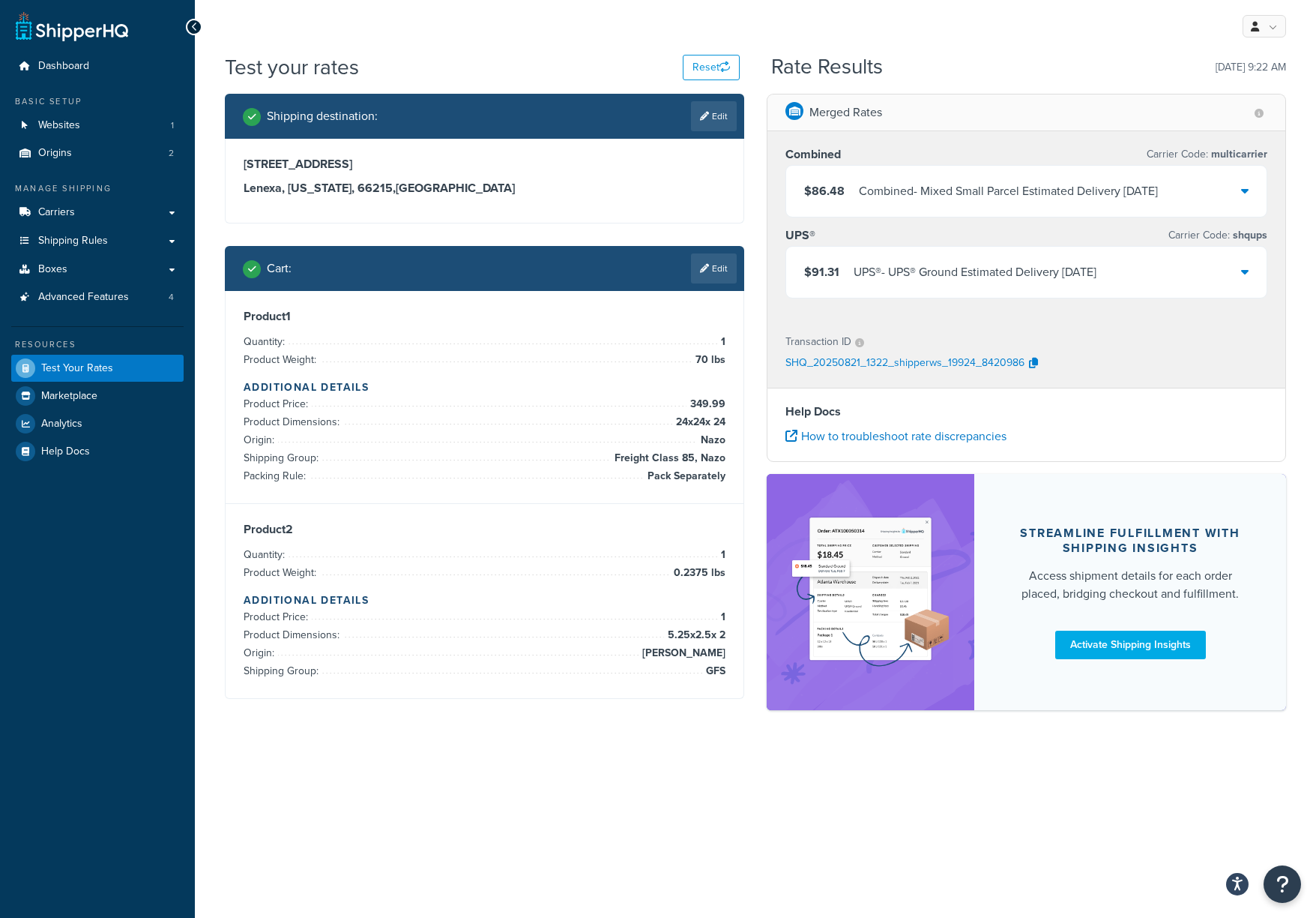
click at [975, 189] on div "$86.48 Combined - Mixed Small Parcel Estimated Delivery Thu, Sep 4" at bounding box center [1026, 191] width 481 height 51
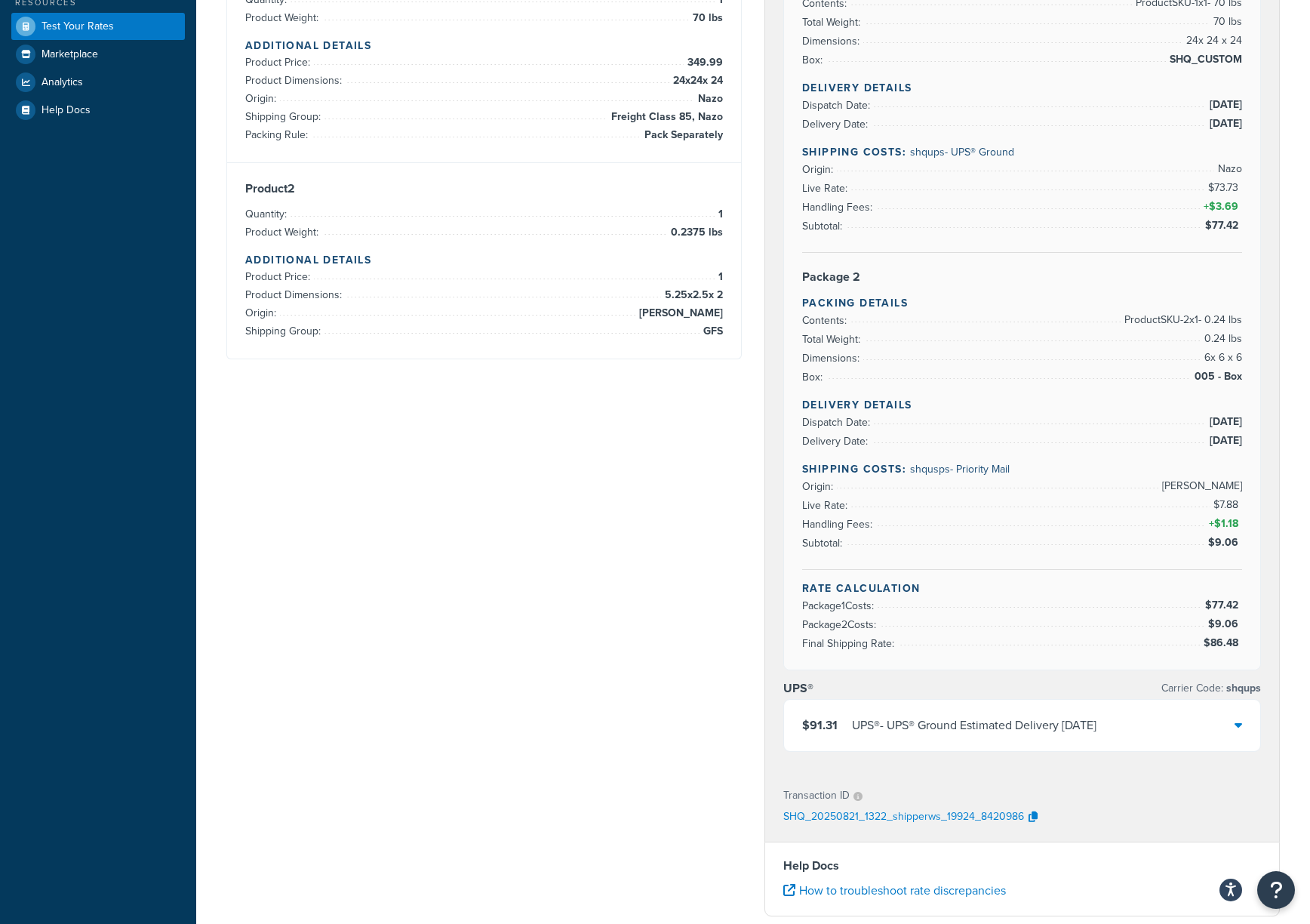
scroll to position [402, 0]
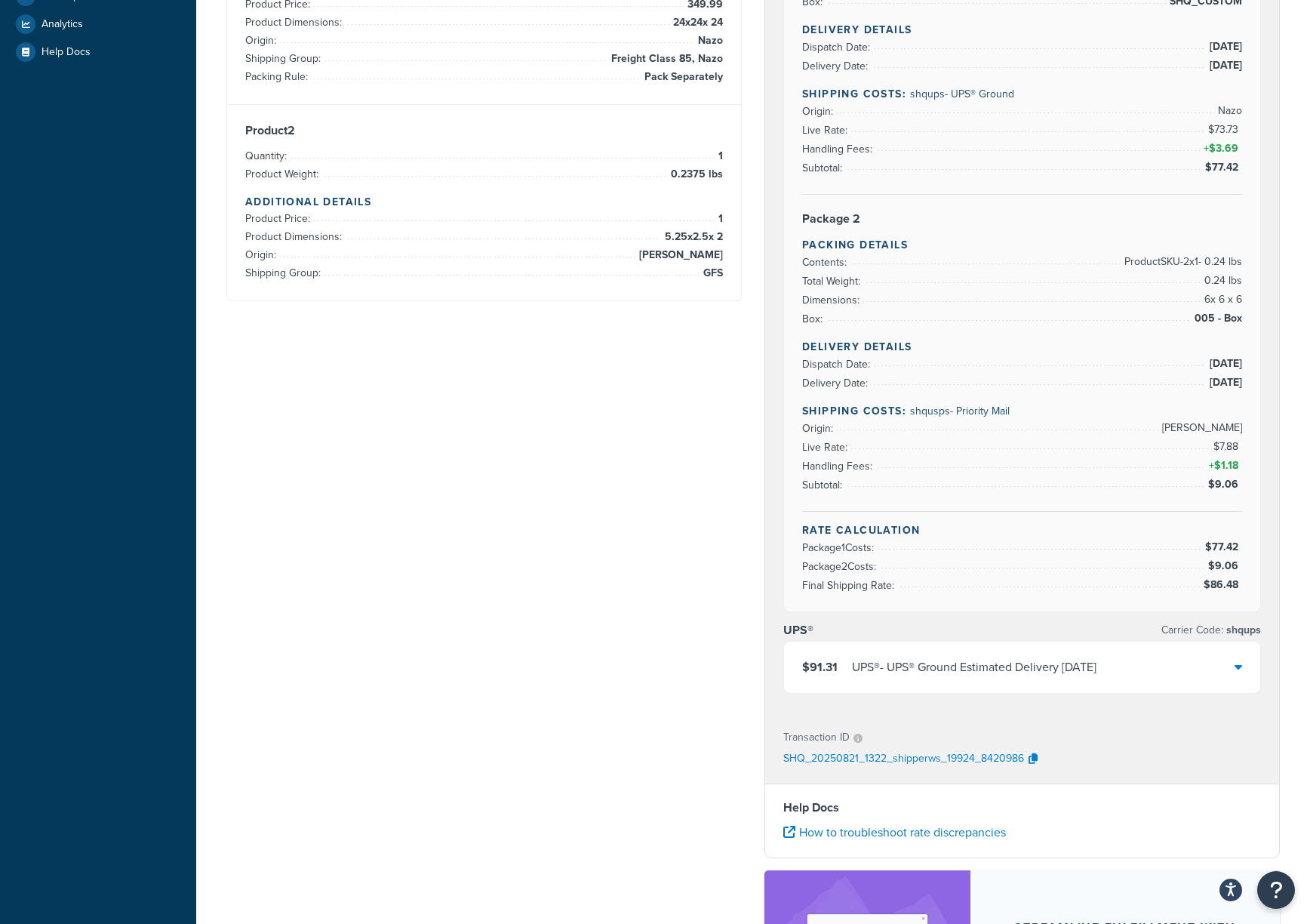
click at [982, 649] on div "$91.31 UPS® - UPS® Ground Estimated Delivery Thu, Sep 4" at bounding box center [1022, 667] width 476 height 52
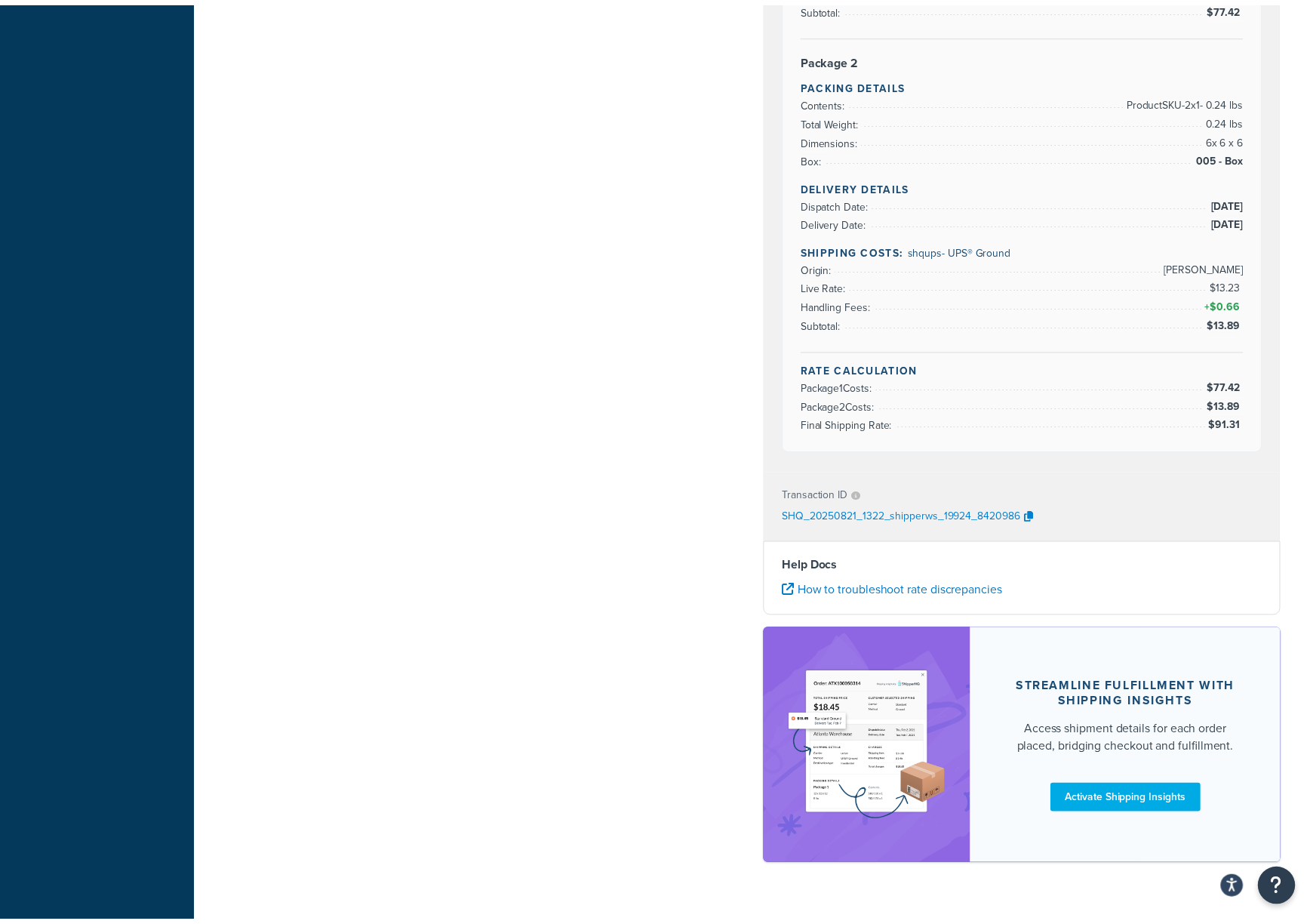
scroll to position [0, 0]
